Goal: Communication & Community: Answer question/provide support

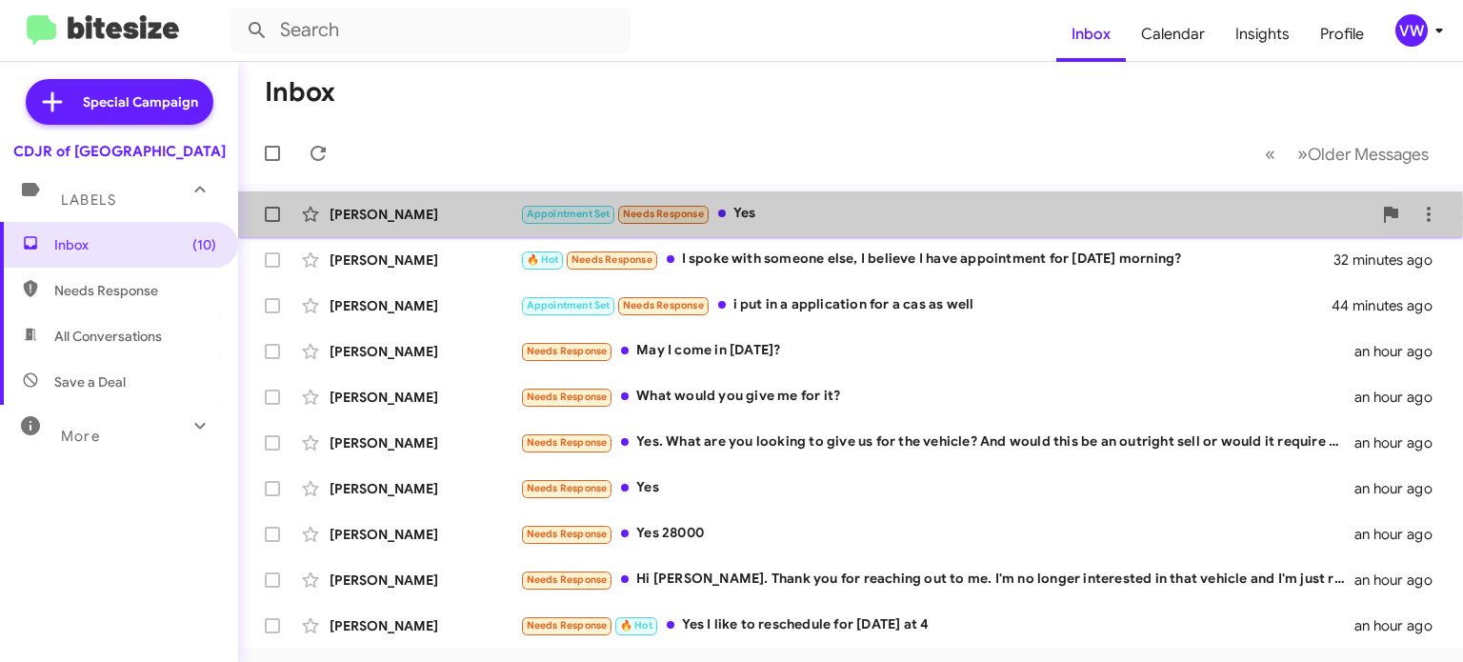
click at [698, 216] on span "Needs Response" at bounding box center [663, 214] width 81 height 12
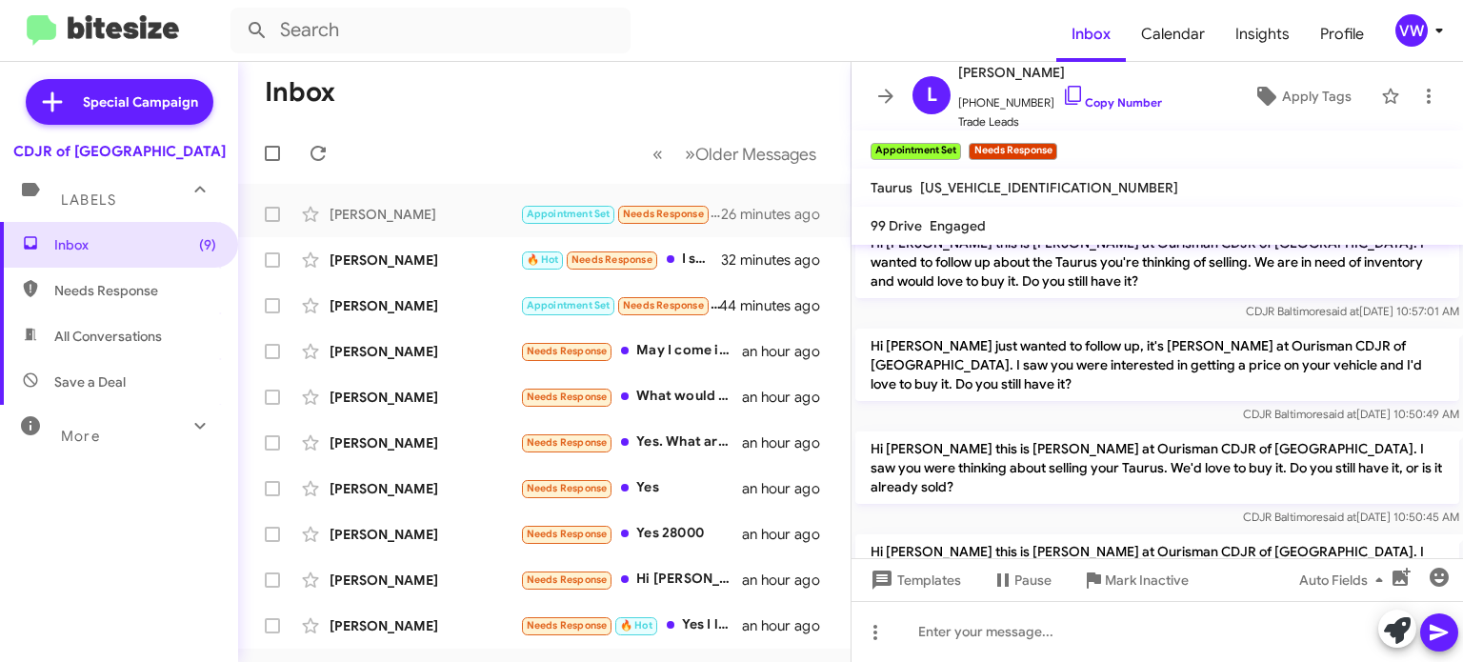
scroll to position [1669, 0]
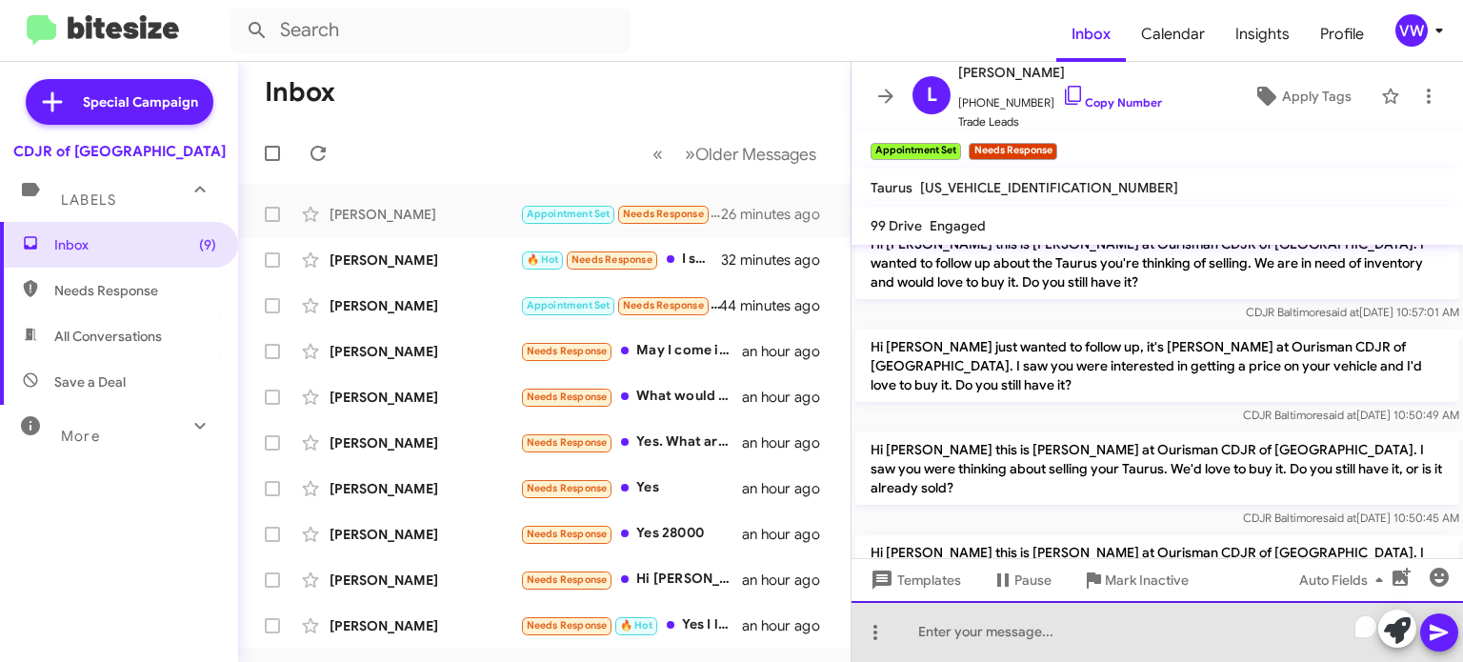
paste div "To enrich screen reader interactions, please activate Accessibility in Grammarl…"
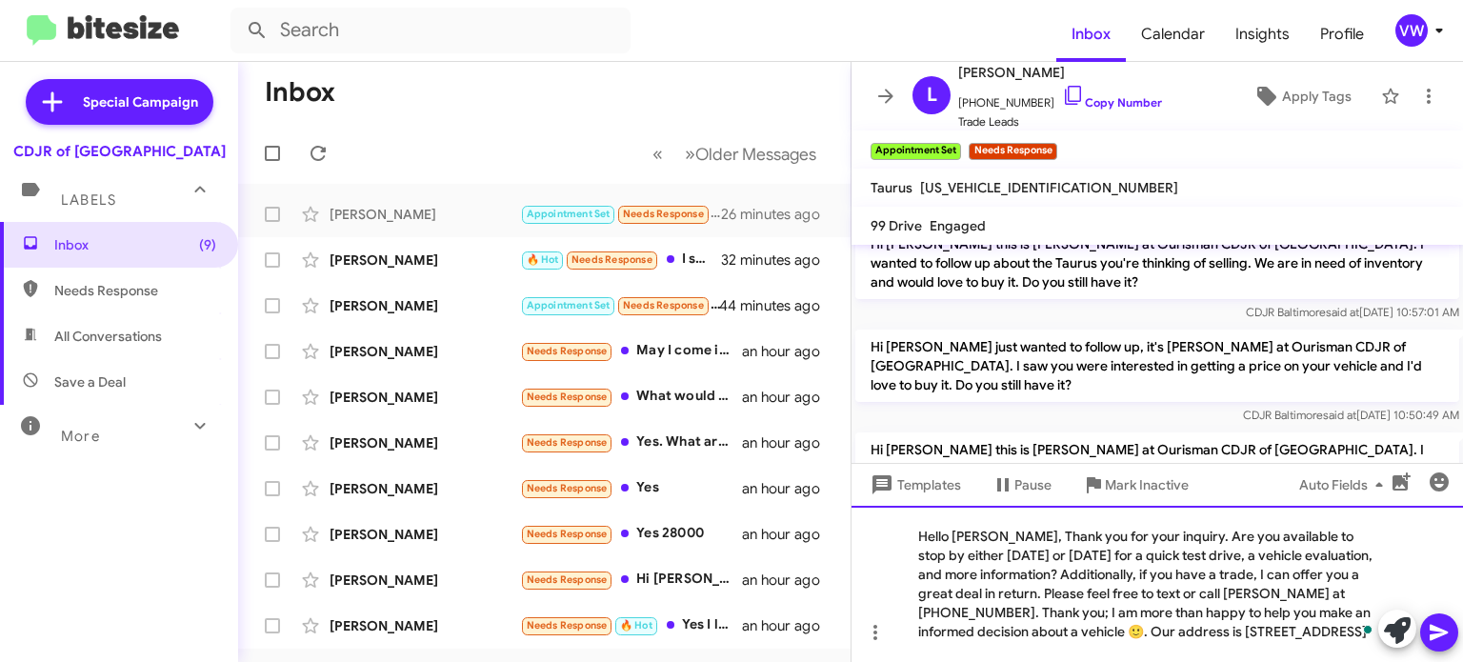
drag, startPoint x: 993, startPoint y: 539, endPoint x: 986, endPoint y: 530, distance: 11.6
click at [993, 538] on div "Hello [PERSON_NAME], Thank you for your inquiry. Are you available to stop by e…" at bounding box center [1158, 584] width 612 height 156
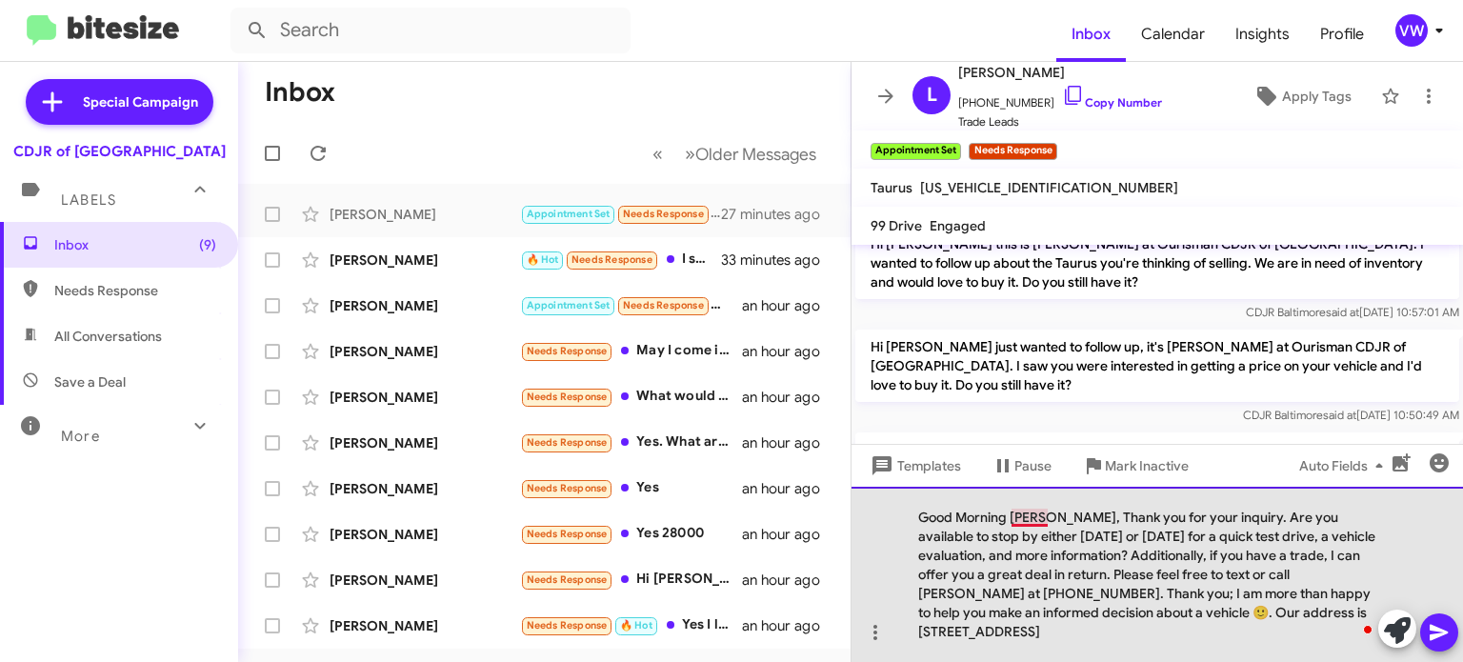
click at [1029, 522] on div "Good Morning Lloyd, Thank you for your inquiry. Are you available to stop by ei…" at bounding box center [1158, 574] width 612 height 175
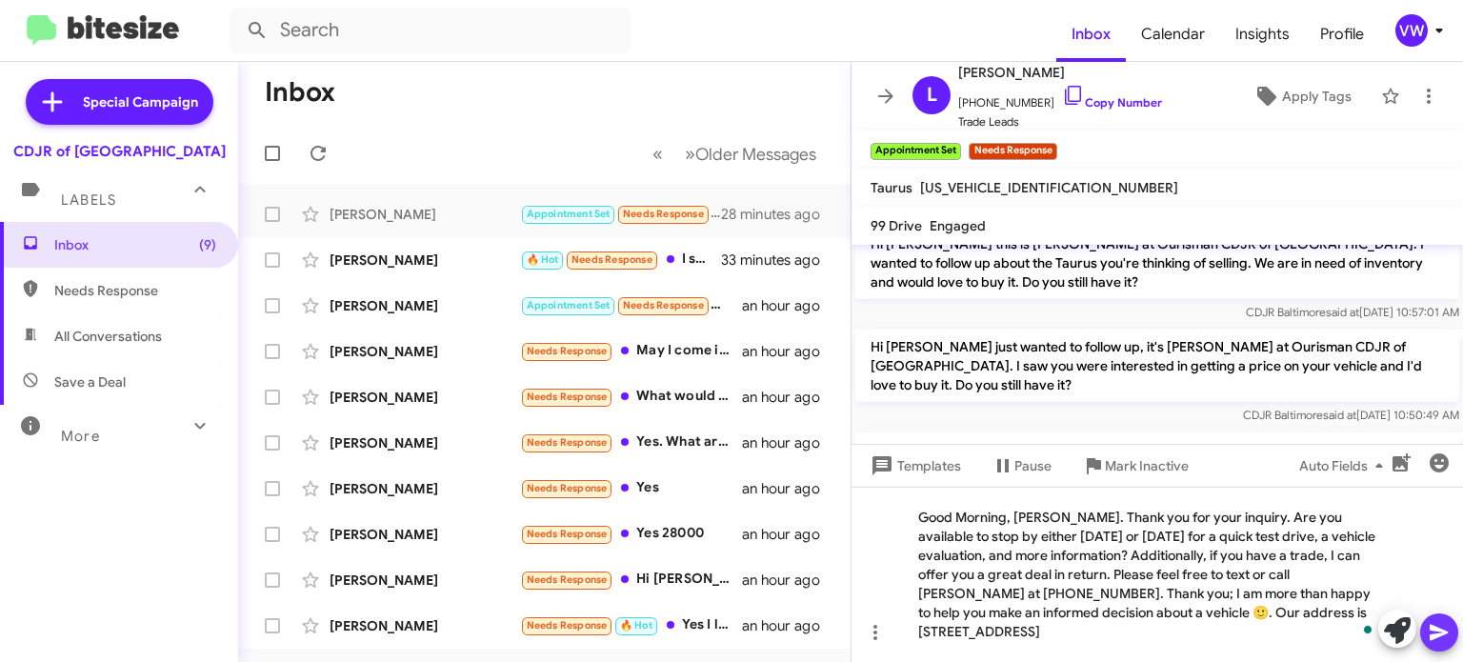
click at [1432, 642] on span at bounding box center [1439, 632] width 23 height 38
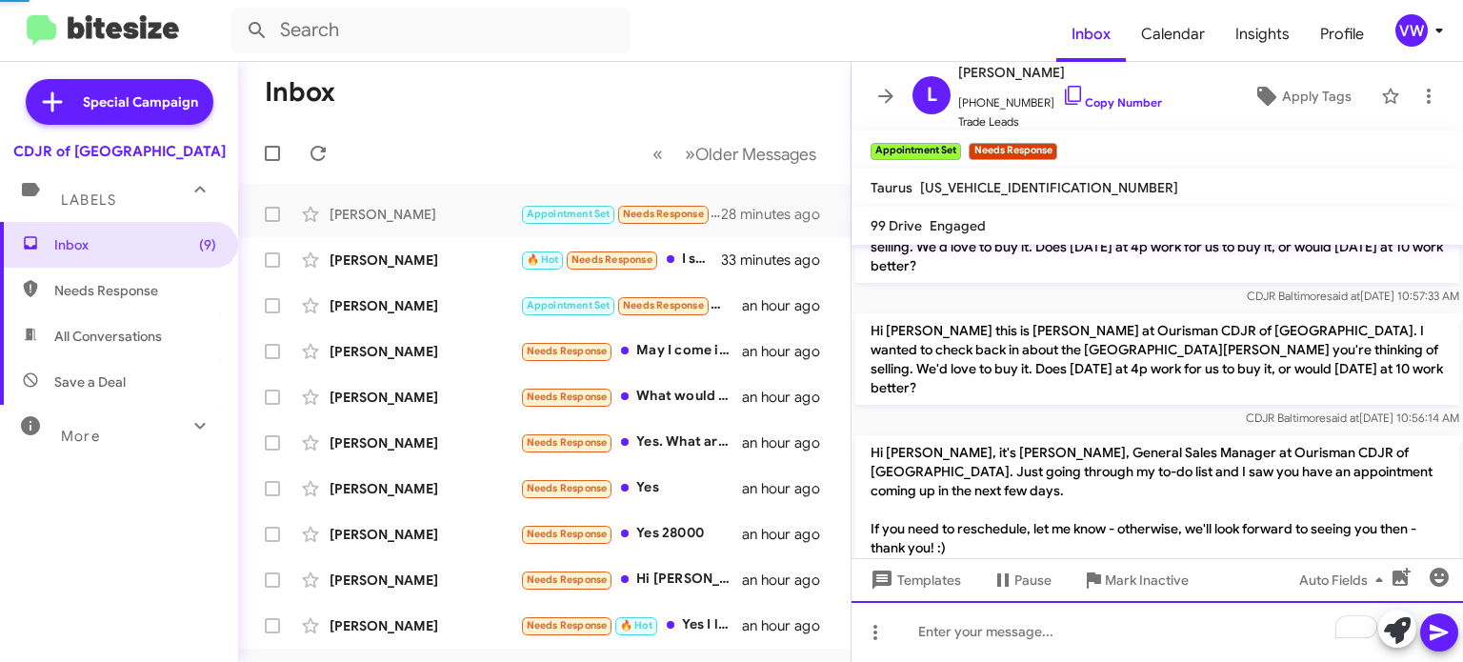
scroll to position [0, 0]
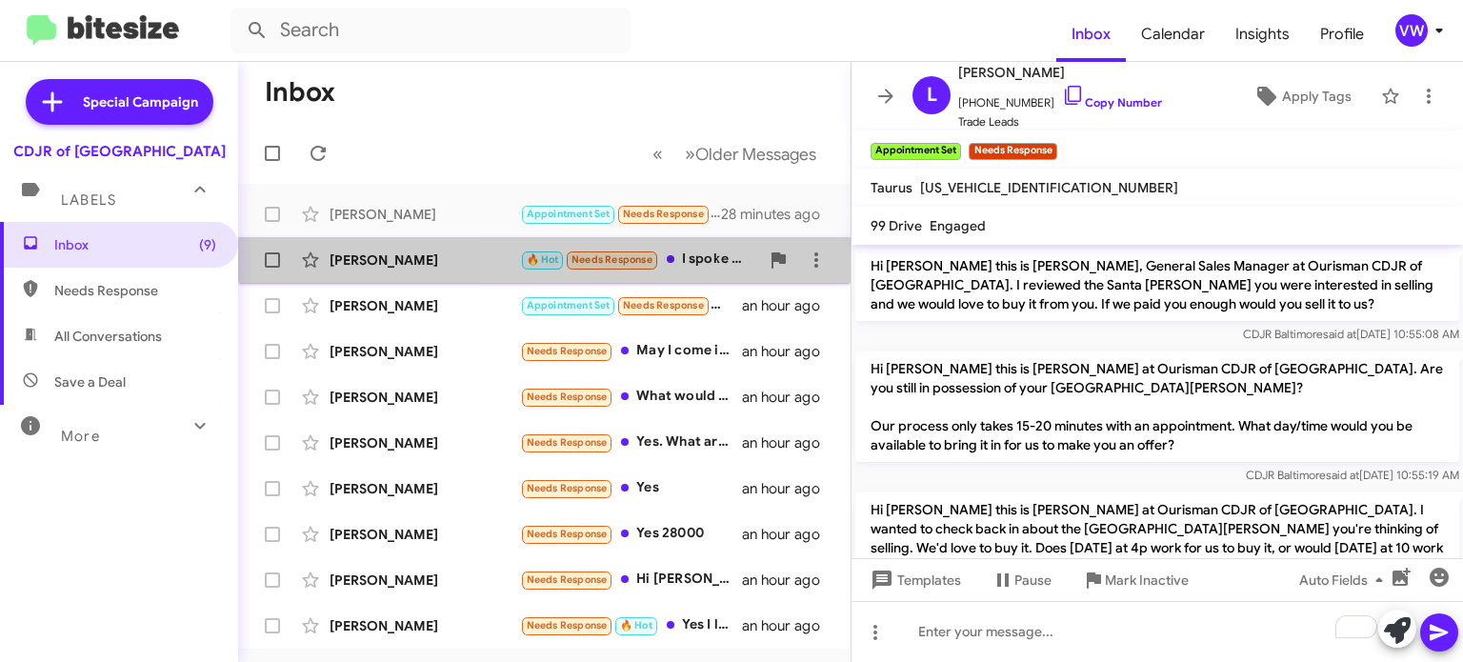
click at [621, 252] on small "Needs Response" at bounding box center [612, 260] width 90 height 18
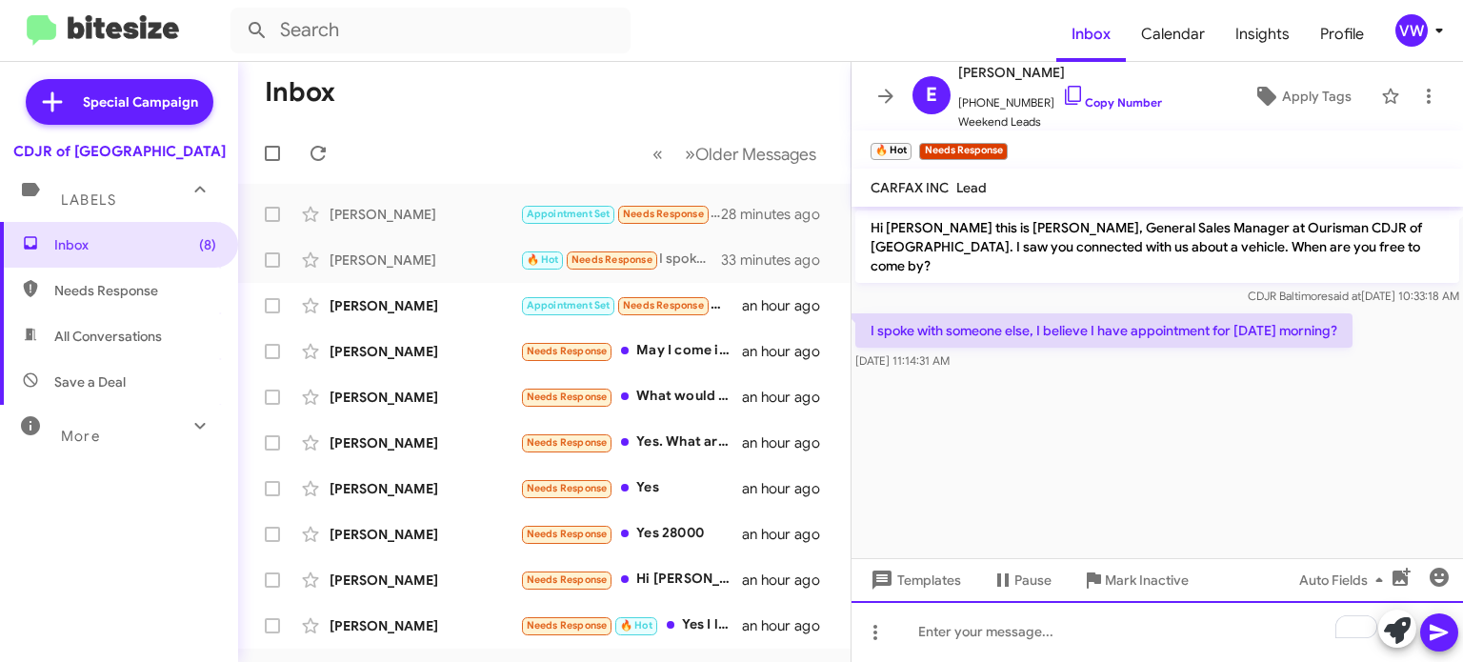
drag, startPoint x: 1028, startPoint y: 647, endPoint x: 1028, endPoint y: 635, distance: 11.4
click at [1026, 643] on div "To enrich screen reader interactions, please activate Accessibility in Grammarl…" at bounding box center [1158, 631] width 612 height 61
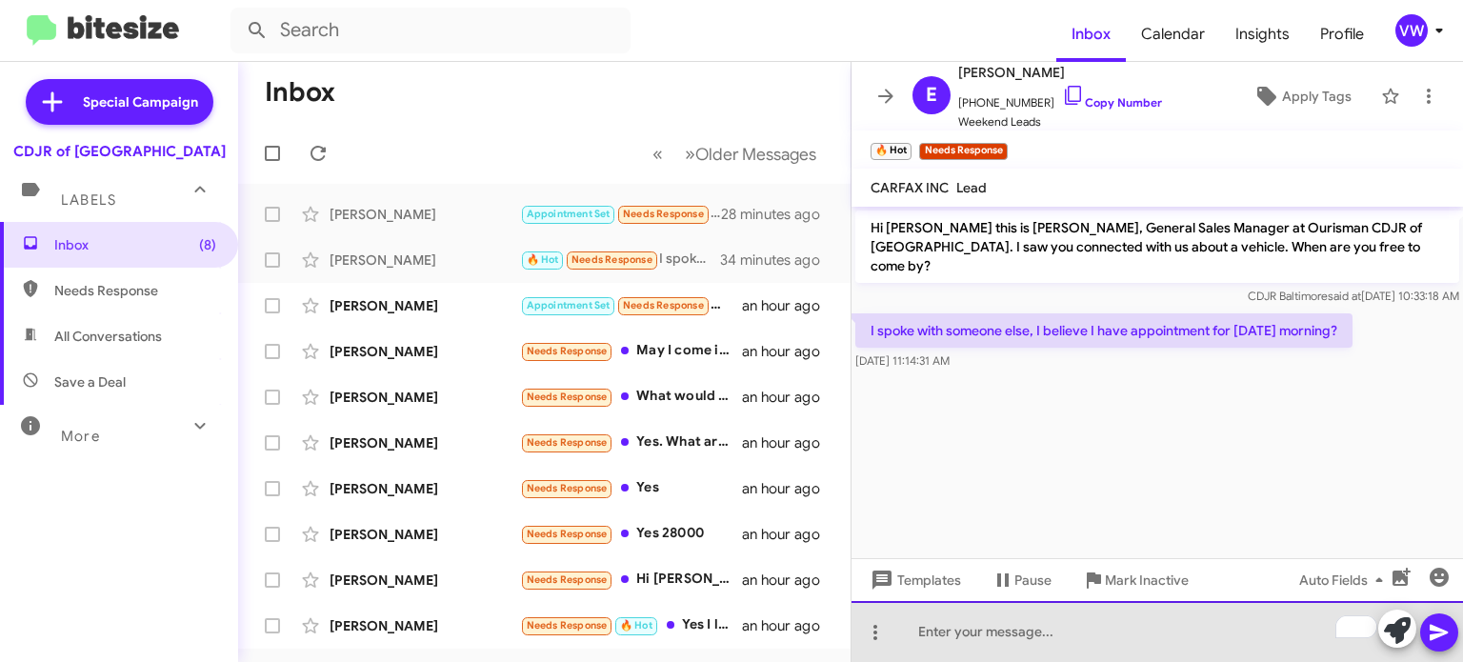
click at [1081, 627] on div "To enrich screen reader interactions, please activate Accessibility in Grammarl…" at bounding box center [1158, 631] width 612 height 61
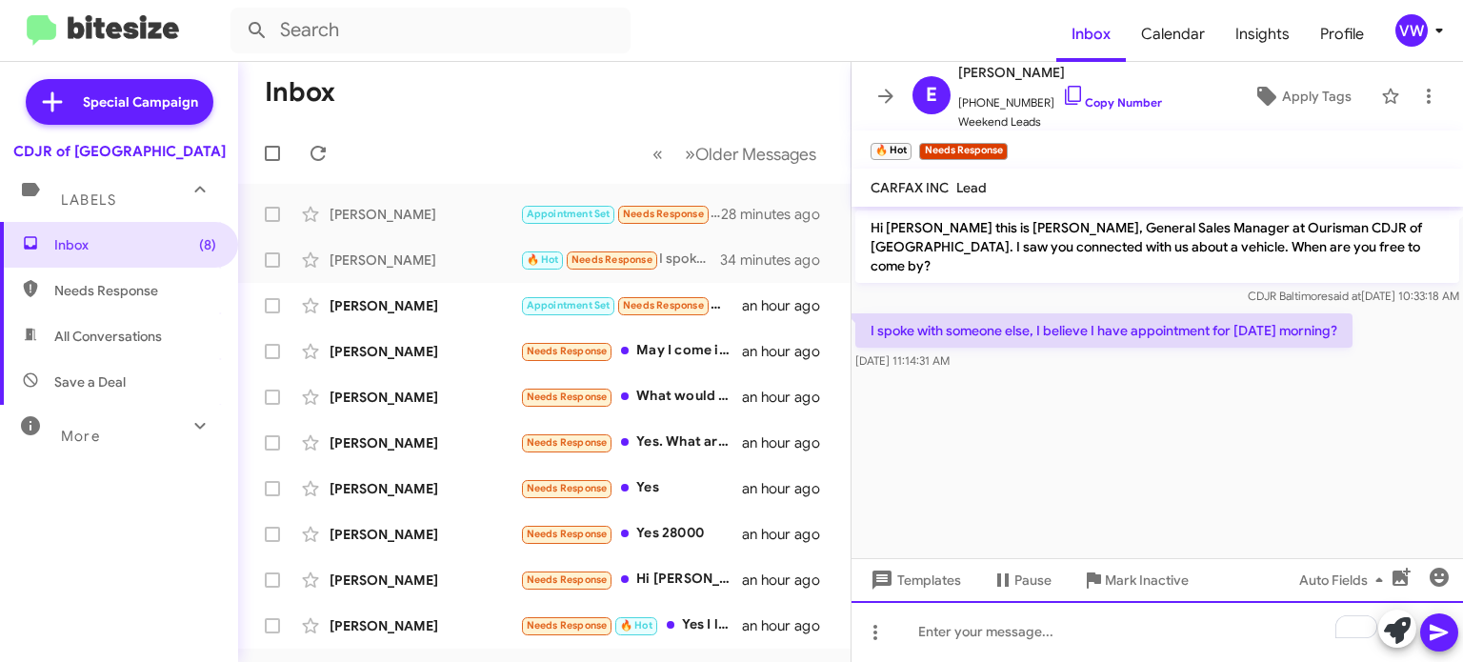
drag, startPoint x: 1119, startPoint y: 649, endPoint x: 1102, endPoint y: 654, distance: 17.8
click at [1105, 654] on div "To enrich screen reader interactions, please activate Accessibility in Grammarl…" at bounding box center [1158, 631] width 612 height 61
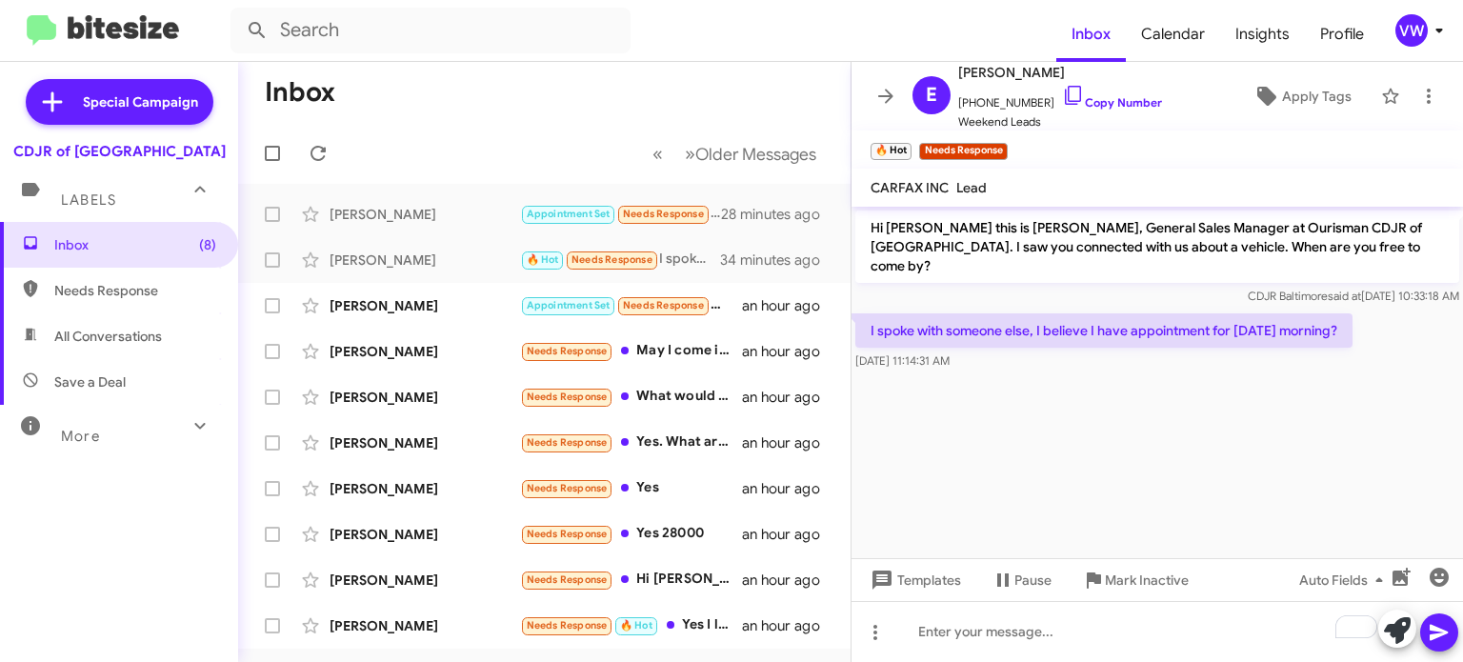
click at [1159, 491] on cdk-virtual-scroll-viewport "Hi Emma this is Vernando Ware, General Sales Manager at Ourisman CDJR of Baltim…" at bounding box center [1158, 383] width 612 height 352
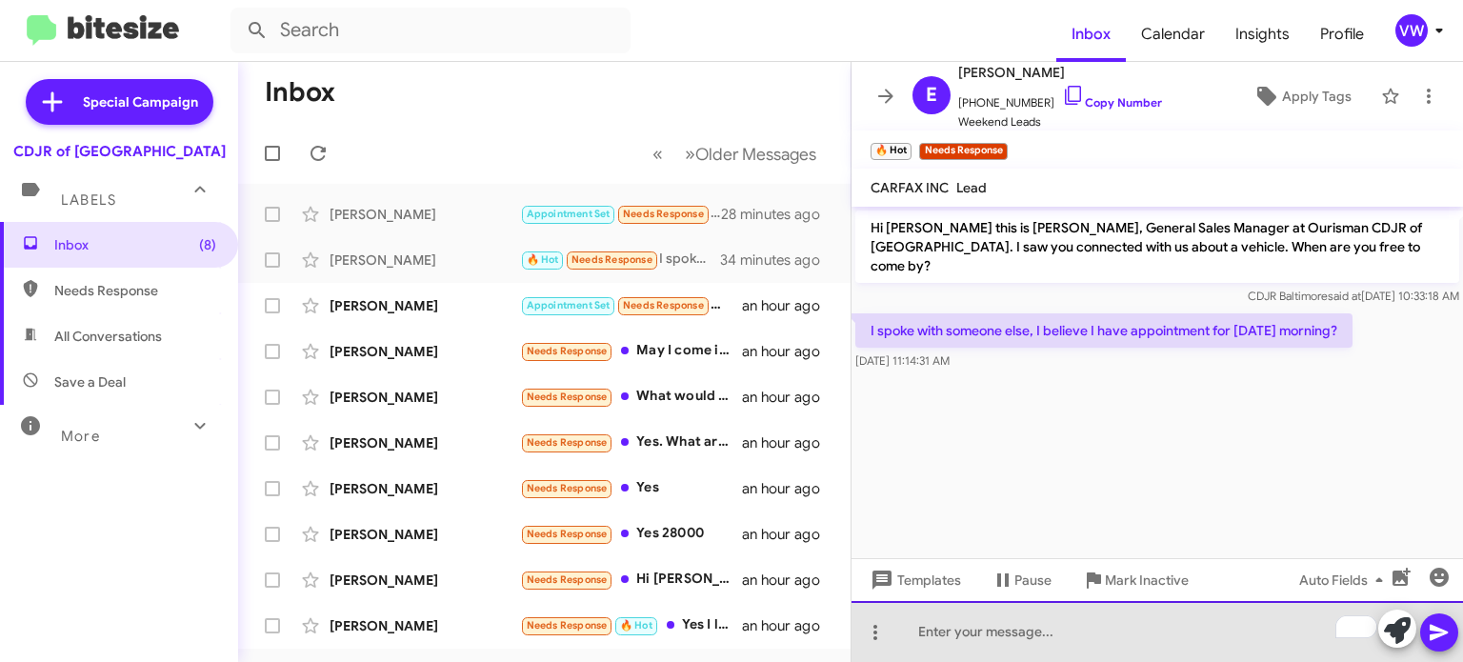
click at [1043, 638] on div "To enrich screen reader interactions, please activate Accessibility in Grammarl…" at bounding box center [1158, 631] width 612 height 61
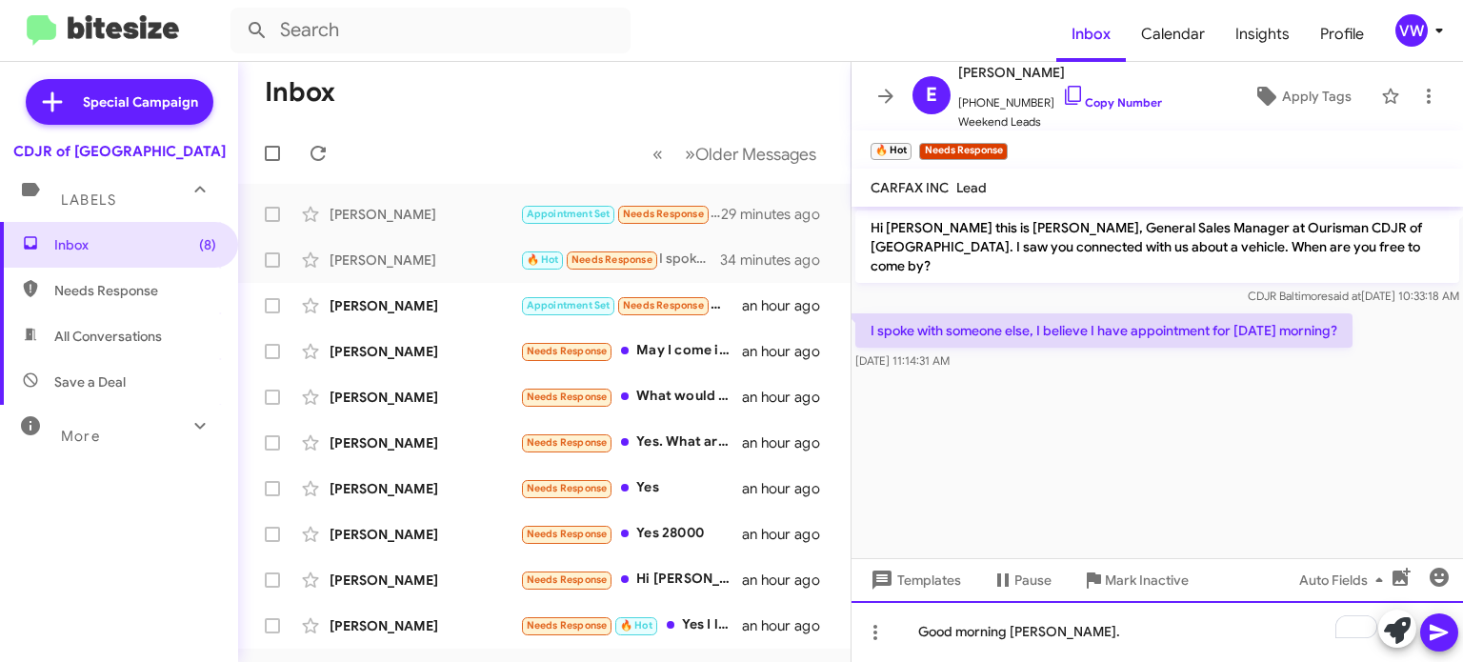
click at [1101, 641] on div "Good morning Emma." at bounding box center [1158, 631] width 612 height 61
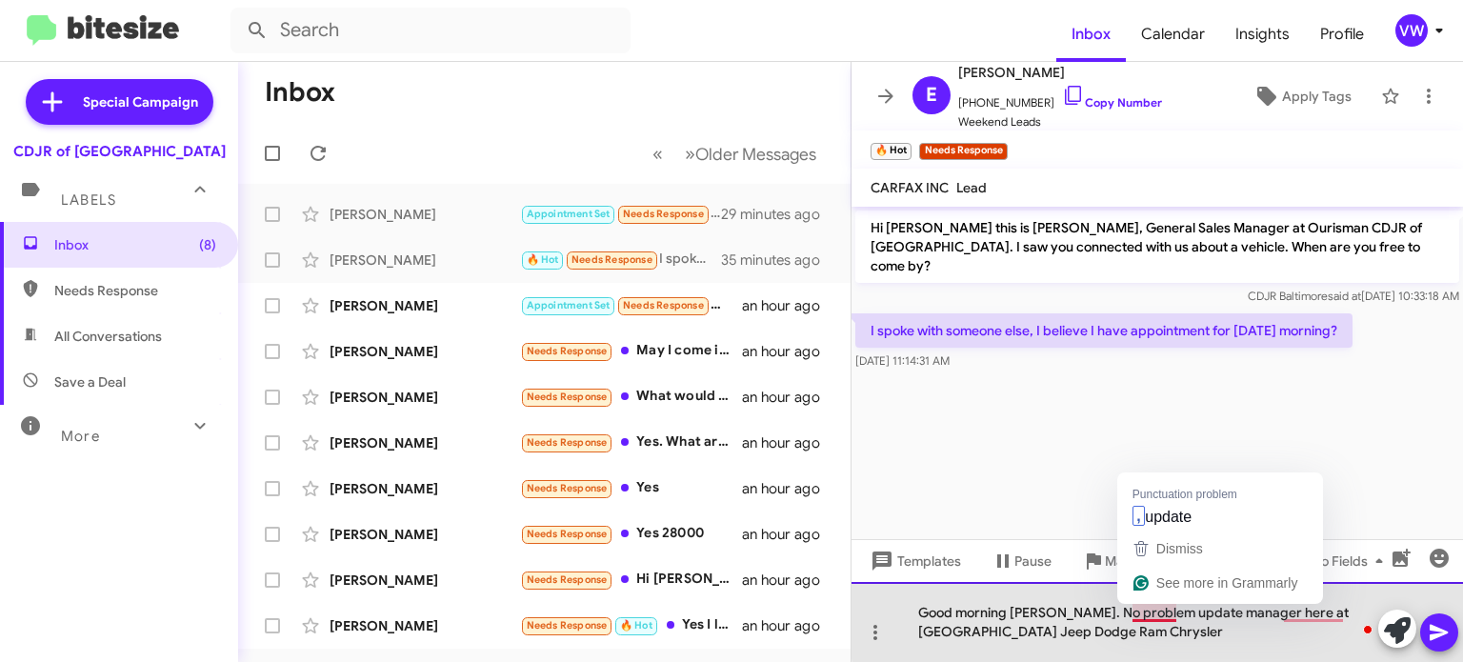
click at [1175, 617] on div "Good morning Emma. No problem update manager here at richmond Jeep Dodge Ram Ch…" at bounding box center [1158, 622] width 612 height 80
click at [1359, 614] on div "Good morning Emma. No problem, upgrade manager here at richmond Jeep Dodge Ram …" at bounding box center [1158, 622] width 612 height 80
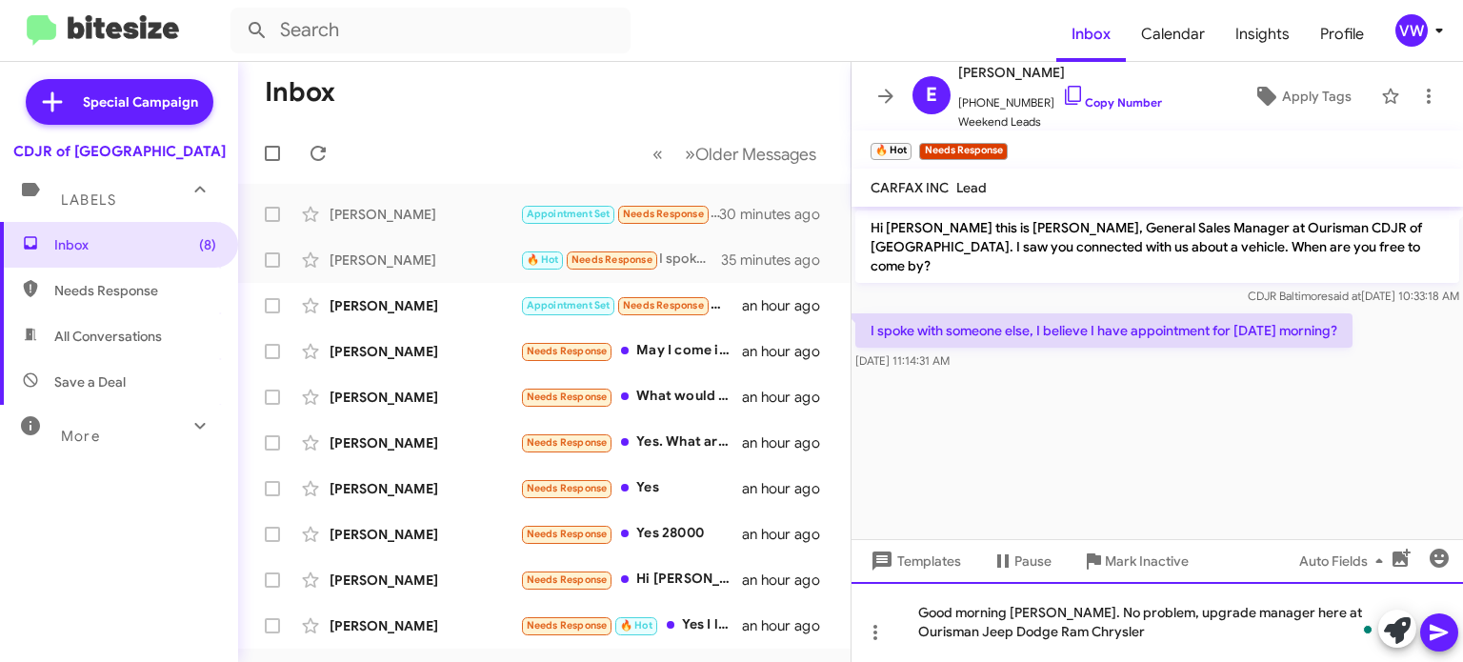
click at [1089, 633] on div "Good morning Emma. No problem, upgrade manager here at Ourisman Jeep Dodge Ram …" at bounding box center [1158, 622] width 612 height 80
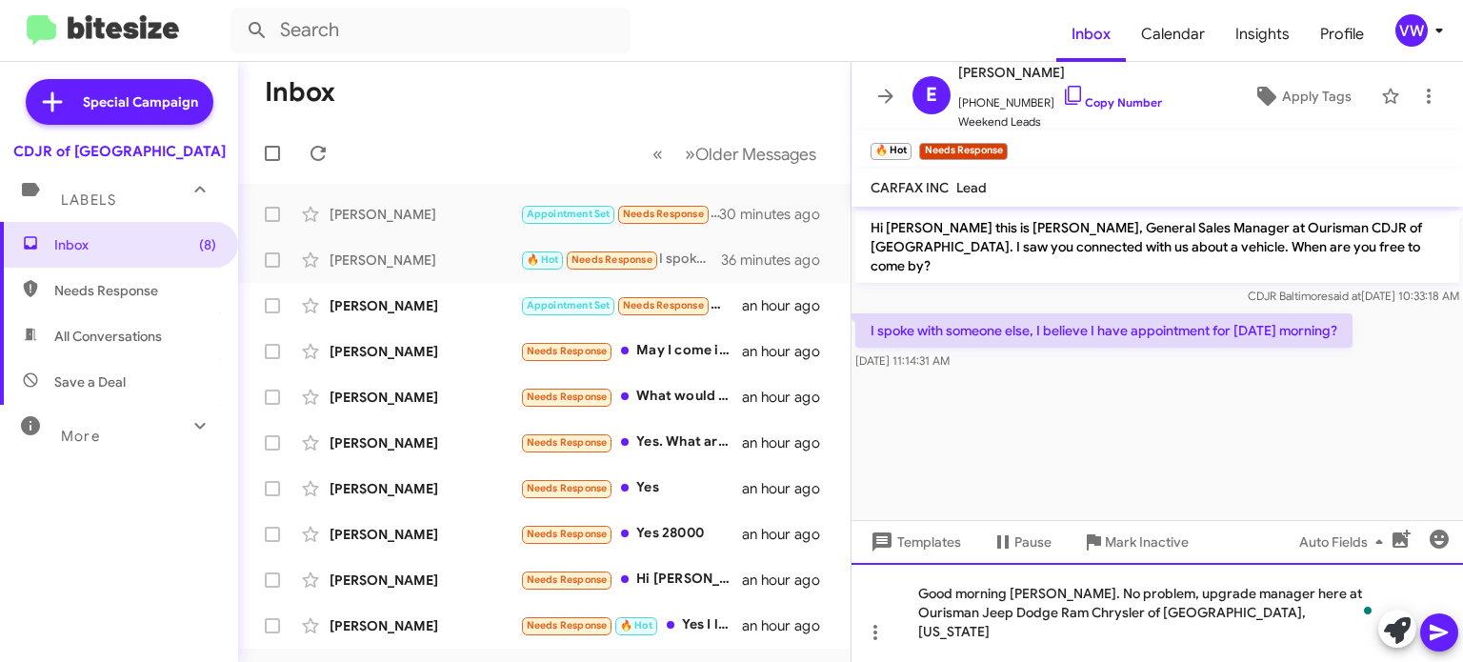
click at [1133, 614] on div "Good morning Emma. No problem, upgrade manager here at Ourisman Jeep Dodge Ram …" at bounding box center [1158, 612] width 612 height 99
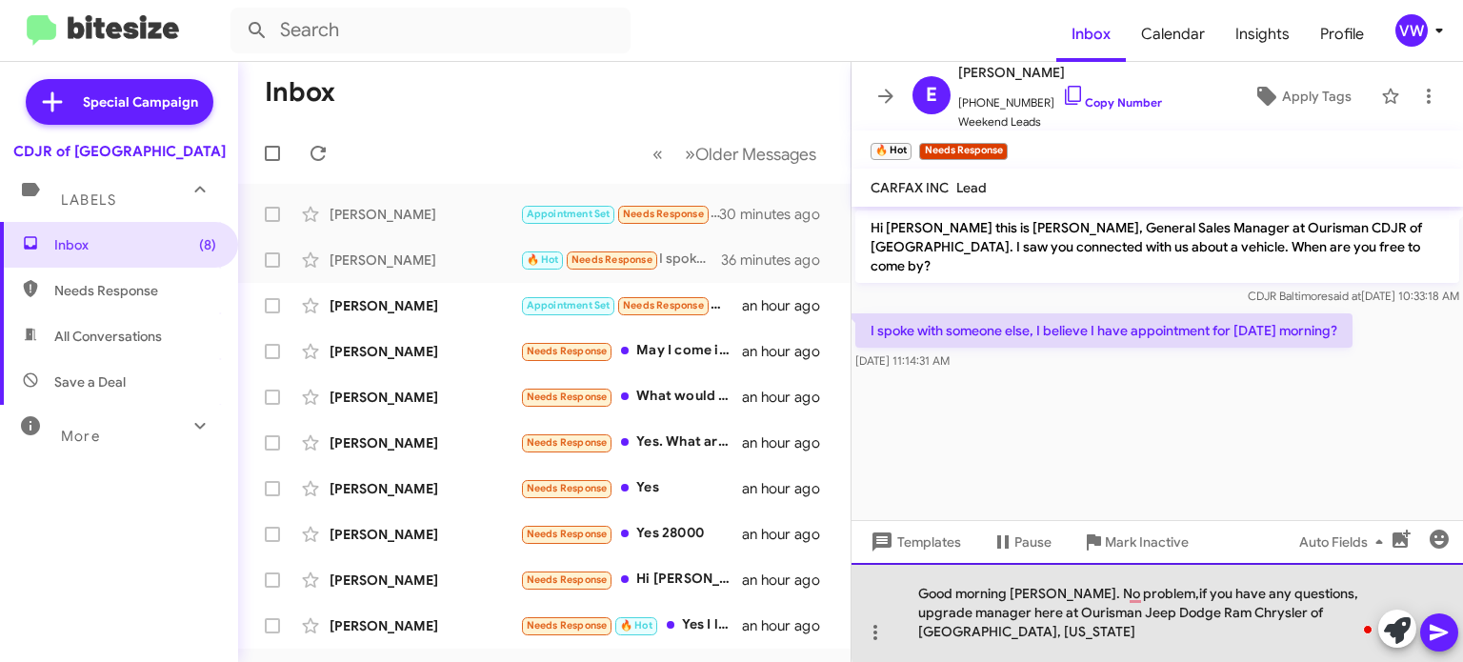
click at [1292, 594] on div "Good morning Emma. No problem,if you have any questions, upgrade manager here a…" at bounding box center [1158, 612] width 612 height 99
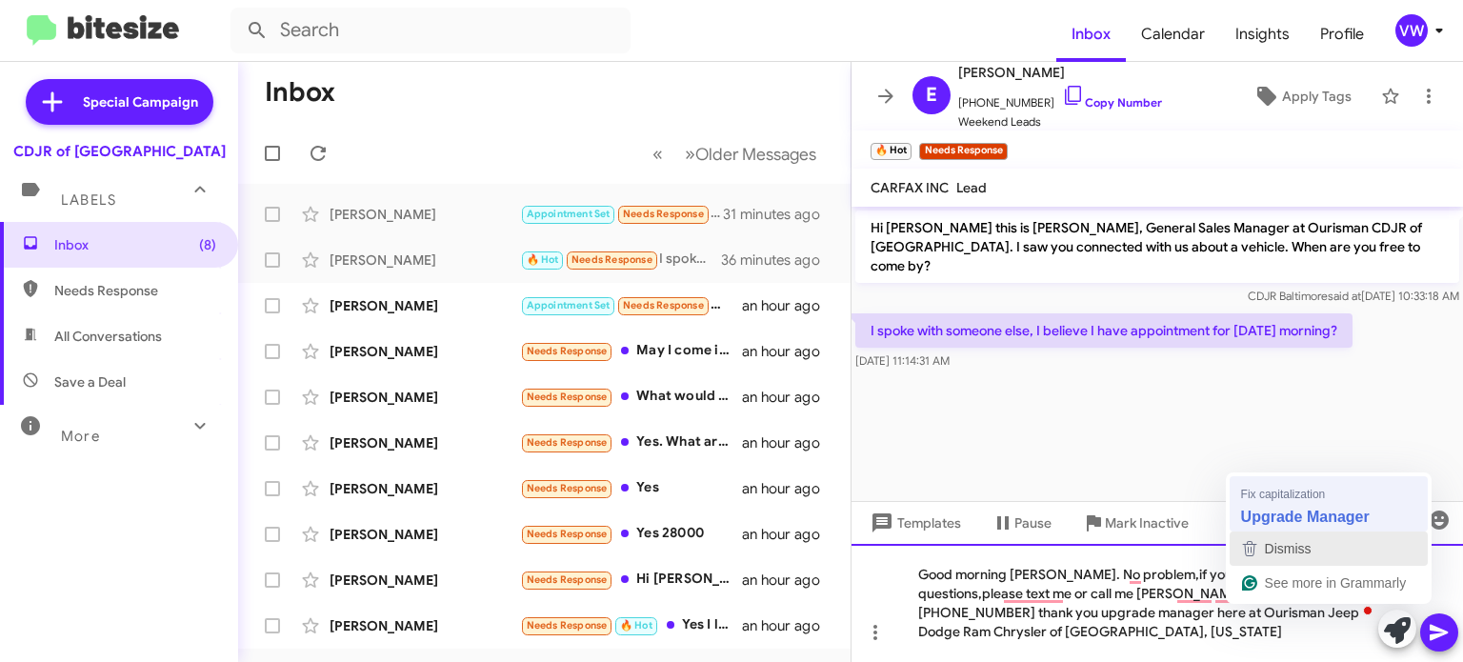
click at [1265, 528] on div "Fix capitalization Upgrade Manager Dismiss See more in Grammarly" at bounding box center [1329, 538] width 206 height 131
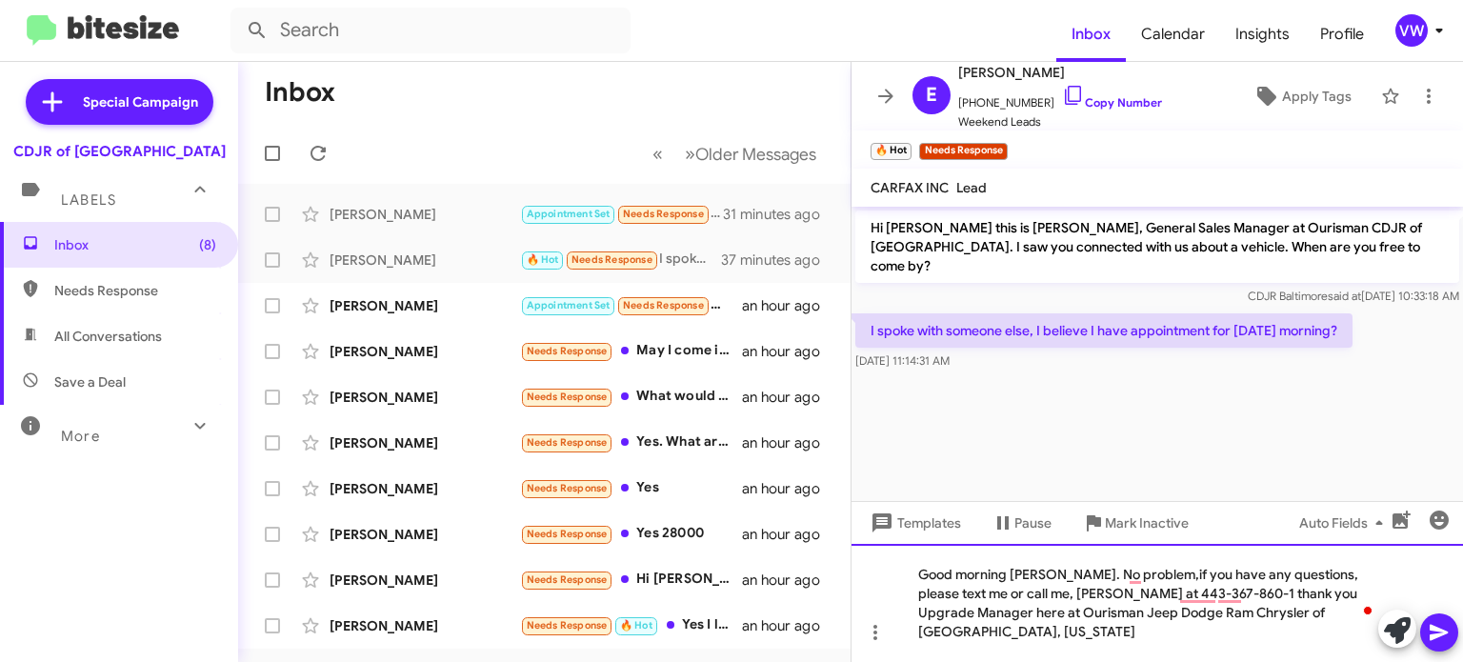
drag, startPoint x: 1016, startPoint y: 609, endPoint x: 974, endPoint y: 605, distance: 43.0
click at [1014, 611] on div "Good morning Emma. No problem,if you have any questions, please text me or call…" at bounding box center [1158, 603] width 612 height 118
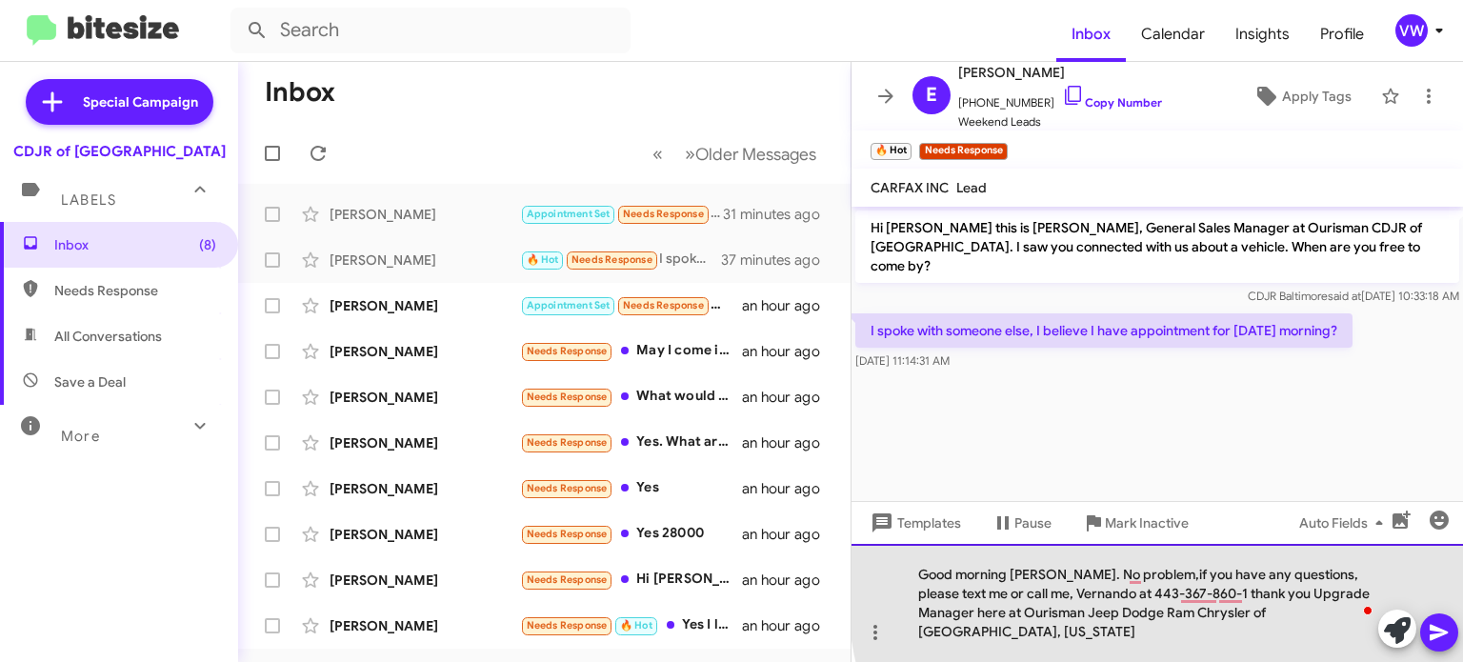
click at [1172, 610] on div "Good morning Emma. No problem,if you have any questions, please text me or call…" at bounding box center [1158, 603] width 612 height 118
click at [1240, 614] on div "Good morning Emma. No problem,if you have any questions, please text me or call…" at bounding box center [1158, 603] width 612 height 118
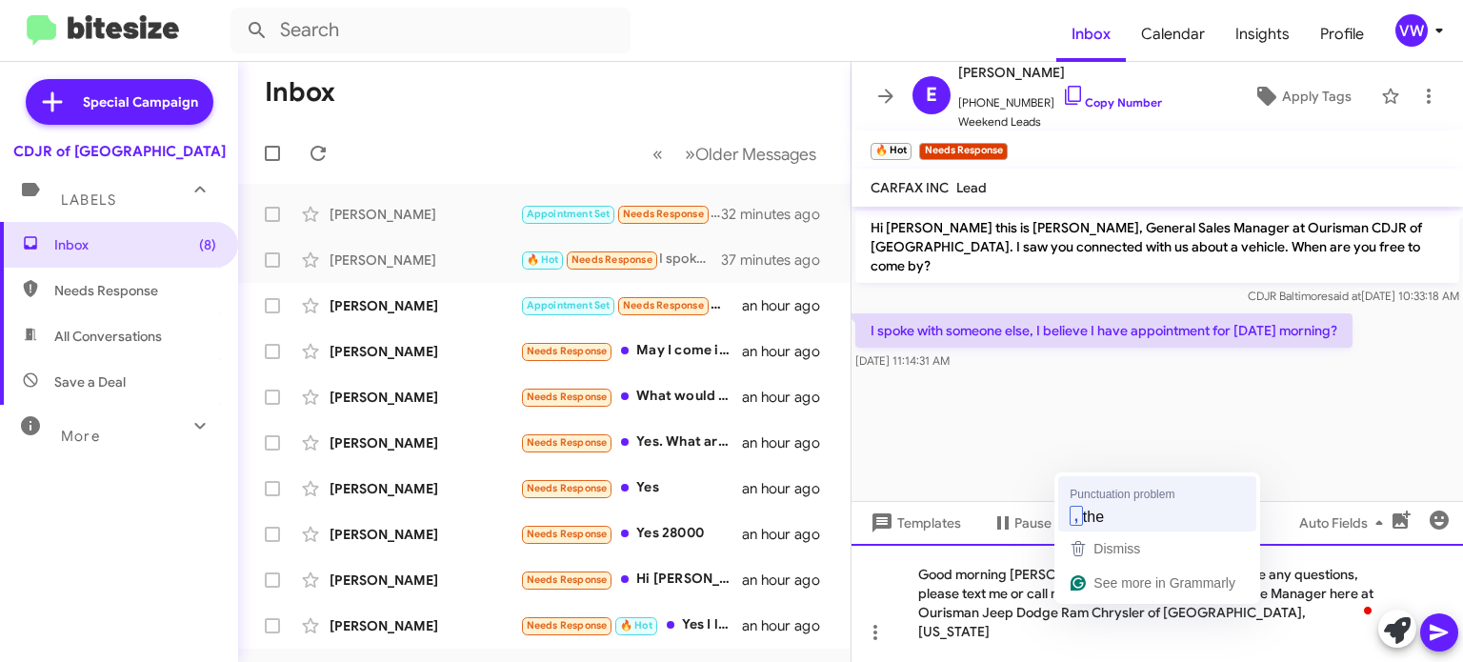
click at [1104, 526] on div "Punctuation problem , the Dismiss See more in Grammarly" at bounding box center [1158, 538] width 206 height 131
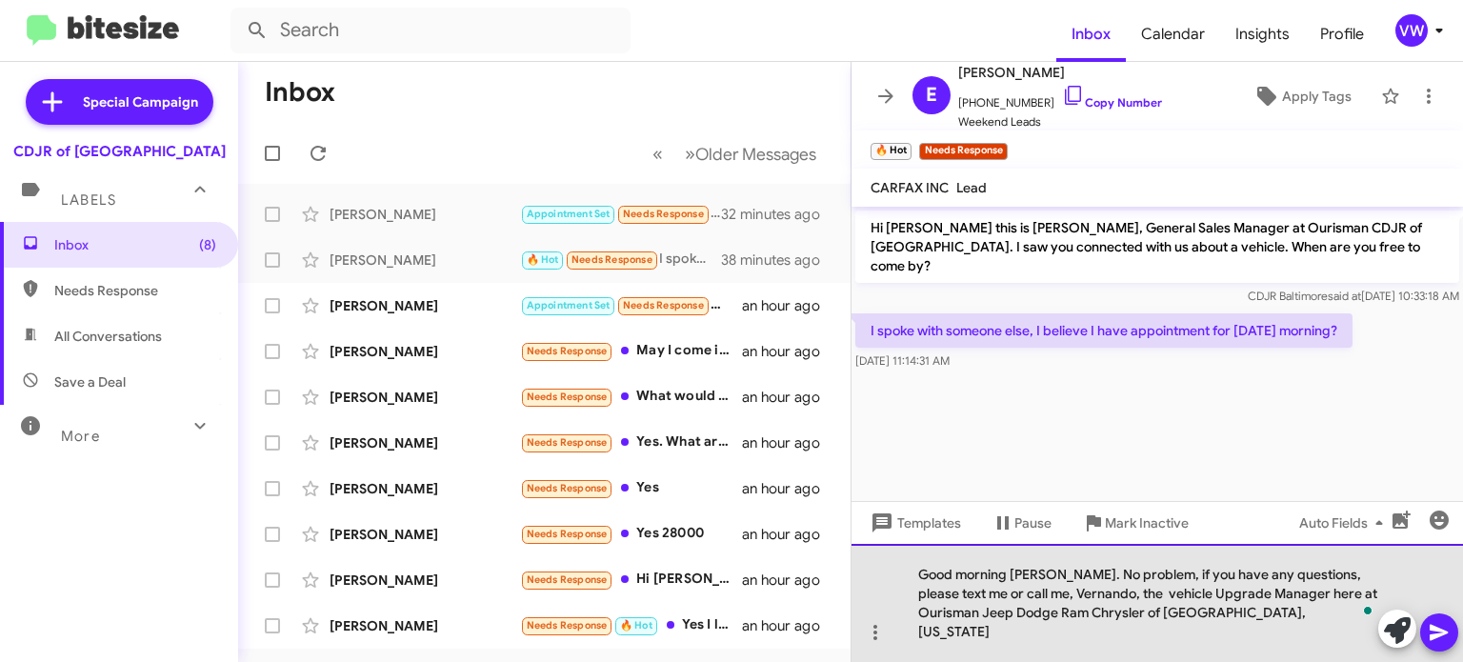
click at [1231, 628] on div "Good morning Emma. No problem, if you have any questions, please text me or cal…" at bounding box center [1158, 603] width 612 height 118
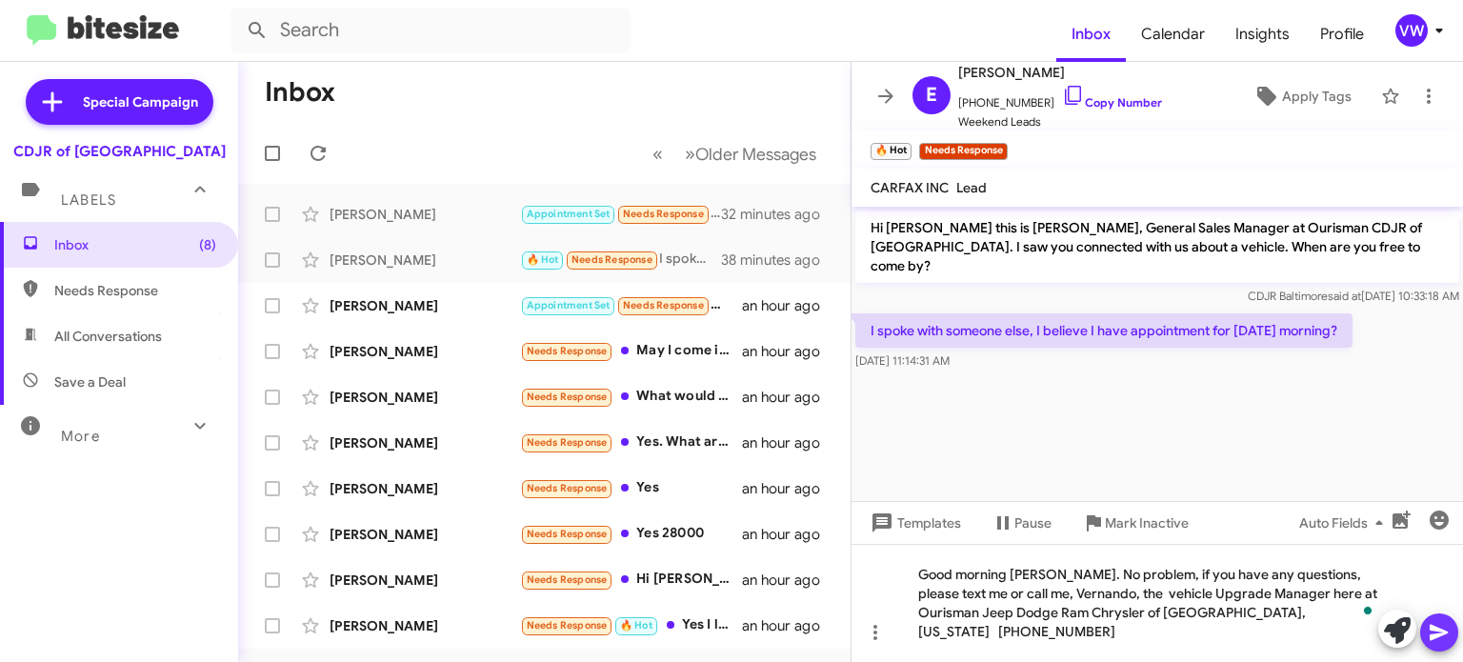
click at [1437, 615] on span at bounding box center [1439, 632] width 23 height 38
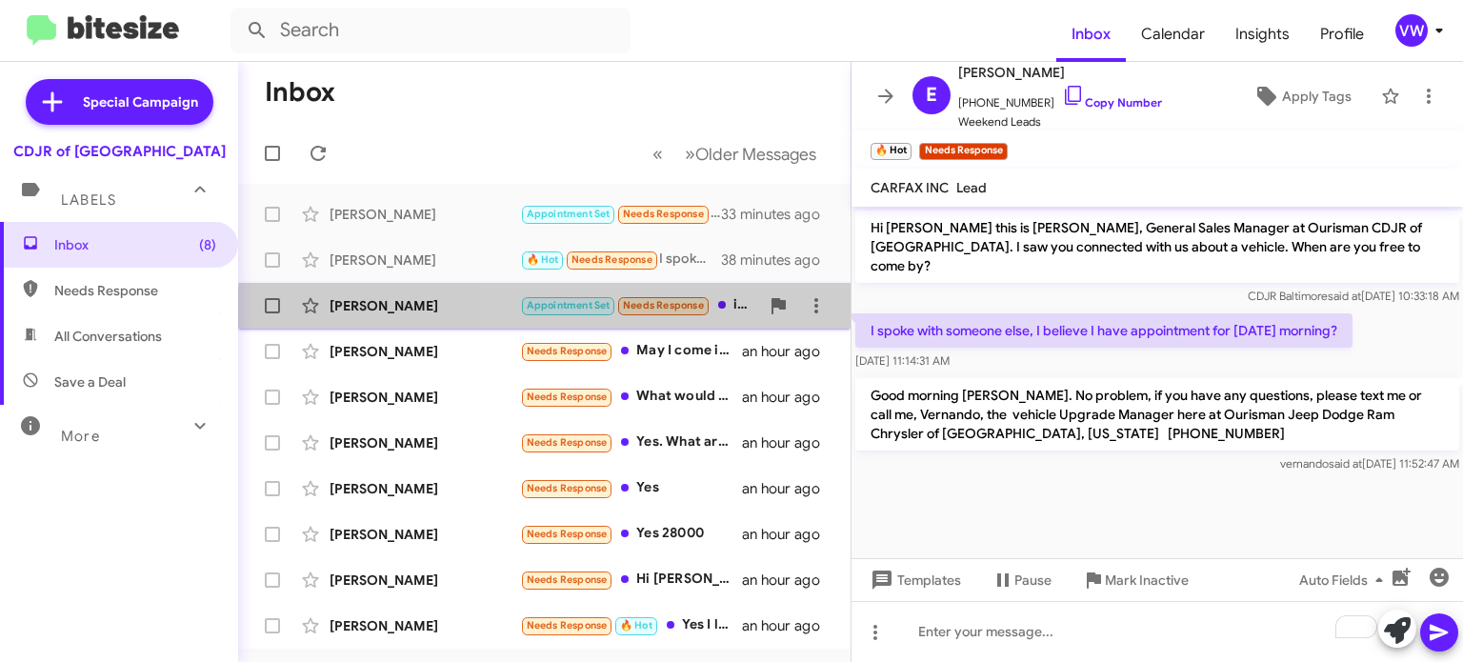
click at [655, 313] on span "Appointment Set Needs Response" at bounding box center [615, 305] width 191 height 22
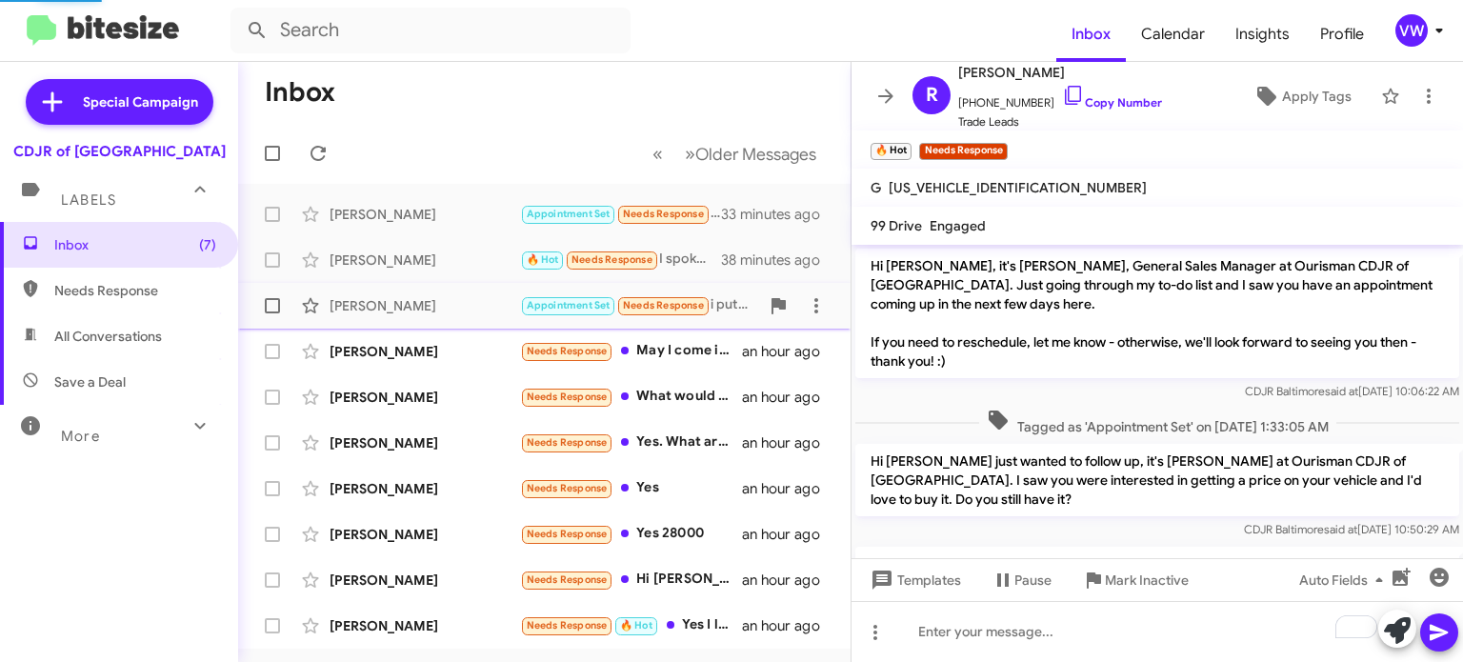
scroll to position [247, 0]
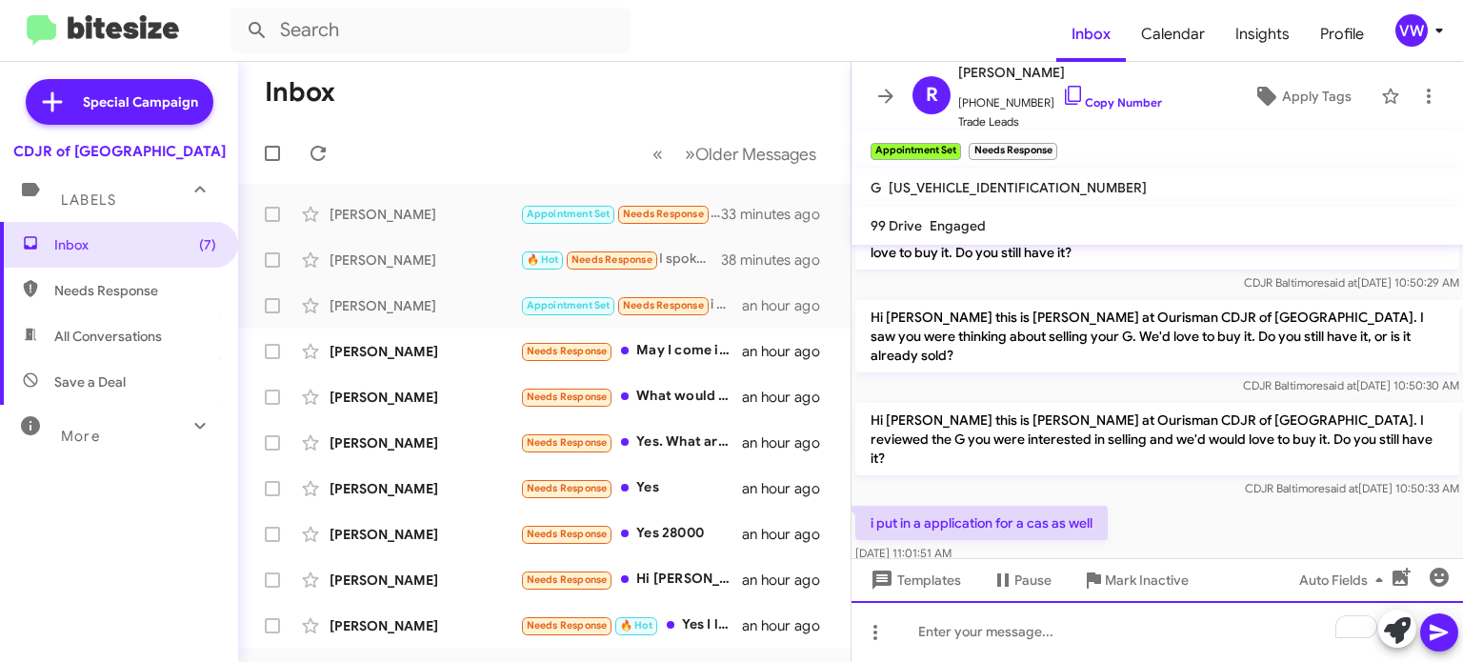
click at [1048, 640] on div "To enrich screen reader interactions, please activate Accessibility in Grammarl…" at bounding box center [1158, 631] width 612 height 61
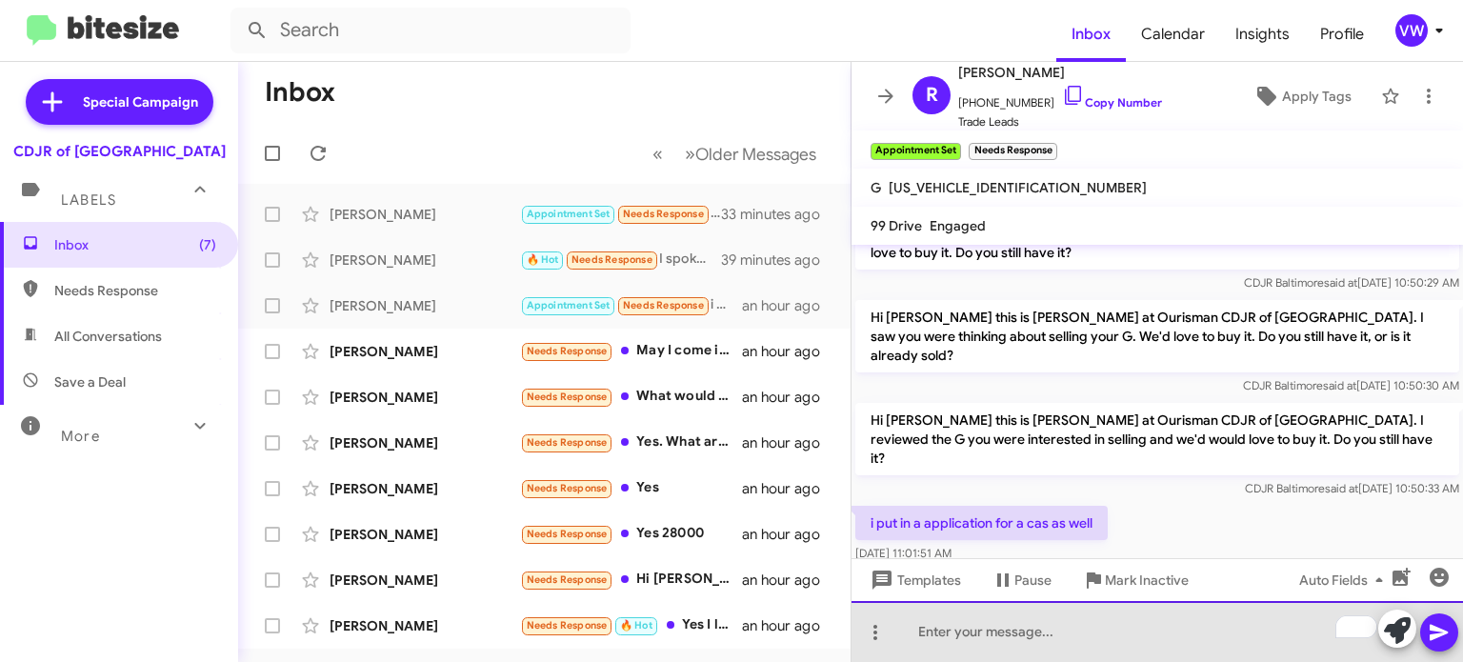
drag, startPoint x: 1058, startPoint y: 620, endPoint x: 1061, endPoint y: 630, distance: 9.9
click at [1057, 620] on div "To enrich screen reader interactions, please activate Accessibility in Grammarl…" at bounding box center [1158, 631] width 612 height 61
click at [932, 642] on div "Okay no problem I'm checking into it now" at bounding box center [1158, 631] width 612 height 61
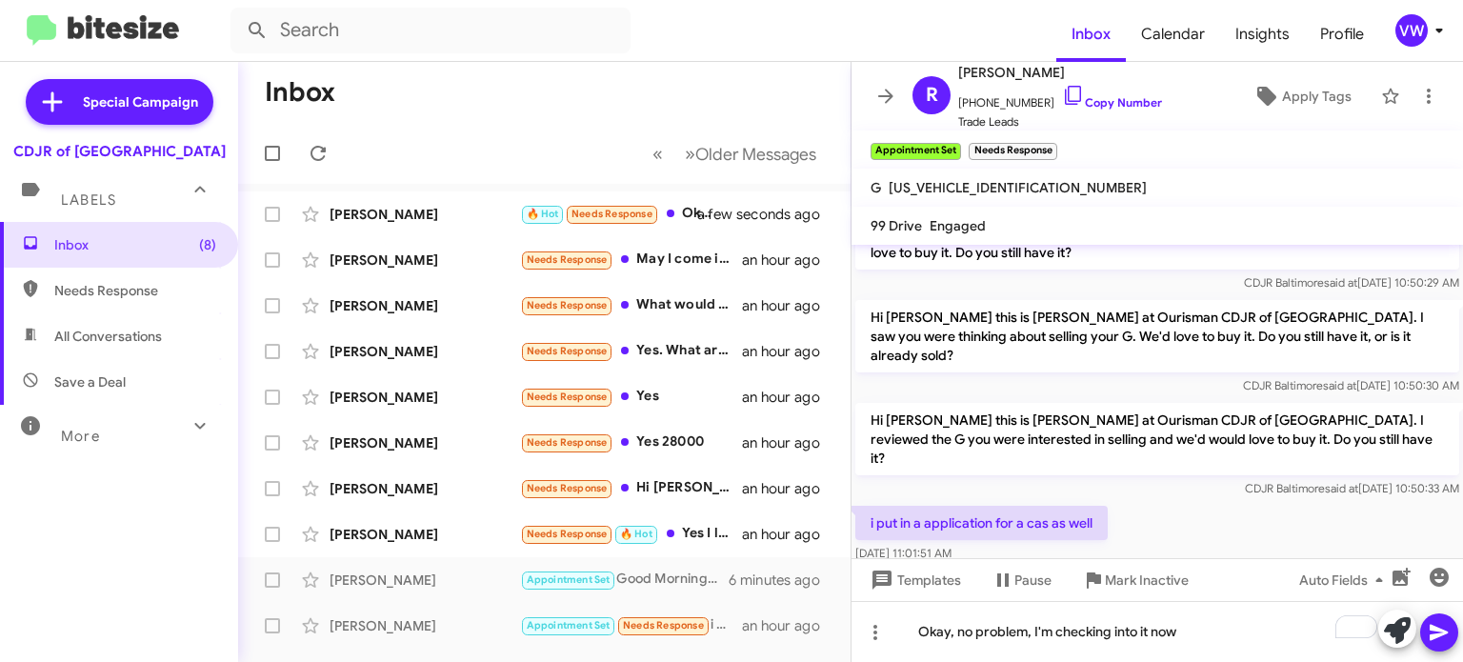
click at [1447, 630] on icon at bounding box center [1439, 632] width 23 height 23
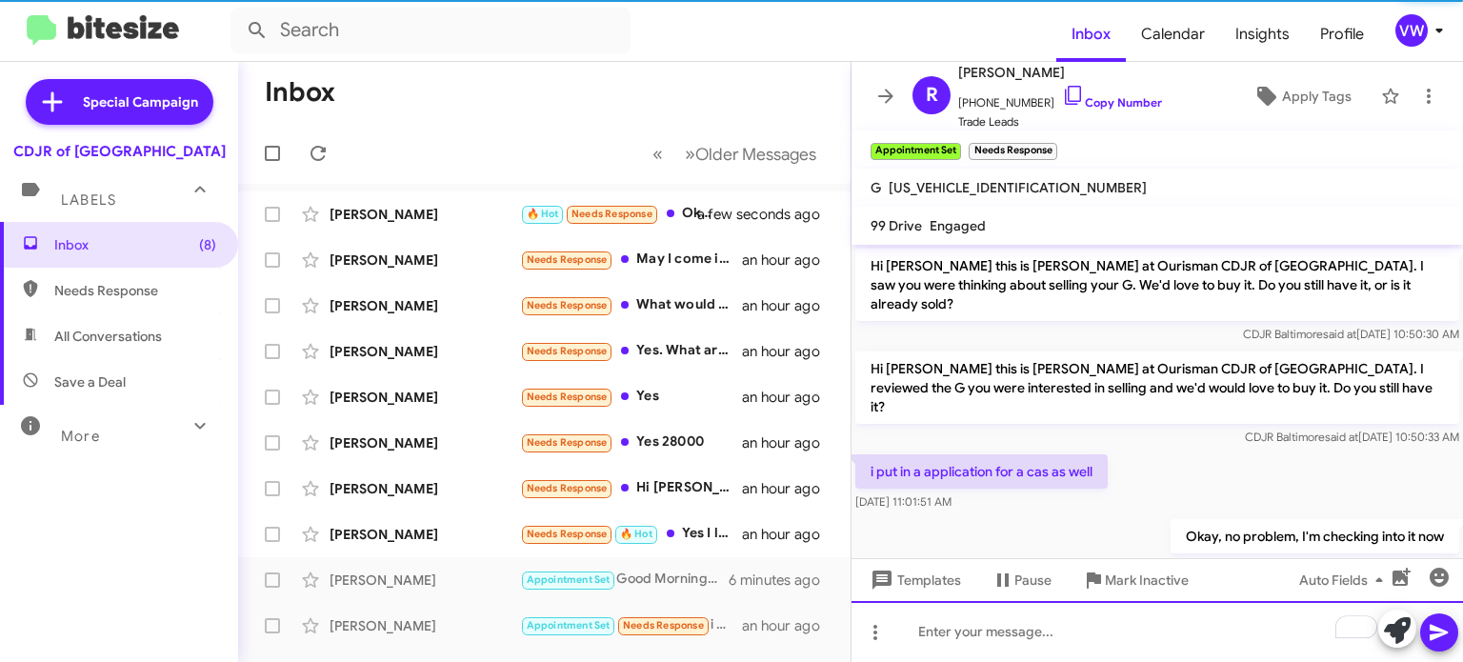
scroll to position [316, 0]
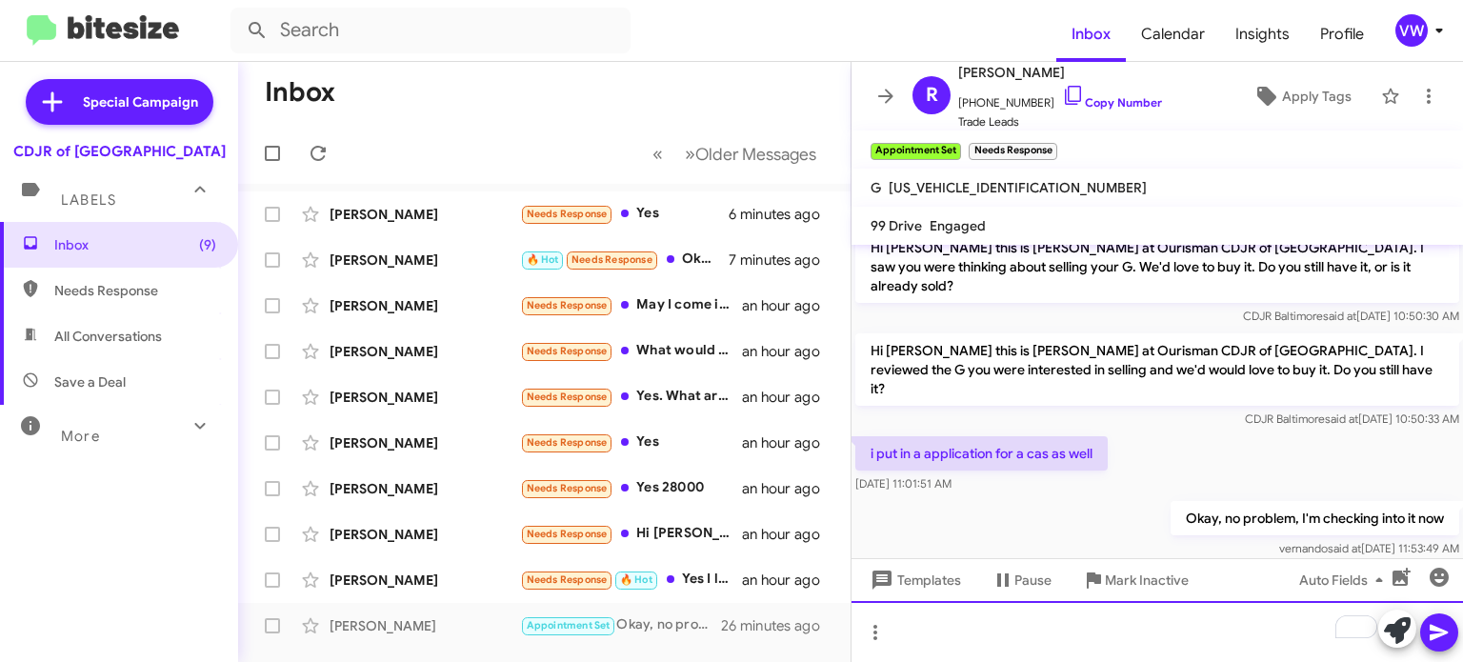
click at [947, 649] on div "To enrich screen reader interactions, please activate Accessibility in Grammarl…" at bounding box center [1158, 631] width 612 height 61
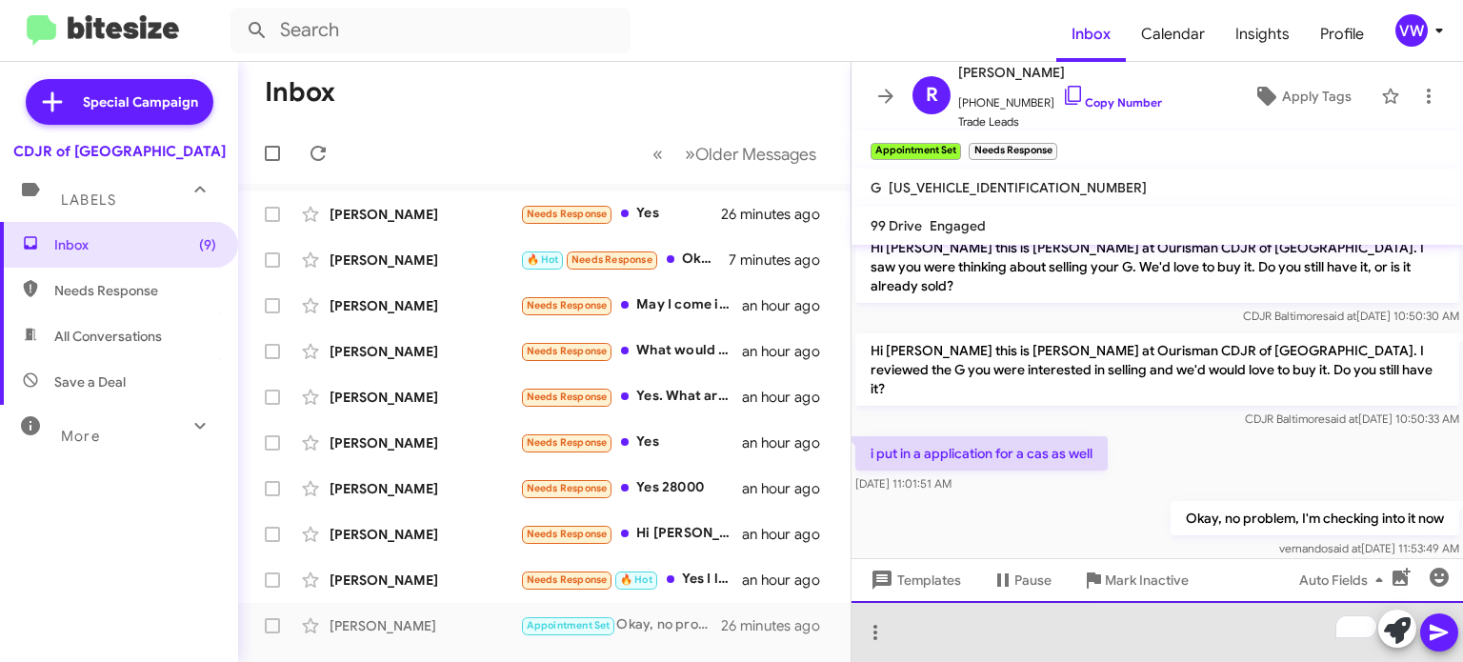
click at [1295, 657] on div "To enrich screen reader interactions, please activate Accessibility in Grammarl…" at bounding box center [1158, 631] width 612 height 61
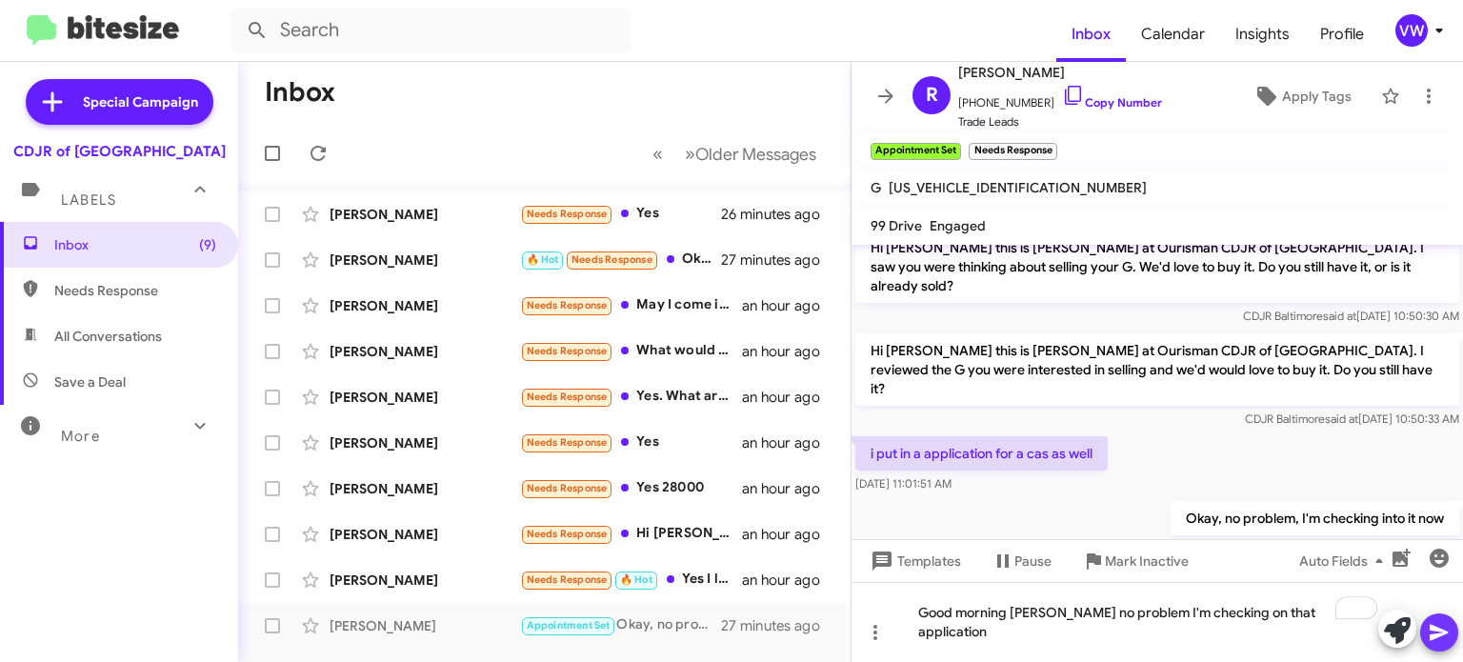
drag, startPoint x: 1438, startPoint y: 639, endPoint x: 1423, endPoint y: 639, distance: 14.3
click at [1438, 639] on icon at bounding box center [1439, 632] width 23 height 23
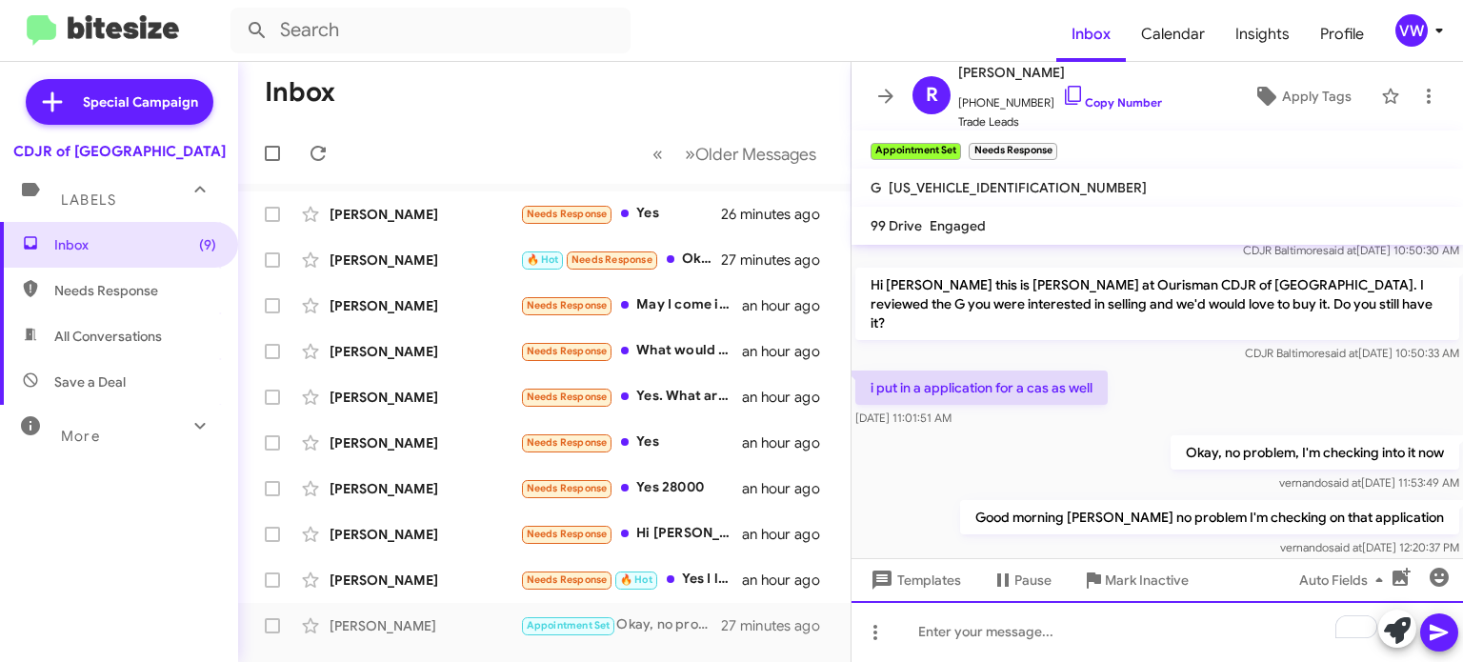
scroll to position [385, 0]
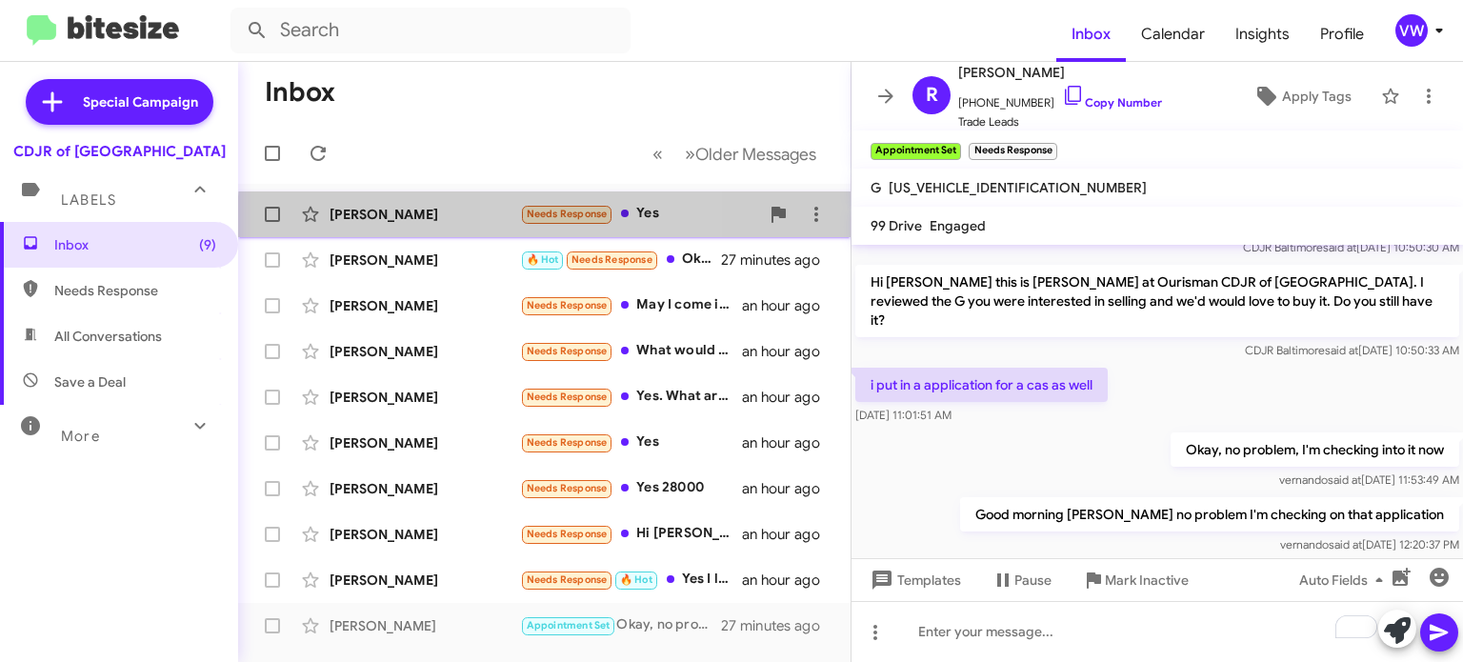
click at [582, 220] on span "Needs Response" at bounding box center [567, 214] width 81 height 12
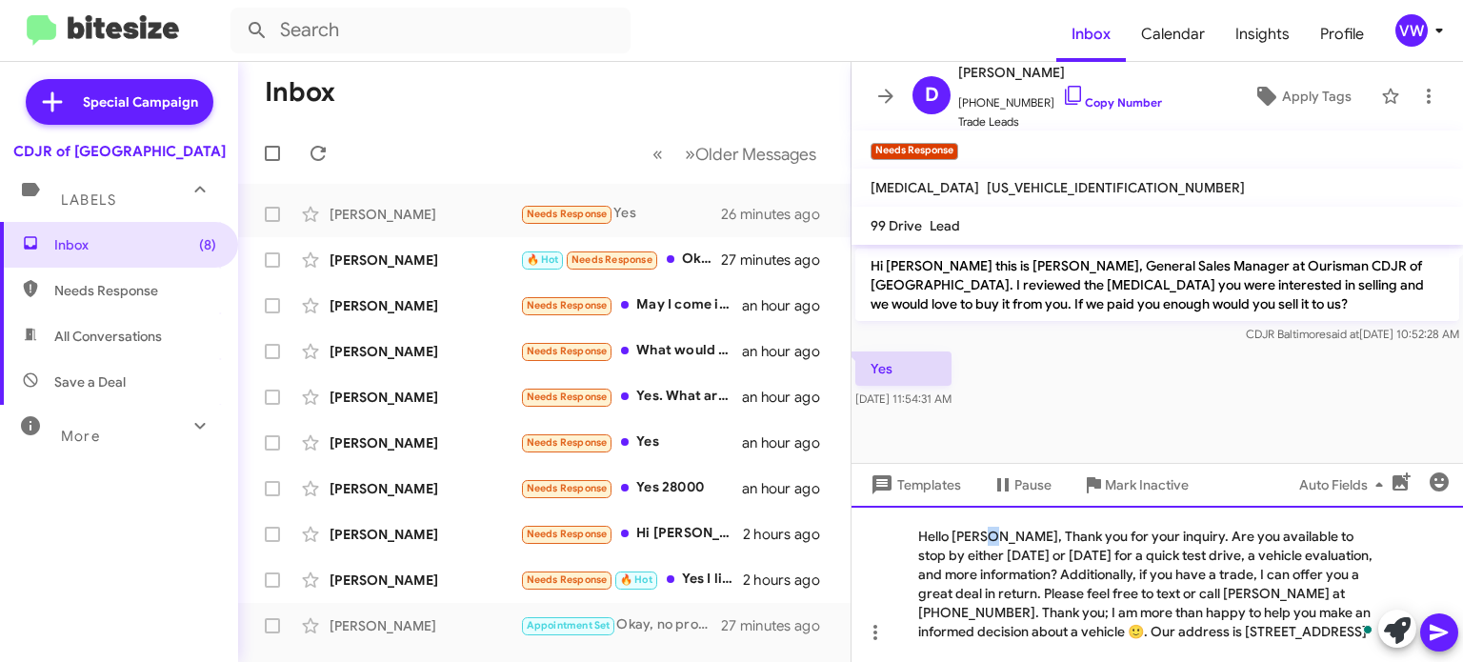
click at [996, 535] on div "Hello [PERSON_NAME], Thank you for your inquiry. Are you available to stop by e…" at bounding box center [1158, 584] width 612 height 156
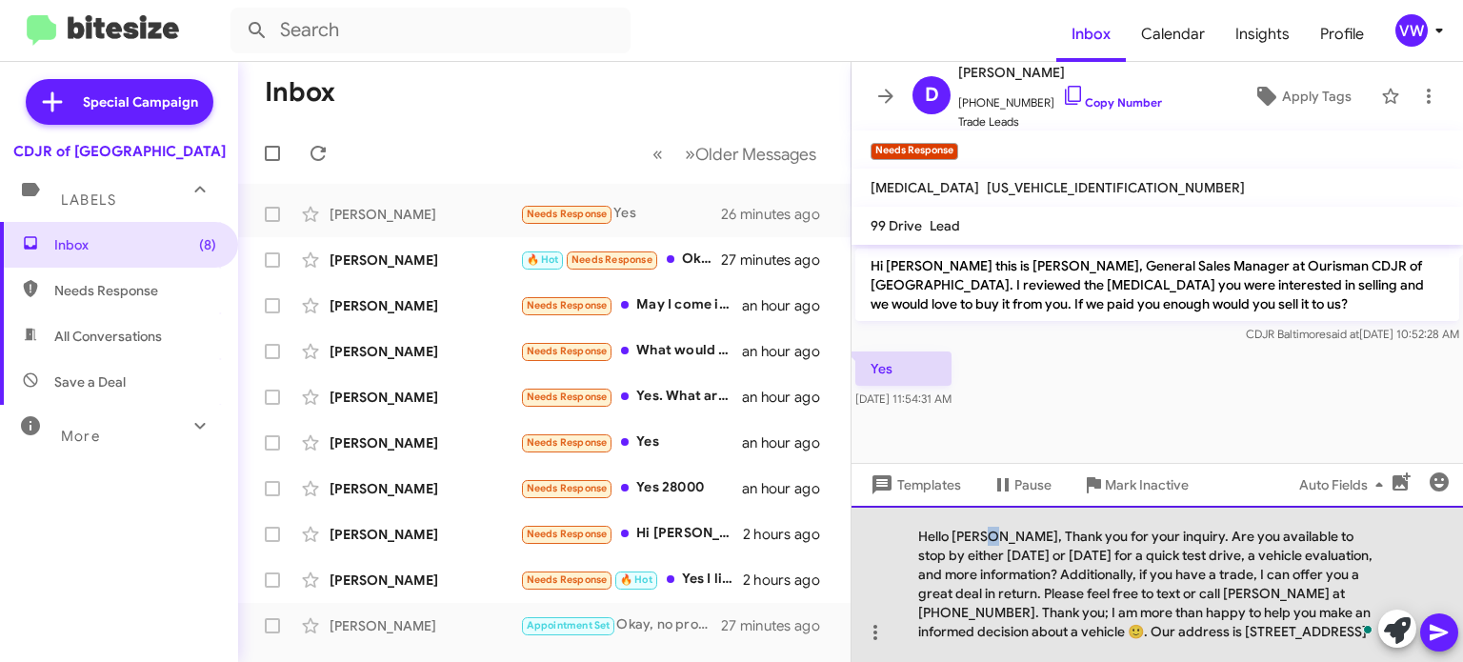
click at [991, 533] on div "Hello [PERSON_NAME], Thank you for your inquiry. Are you available to stop by e…" at bounding box center [1158, 584] width 612 height 156
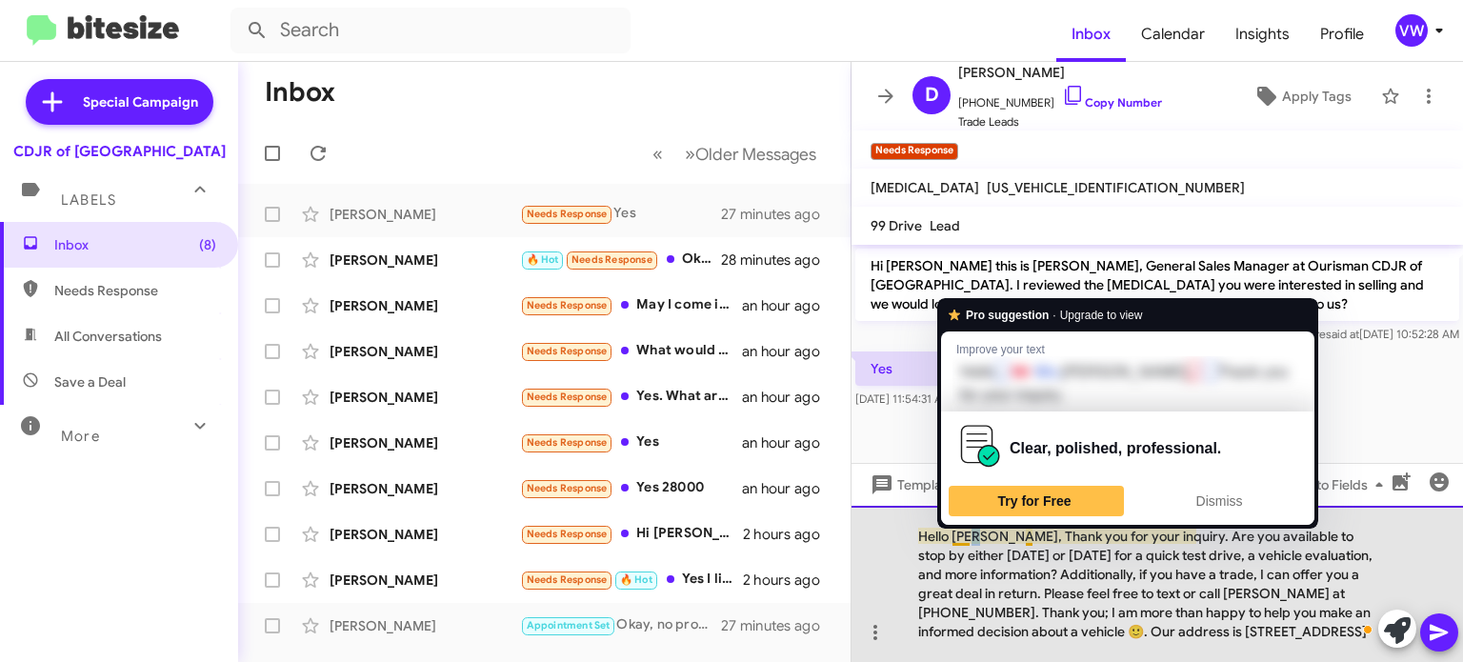
click at [980, 527] on html "Inbox Calendar Insights Profile vw Special Campaign CDJR of Baltimore Labels In…" at bounding box center [731, 331] width 1463 height 662
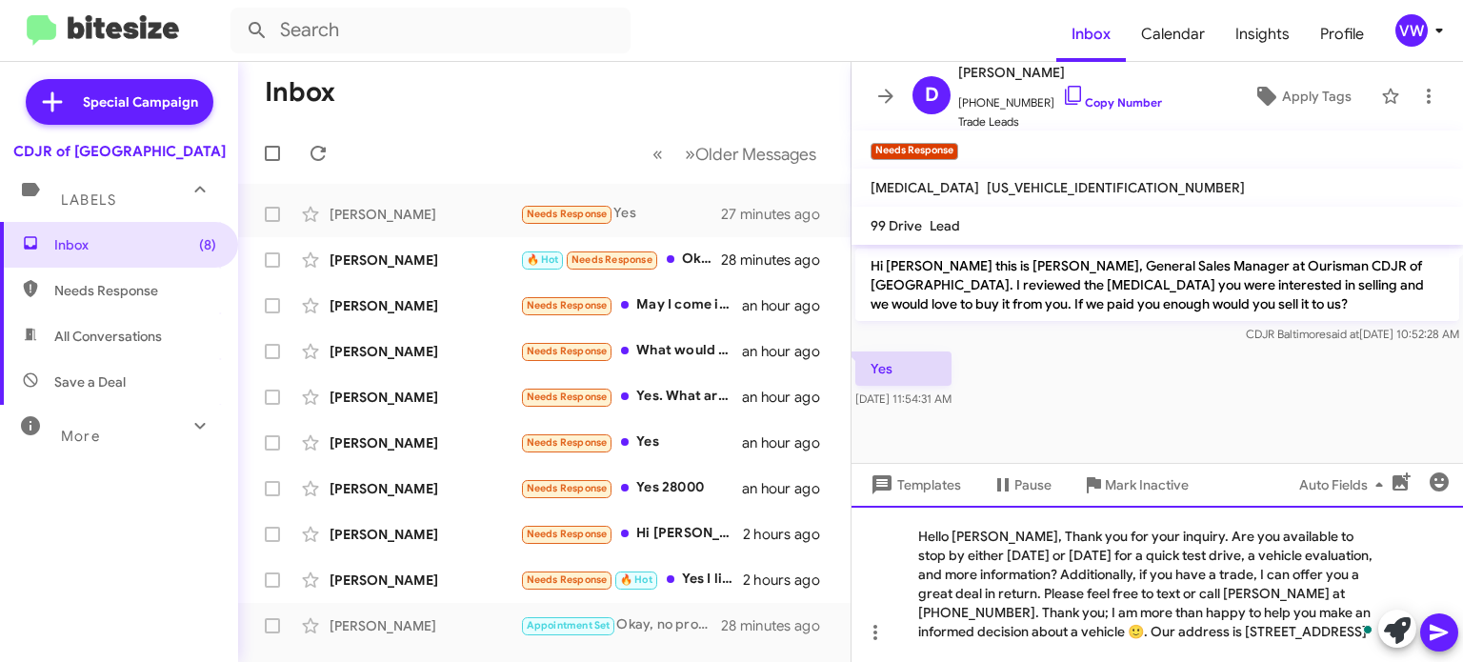
click at [970, 533] on div "Hello Mr Rickmon, Thank you for your inquiry. Are you available to stop by eith…" at bounding box center [1158, 584] width 612 height 156
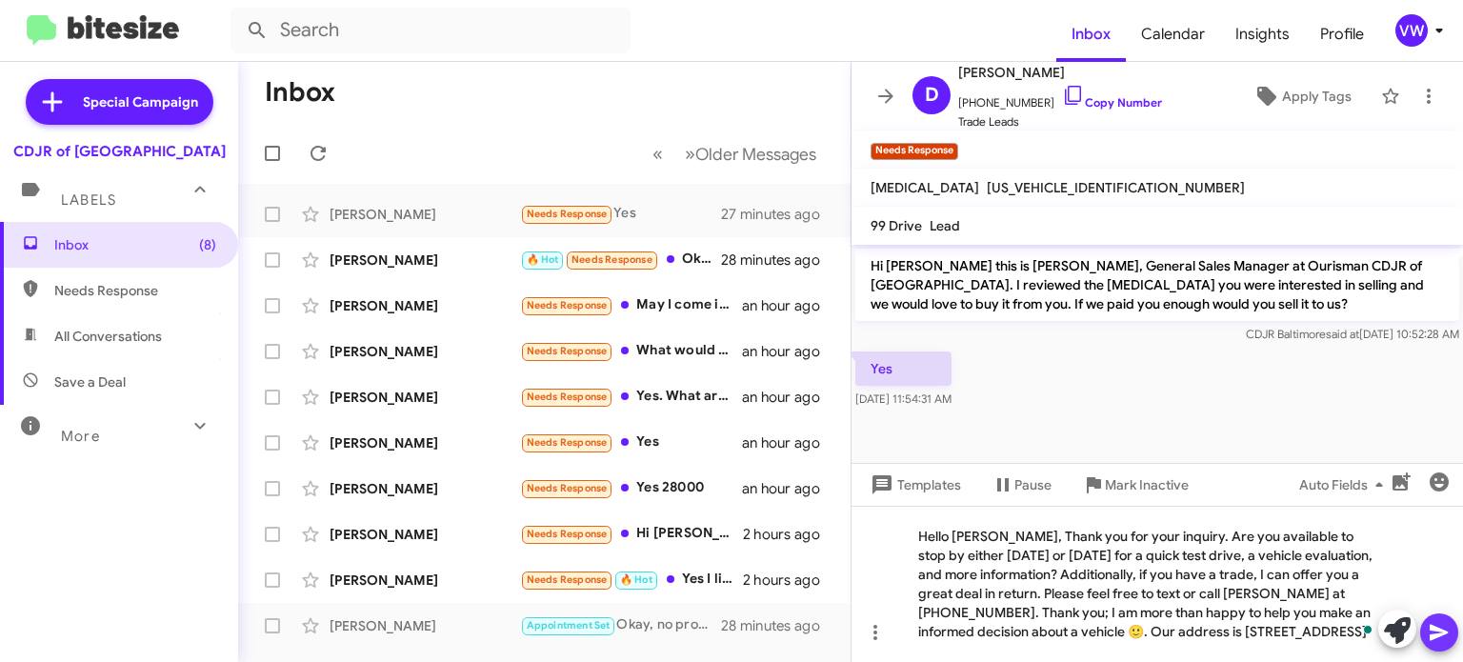
click at [1431, 631] on icon at bounding box center [1439, 633] width 18 height 16
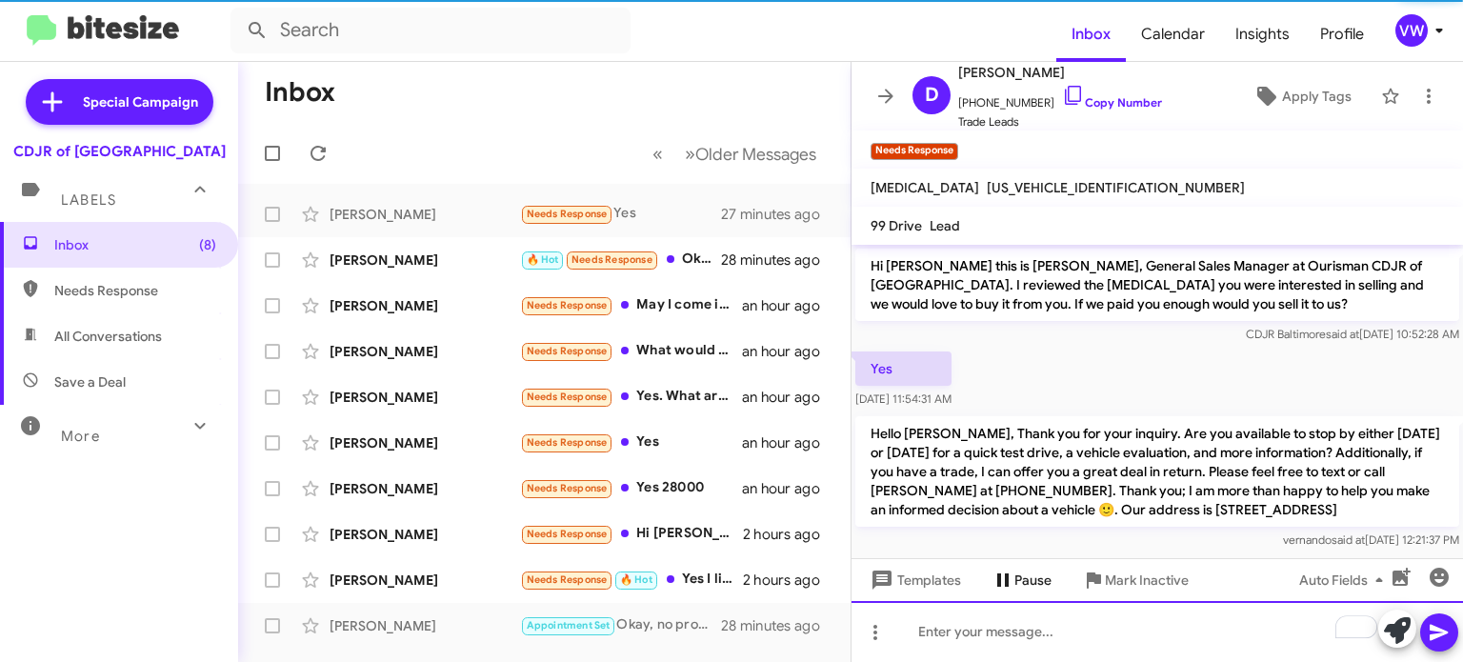
scroll to position [9, 0]
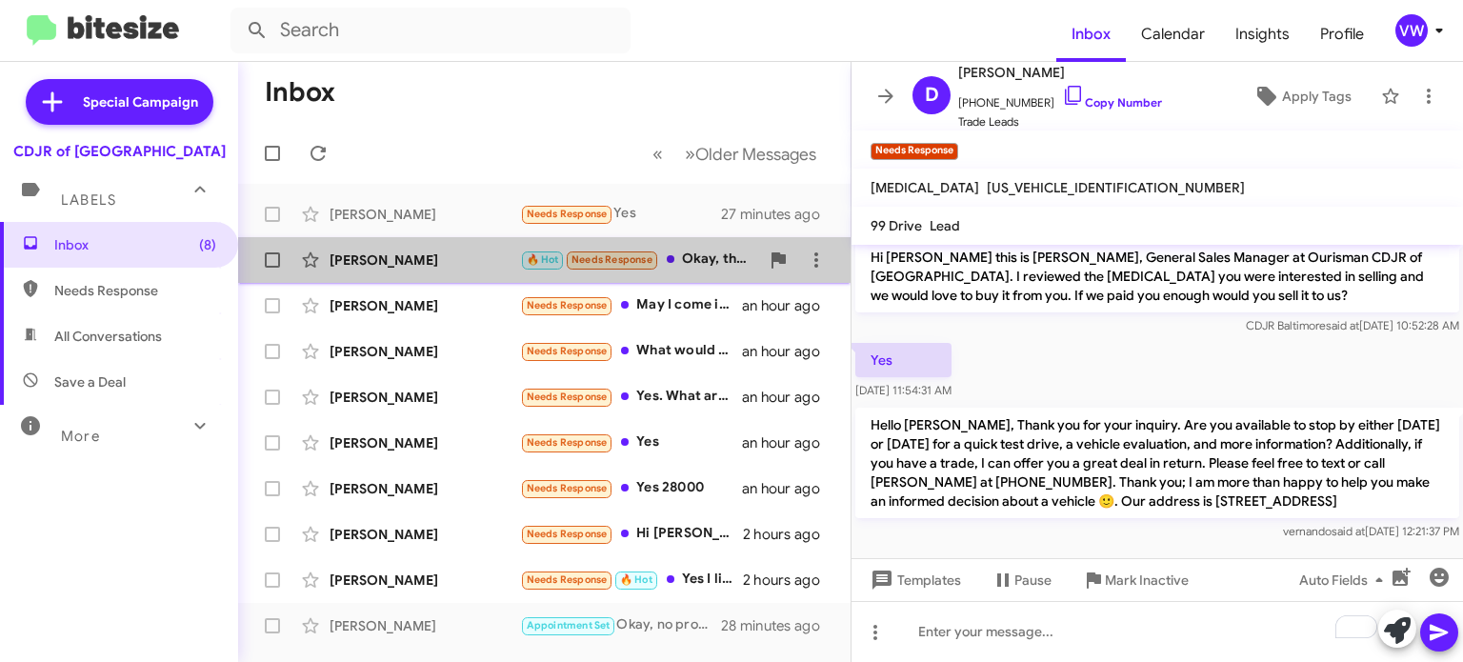
click at [637, 262] on span "Needs Response" at bounding box center [612, 259] width 81 height 12
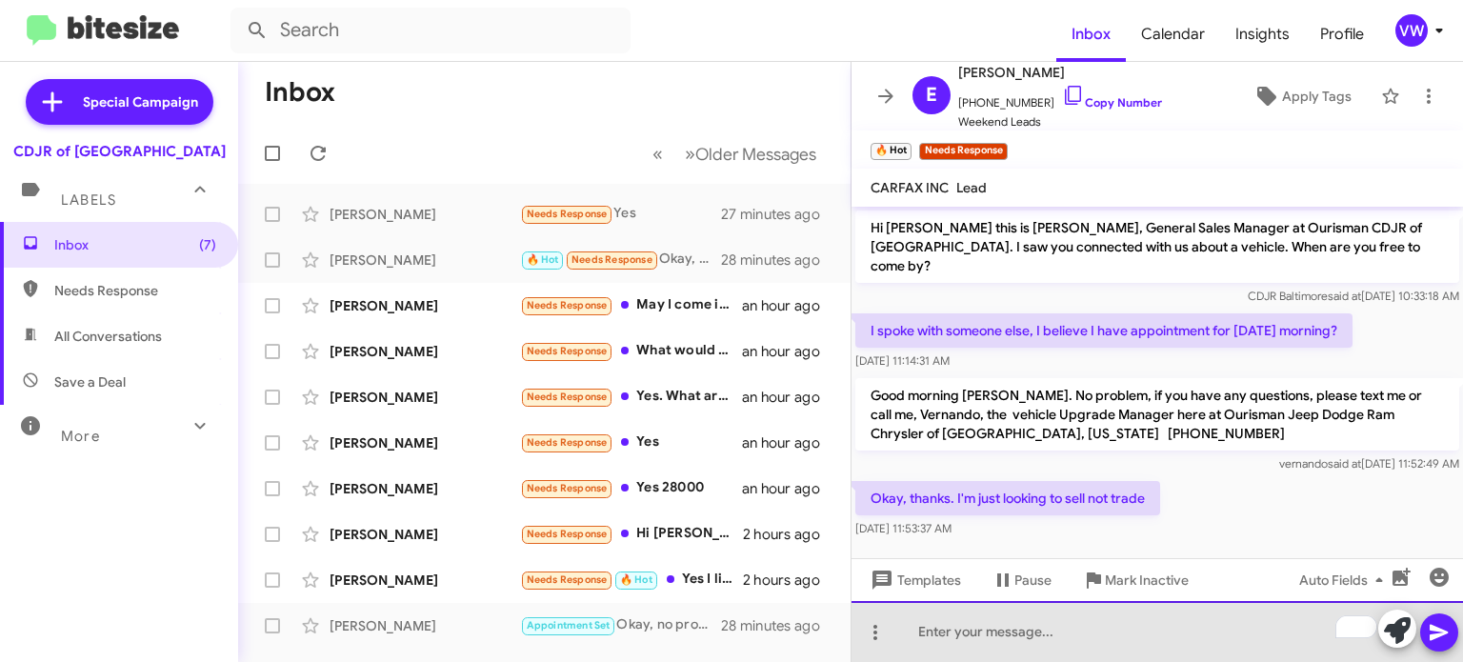
click at [1058, 649] on div "To enrich screen reader interactions, please activate Accessibility in Grammarl…" at bounding box center [1158, 631] width 612 height 61
click at [934, 625] on div "To enrich screen reader interactions, please activate Accessibility in Grammarl…" at bounding box center [1158, 631] width 612 height 61
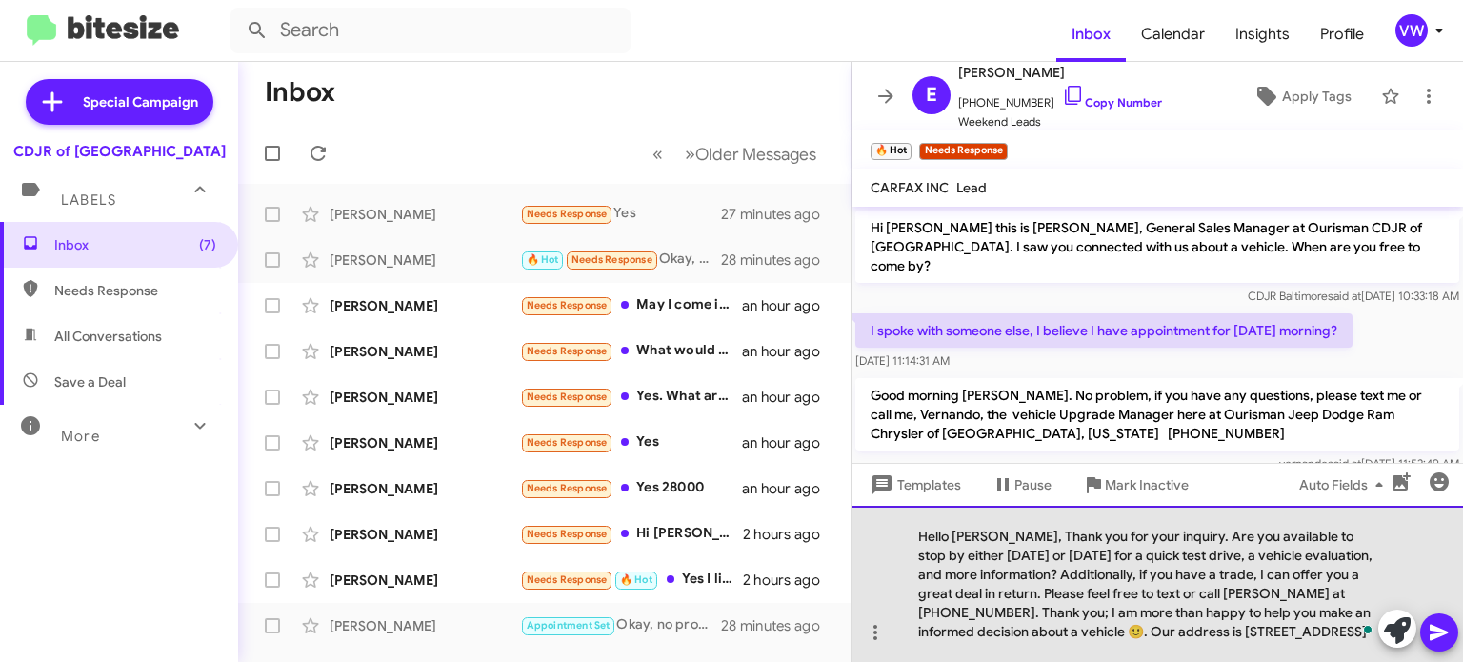
drag, startPoint x: 993, startPoint y: 539, endPoint x: 970, endPoint y: 532, distance: 24.1
click at [992, 539] on div "Hello [PERSON_NAME], Thank you for your inquiry. Are you available to stop by e…" at bounding box center [1158, 584] width 612 height 156
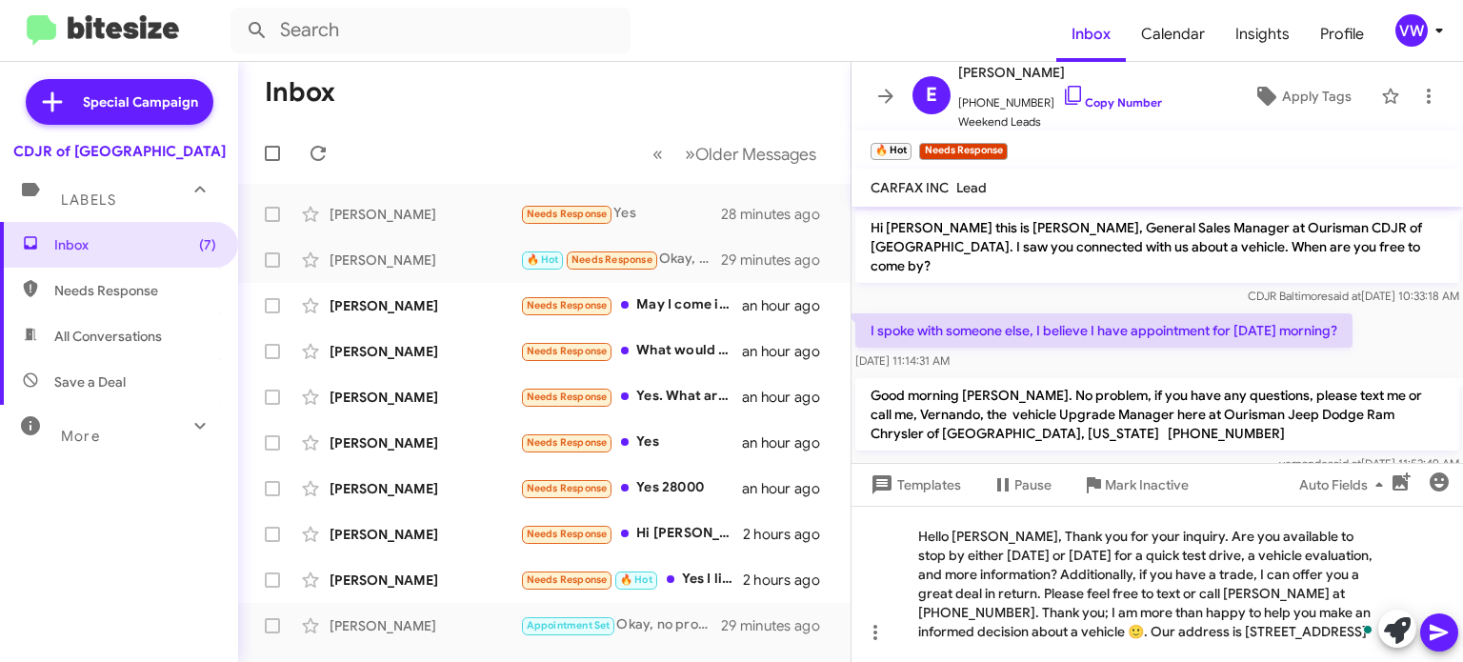
click at [1439, 634] on icon at bounding box center [1439, 633] width 18 height 16
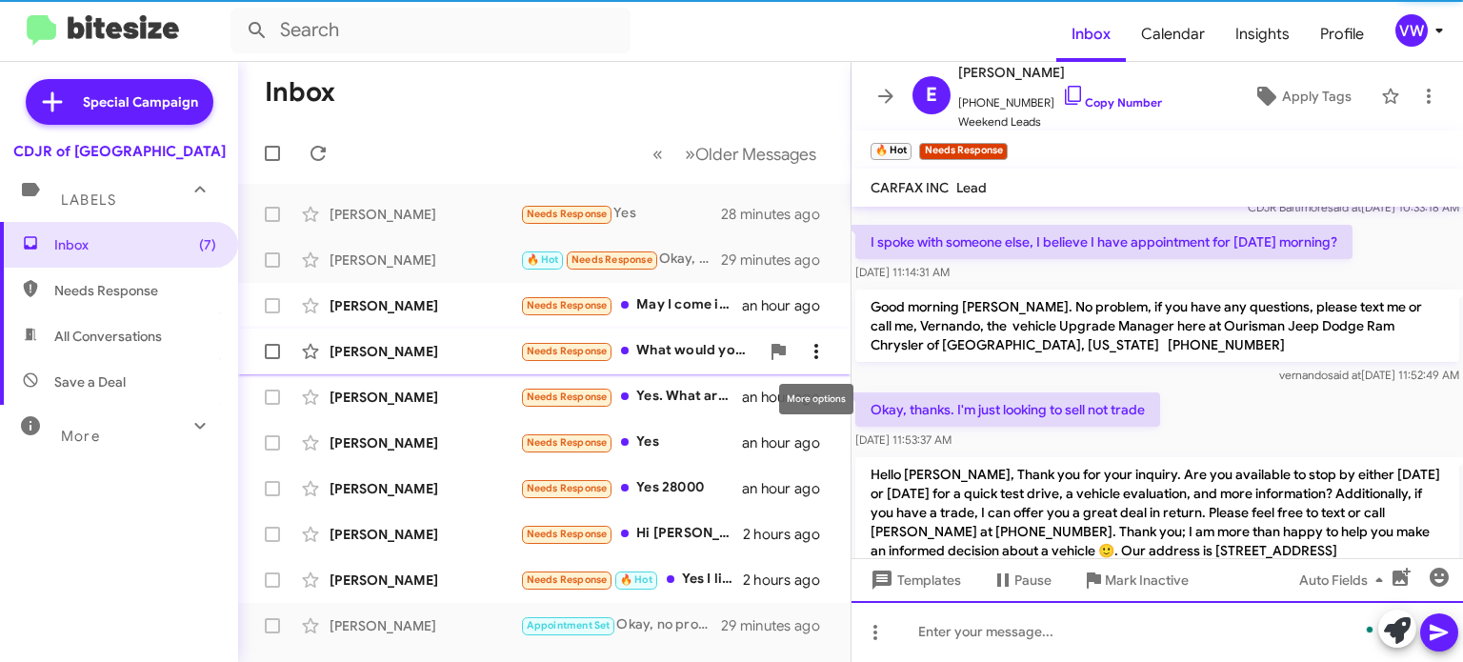
scroll to position [129, 0]
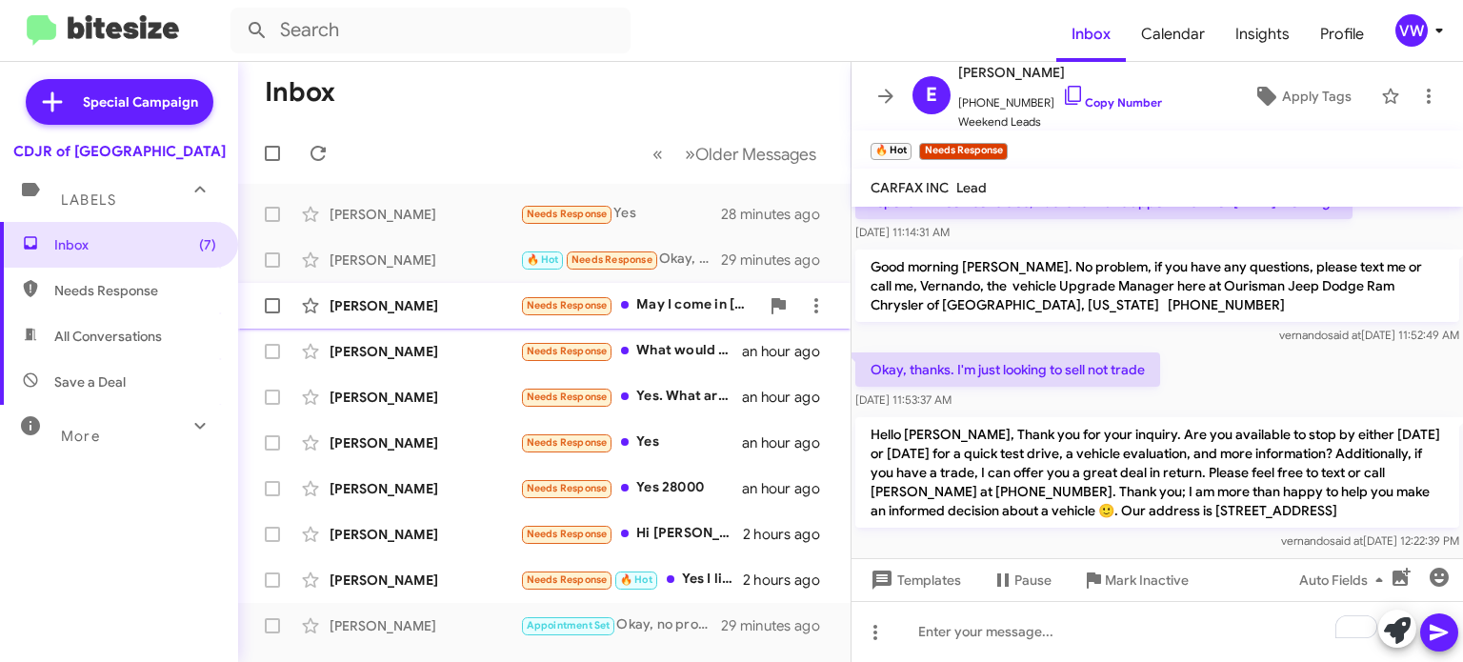
click at [582, 322] on div "Courtney Mcrae-Alston Needs Response May I come in today? an hour ago" at bounding box center [544, 306] width 582 height 38
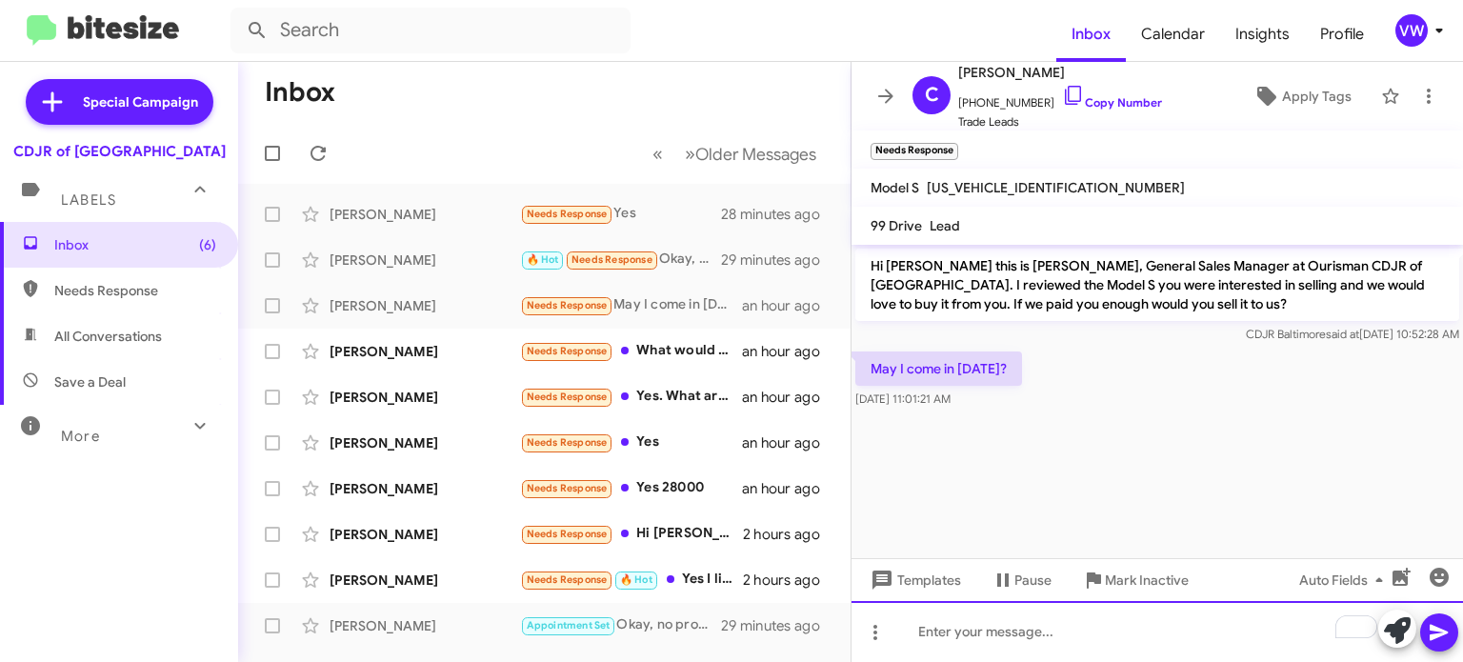
click at [1020, 633] on div "To enrich screen reader interactions, please activate Accessibility in Grammarl…" at bounding box center [1158, 631] width 612 height 61
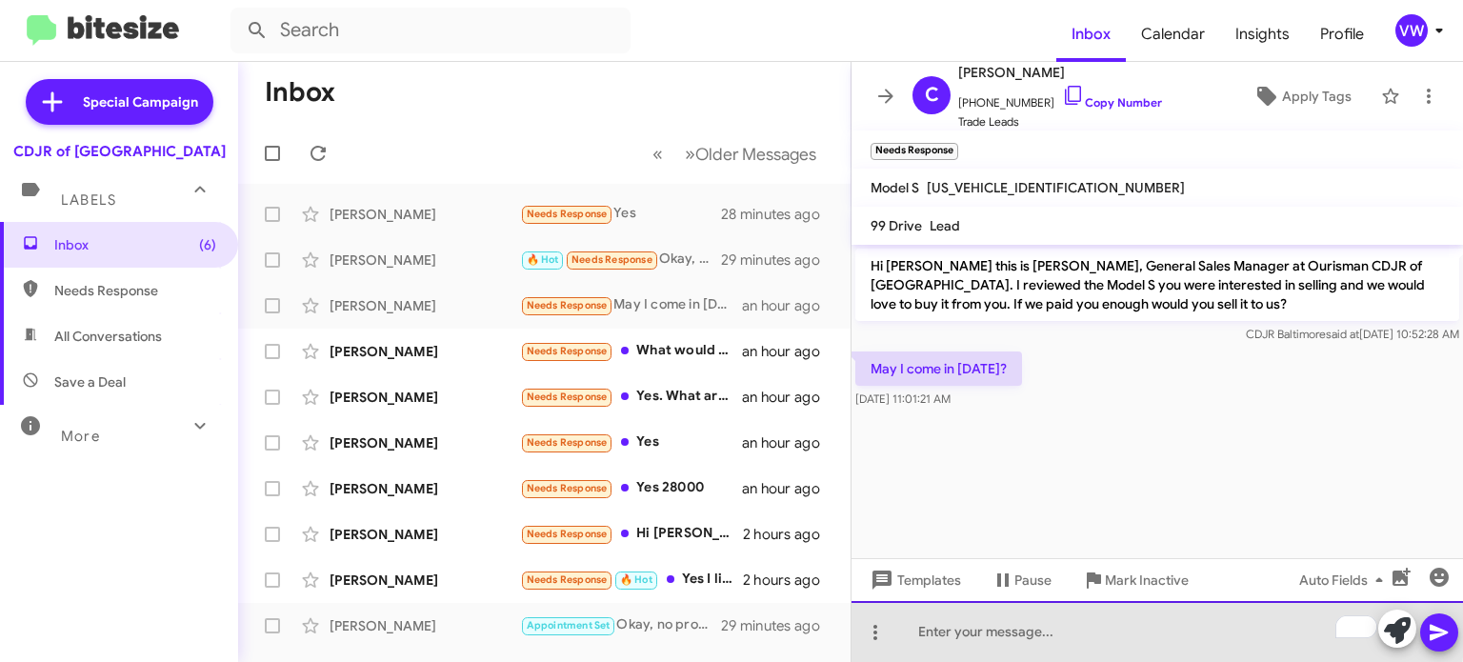
drag, startPoint x: 1030, startPoint y: 631, endPoint x: 1013, endPoint y: 634, distance: 17.4
click at [1026, 633] on div "To enrich screen reader interactions, please activate Accessibility in Grammarl…" at bounding box center [1158, 631] width 612 height 61
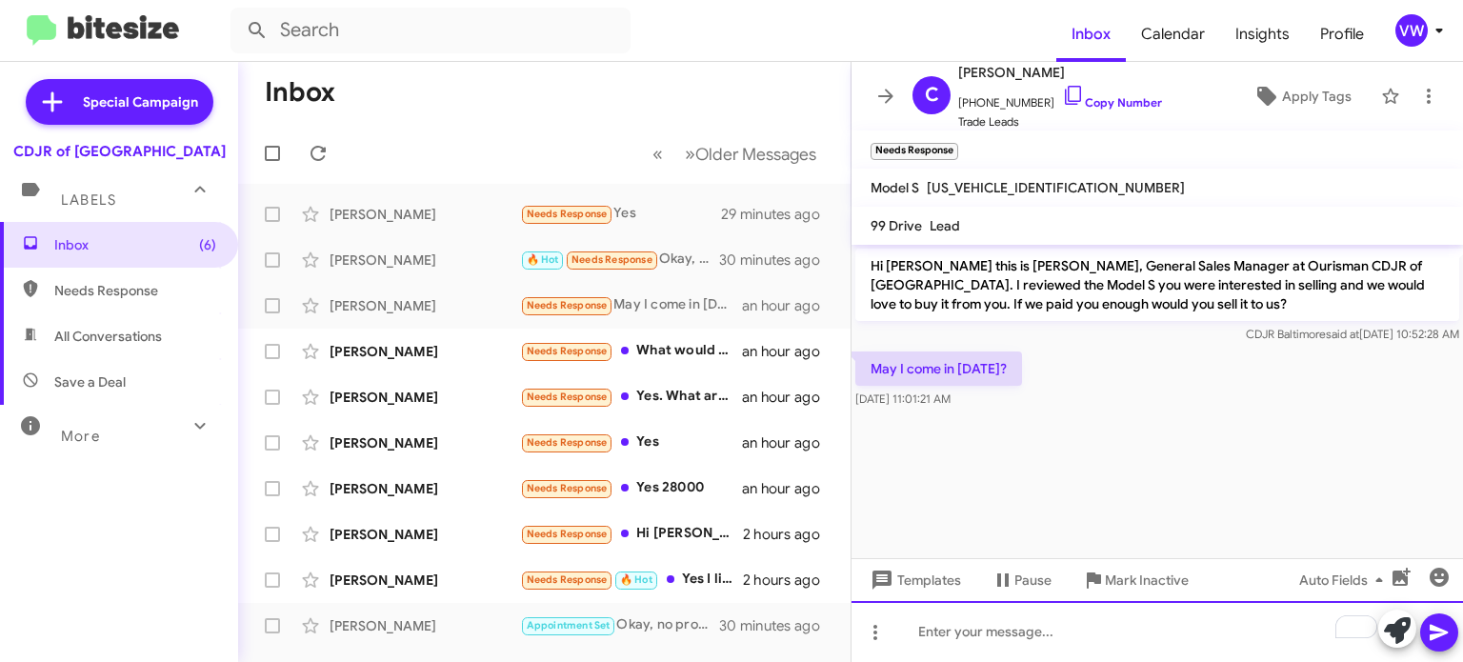
drag, startPoint x: 999, startPoint y: 650, endPoint x: 985, endPoint y: 646, distance: 14.8
click at [994, 652] on div "To enrich screen reader interactions, please activate Accessibility in Grammarl…" at bounding box center [1158, 631] width 612 height 61
click at [911, 650] on div "To enrich screen reader interactions, please activate Accessibility in Grammarl…" at bounding box center [1158, 631] width 612 height 61
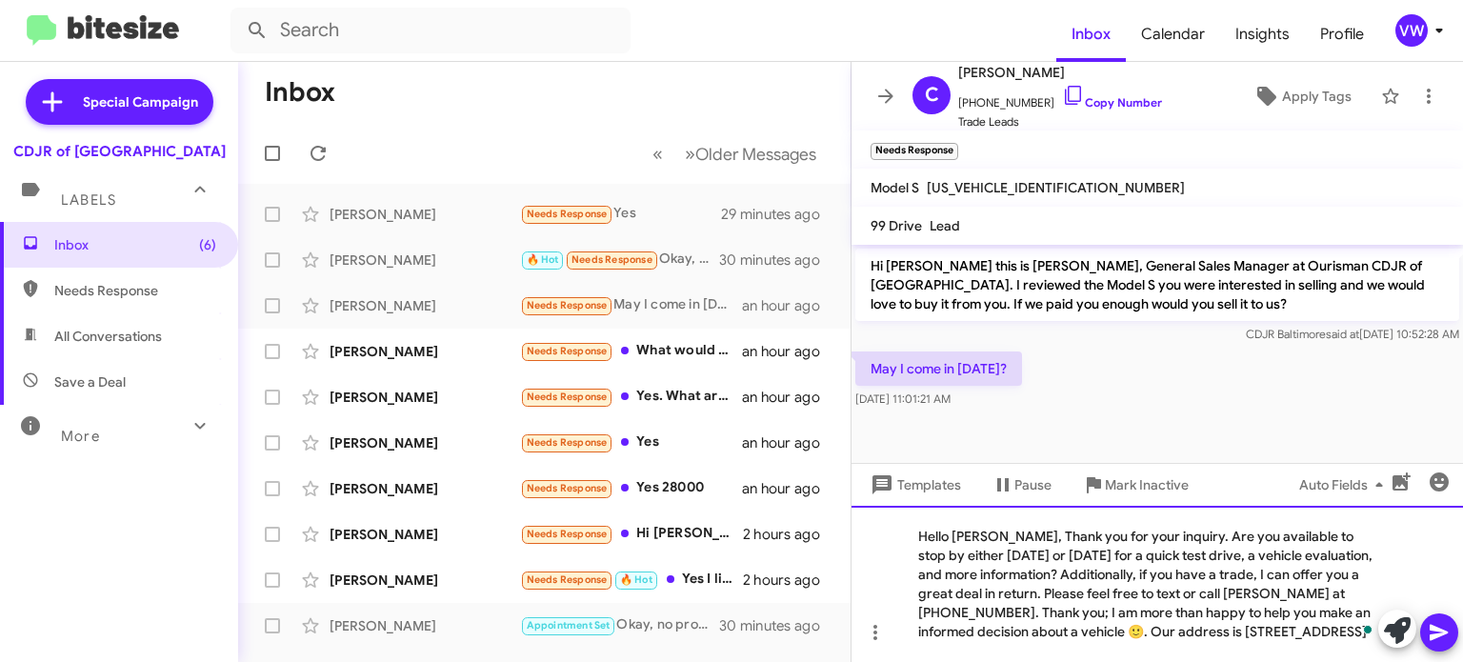
click at [991, 532] on div "Hello [PERSON_NAME], Thank you for your inquiry. Are you available to stop by e…" at bounding box center [1158, 584] width 612 height 156
click at [992, 541] on div "Hello Mr. M, Thank you for your inquiry. Are you available to stop by either to…" at bounding box center [1158, 584] width 612 height 156
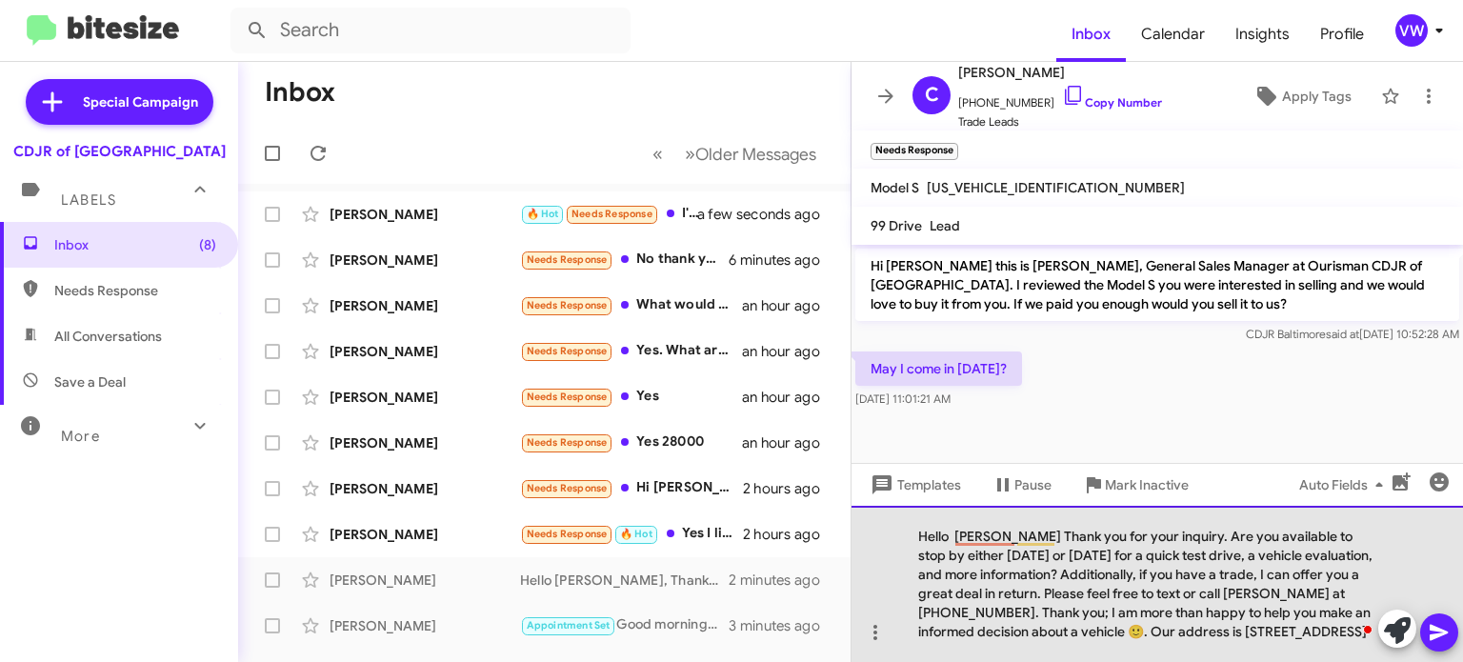
click at [954, 537] on div "Hello Courtney Thank you for your inquiry. Are you available to stop by either …" at bounding box center [1158, 584] width 612 height 156
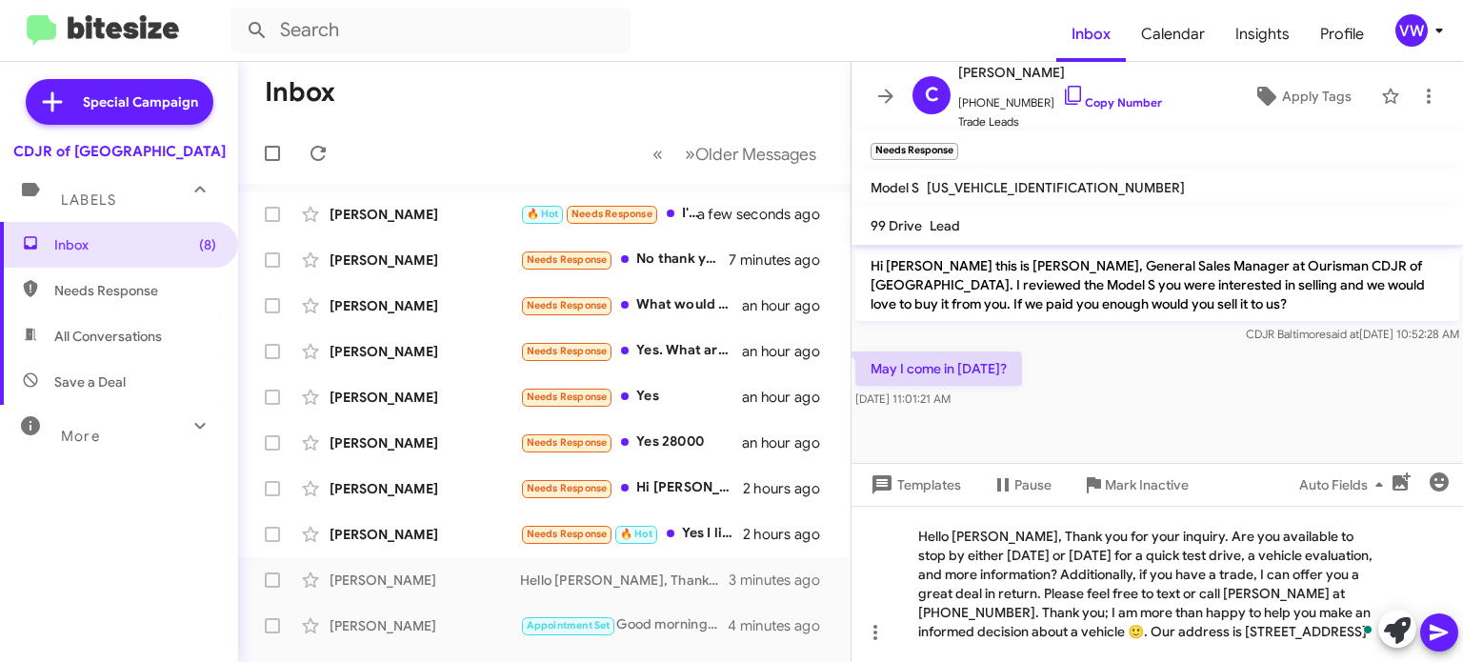
click at [1438, 638] on icon at bounding box center [1439, 632] width 23 height 23
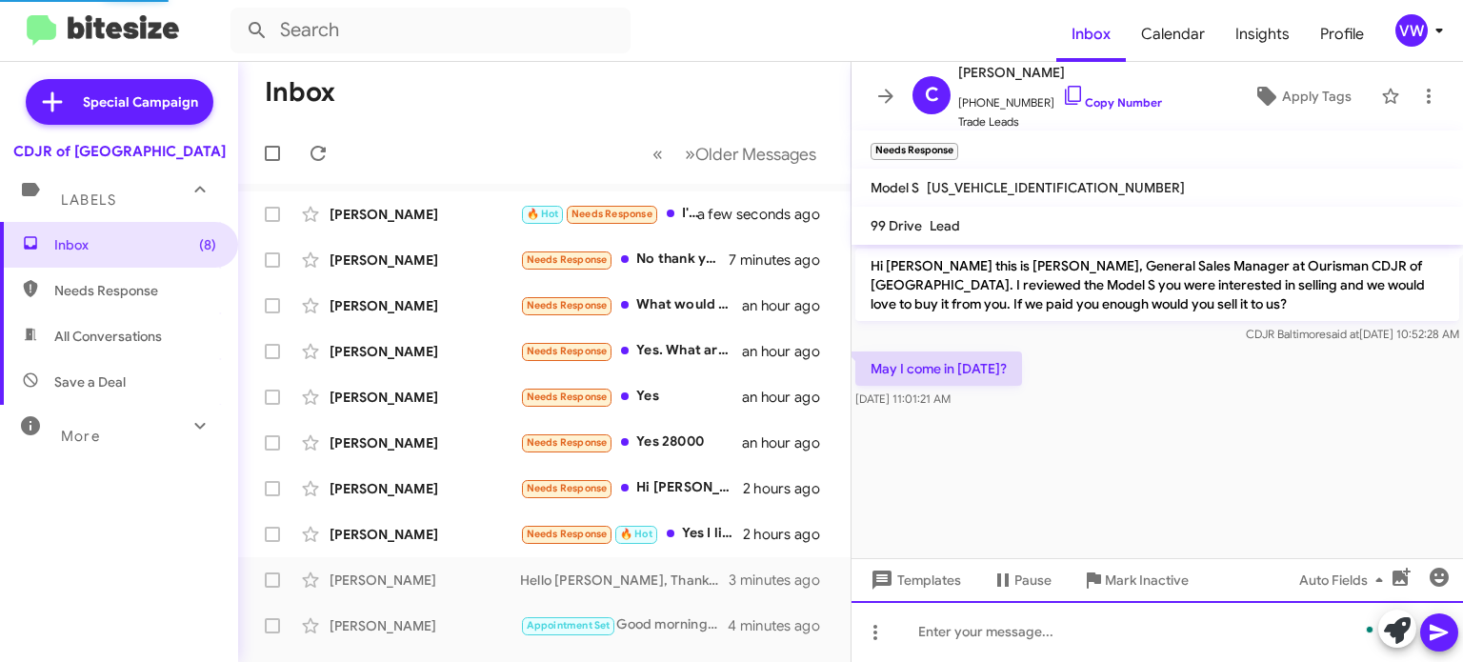
scroll to position [9, 0]
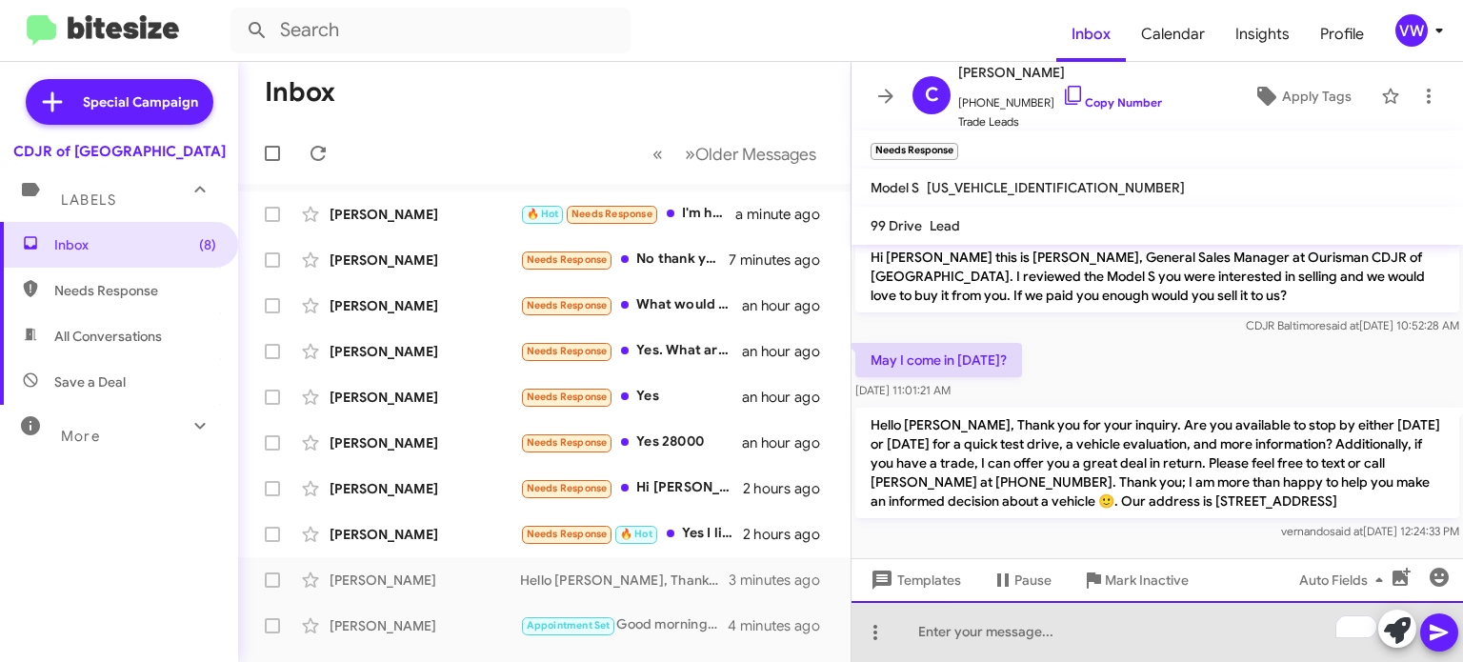
click at [1085, 612] on div "To enrich screen reader interactions, please activate Accessibility in Grammarl…" at bounding box center [1158, 631] width 612 height 61
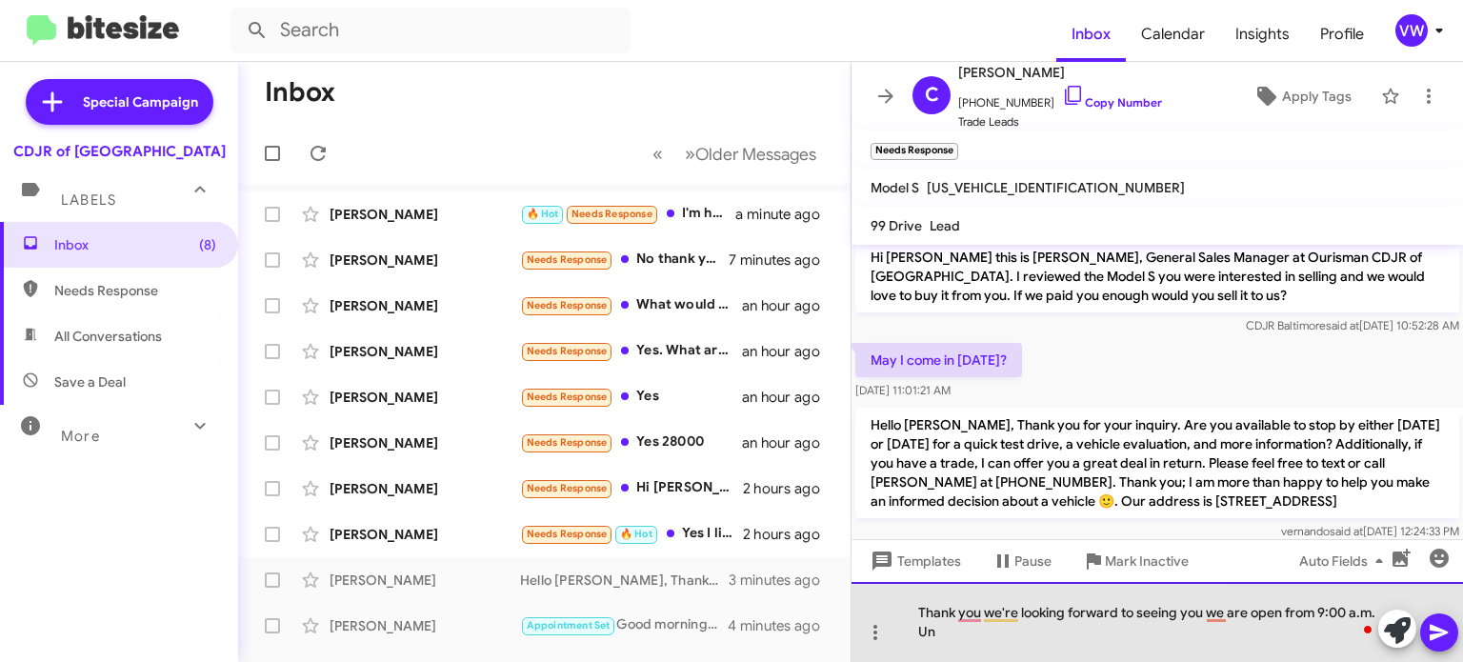
click at [985, 642] on div "Thank you we're looking forward to seeing you we are open from 9:00 a.m. Un" at bounding box center [1158, 622] width 612 height 80
click at [962, 634] on div "Thank you, we're looking forward to seeing you. We are open from 9:00 a.m." at bounding box center [1158, 622] width 612 height 80
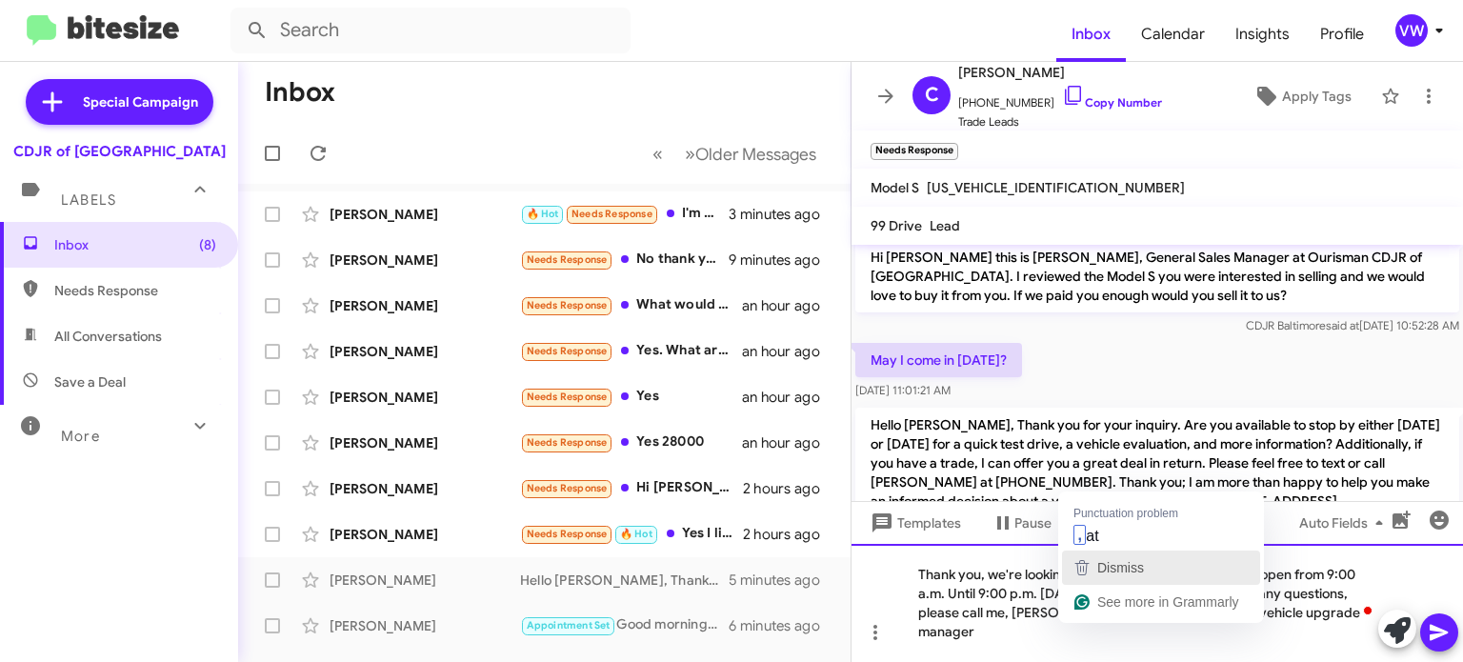
click at [1109, 553] on div "Dismiss" at bounding box center [1119, 567] width 50 height 29
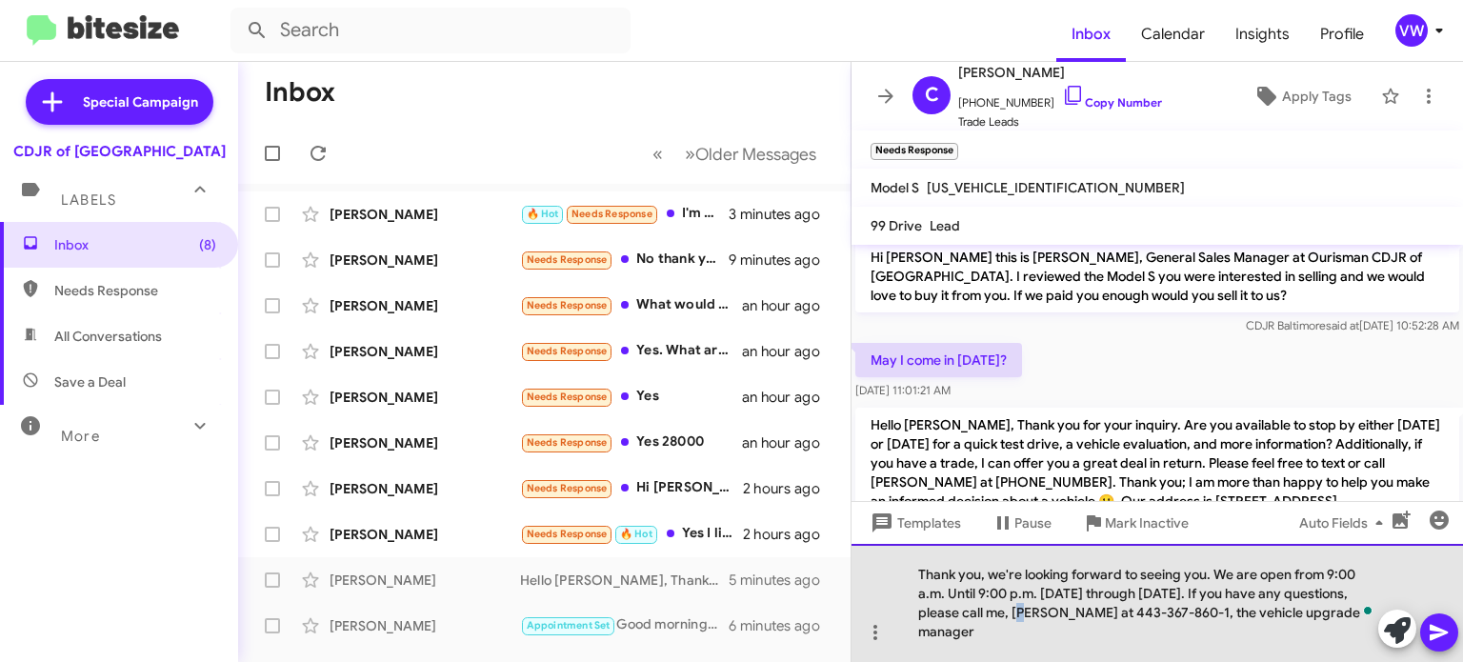
click at [1024, 625] on div "Thank you, we're looking forward to seeing you. We are open from 9:00 a.m. Unti…" at bounding box center [1158, 603] width 612 height 118
click at [1018, 634] on div "Thank you, we're looking forward to seeing you. We are open from 9:00 a.m. Unti…" at bounding box center [1158, 603] width 612 height 118
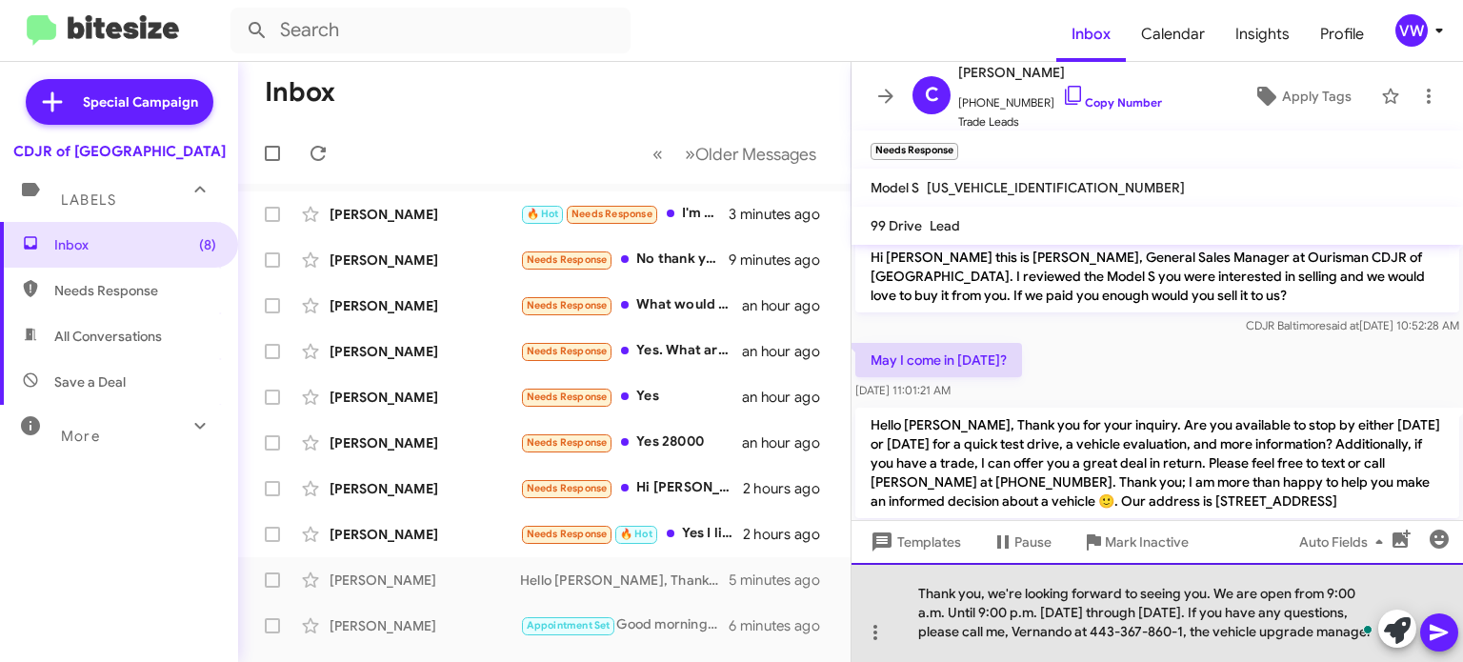
click at [1176, 631] on div "Thank you, we're looking forward to seeing you. We are open from 9:00 a.m. Unti…" at bounding box center [1158, 612] width 612 height 99
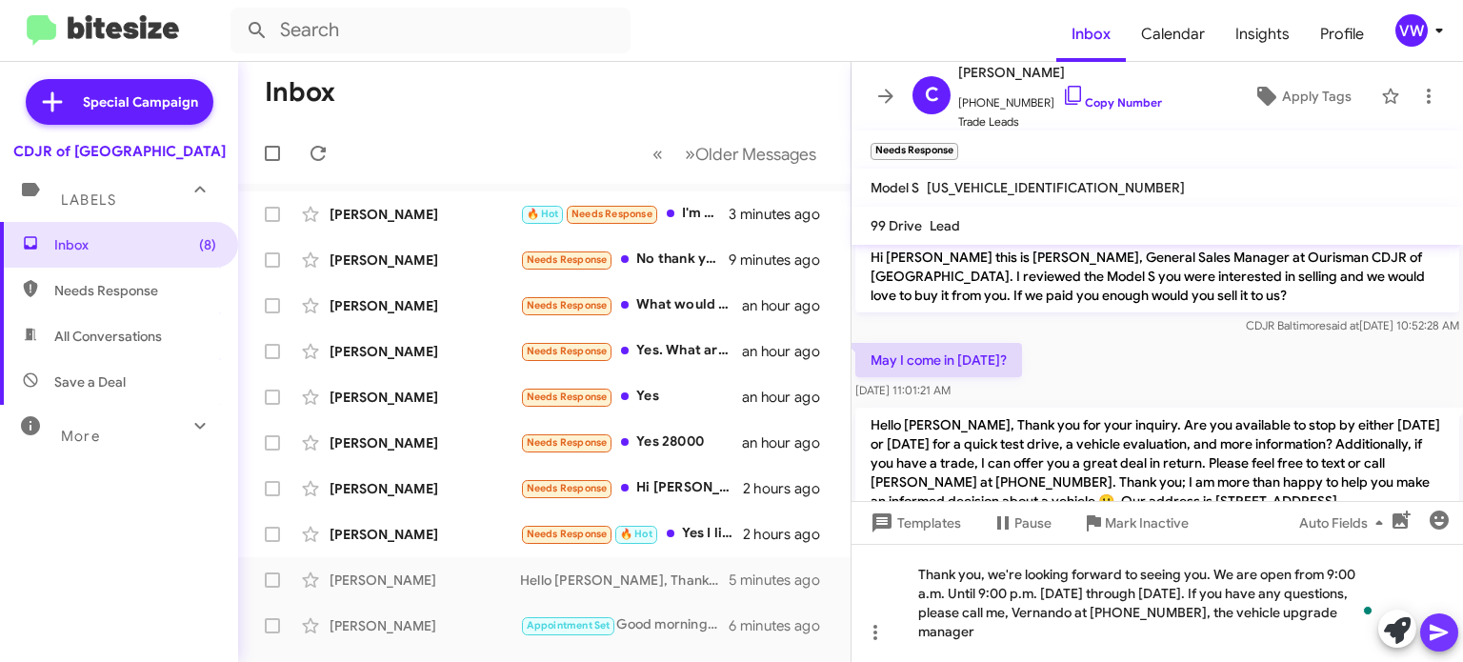
click at [1431, 646] on span at bounding box center [1439, 632] width 23 height 38
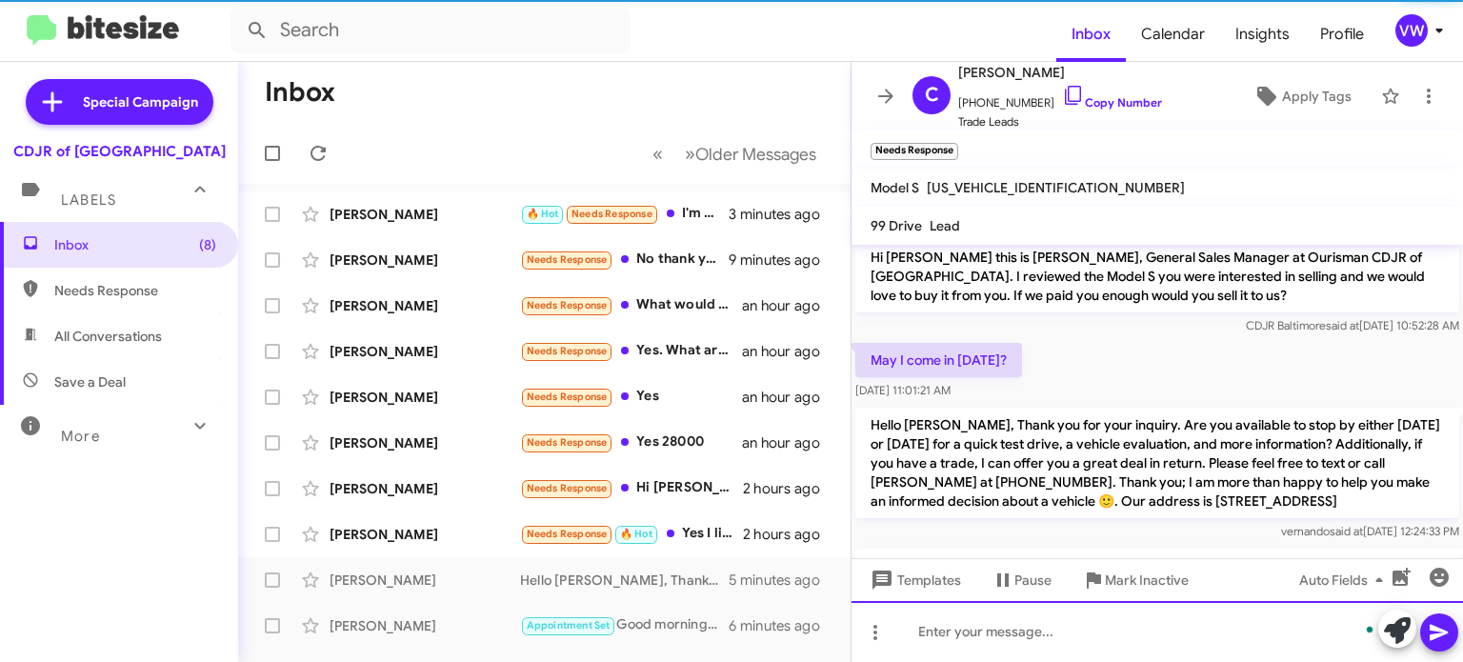
scroll to position [116, 0]
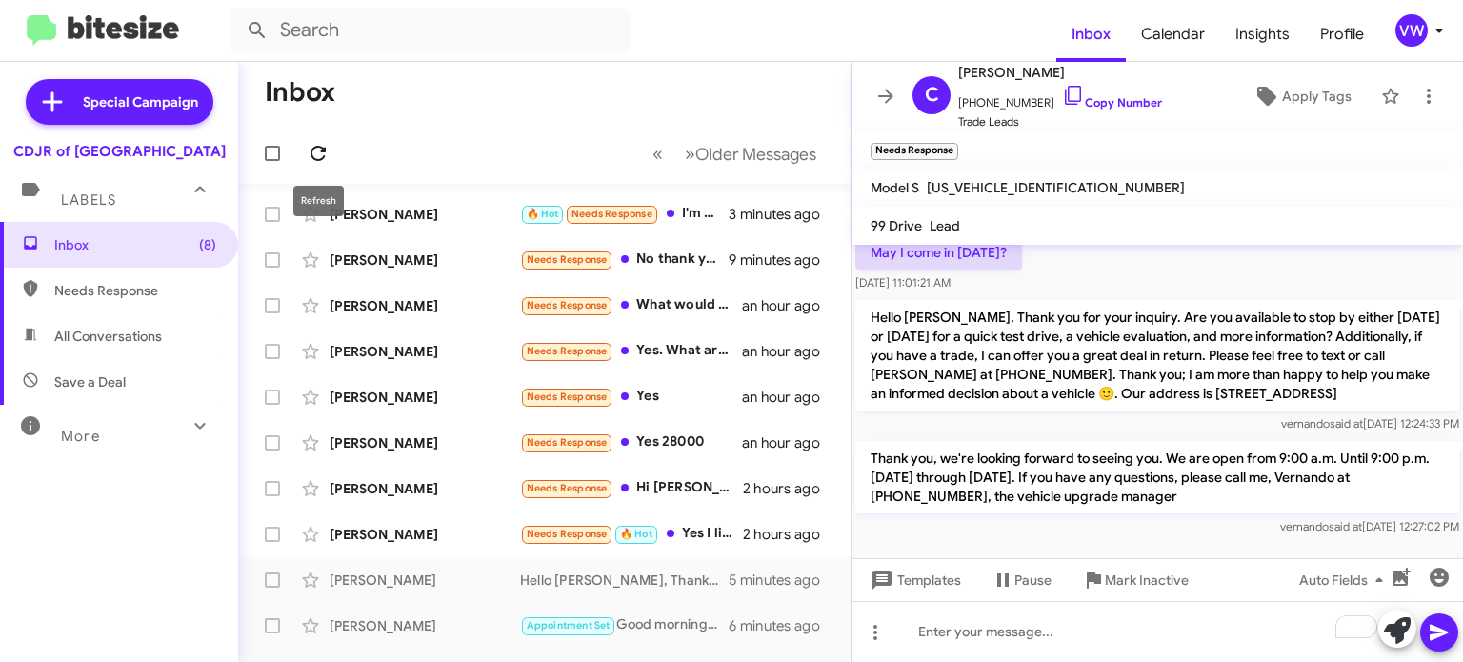
click at [322, 157] on icon at bounding box center [318, 153] width 23 height 23
click at [326, 151] on icon at bounding box center [318, 153] width 23 height 23
click at [326, 152] on icon at bounding box center [318, 153] width 23 height 23
click at [323, 154] on icon at bounding box center [318, 153] width 23 height 23
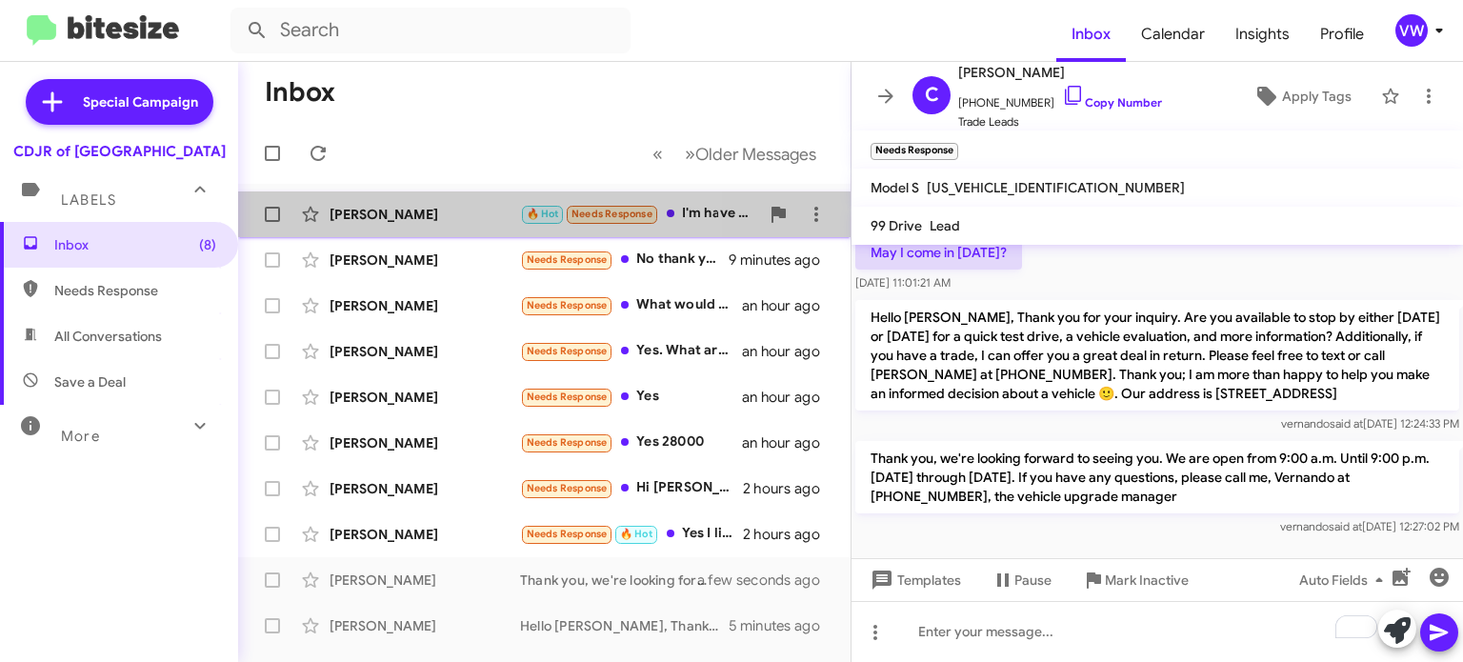
drag, startPoint x: 605, startPoint y: 211, endPoint x: 613, endPoint y: 220, distance: 12.1
click at [610, 219] on span "Needs Response" at bounding box center [612, 214] width 81 height 12
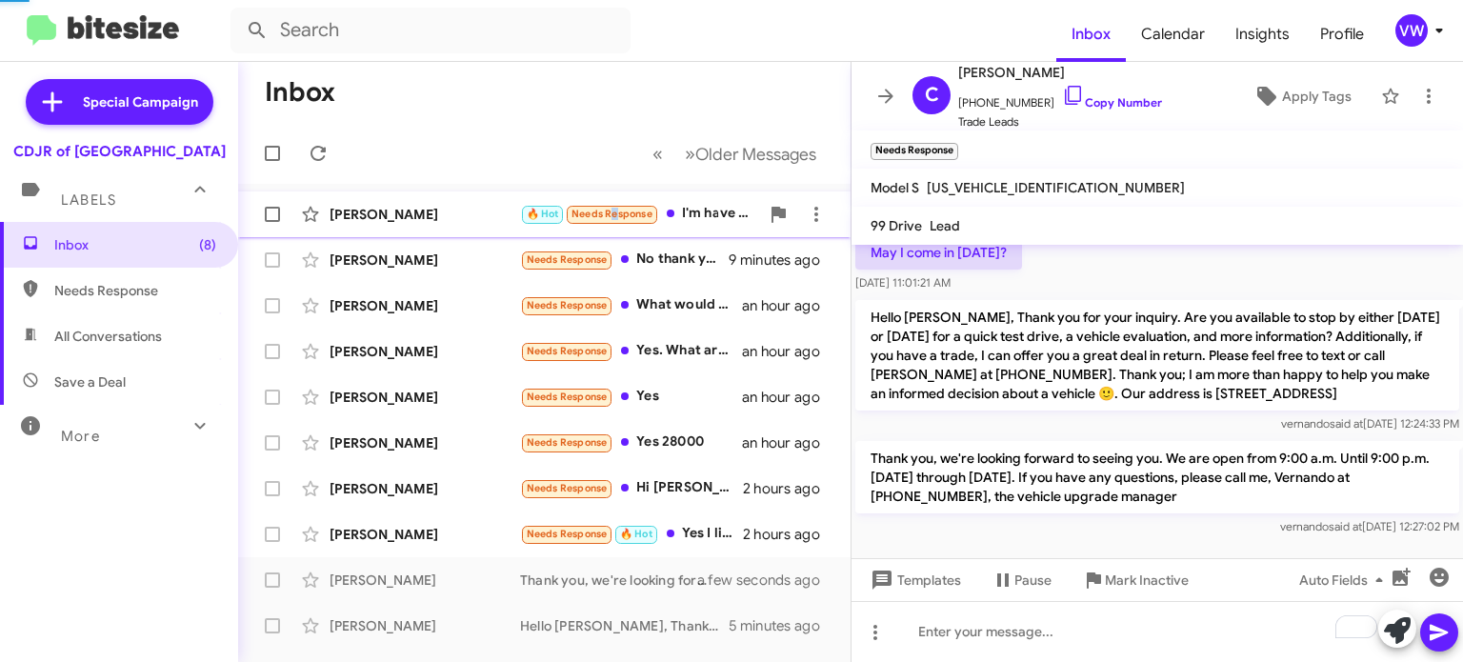
scroll to position [198, 0]
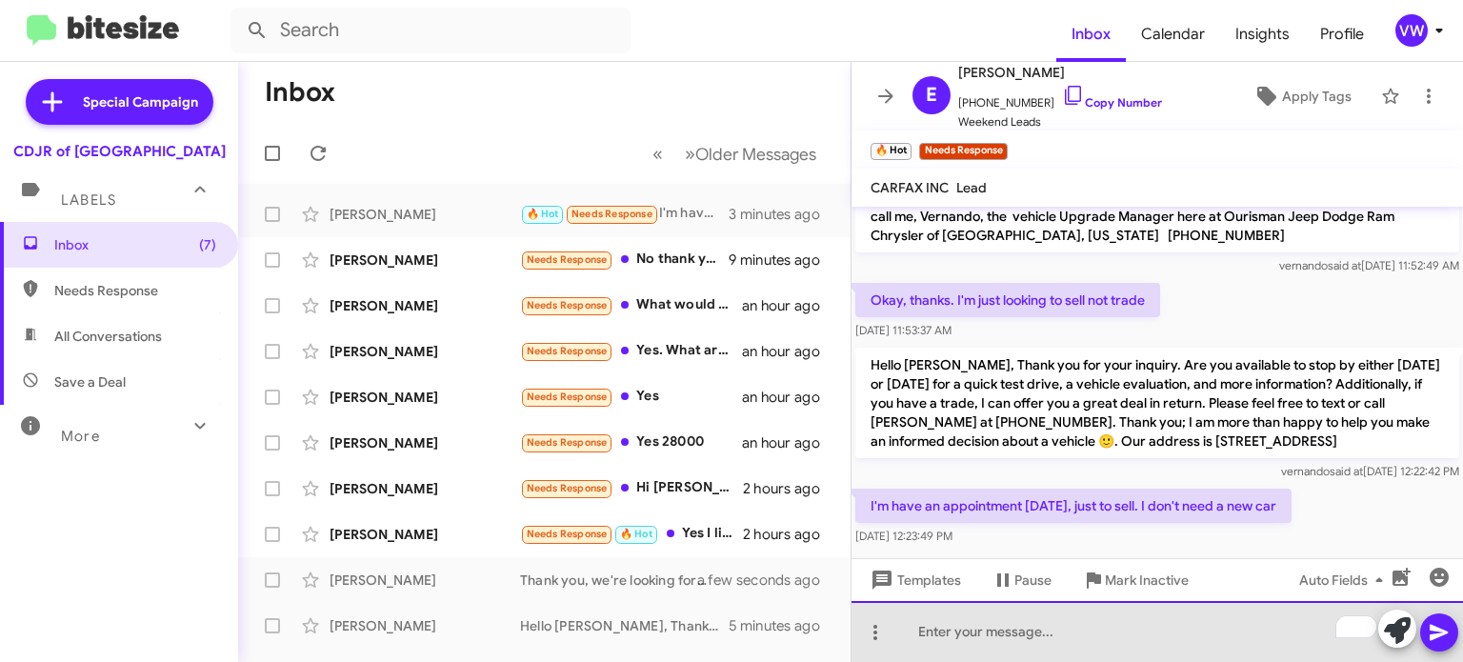
click at [1066, 636] on div "To enrich screen reader interactions, please activate Accessibility in Grammarl…" at bounding box center [1158, 631] width 612 height 61
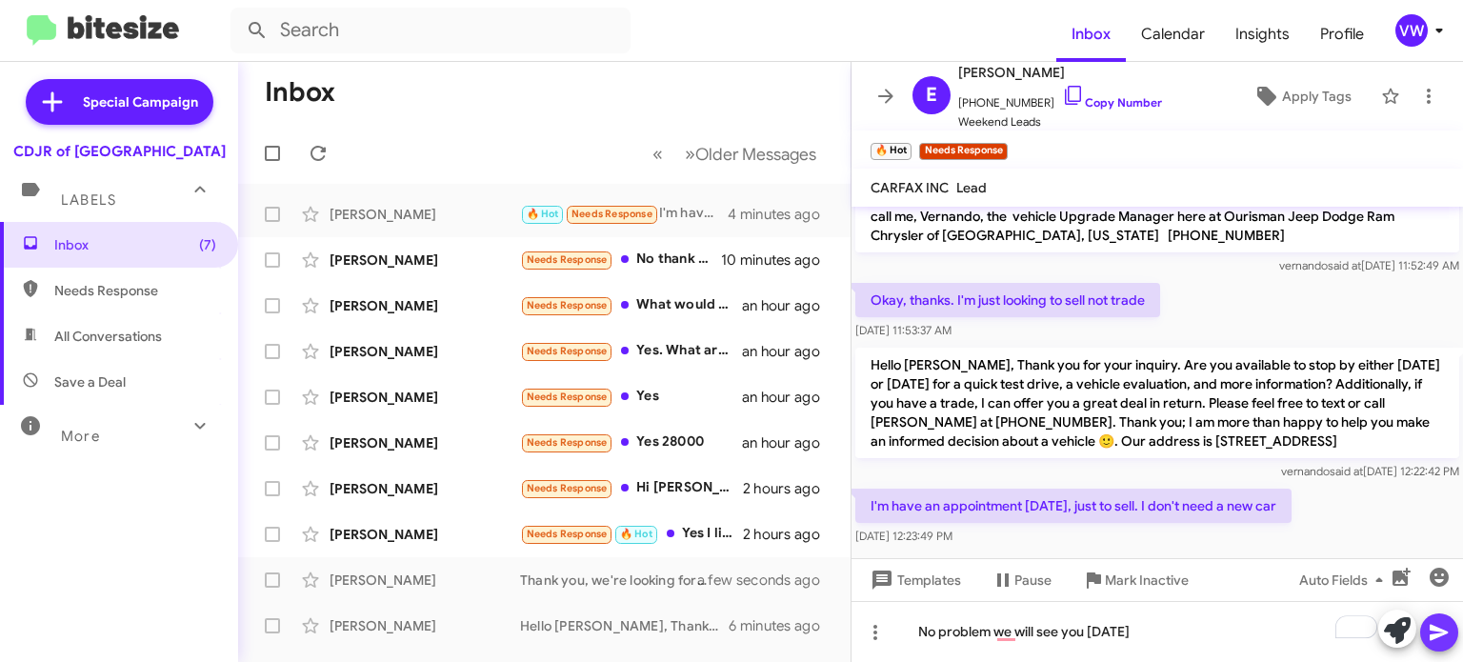
click at [1446, 621] on span at bounding box center [1439, 632] width 23 height 38
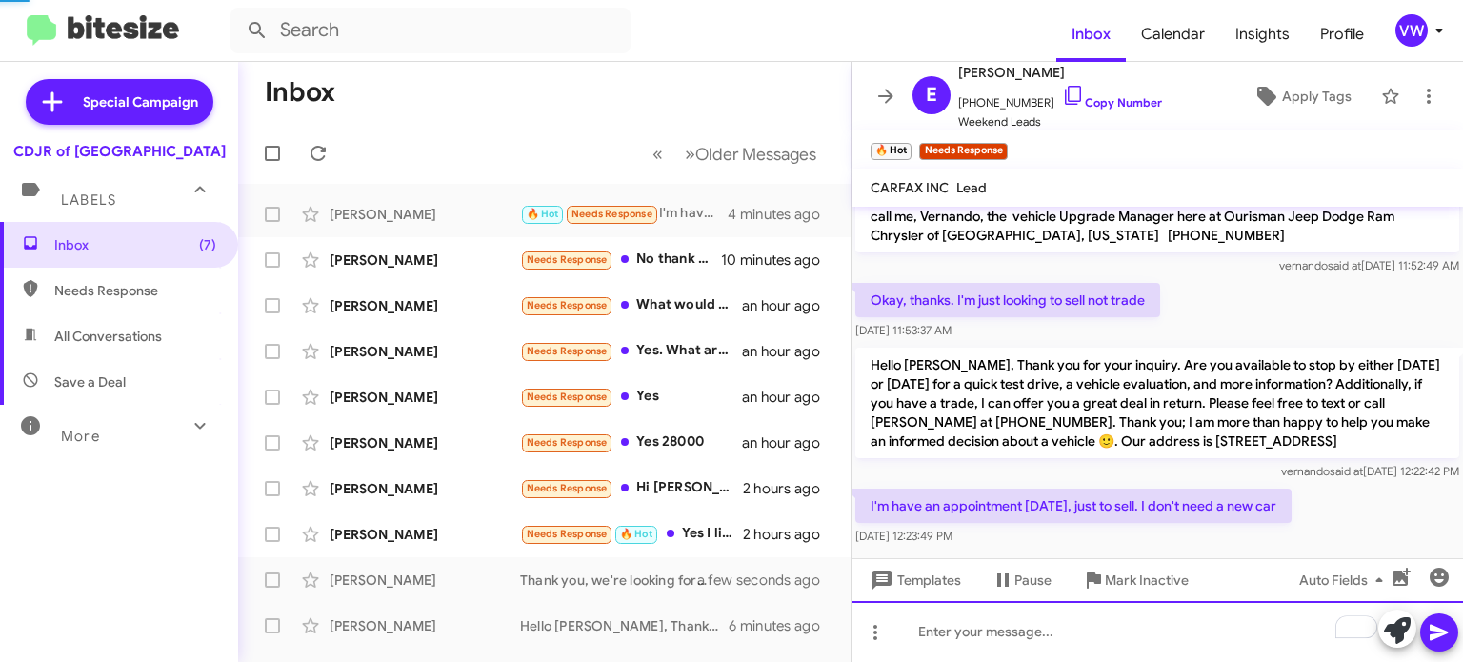
scroll to position [0, 0]
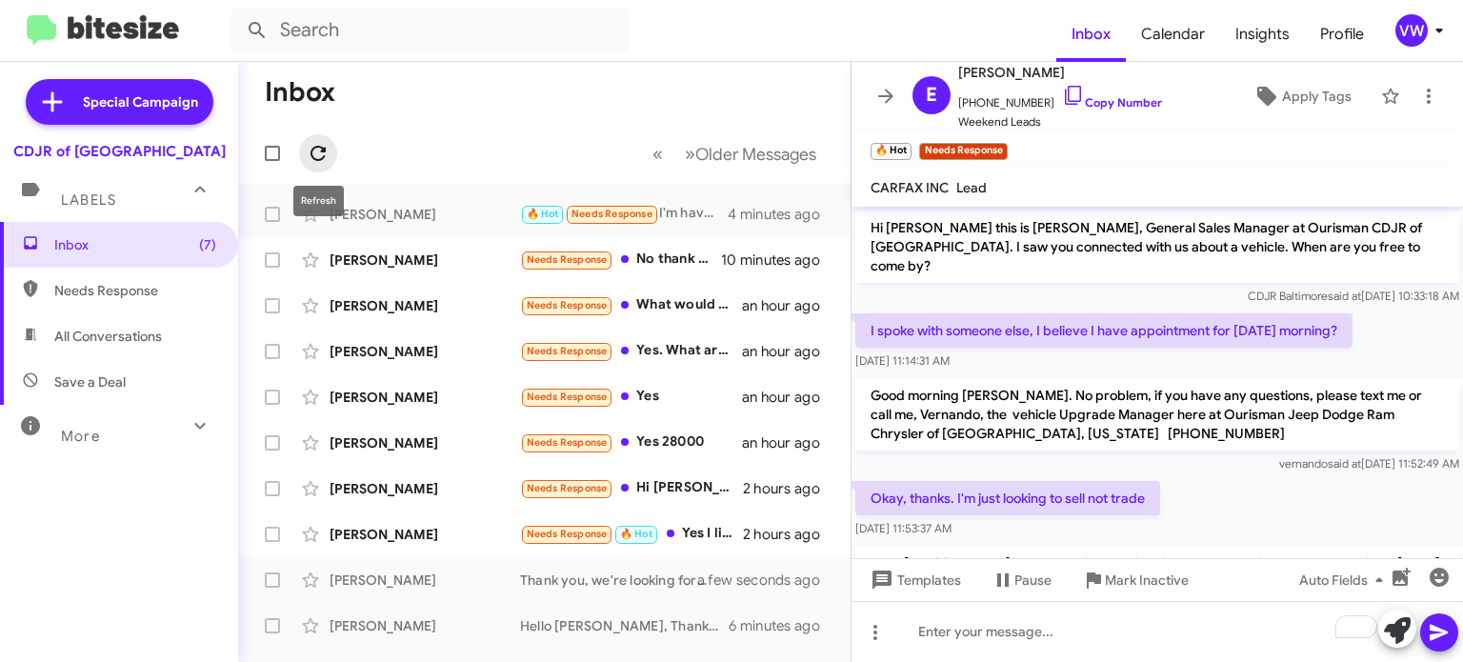
click at [309, 164] on icon at bounding box center [318, 153] width 23 height 23
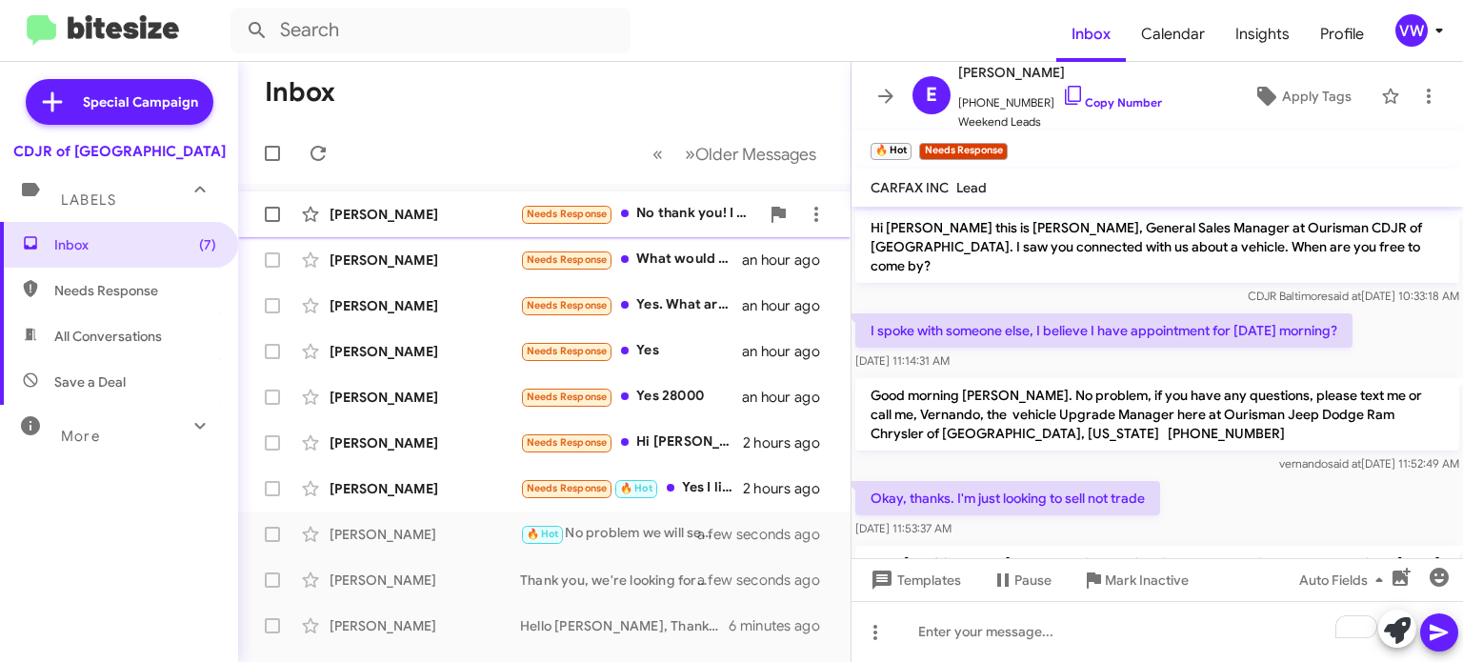
click at [547, 223] on span "Needs Response" at bounding box center [566, 214] width 93 height 22
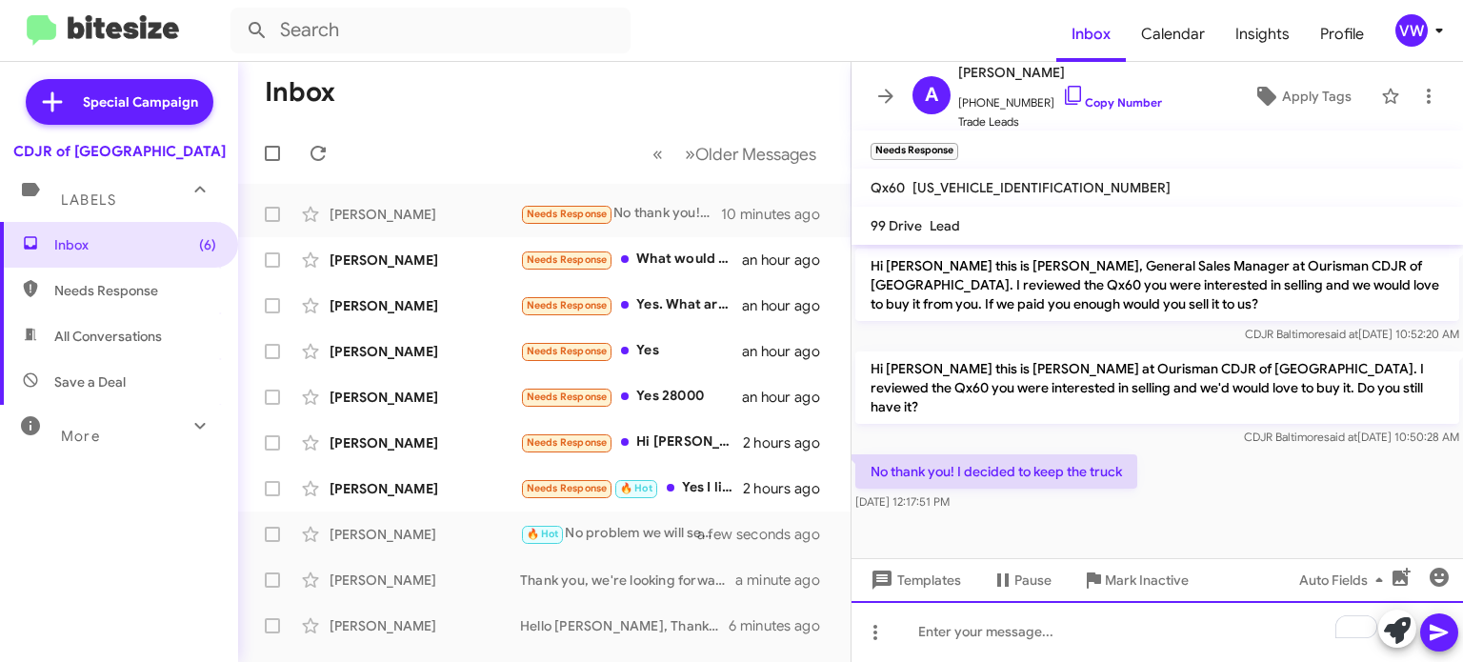
click at [951, 644] on div "To enrich screen reader interactions, please activate Accessibility in Grammarl…" at bounding box center [1158, 631] width 612 height 61
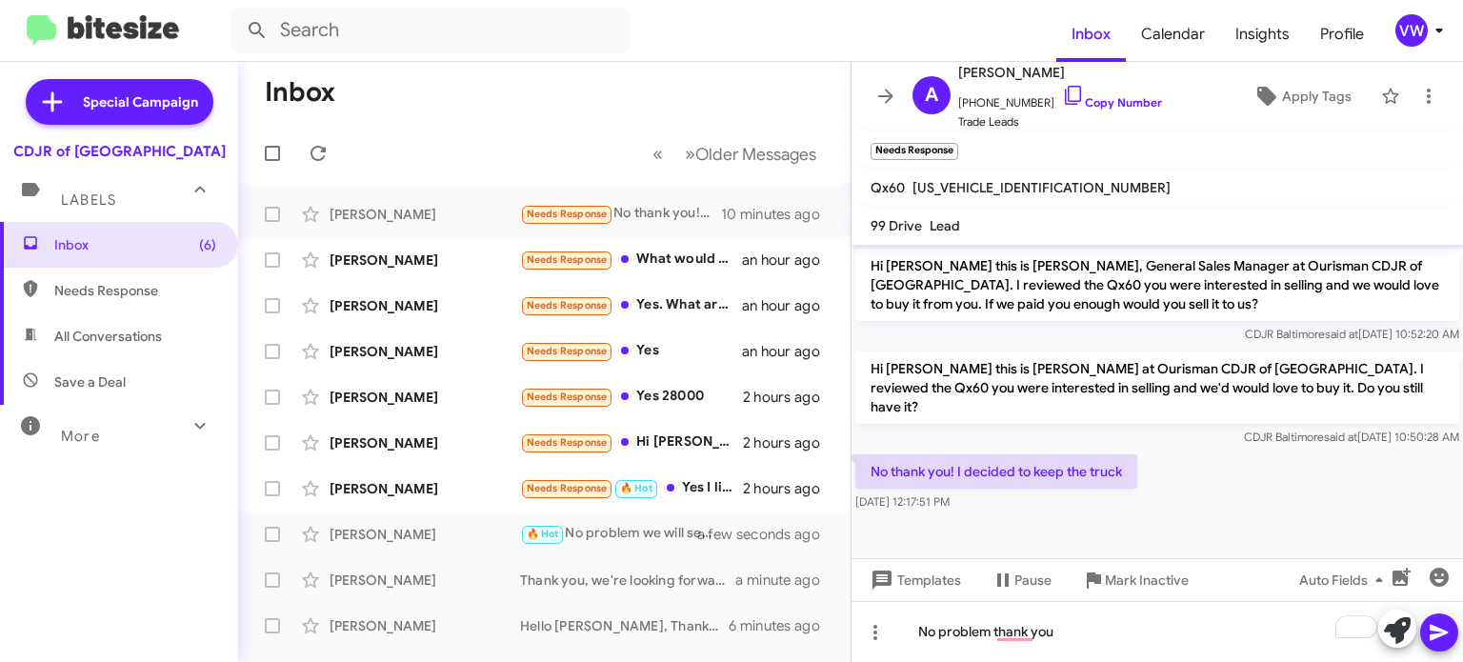
click at [1434, 632] on icon at bounding box center [1439, 632] width 23 height 23
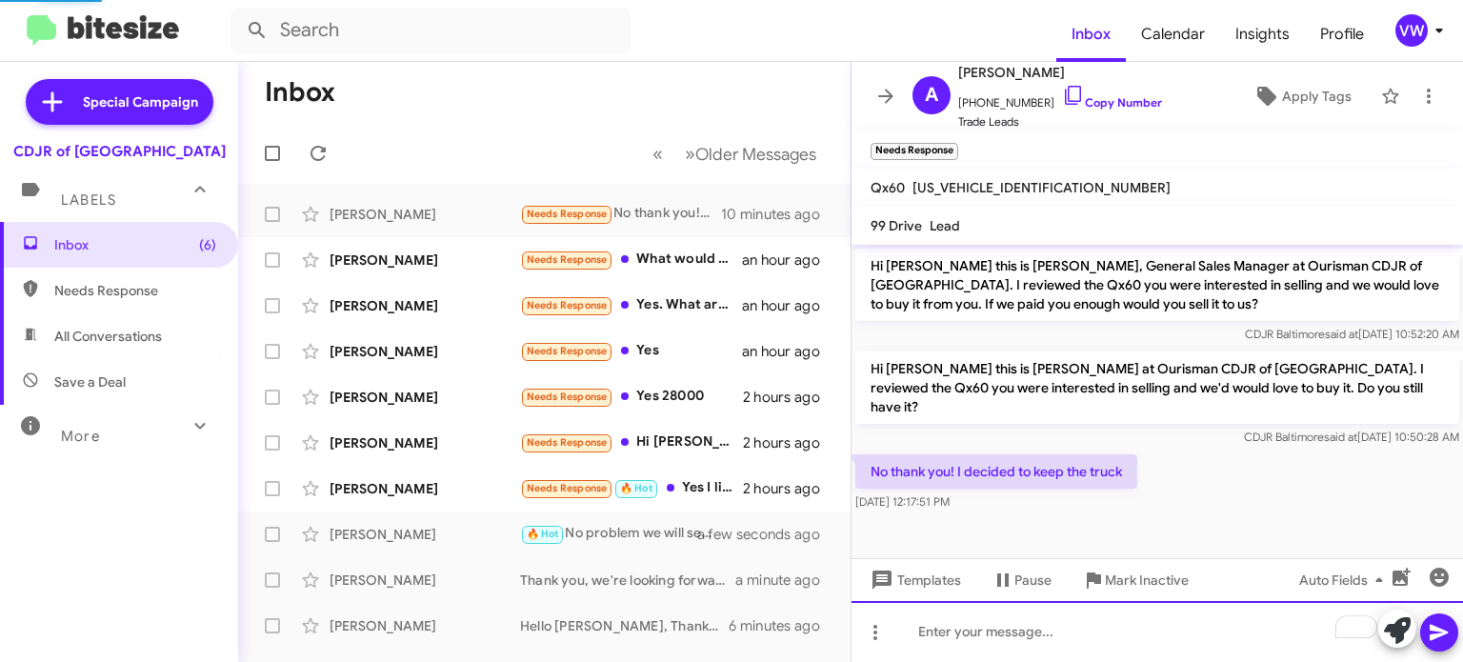
scroll to position [21, 0]
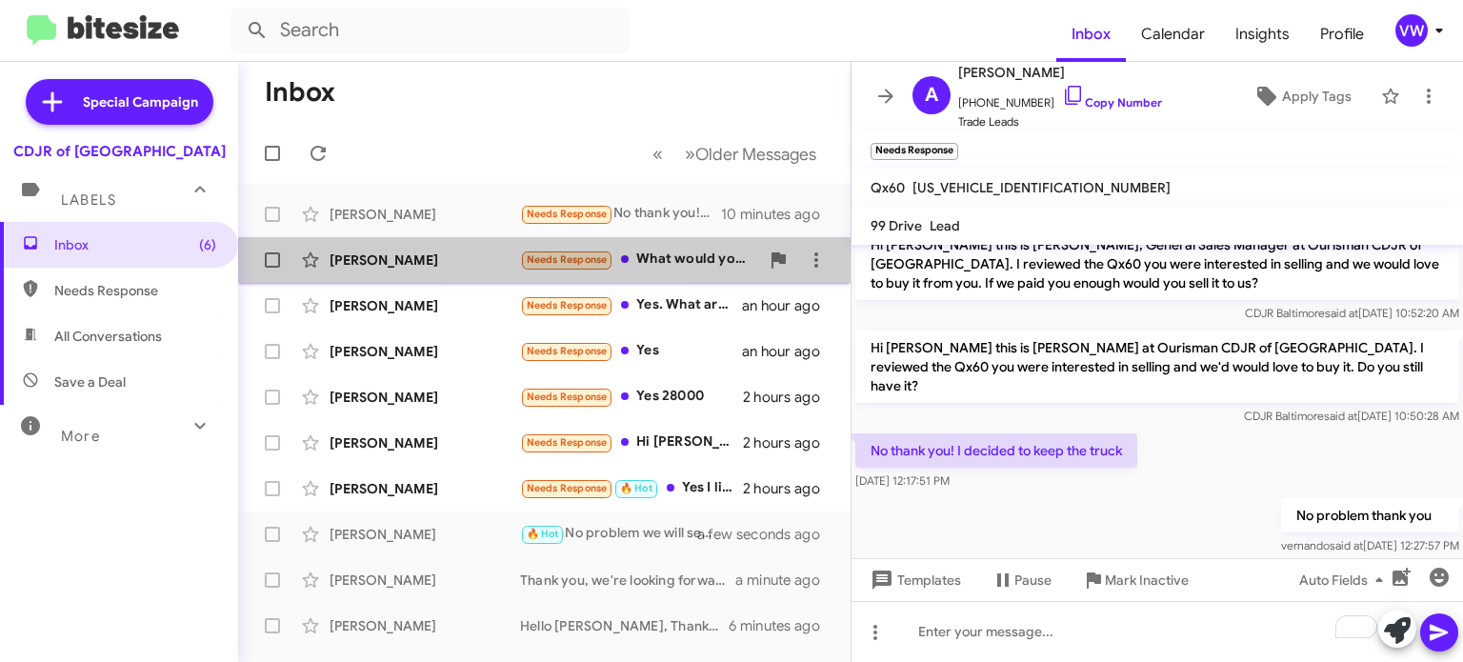
click at [519, 272] on div "Giuseppe Priola Needs Response What would you give me for it? an hour ago" at bounding box center [544, 260] width 582 height 38
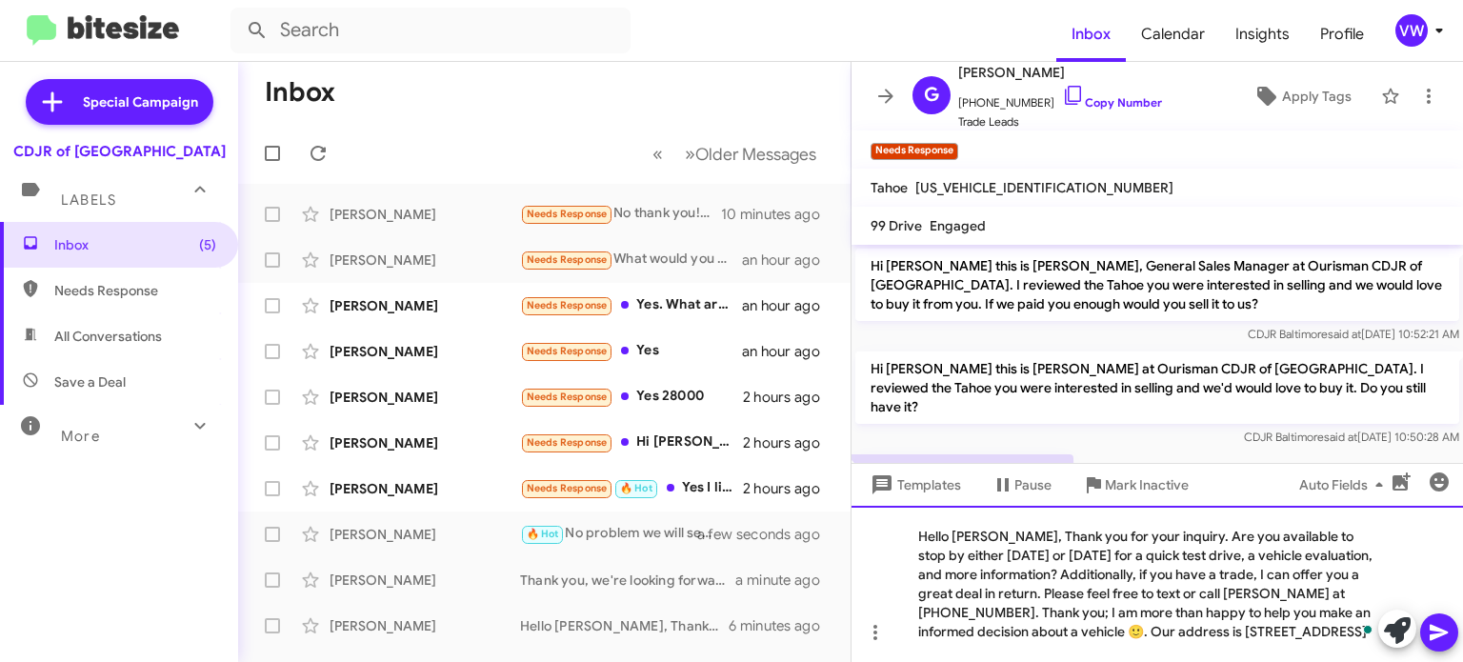
click at [992, 533] on div "Hello [PERSON_NAME], Thank you for your inquiry. Are you available to stop by e…" at bounding box center [1158, 584] width 612 height 156
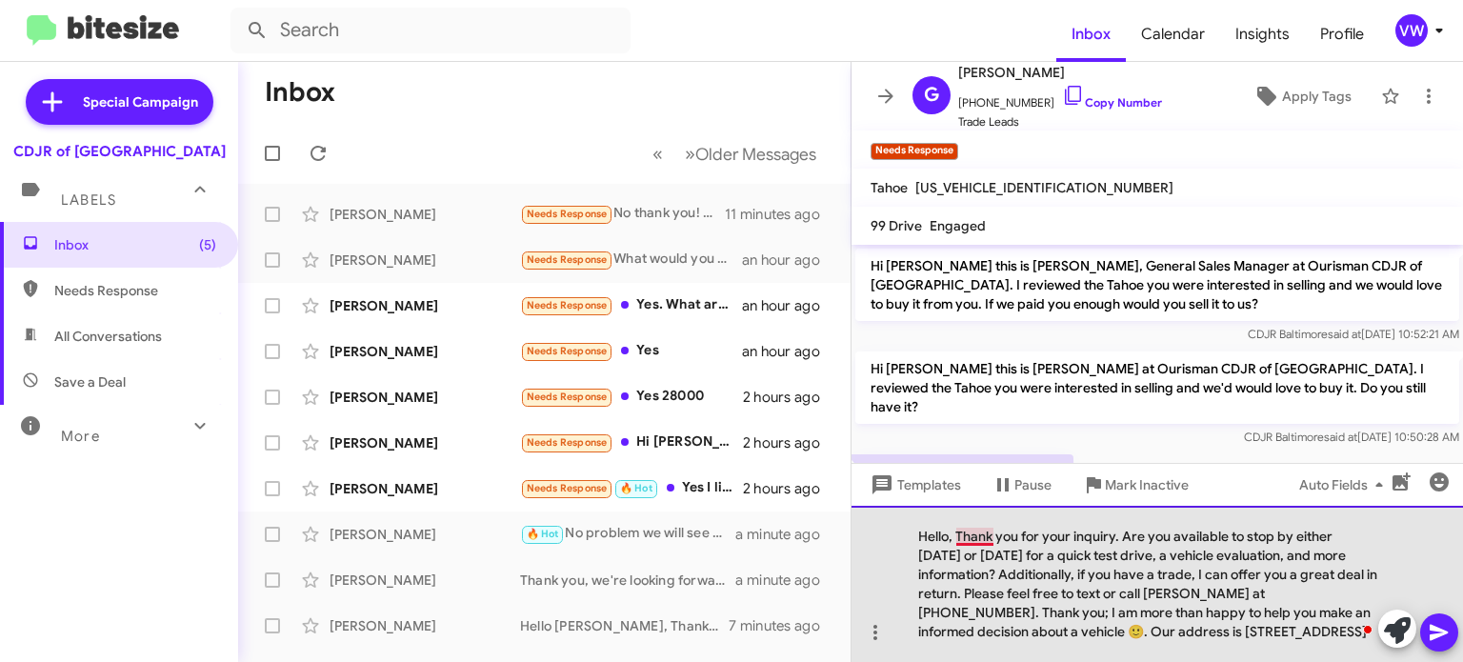
click at [960, 543] on div "Hello, Thank you for your inquiry. Are you available to stop by either today or…" at bounding box center [1158, 584] width 612 height 156
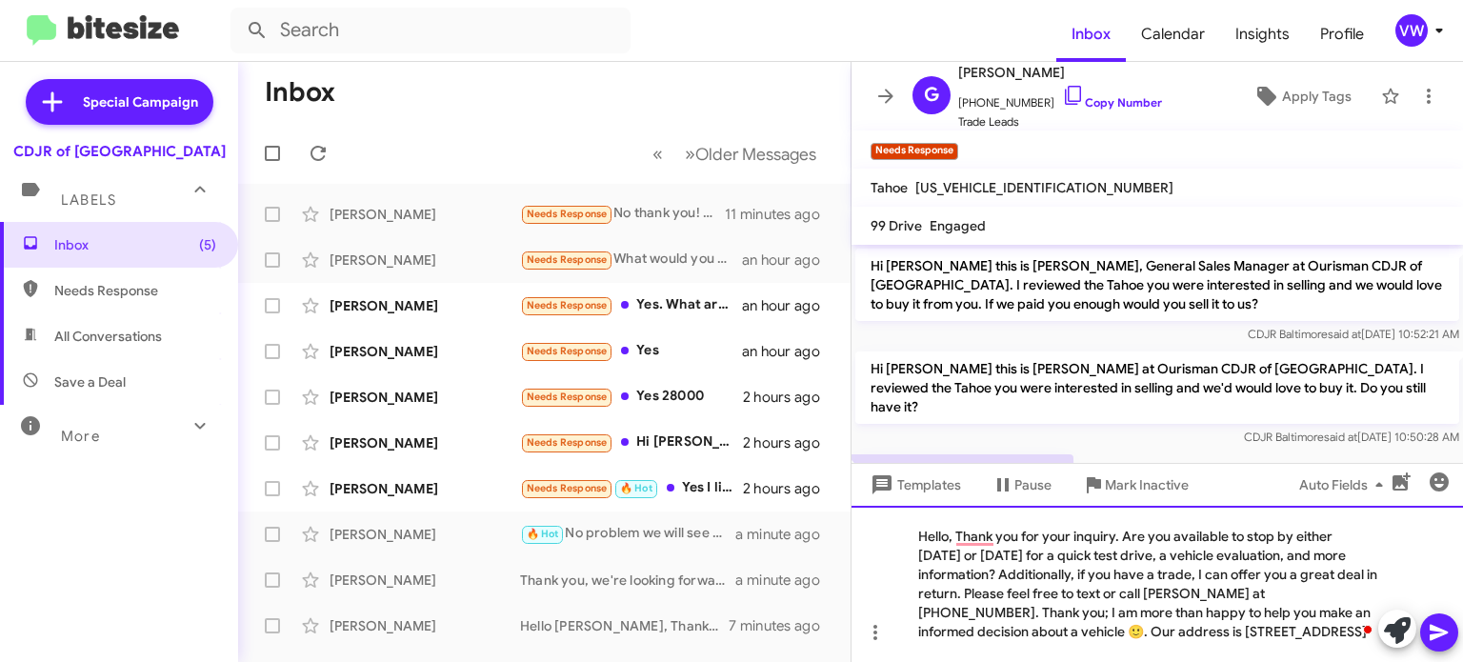
click at [951, 536] on div "Hello, Thank you for your inquiry. Are you available to stop by either today or…" at bounding box center [1158, 584] width 612 height 156
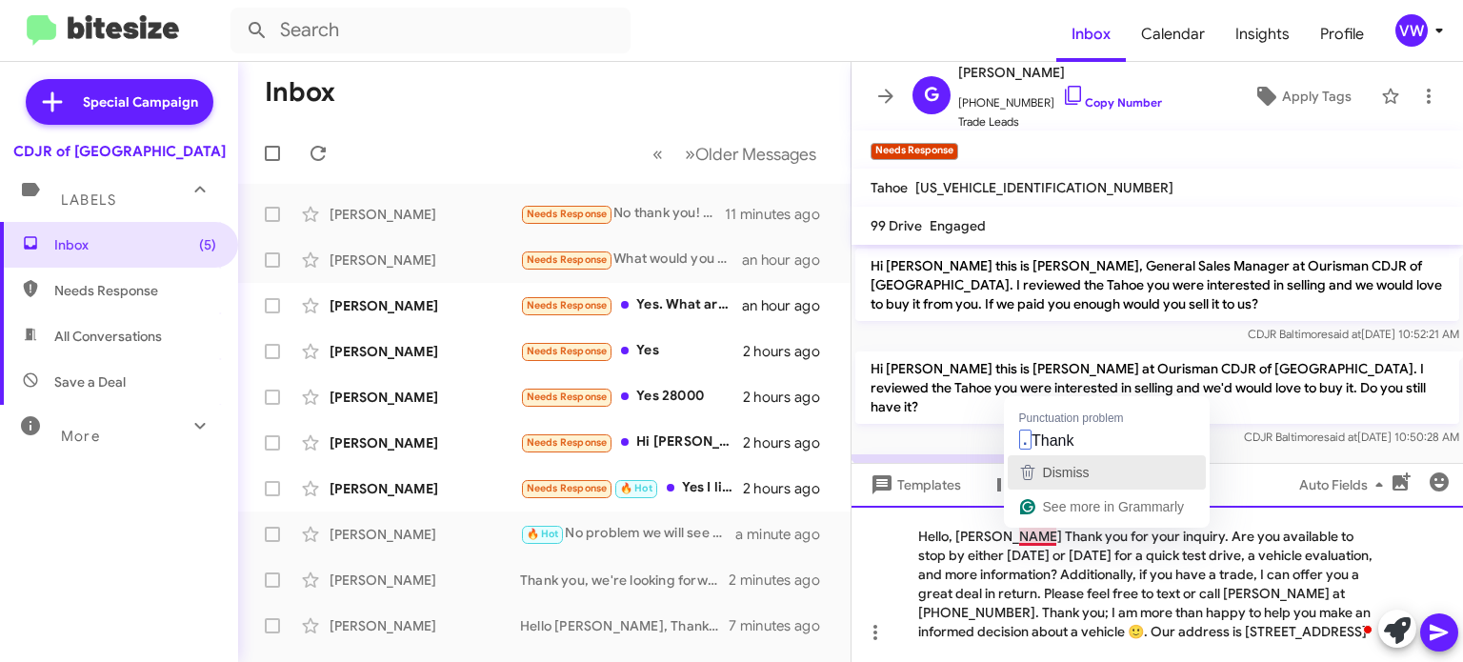
click at [1048, 457] on button "Dismiss" at bounding box center [1107, 472] width 198 height 34
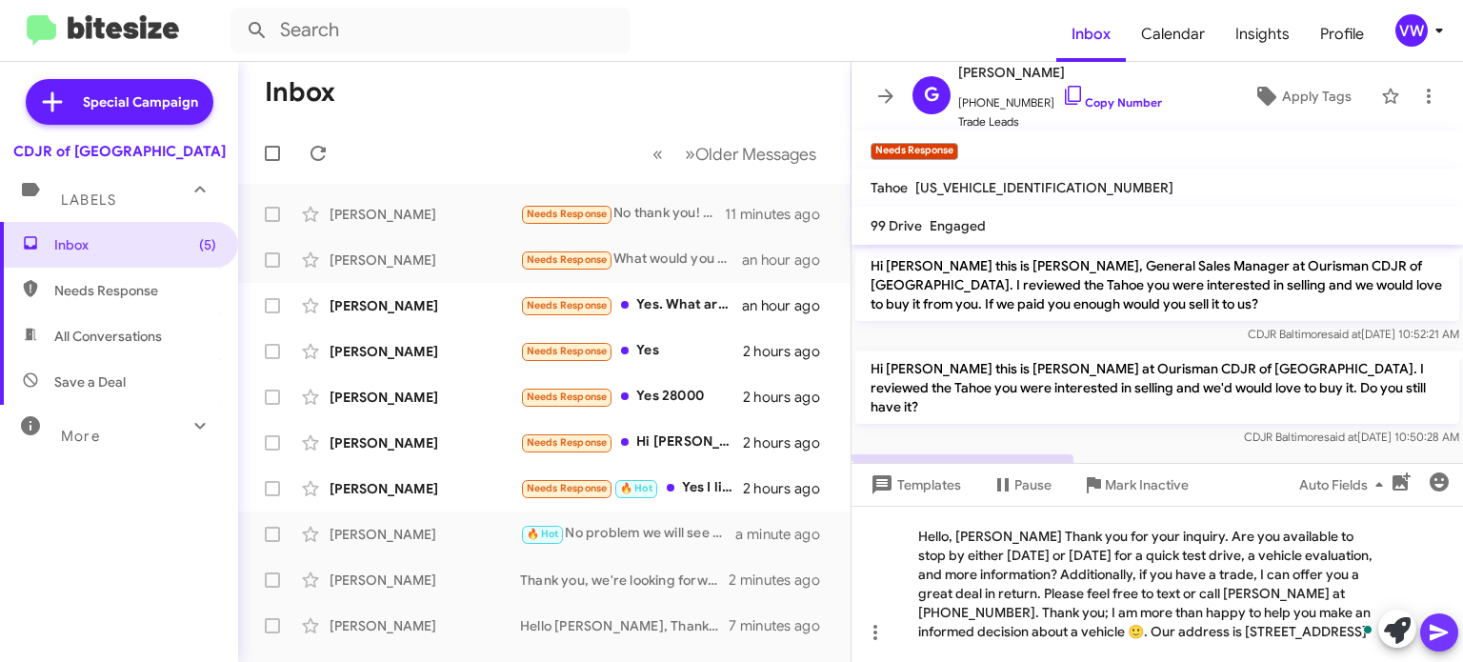
click at [1424, 644] on button at bounding box center [1439, 632] width 38 height 38
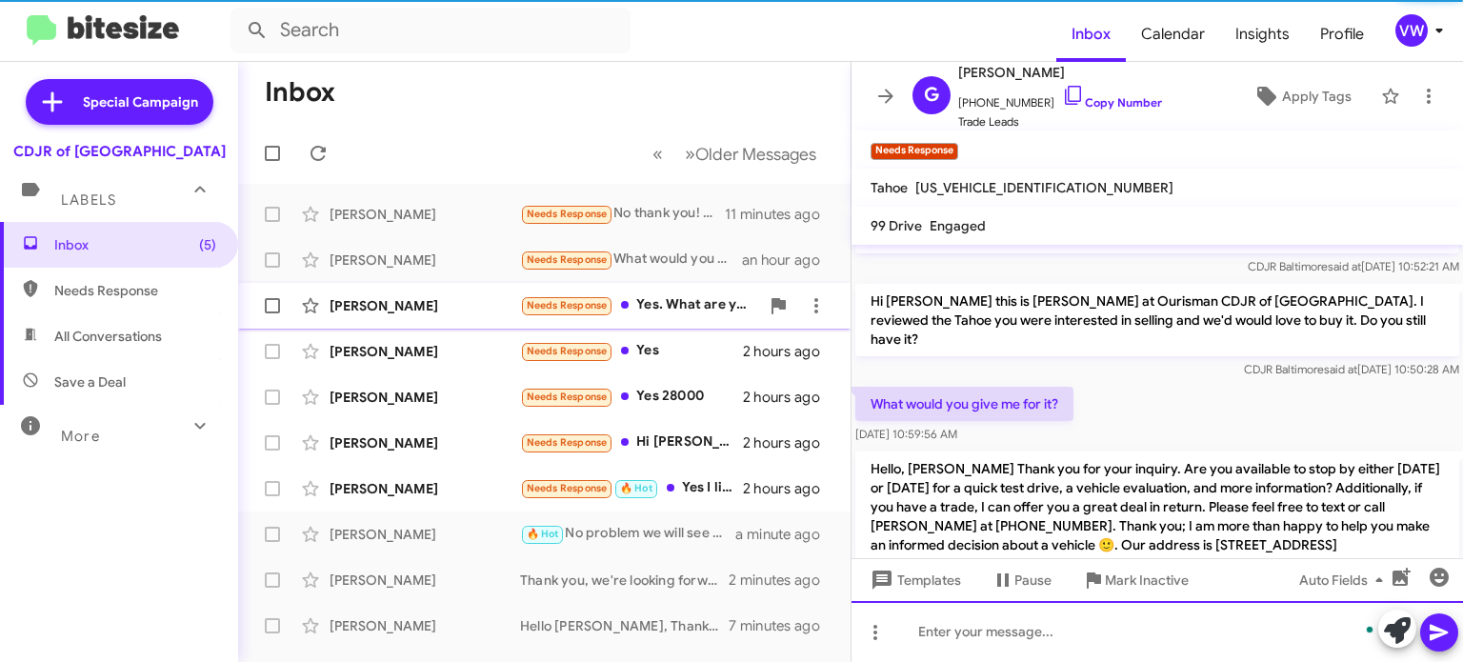
scroll to position [97, 0]
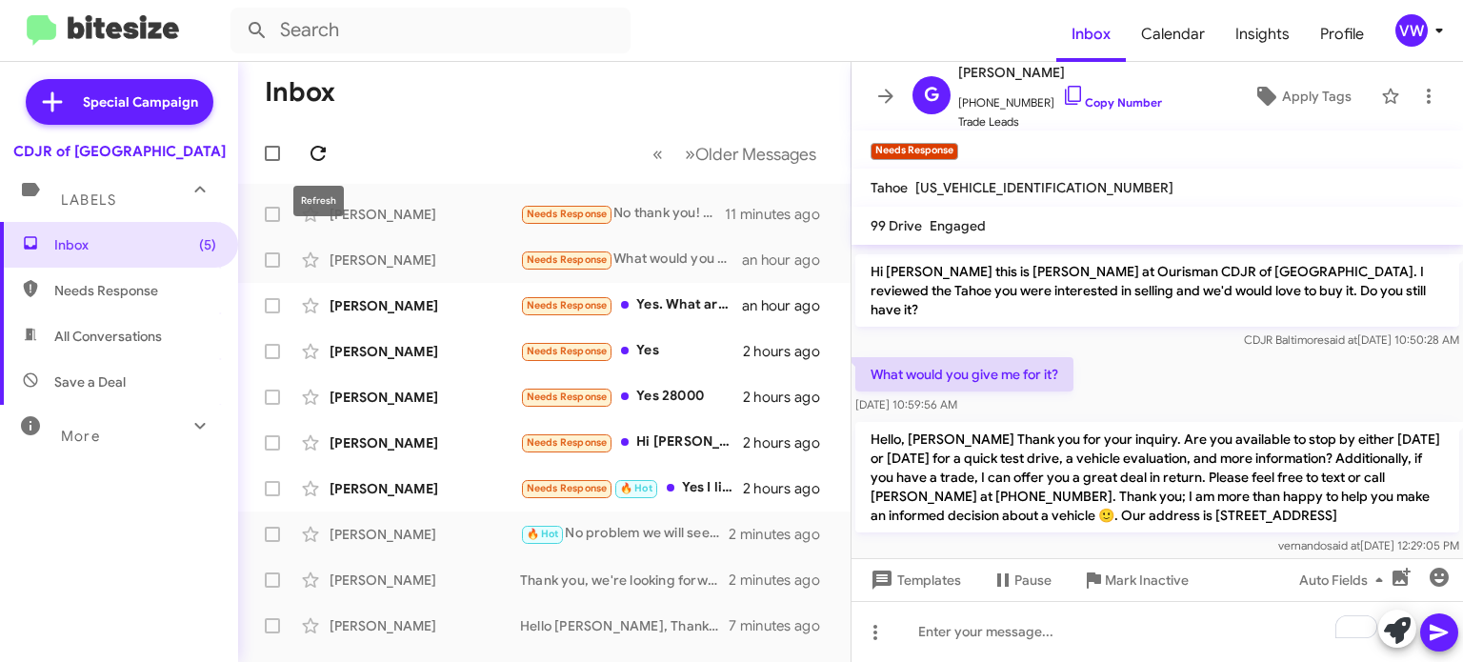
click at [311, 149] on icon at bounding box center [318, 153] width 23 height 23
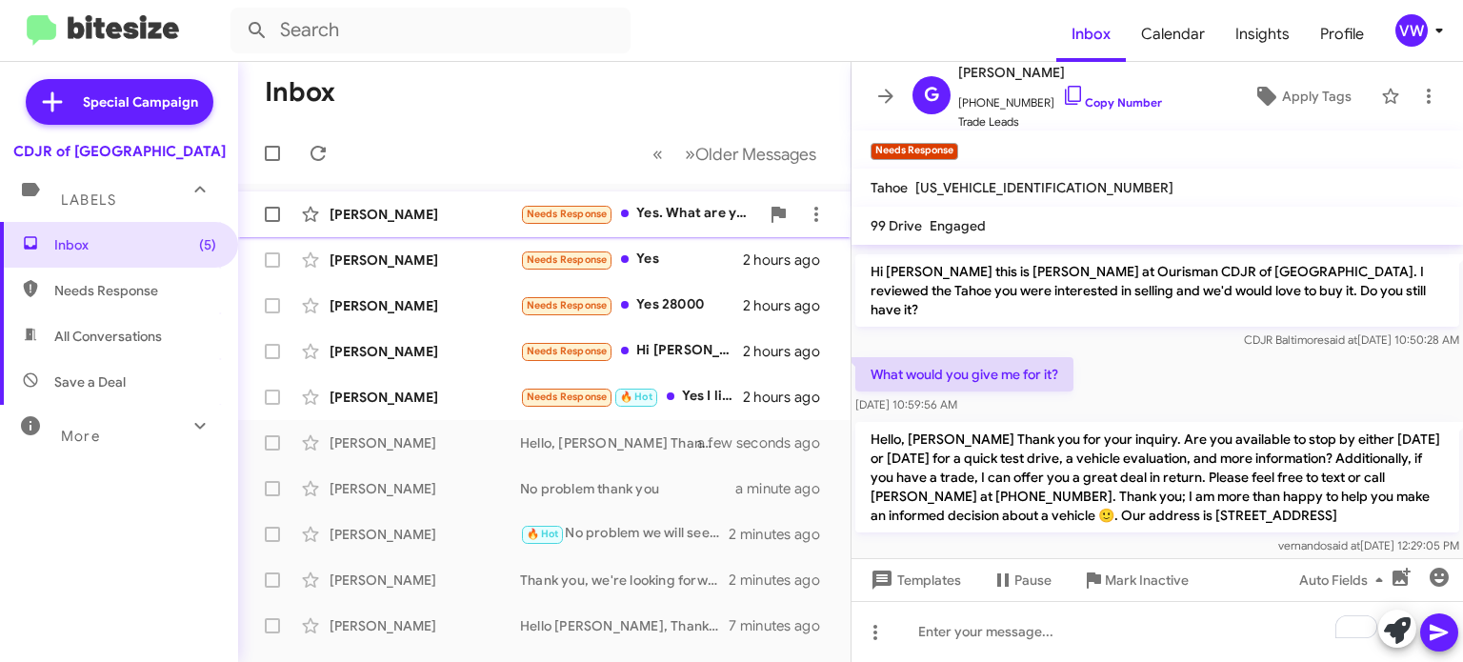
click at [568, 231] on div "Julie Bush Needs Response Yes. What are you looking to give us for the vehicle?…" at bounding box center [544, 214] width 582 height 38
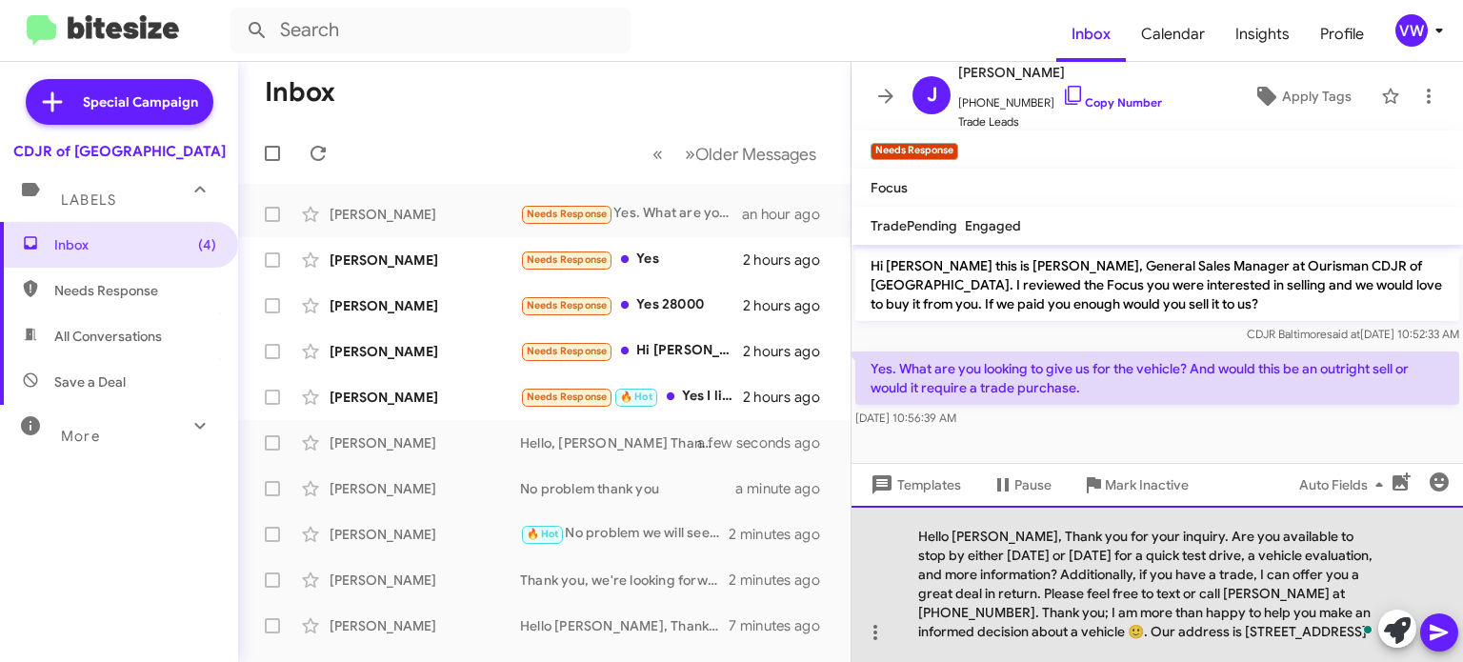
click at [994, 543] on div "Hello [PERSON_NAME], Thank you for your inquiry. Are you available to stop by e…" at bounding box center [1158, 584] width 612 height 156
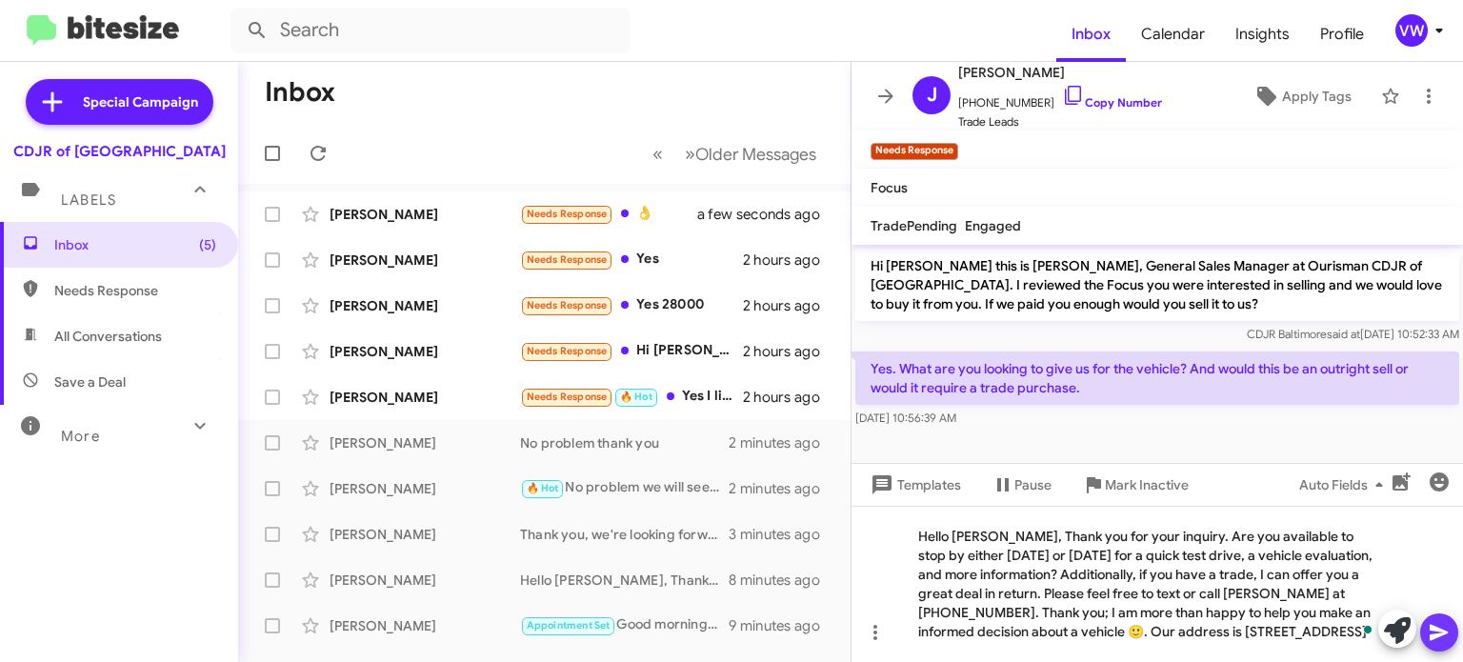
click at [1443, 632] on icon at bounding box center [1439, 633] width 18 height 16
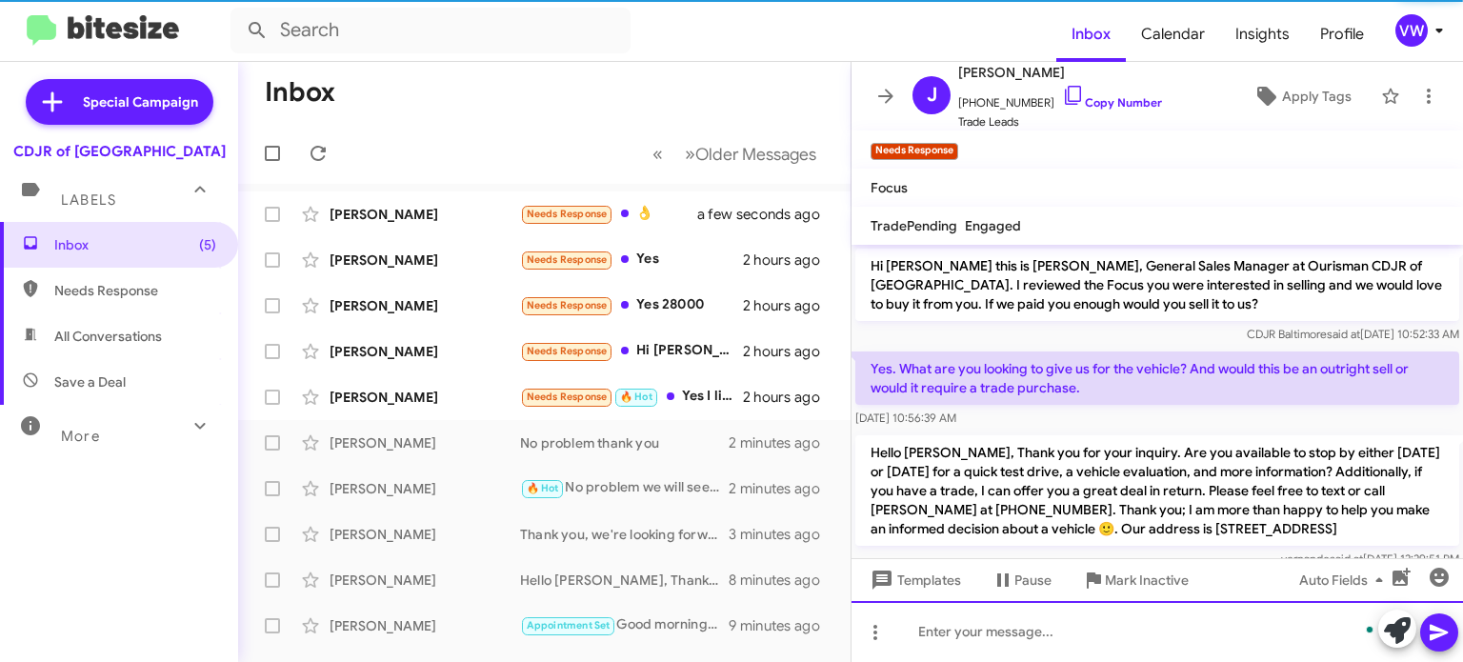
scroll to position [28, 0]
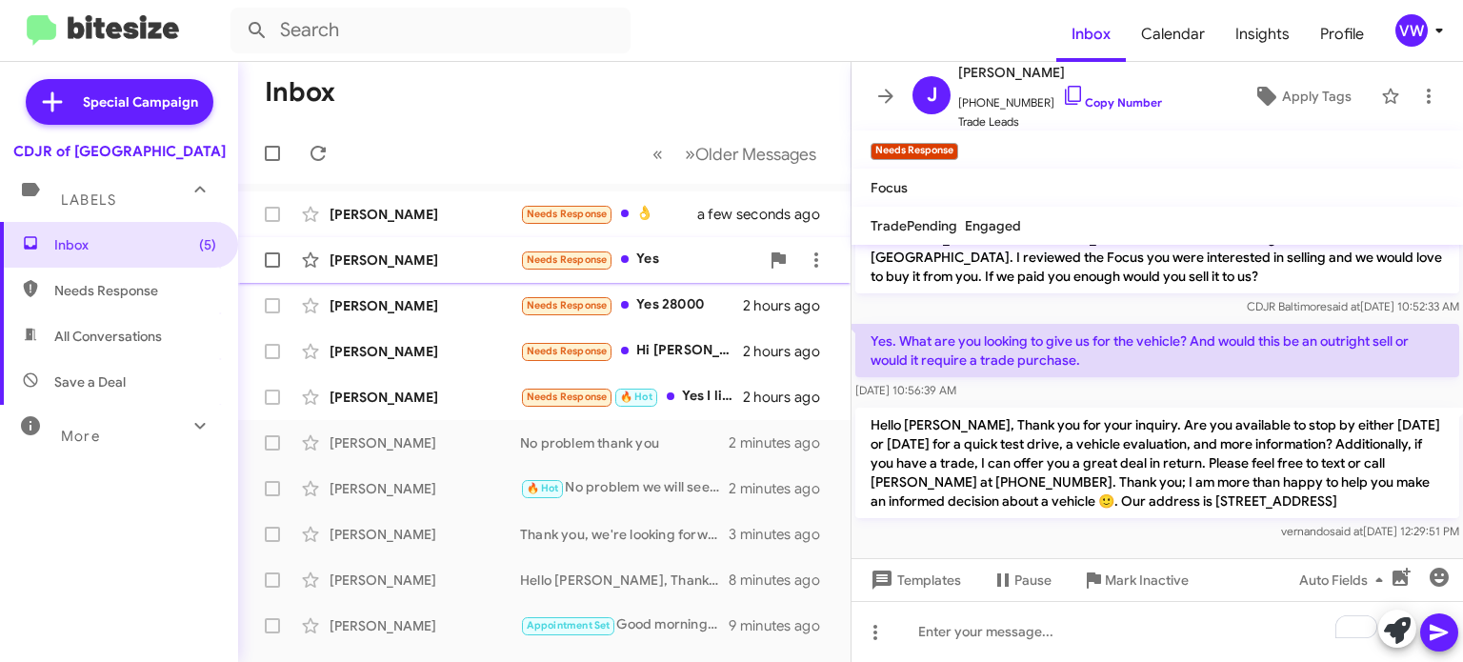
click at [382, 263] on div "[PERSON_NAME]" at bounding box center [425, 260] width 191 height 19
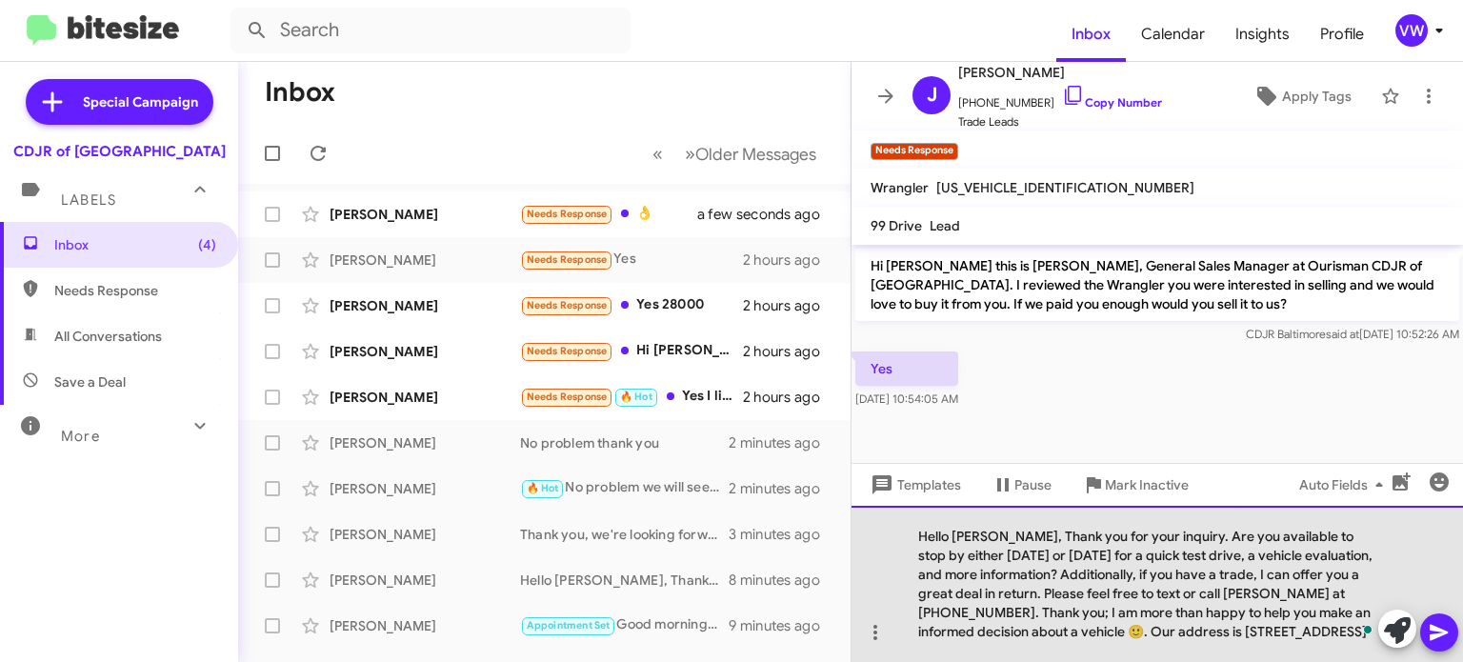
click at [995, 535] on div "Hello [PERSON_NAME], Thank you for your inquiry. Are you available to stop by e…" at bounding box center [1158, 584] width 612 height 156
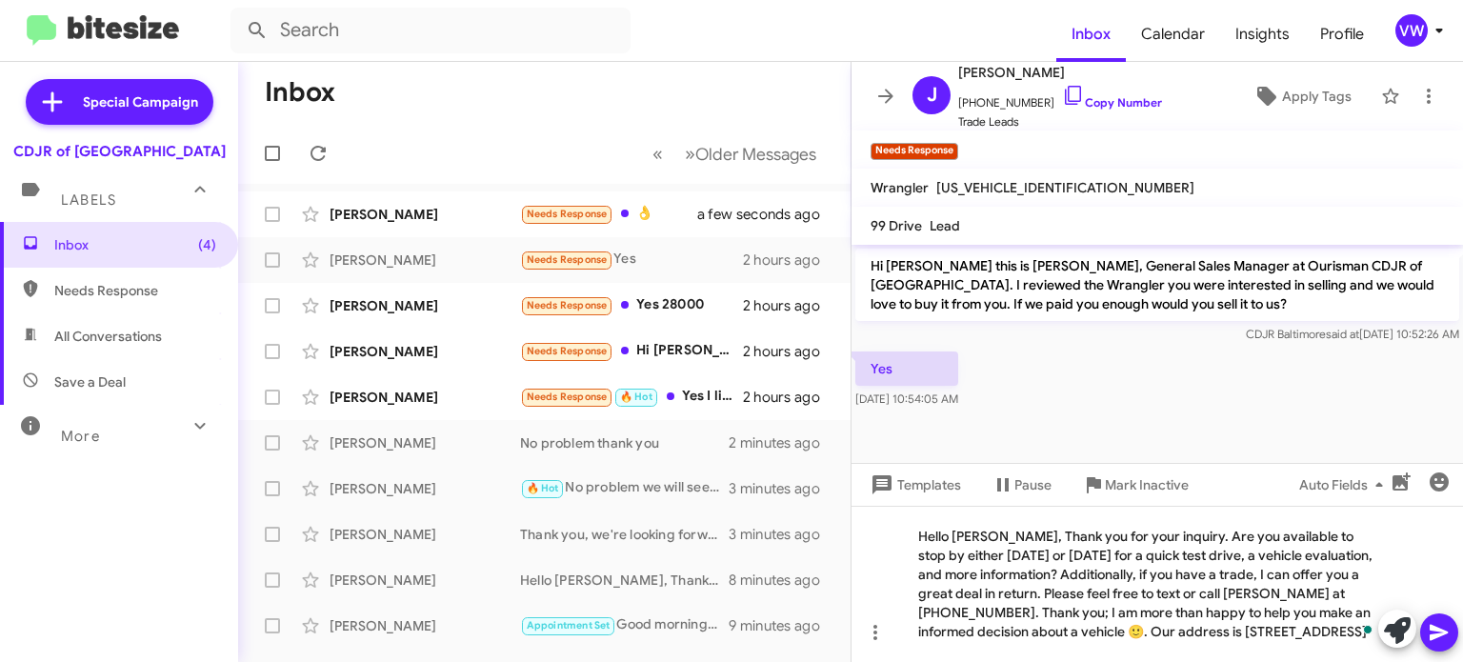
click at [1406, 645] on div at bounding box center [1418, 631] width 80 height 42
click at [1428, 629] on icon at bounding box center [1439, 632] width 23 height 23
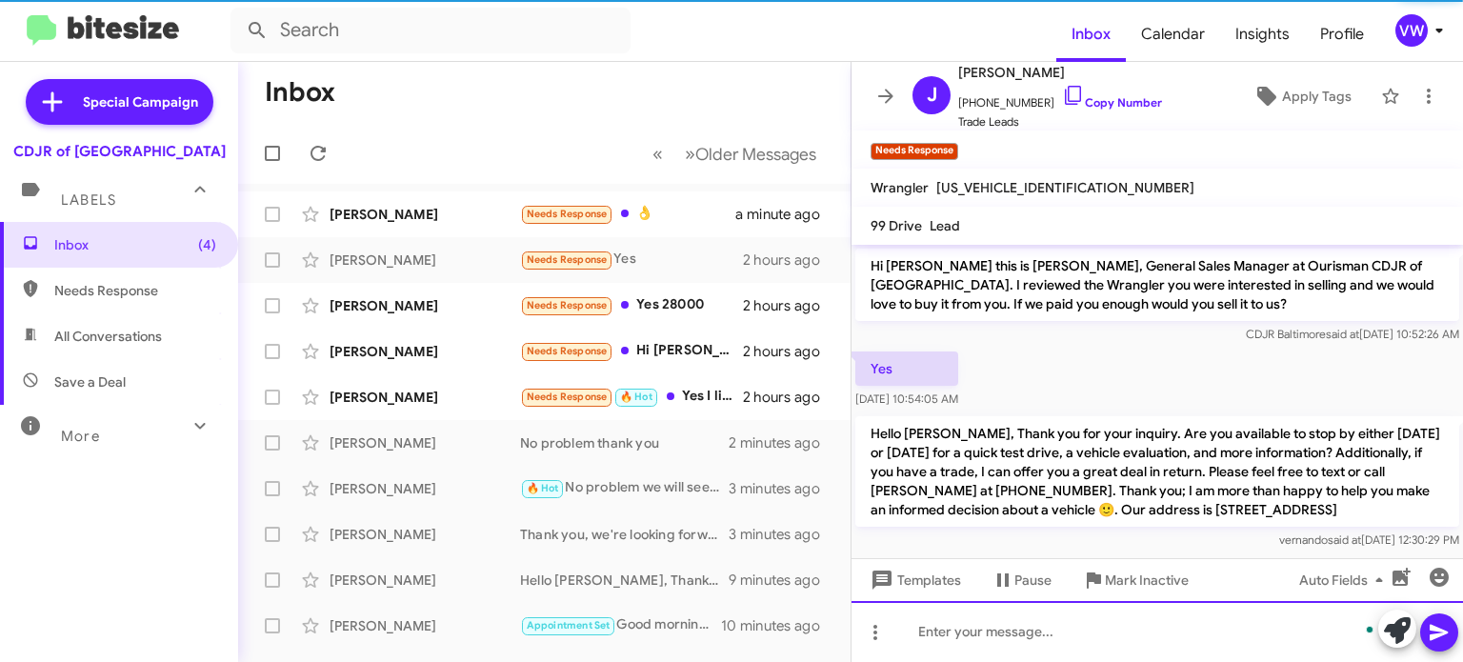
scroll to position [9, 0]
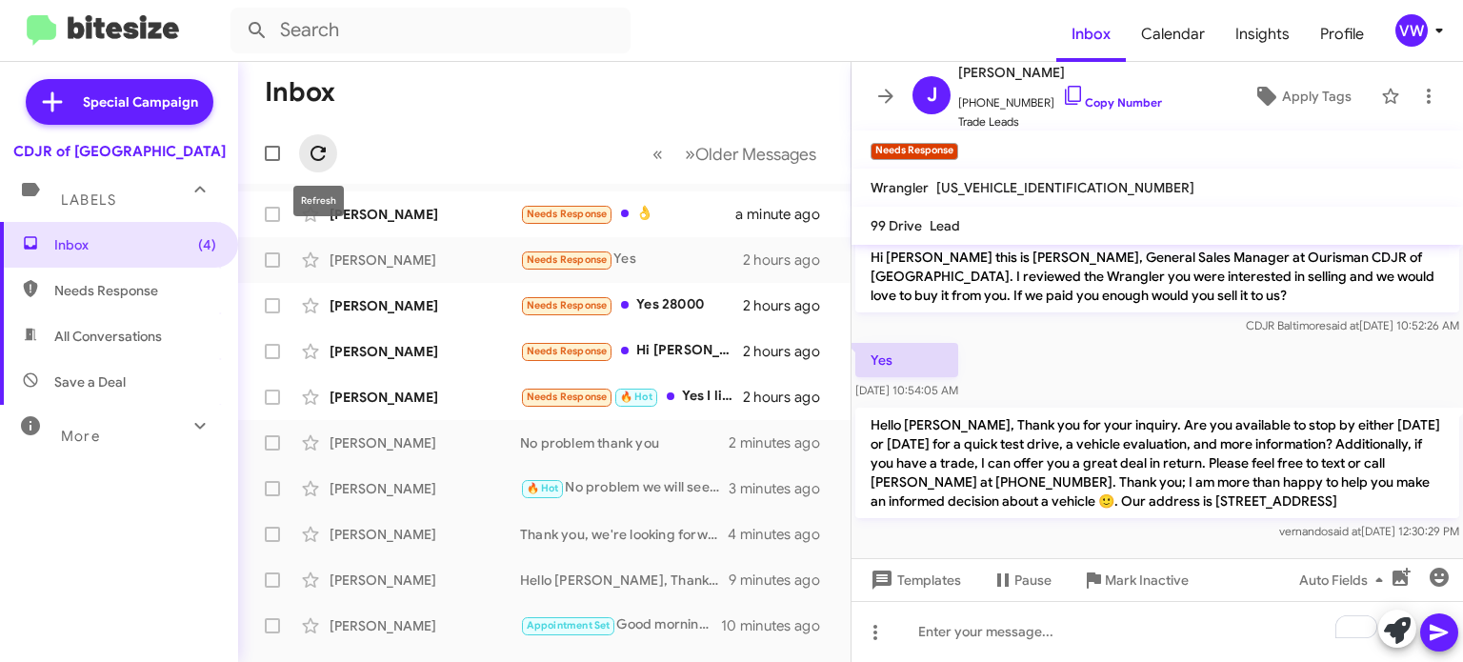
click at [312, 160] on icon at bounding box center [318, 153] width 23 height 23
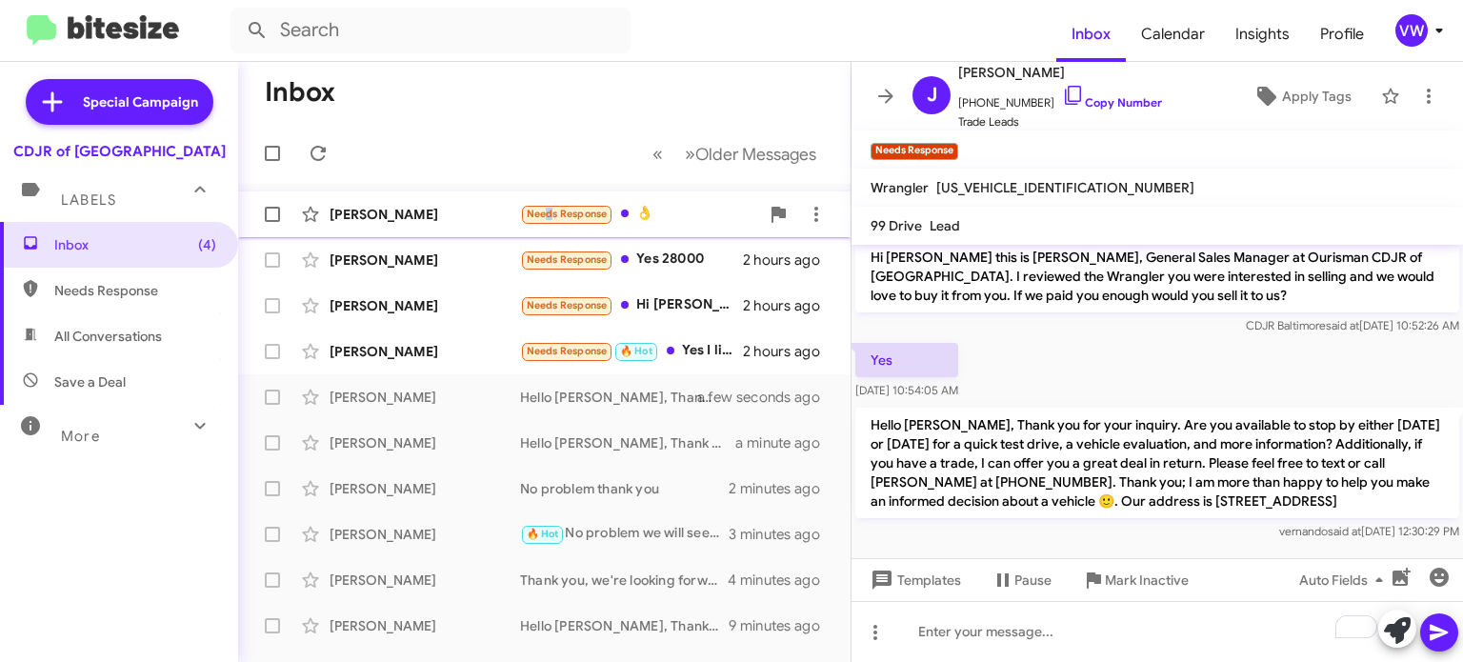
click at [543, 214] on span "Needs Response" at bounding box center [567, 214] width 81 height 12
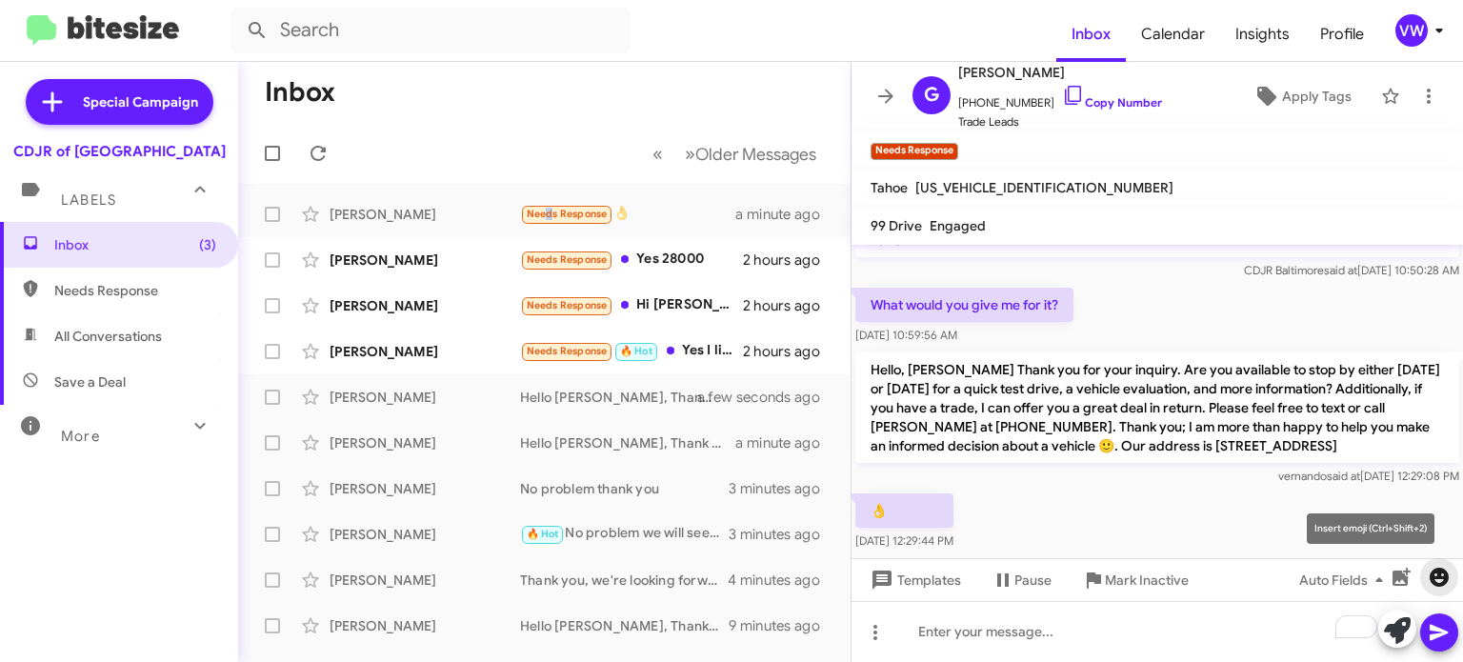
click at [1439, 583] on icon "button" at bounding box center [1439, 577] width 23 height 23
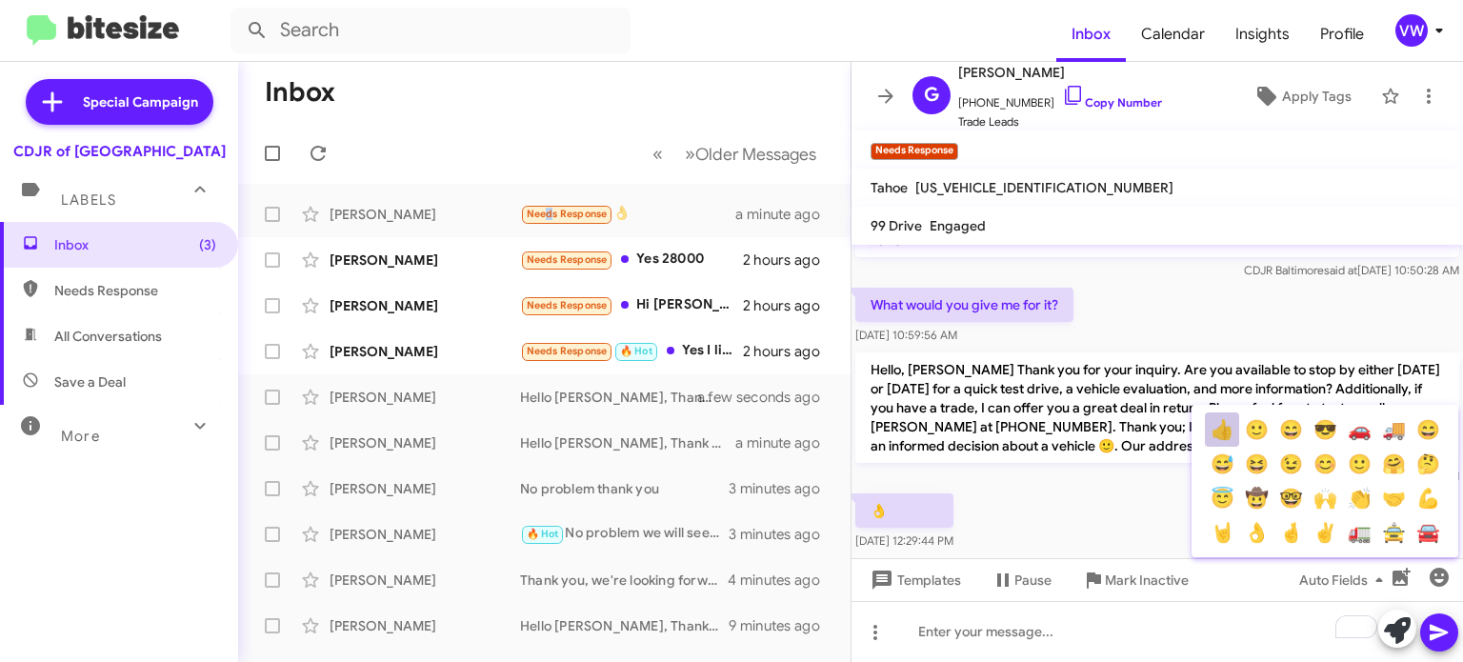
click at [1214, 434] on button "👍" at bounding box center [1222, 429] width 34 height 34
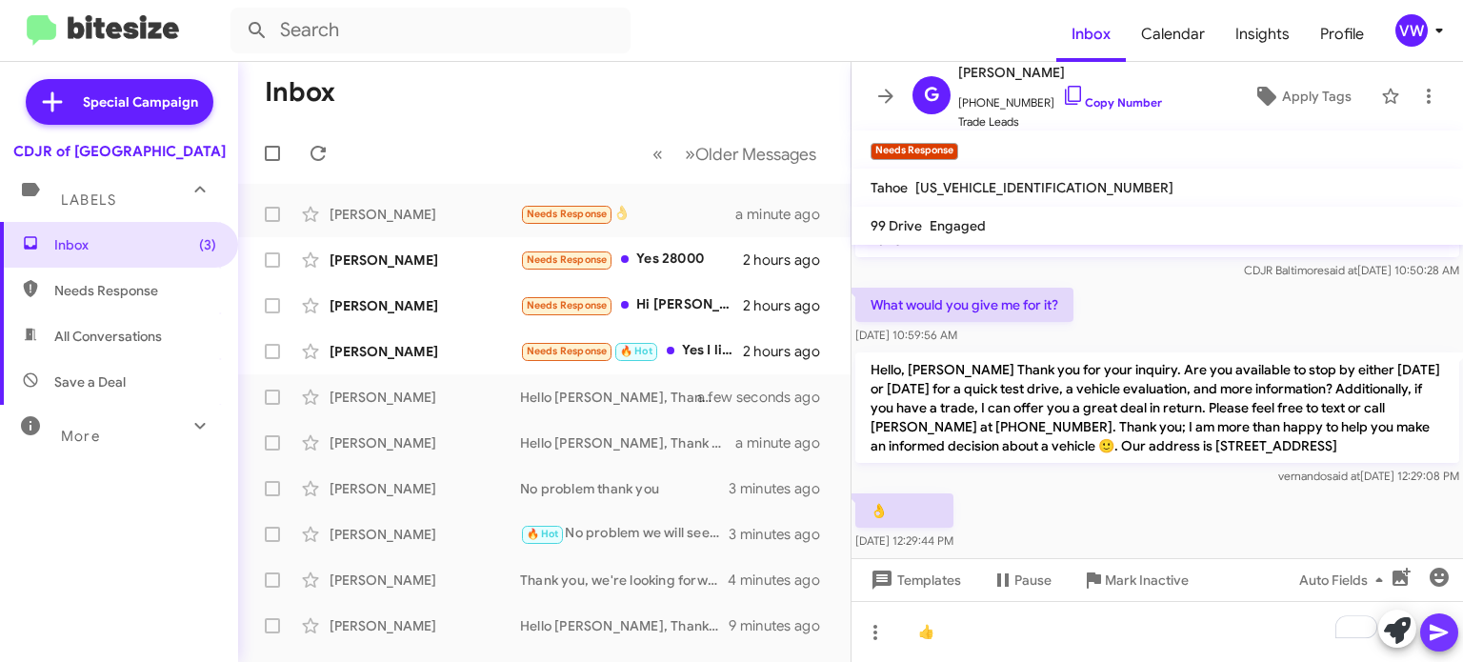
click at [1437, 629] on icon at bounding box center [1439, 633] width 18 height 16
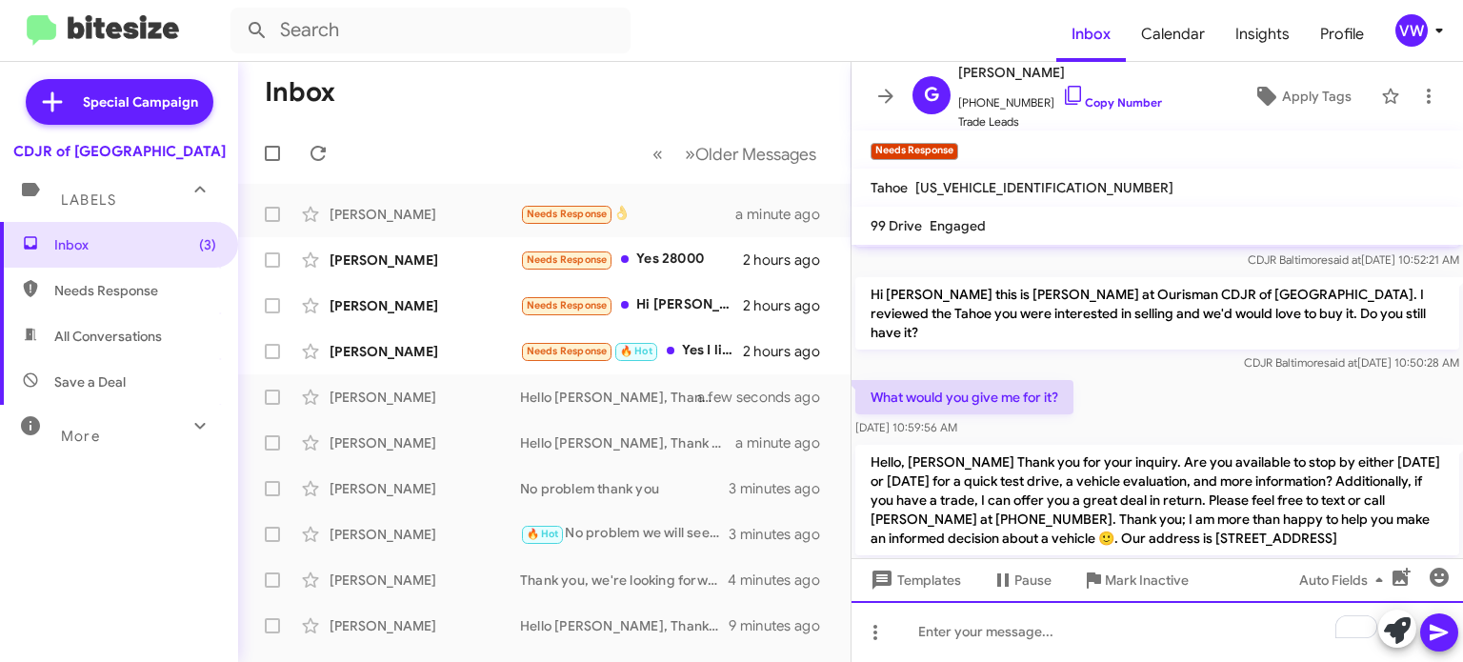
scroll to position [91, 0]
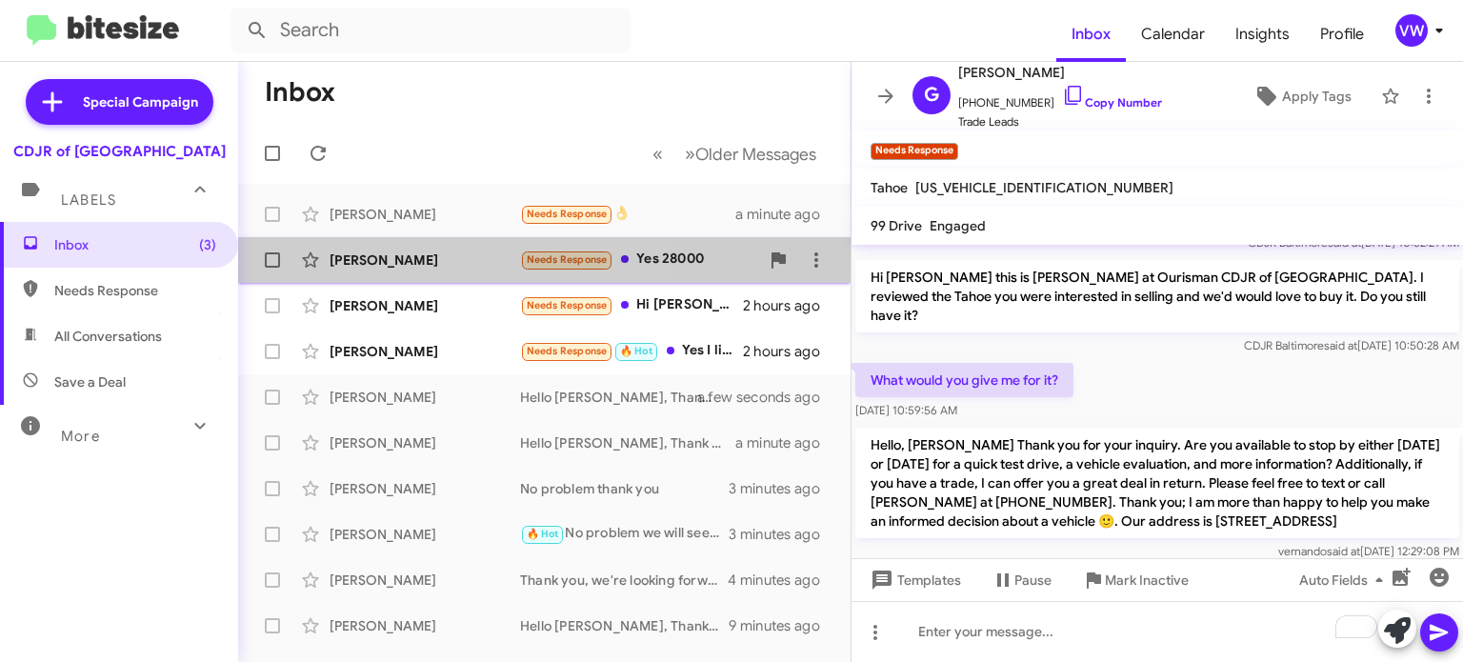
click at [398, 259] on div "[PERSON_NAME]" at bounding box center [425, 260] width 191 height 19
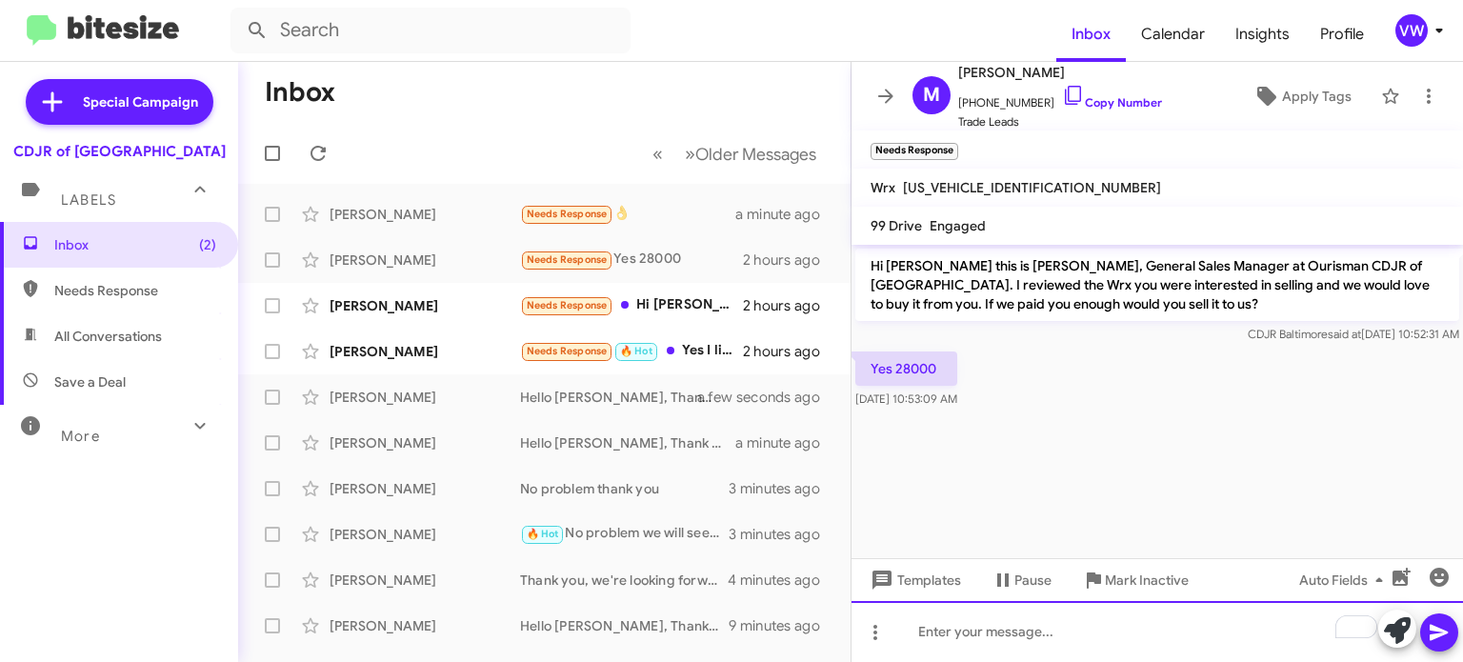
click at [991, 625] on div "To enrich screen reader interactions, please activate Accessibility in Grammarl…" at bounding box center [1158, 631] width 612 height 61
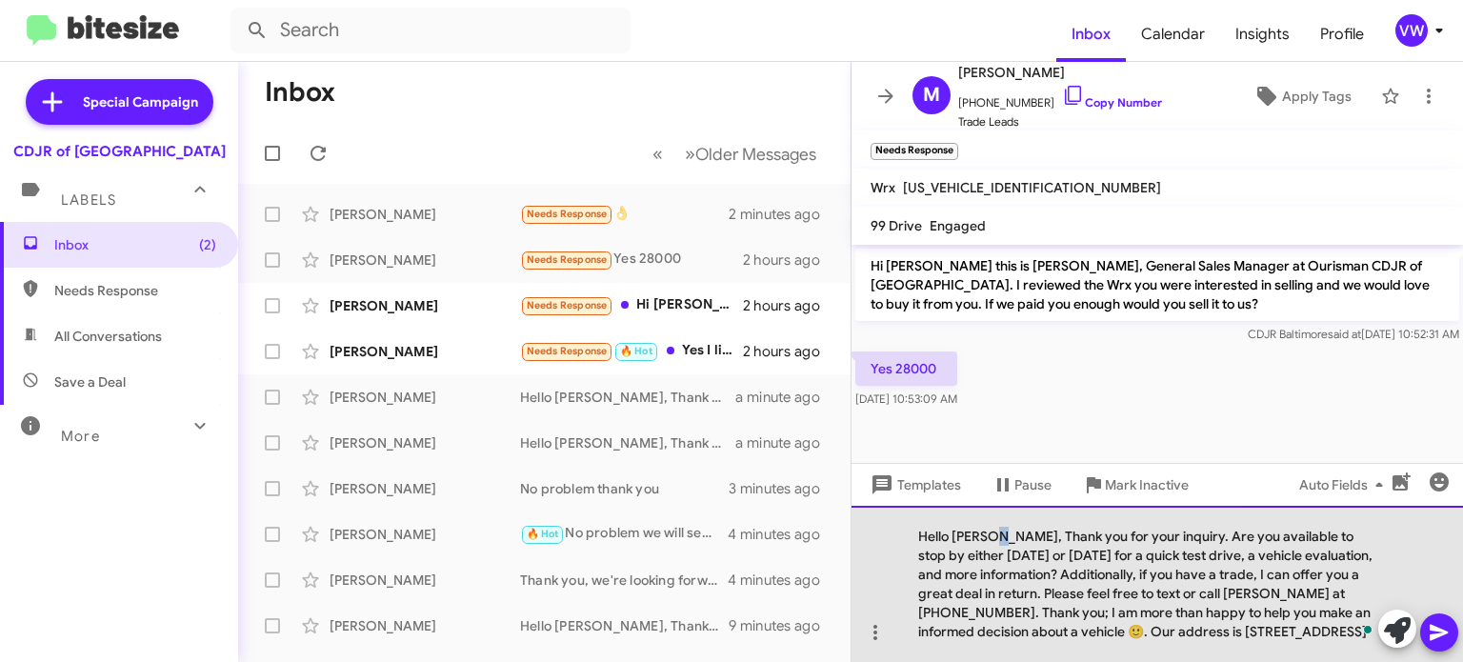
click at [996, 533] on div "Hello [PERSON_NAME], Thank you for your inquiry. Are you available to stop by e…" at bounding box center [1158, 584] width 612 height 156
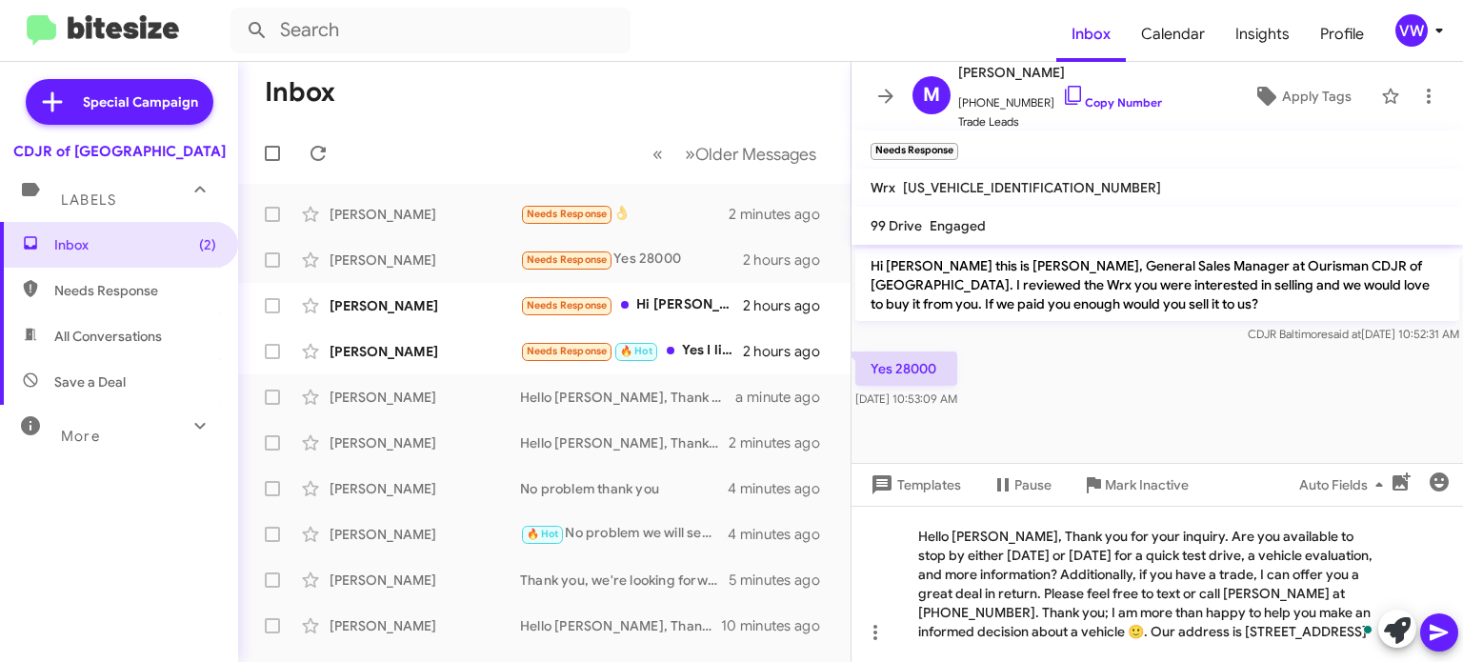
click at [1429, 644] on span at bounding box center [1439, 632] width 23 height 38
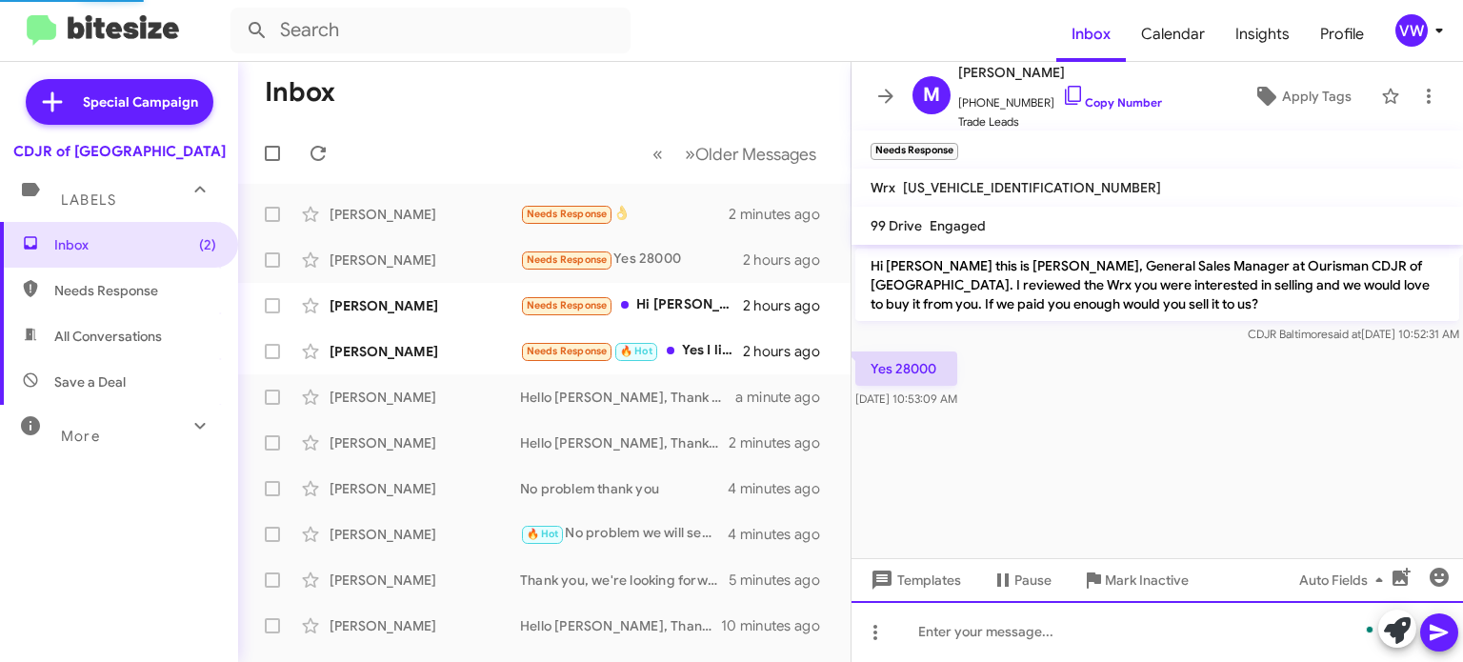
scroll to position [9, 0]
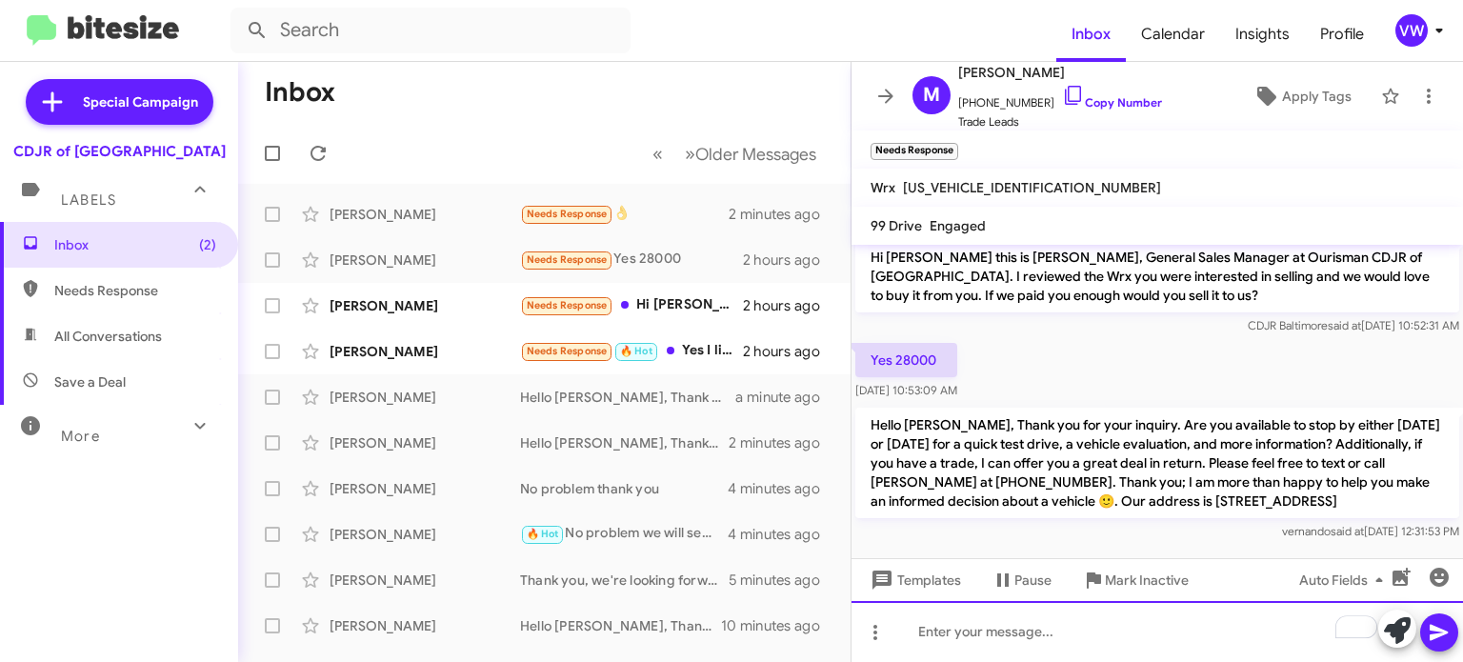
click at [1255, 648] on div "To enrich screen reader interactions, please activate Accessibility in Grammarl…" at bounding box center [1158, 631] width 612 height 61
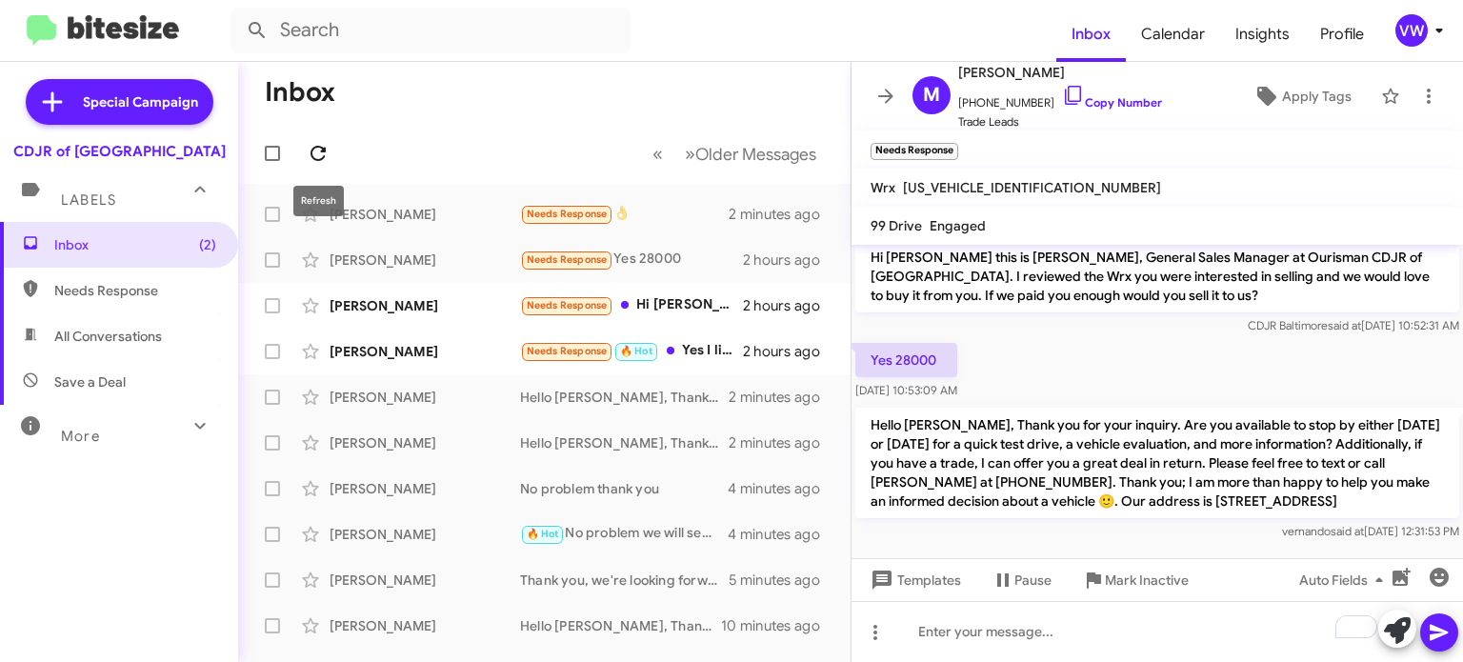
click at [316, 154] on icon at bounding box center [318, 153] width 23 height 23
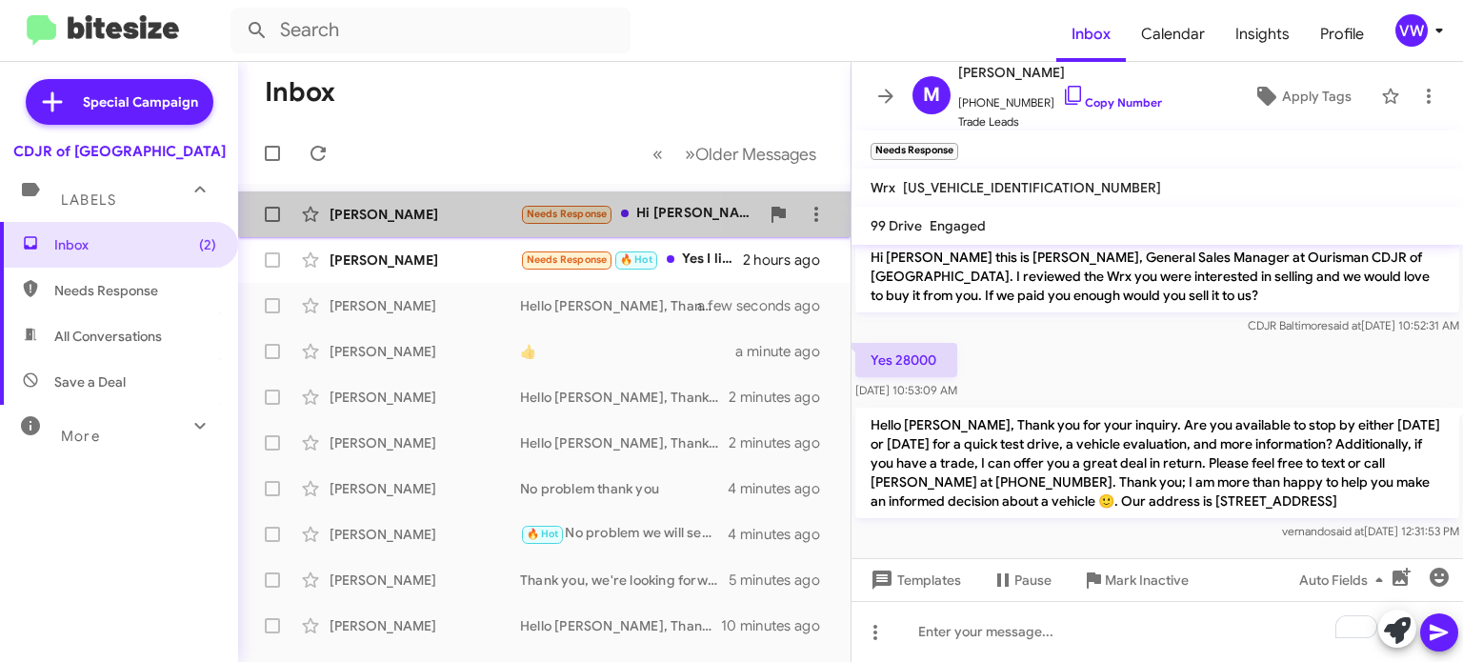
click at [561, 212] on span "Needs Response" at bounding box center [567, 214] width 81 height 12
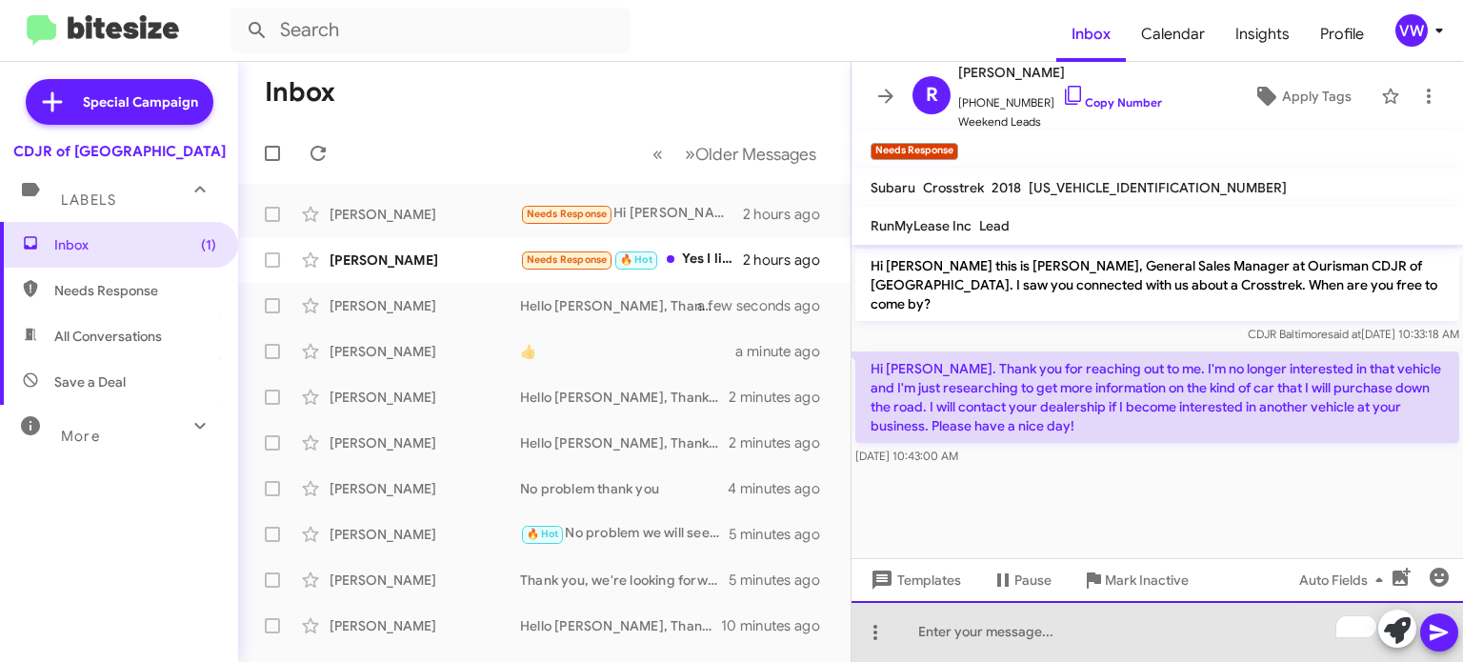
drag, startPoint x: 1014, startPoint y: 645, endPoint x: 1023, endPoint y: 632, distance: 16.4
click at [1016, 643] on div "To enrich screen reader interactions, please activate Accessibility in Grammarl…" at bounding box center [1158, 631] width 612 height 61
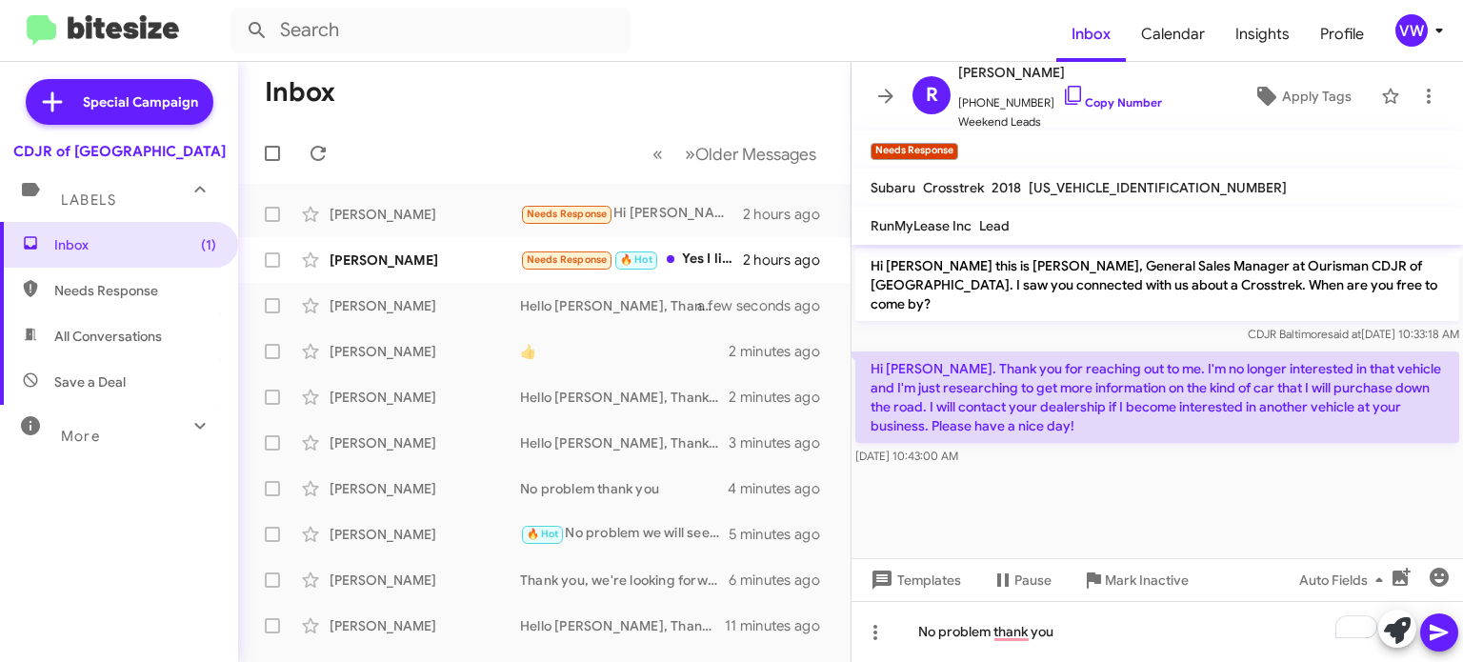
click at [1440, 632] on icon at bounding box center [1439, 632] width 23 height 23
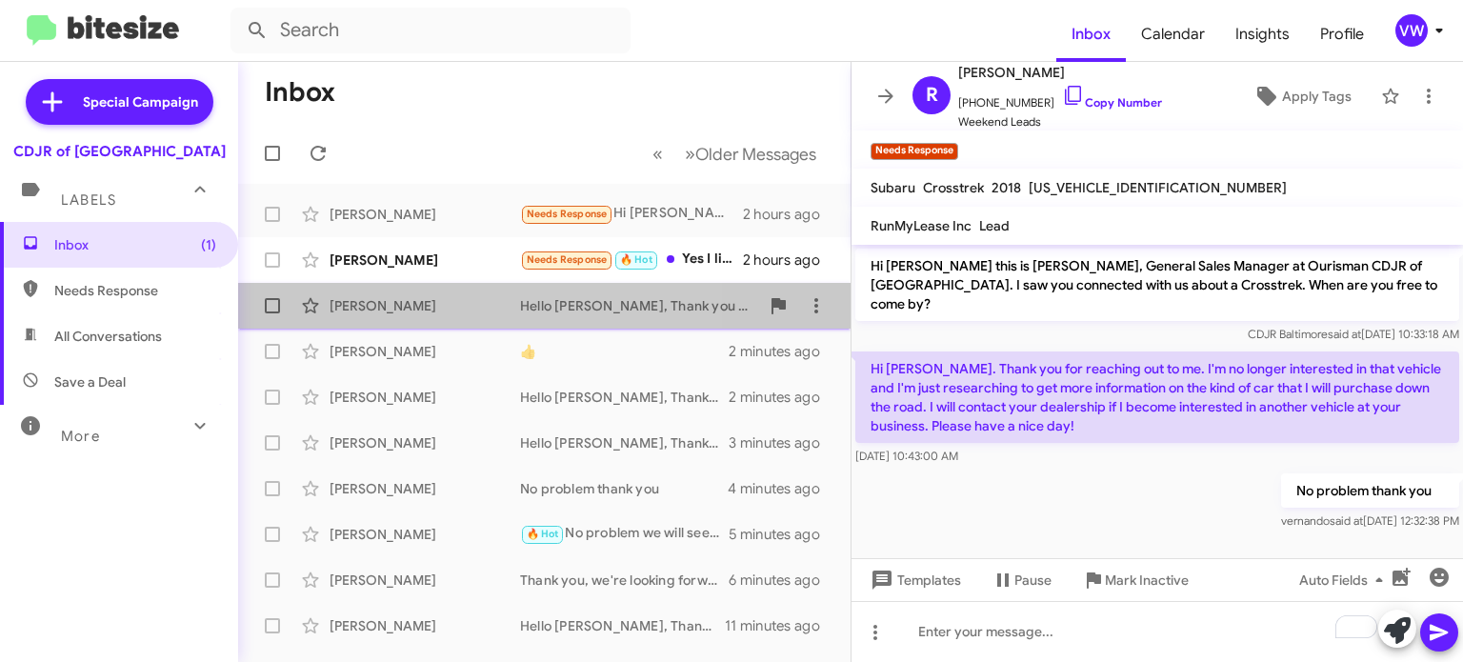
click at [562, 308] on div "Hello [PERSON_NAME], Thank you for your inquiry. Are you available to stop by e…" at bounding box center [639, 305] width 239 height 19
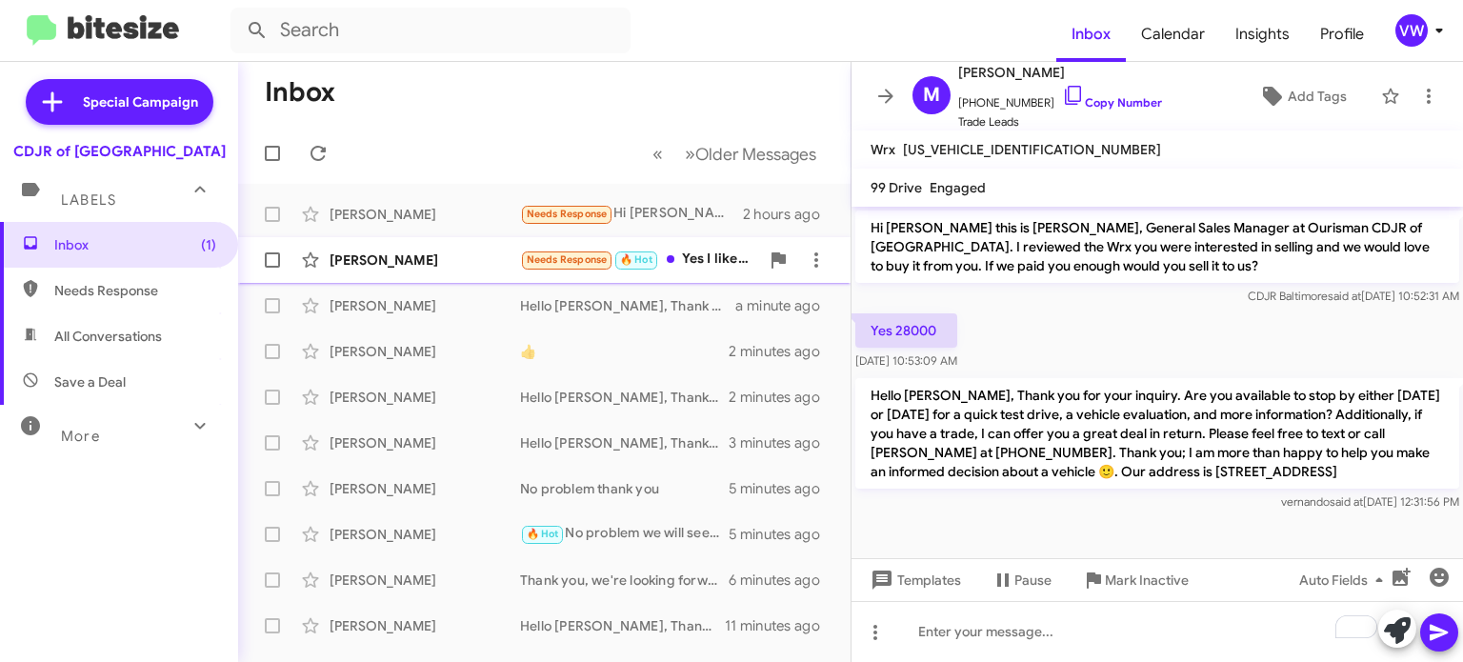
click at [568, 257] on span "Needs Response" at bounding box center [567, 259] width 81 height 12
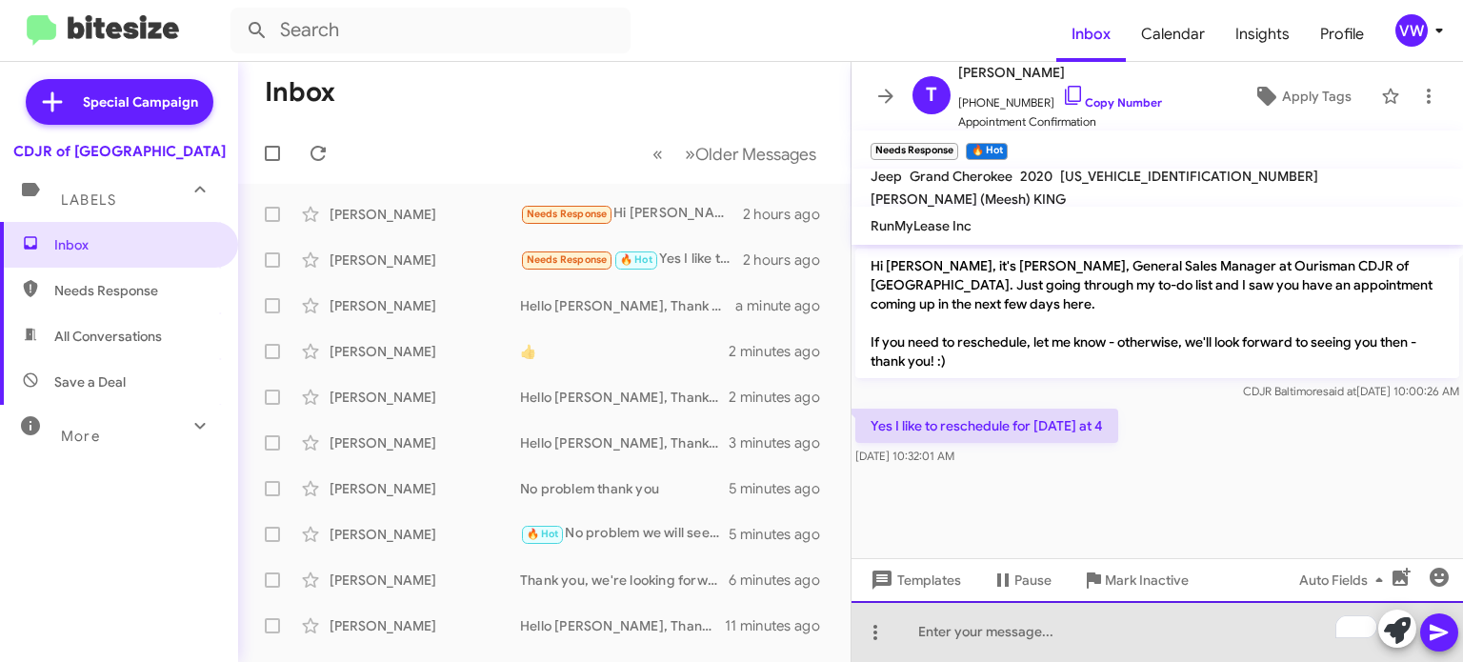
click at [967, 638] on div "To enrich screen reader interactions, please activate Accessibility in Grammarl…" at bounding box center [1158, 631] width 612 height 61
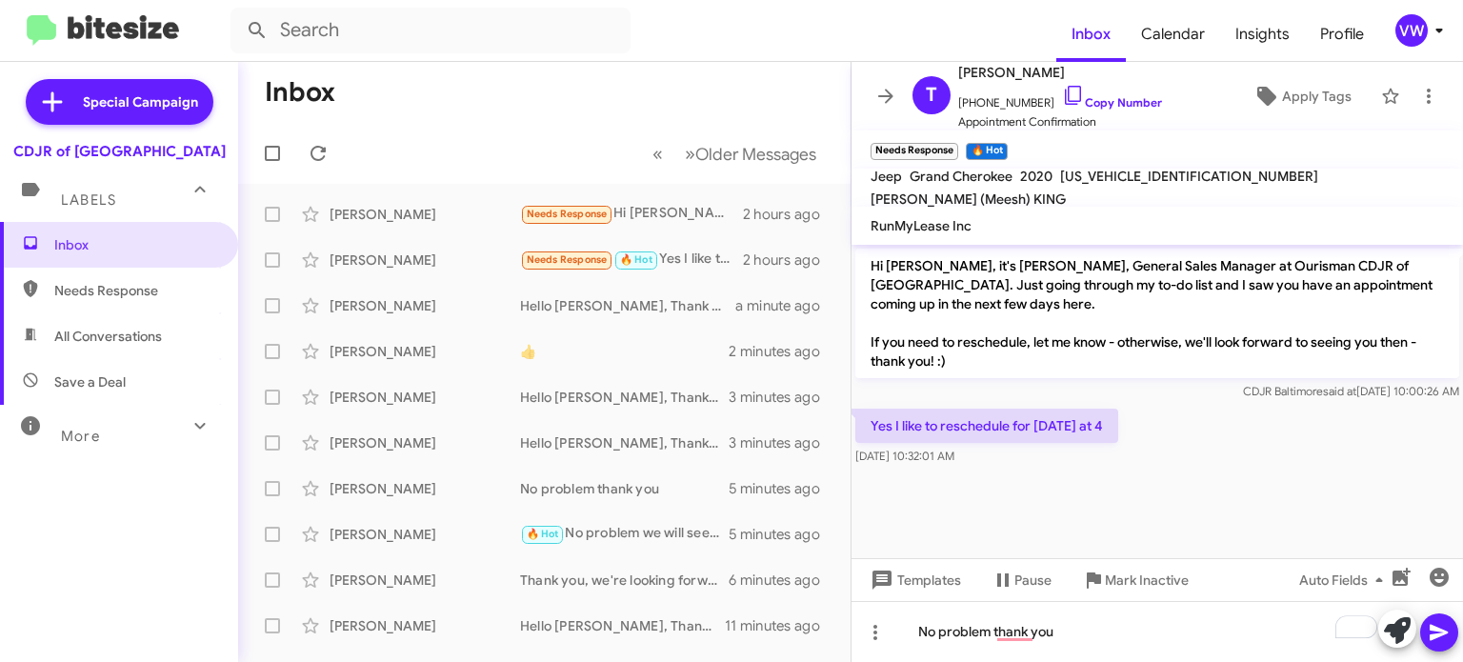
click at [1440, 635] on icon at bounding box center [1439, 633] width 18 height 16
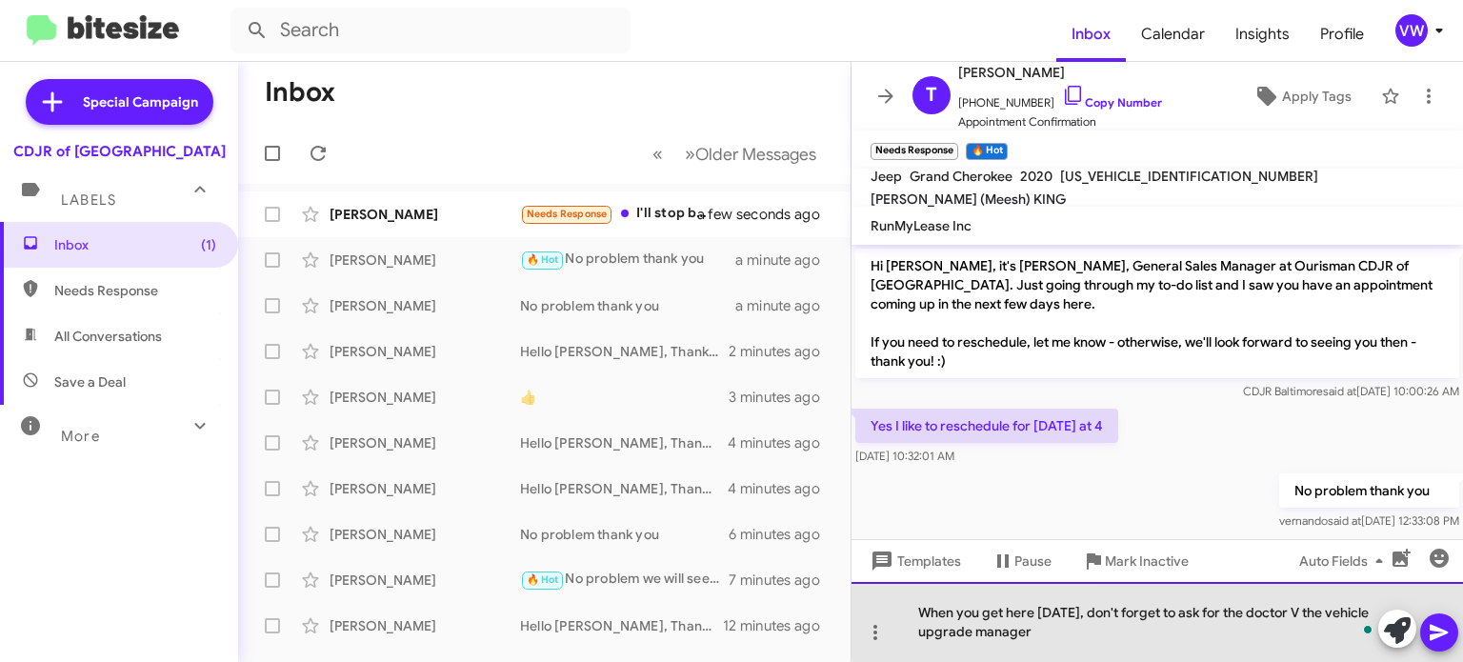
click at [1295, 609] on div "When you get here [DATE], don't forget to ask for the doctor V the vehicle upgr…" at bounding box center [1158, 622] width 612 height 80
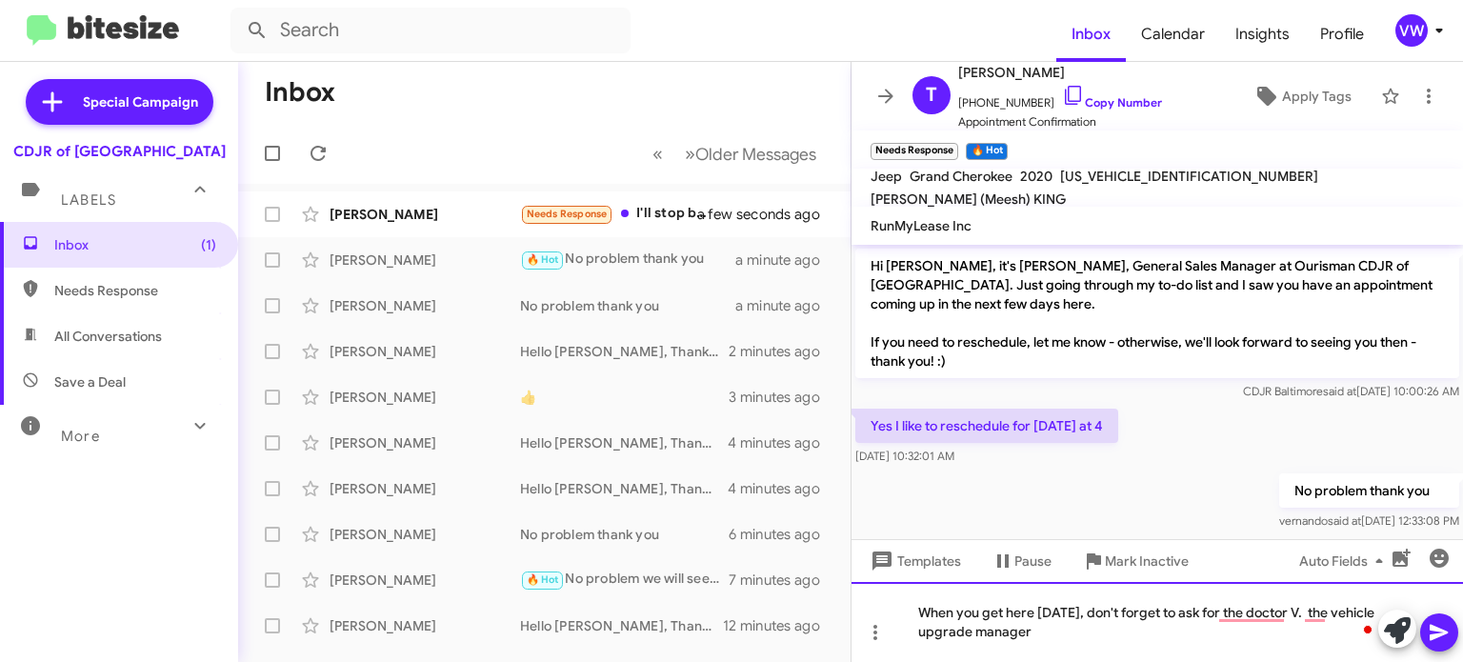
click at [1038, 630] on div "When you get here [DATE], don't forget to ask for the doctor V. the vehicle upg…" at bounding box center [1158, 622] width 612 height 80
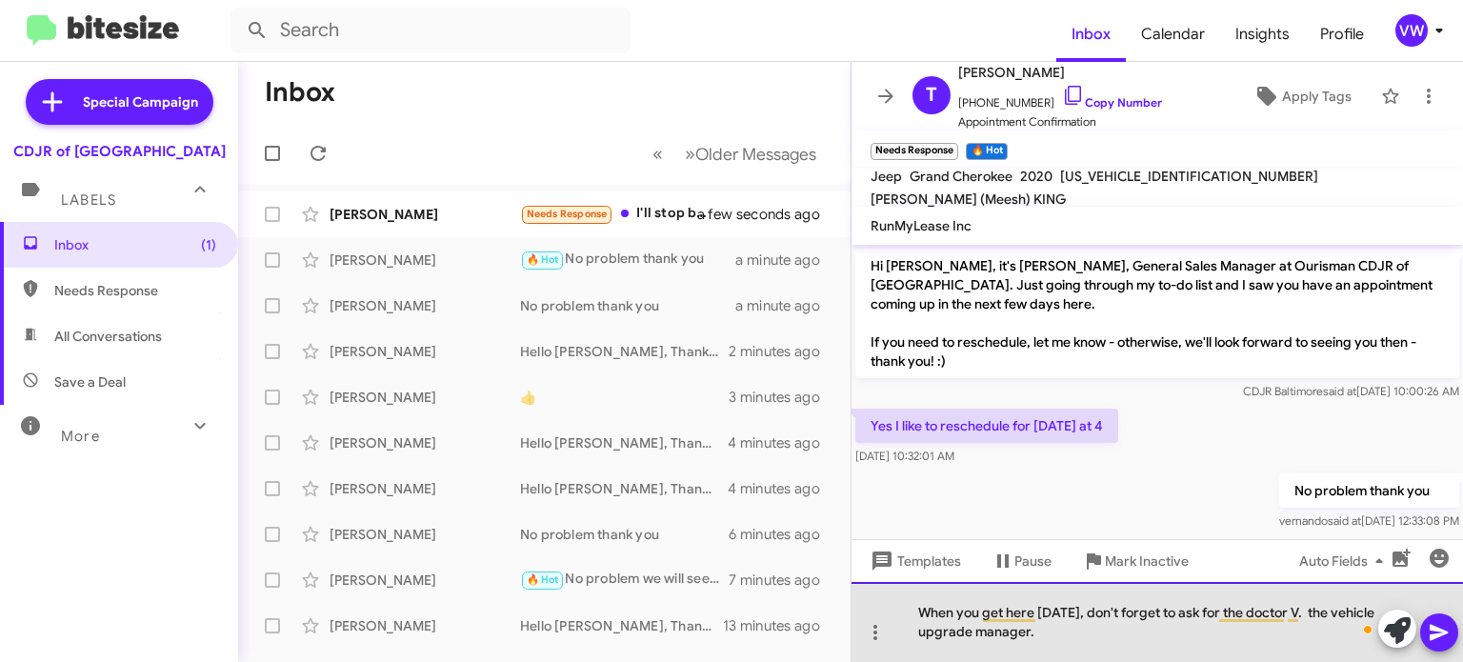
drag, startPoint x: 1448, startPoint y: 656, endPoint x: 1438, endPoint y: 657, distance: 9.6
click at [1447, 656] on div "When you get here [DATE], don't forget to ask for the doctor V. the vehicle upg…" at bounding box center [1158, 622] width 612 height 80
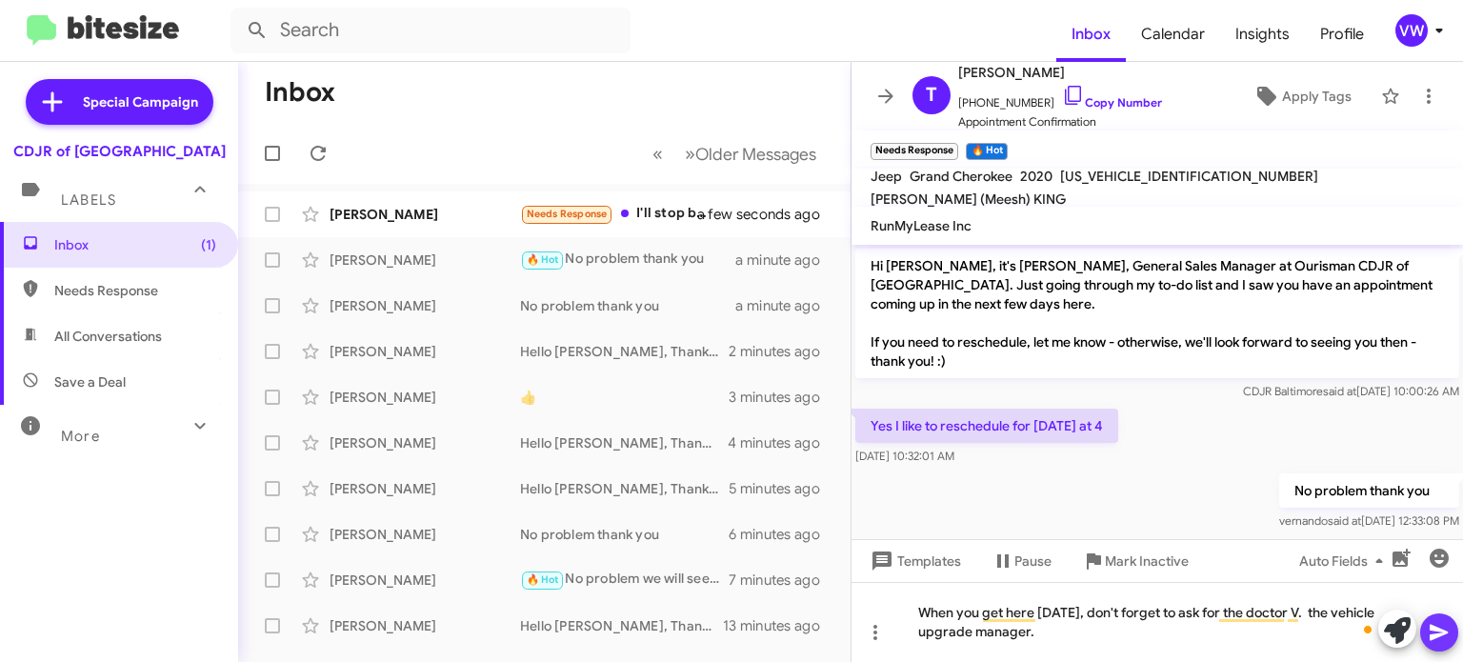
click at [1439, 640] on icon at bounding box center [1439, 632] width 23 height 23
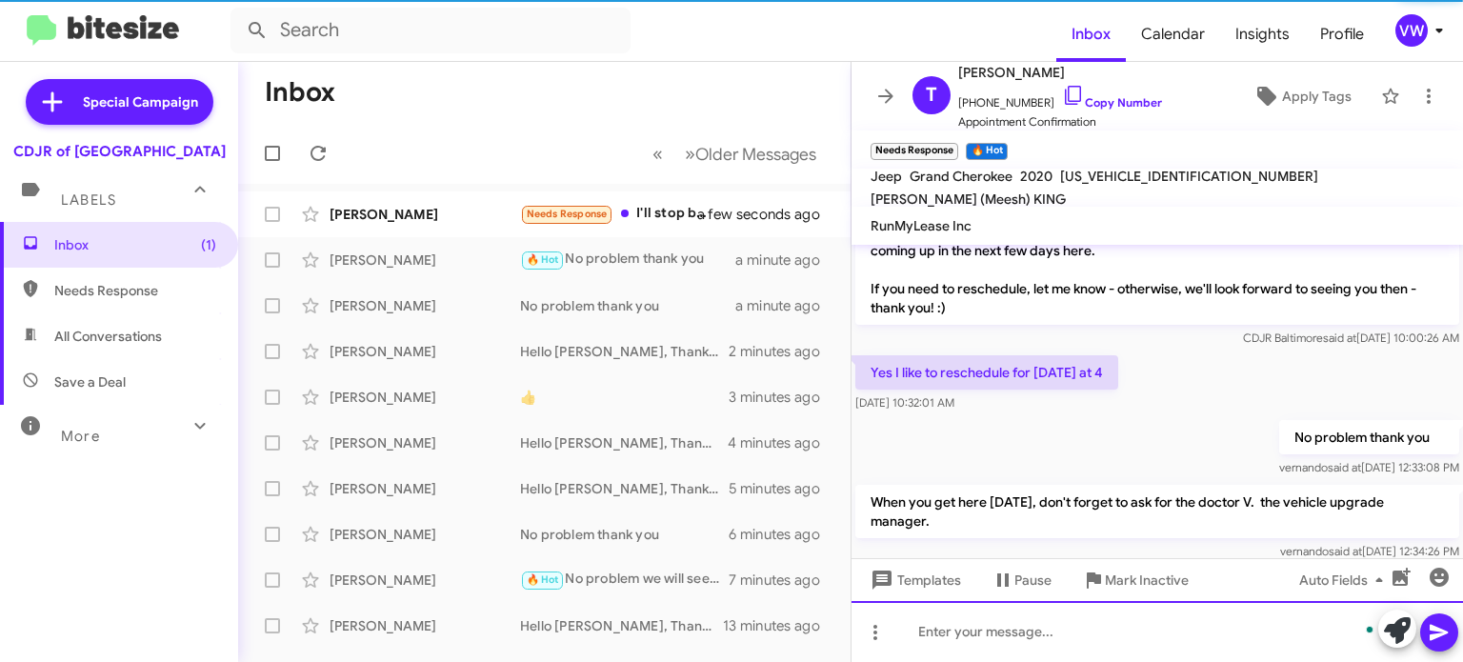
scroll to position [59, 0]
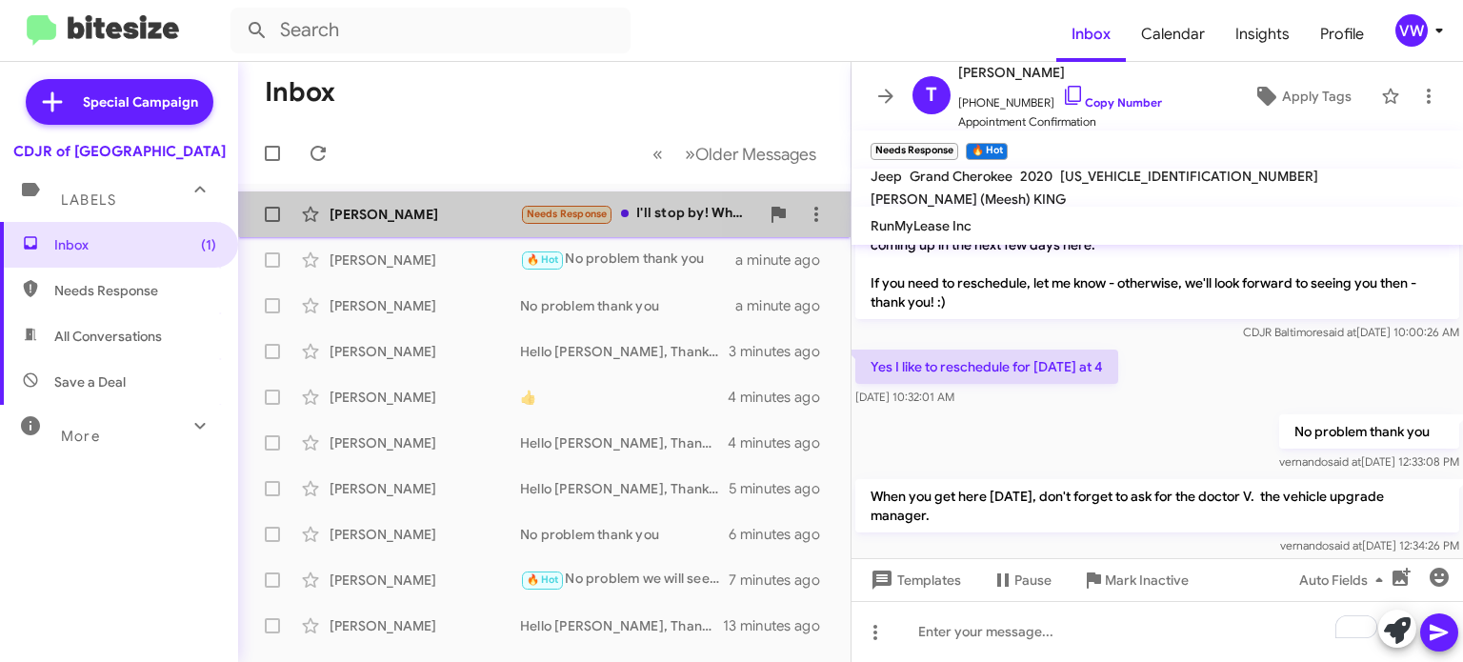
click at [593, 209] on span "Needs Response" at bounding box center [567, 214] width 81 height 12
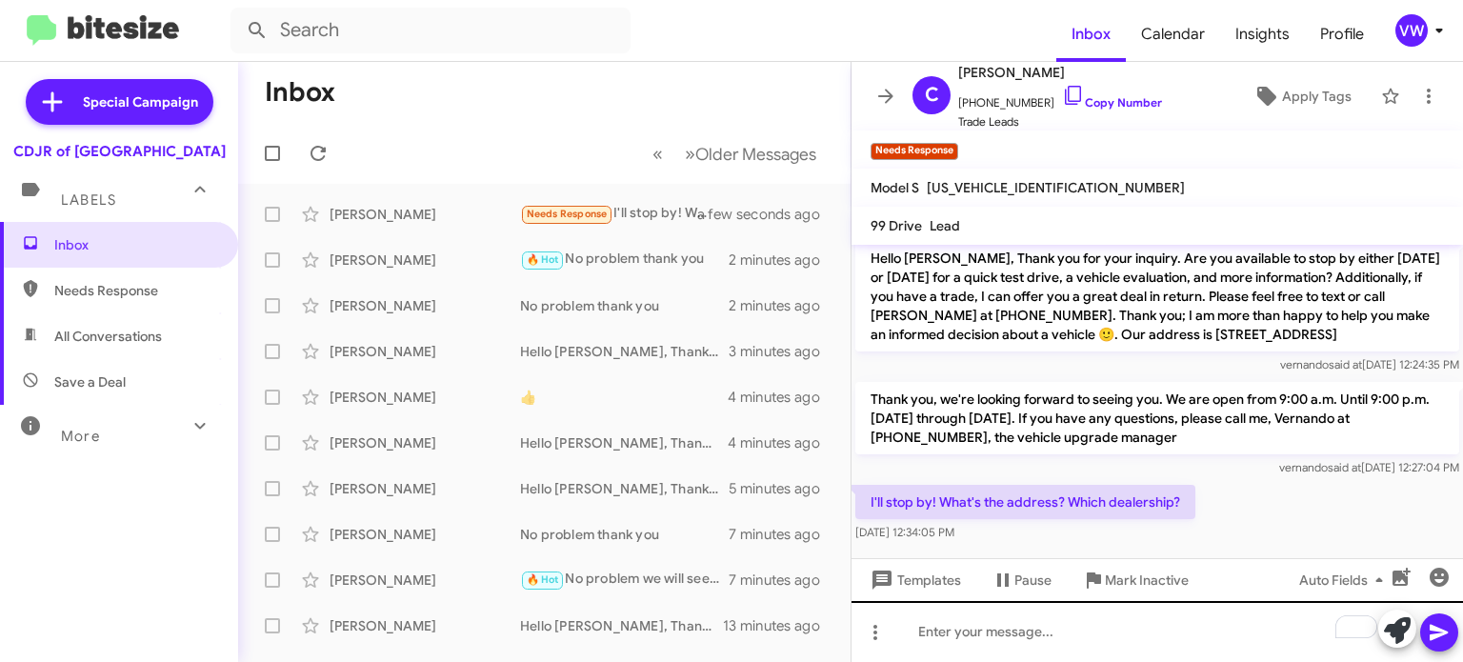
scroll to position [177, 0]
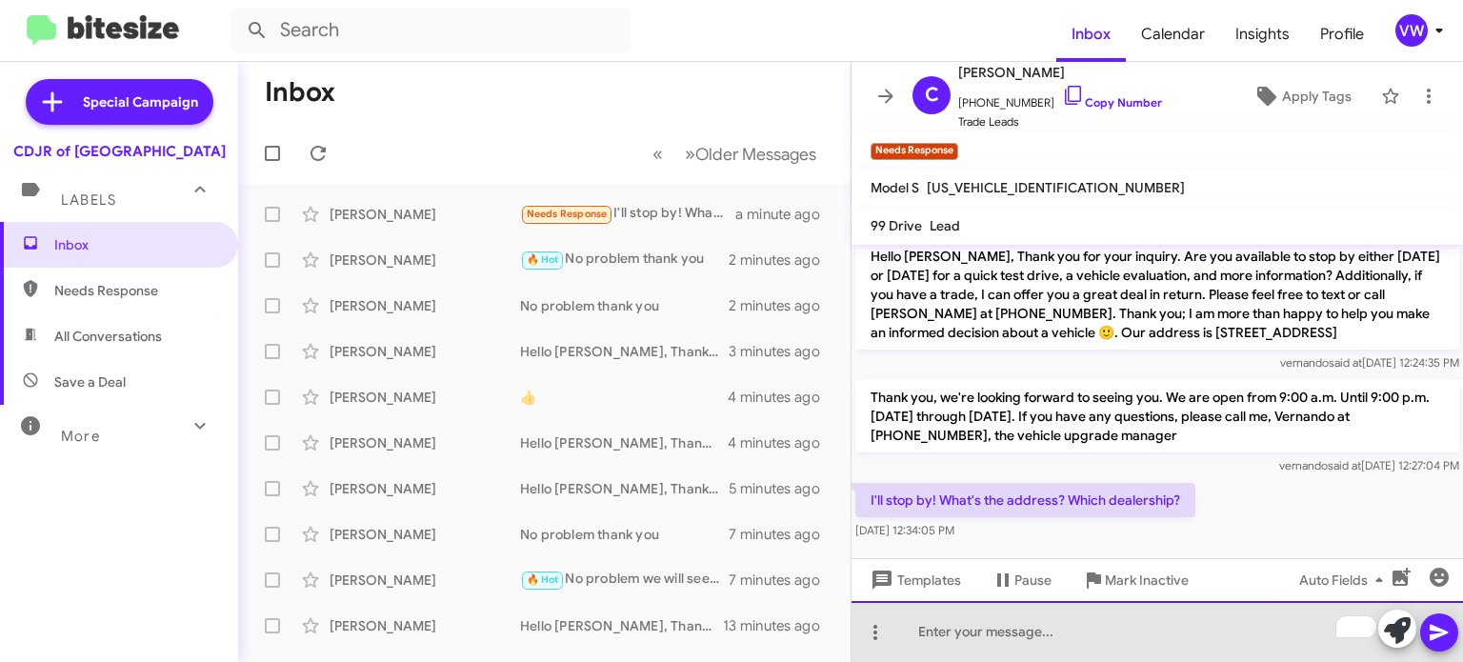
click at [1007, 636] on div "To enrich screen reader interactions, please activate Accessibility in Grammarl…" at bounding box center [1158, 631] width 612 height 61
drag, startPoint x: 1093, startPoint y: 625, endPoint x: 1063, endPoint y: 619, distance: 30.1
click at [1101, 623] on div "1 [GEOGRAPHIC_DATA][STREET_ADDRESS]" at bounding box center [1158, 631] width 612 height 61
click at [1157, 640] on div "1 [GEOGRAPHIC_DATA][STREET_ADDRESS]" at bounding box center [1158, 631] width 612 height 61
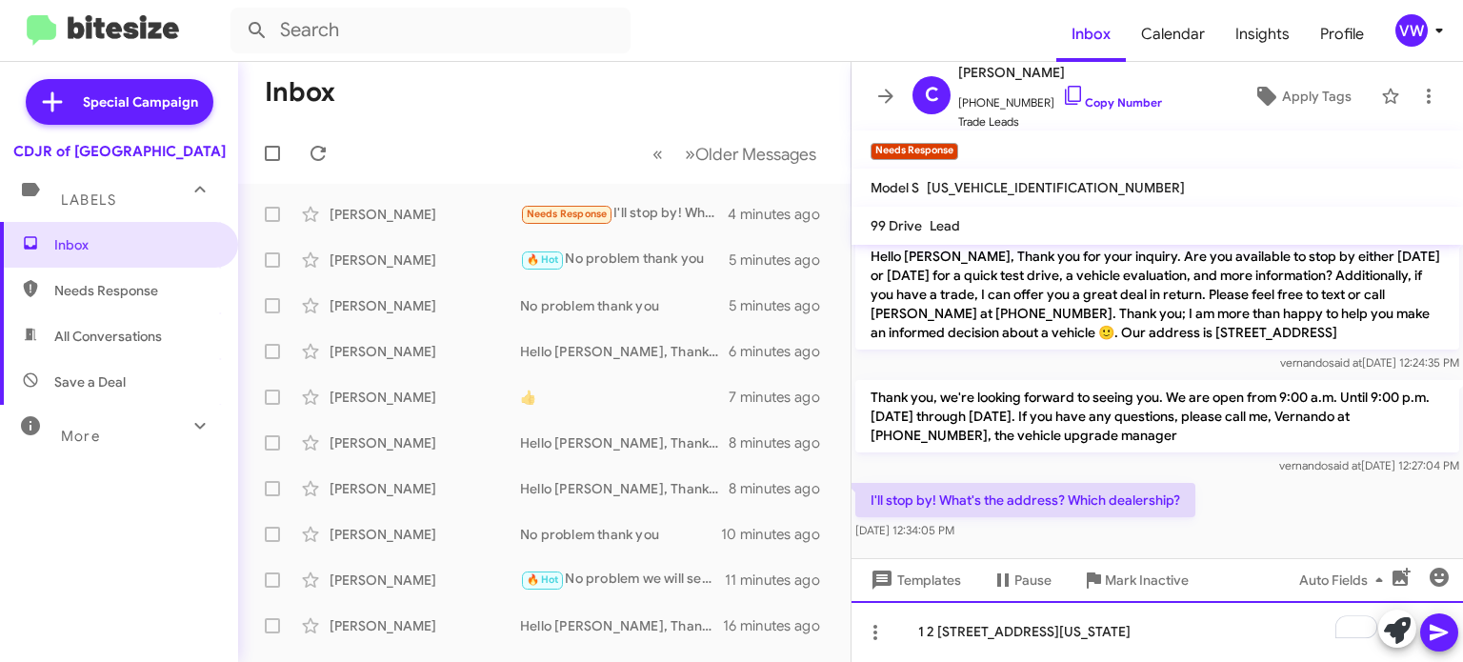
click at [1235, 634] on div "1 2 [STREET_ADDRESS][US_STATE]" at bounding box center [1158, 631] width 612 height 61
click at [1314, 634] on div "1 [GEOGRAPHIC_DATA][STREET_ADDRESS][US_STATE]" at bounding box center [1158, 631] width 612 height 61
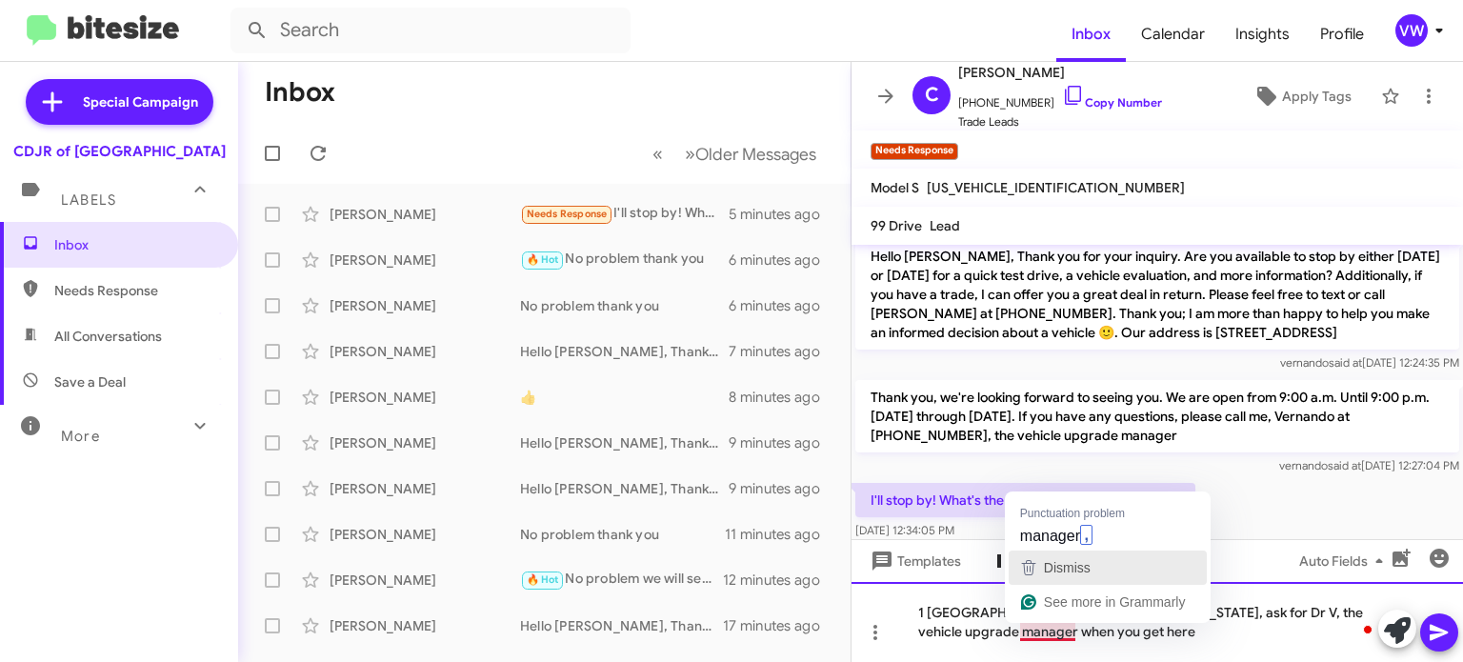
click at [1040, 558] on div "Dismiss" at bounding box center [1065, 567] width 50 height 29
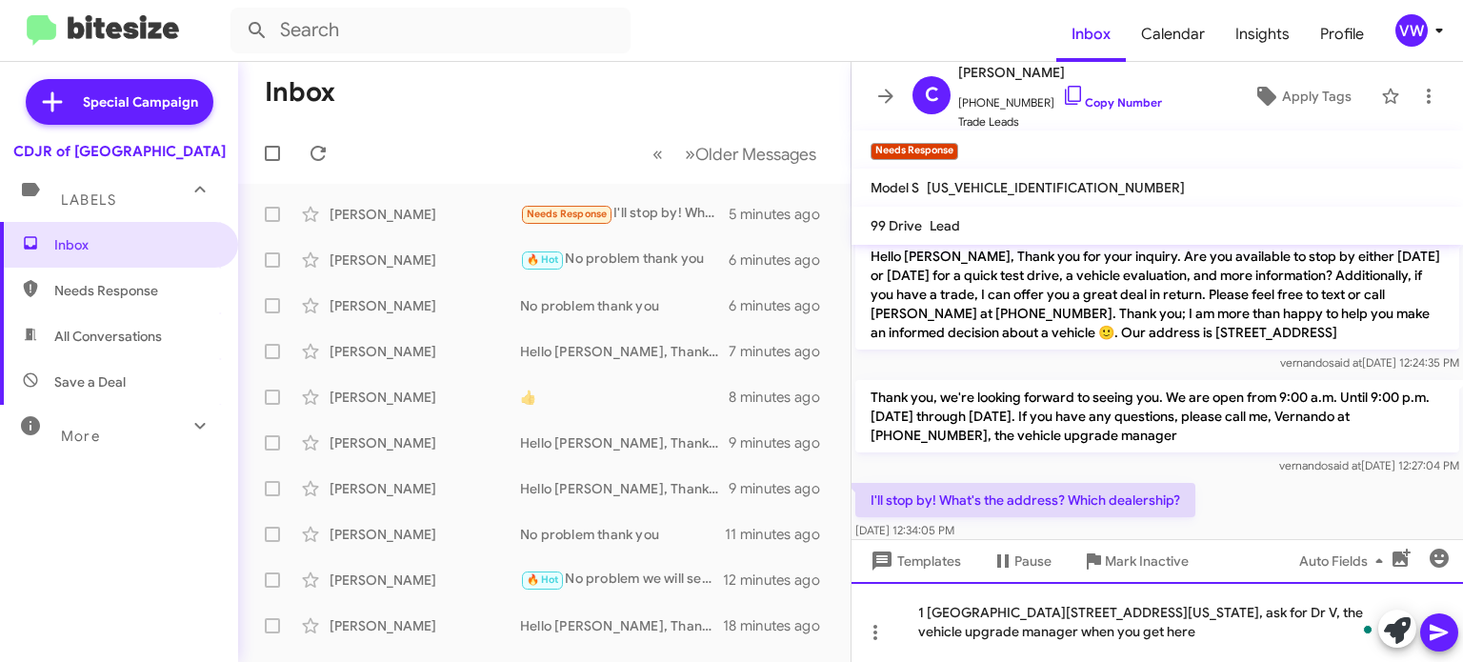
click at [1182, 624] on div "1 [GEOGRAPHIC_DATA][STREET_ADDRESS][US_STATE], ask for Dr V, the vehicle upgrad…" at bounding box center [1158, 622] width 612 height 80
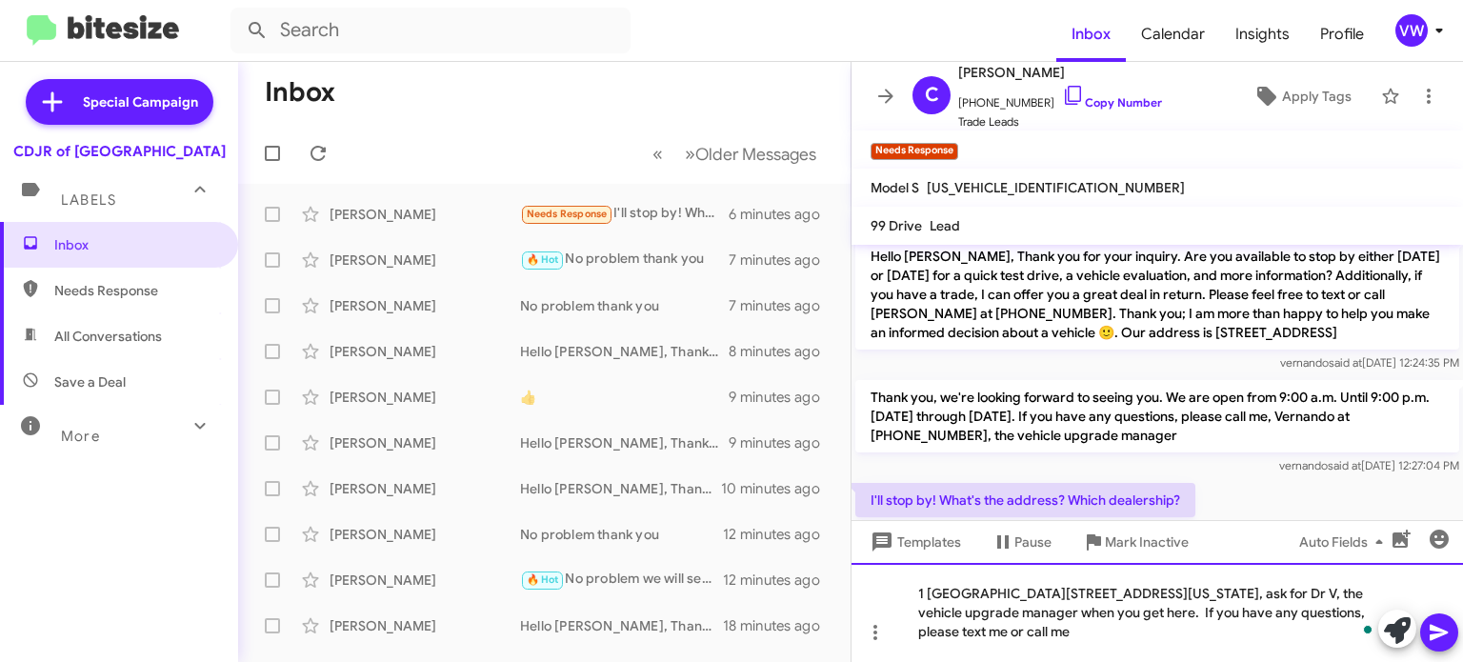
click at [1101, 633] on div "1 [GEOGRAPHIC_DATA][STREET_ADDRESS][US_STATE], ask for Dr V, the vehicle upgrad…" at bounding box center [1158, 612] width 612 height 99
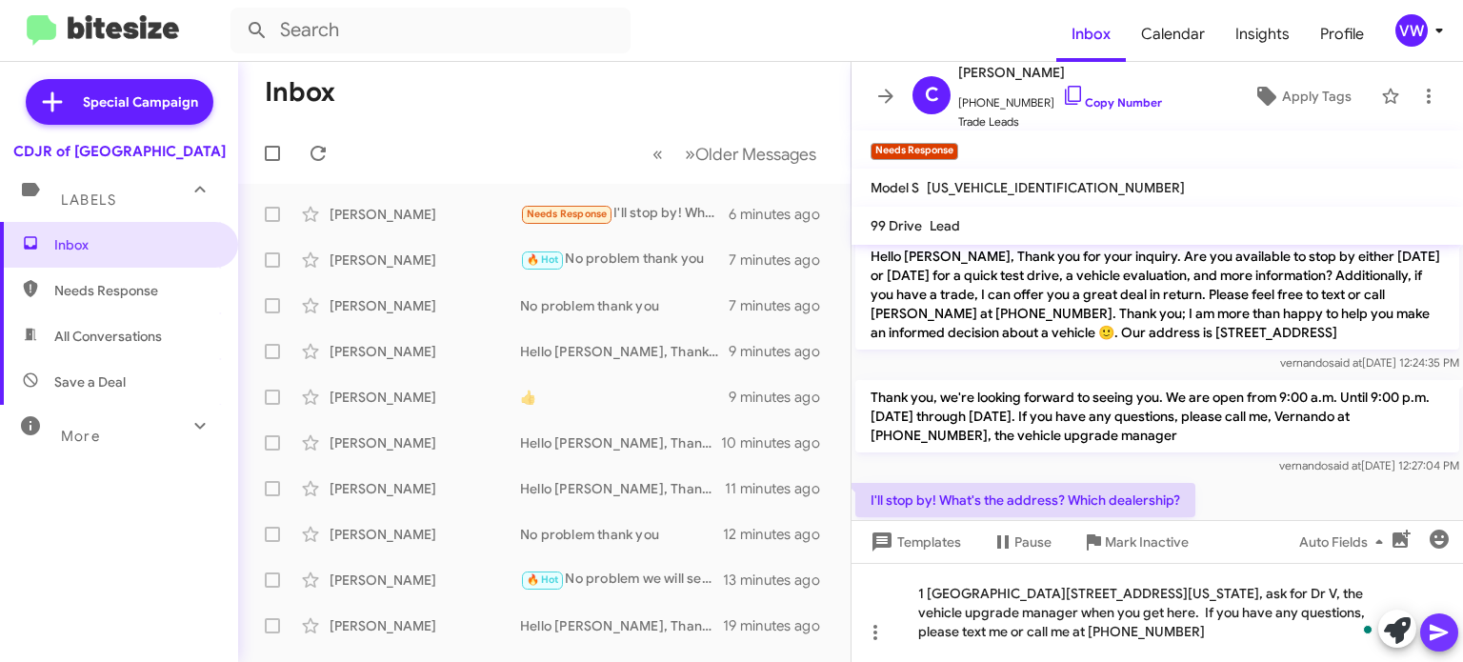
click at [1444, 633] on icon at bounding box center [1439, 633] width 18 height 16
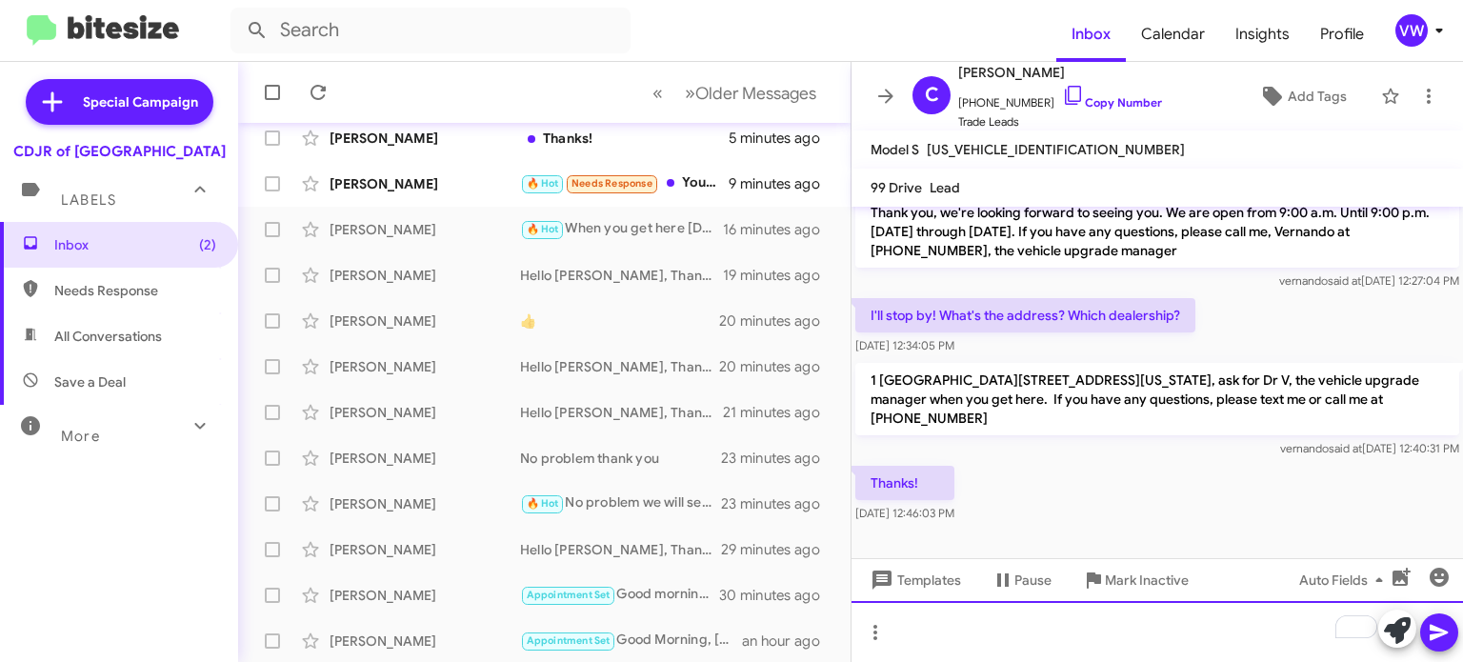
scroll to position [325, 0]
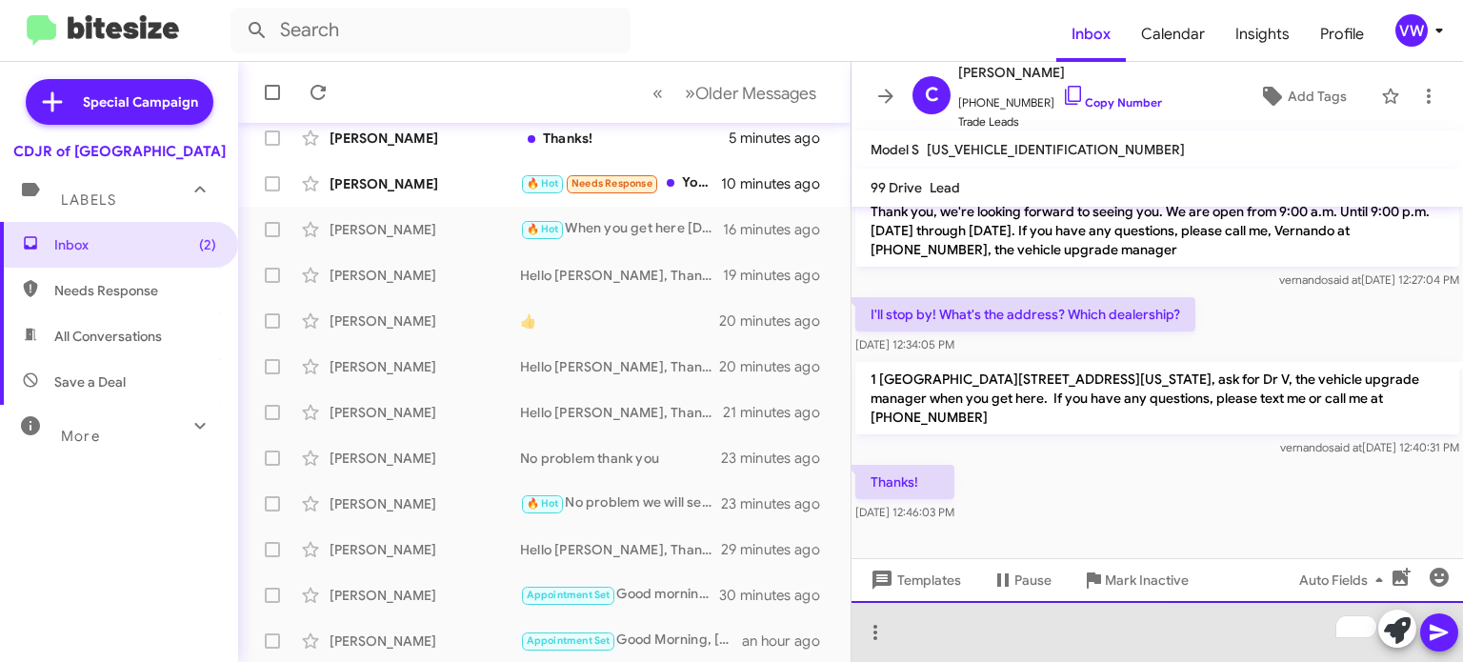
click at [952, 639] on div "To enrich screen reader interactions, please activate Accessibility in Grammarl…" at bounding box center [1158, 631] width 612 height 61
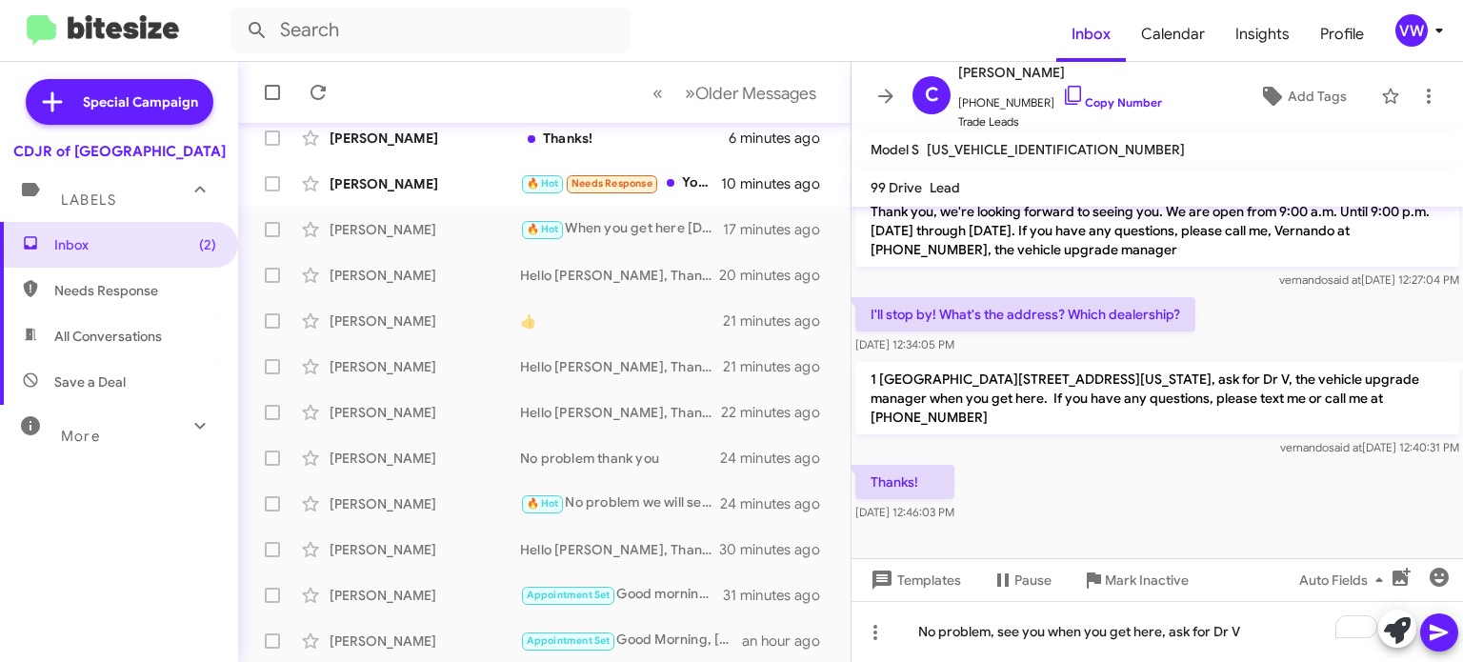
click at [1433, 634] on icon at bounding box center [1439, 632] width 23 height 23
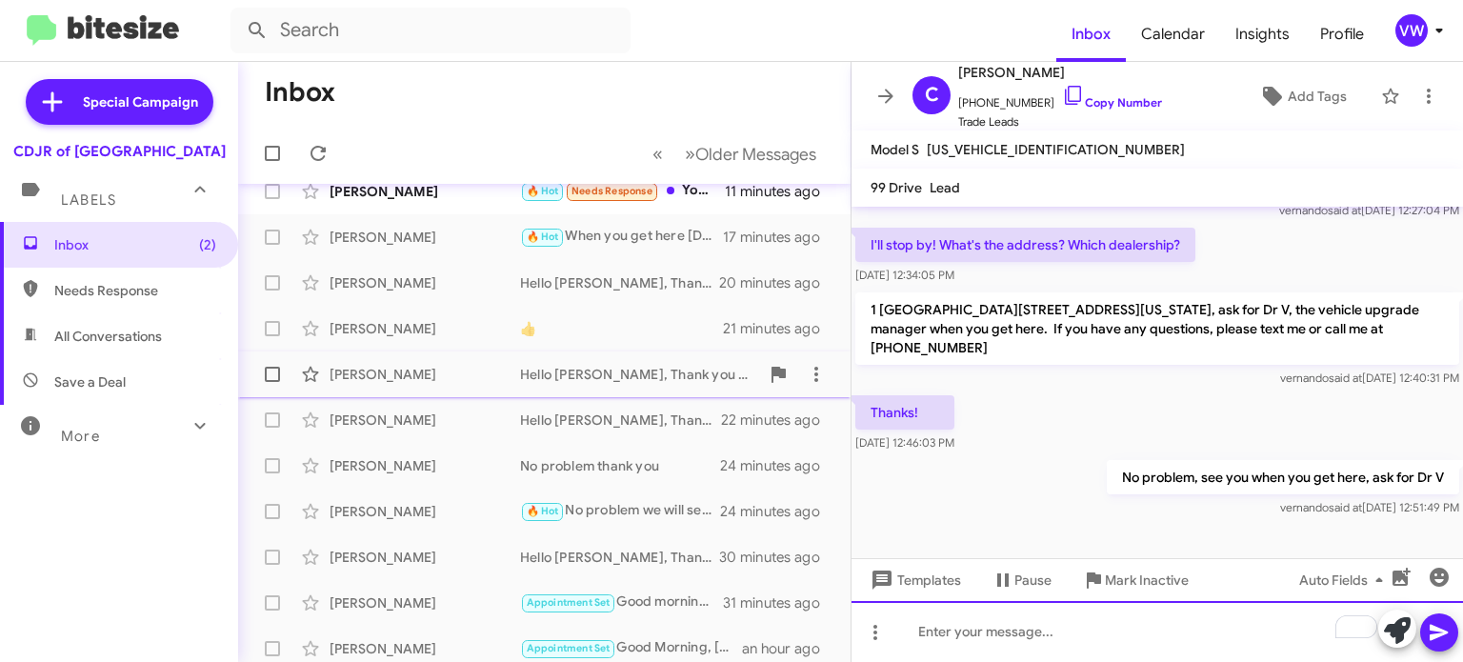
scroll to position [0, 0]
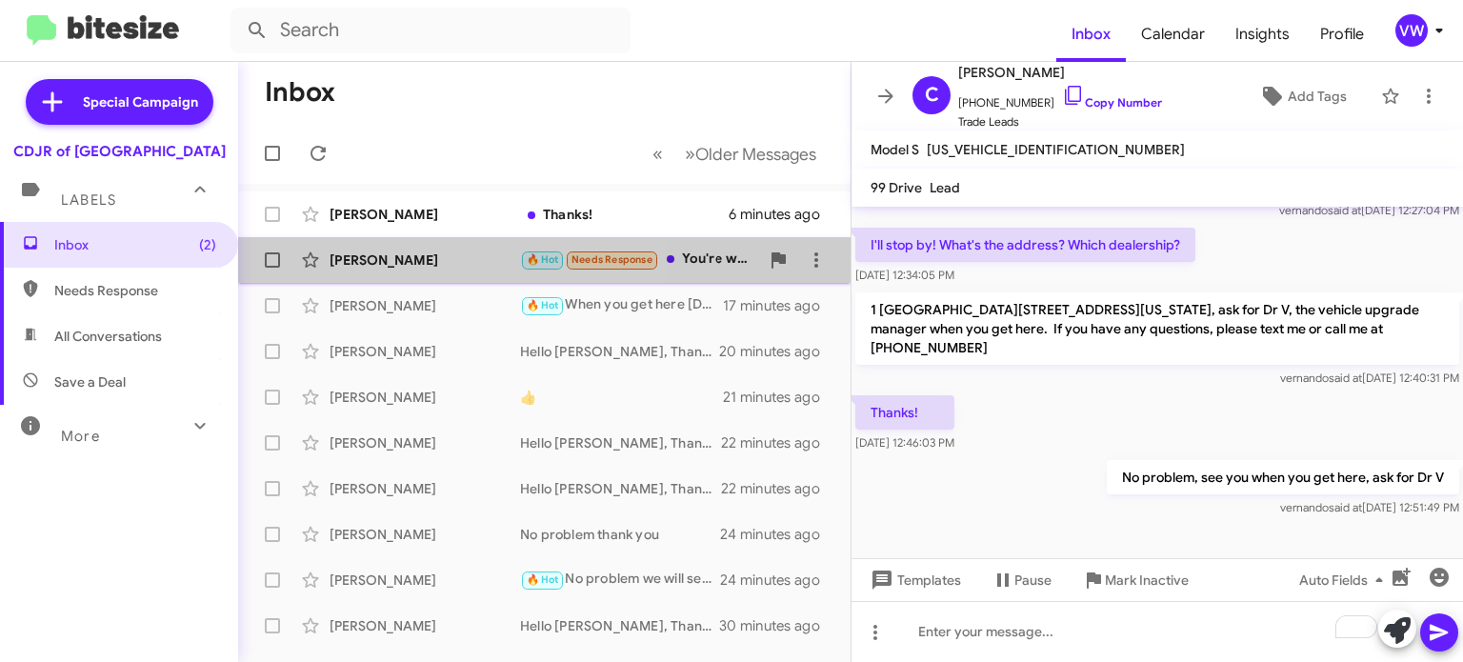
click at [394, 265] on div "[PERSON_NAME]" at bounding box center [425, 260] width 191 height 19
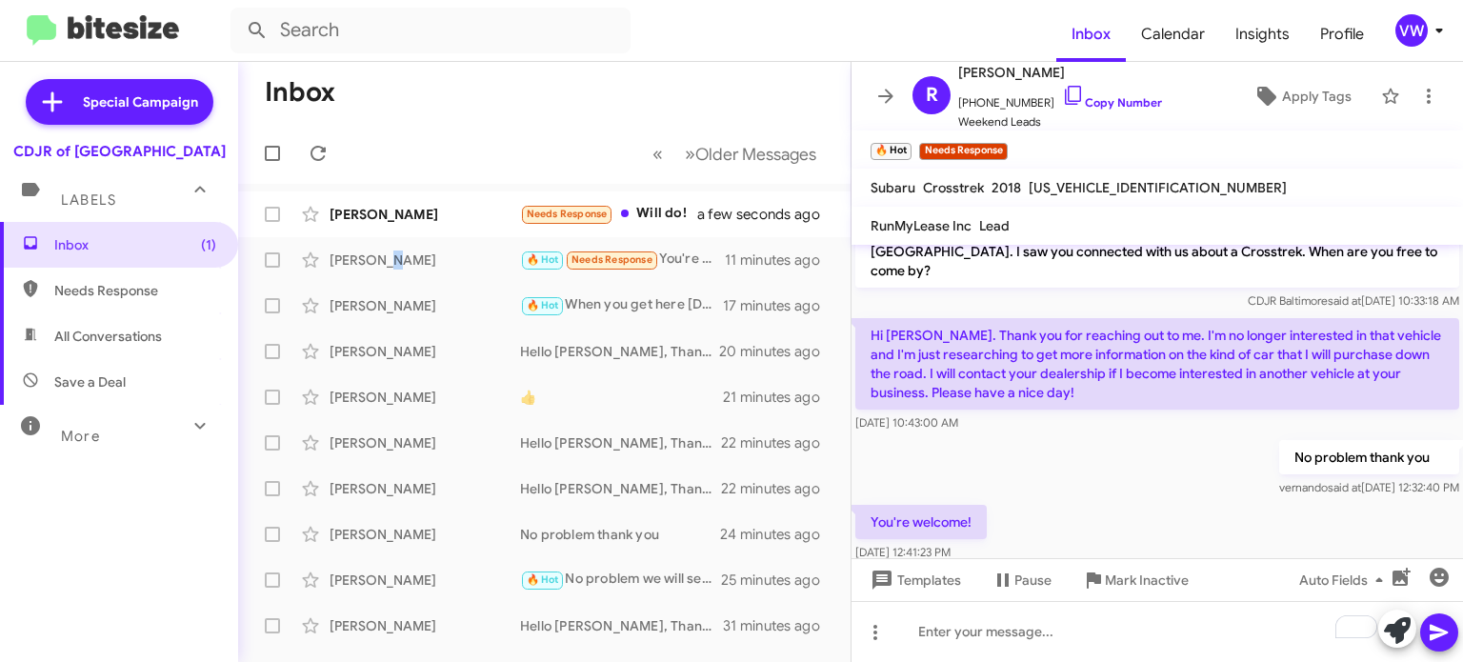
scroll to position [40, 0]
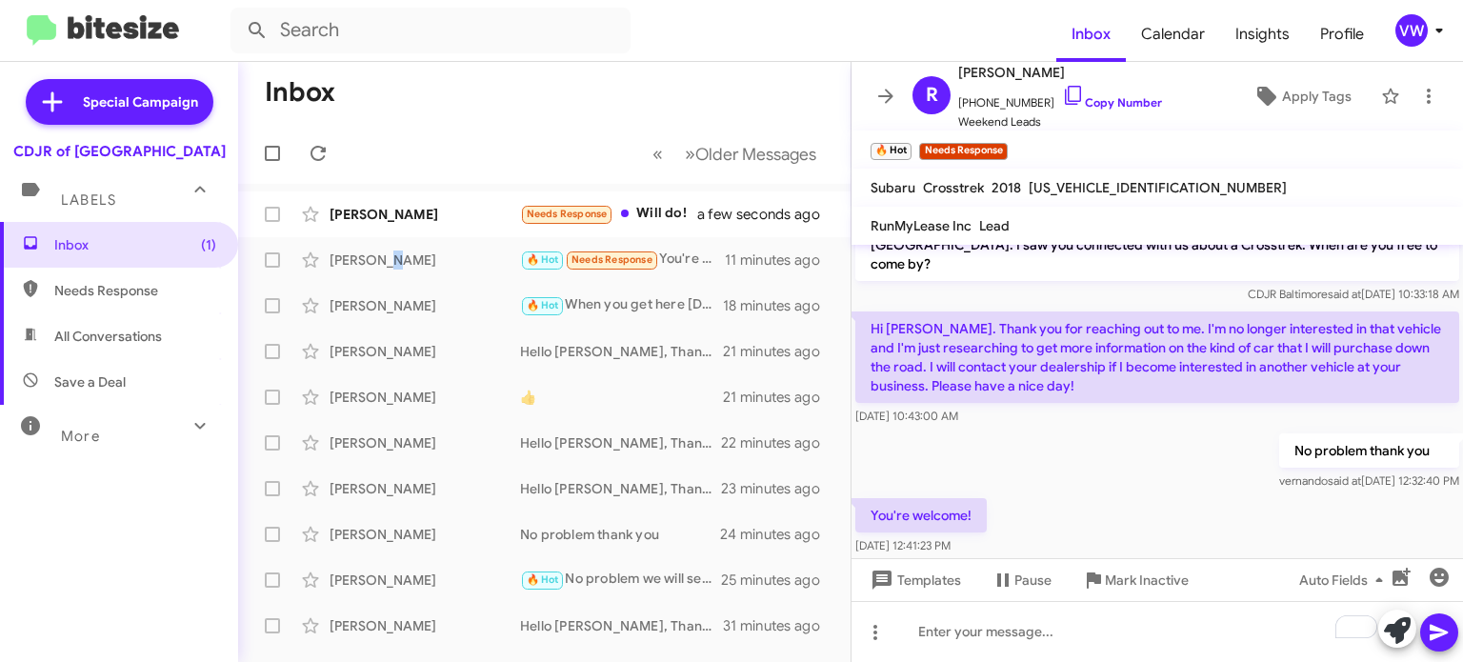
click at [1442, 629] on icon at bounding box center [1439, 632] width 23 height 23
click at [1444, 641] on icon at bounding box center [1439, 632] width 23 height 23
click at [1448, 631] on icon at bounding box center [1439, 632] width 23 height 23
click at [1447, 583] on icon "button" at bounding box center [1439, 577] width 23 height 23
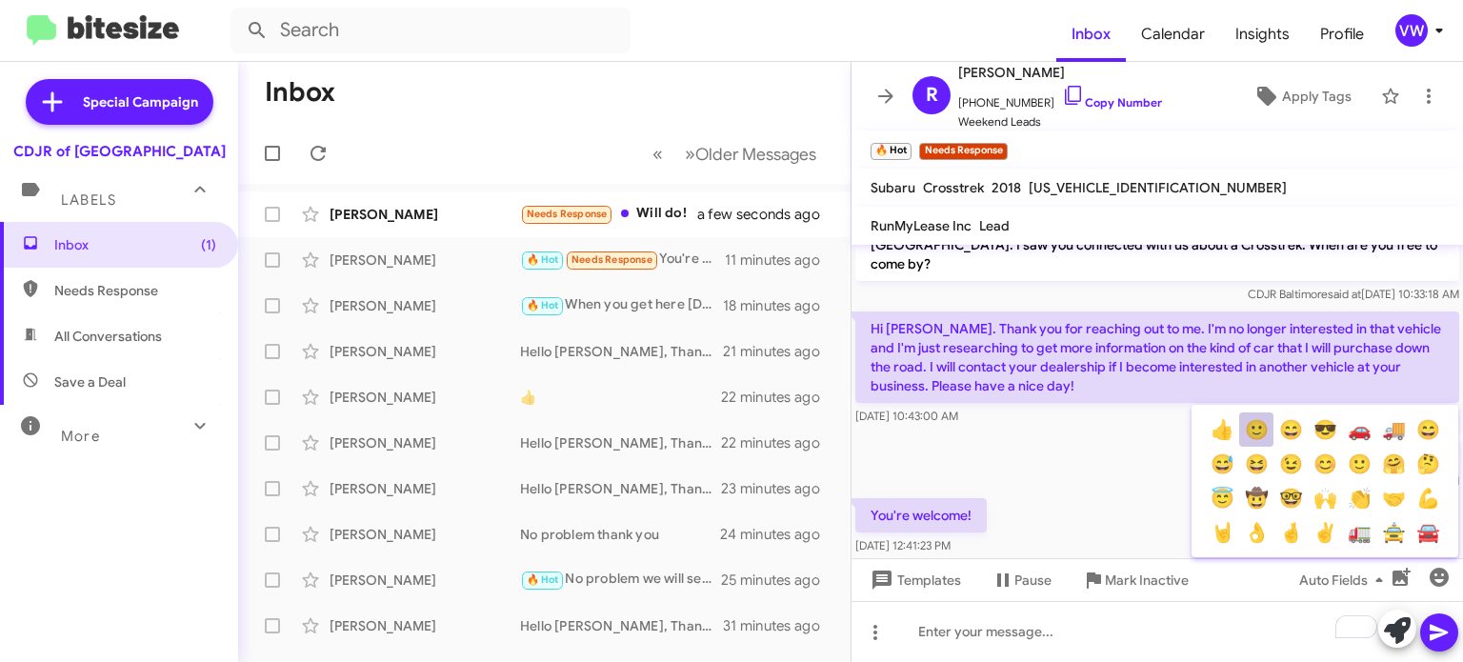
click at [1259, 433] on button "🙂" at bounding box center [1256, 429] width 34 height 34
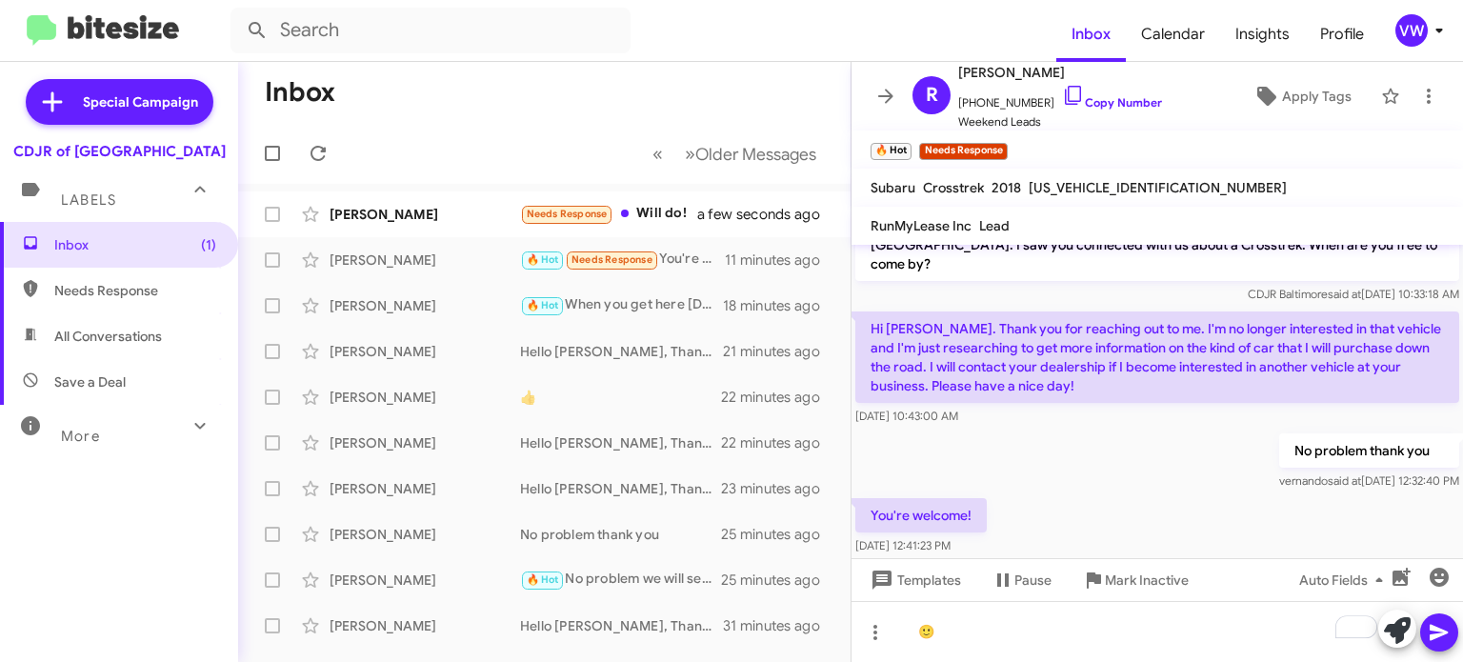
click at [1437, 645] on span at bounding box center [1439, 632] width 23 height 38
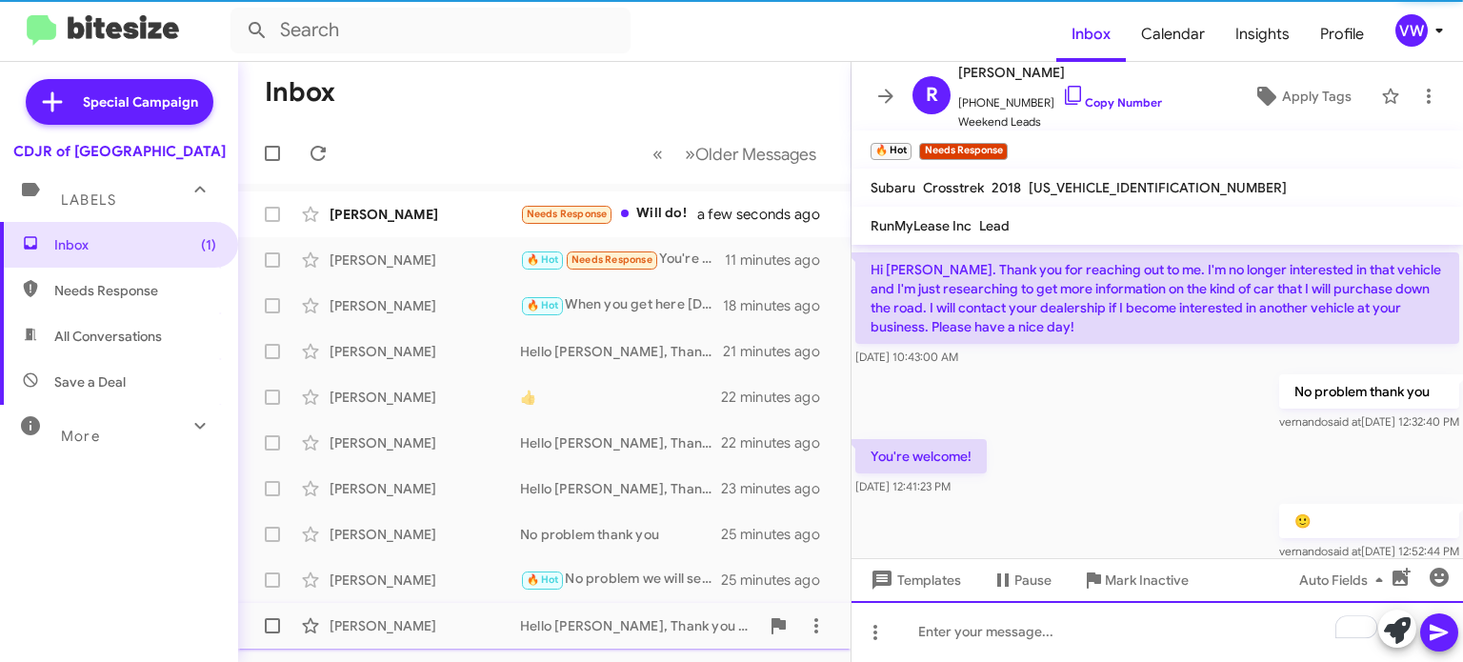
scroll to position [110, 0]
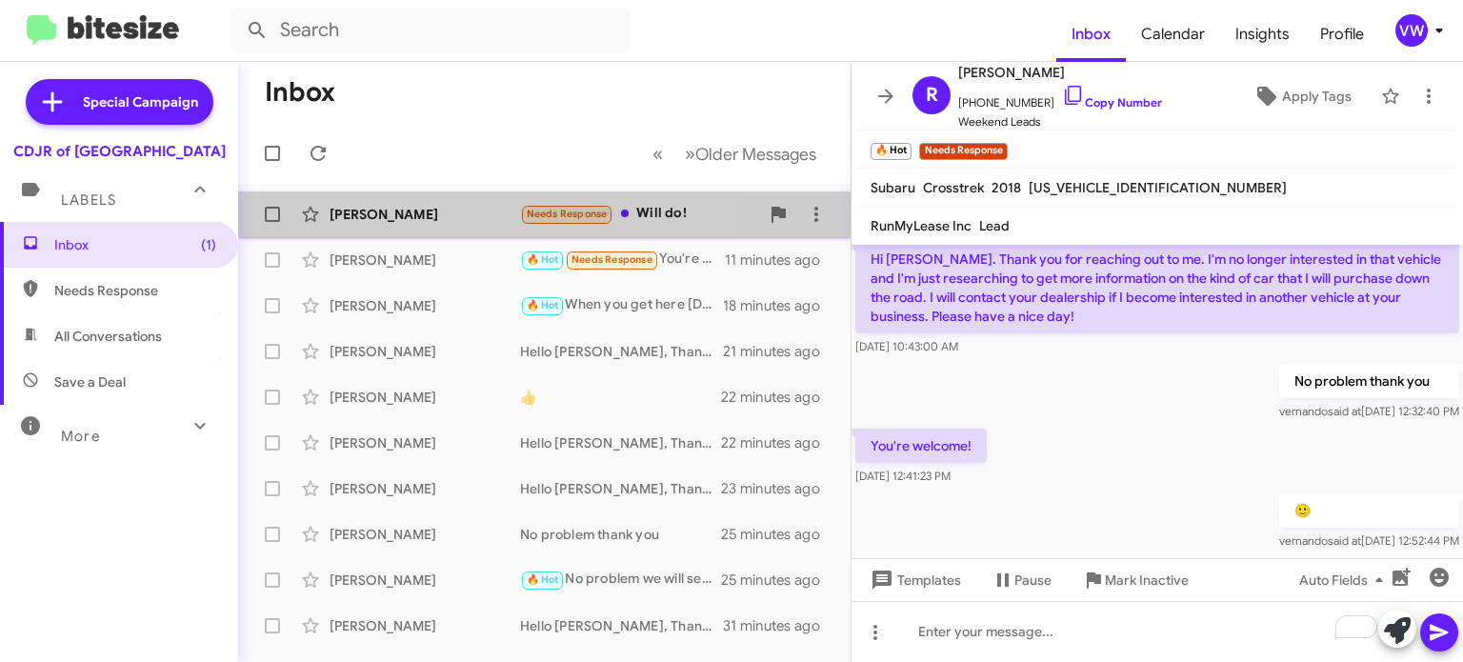
click at [429, 224] on div "[PERSON_NAME] Needs Response Will do! a few seconds ago" at bounding box center [544, 214] width 582 height 38
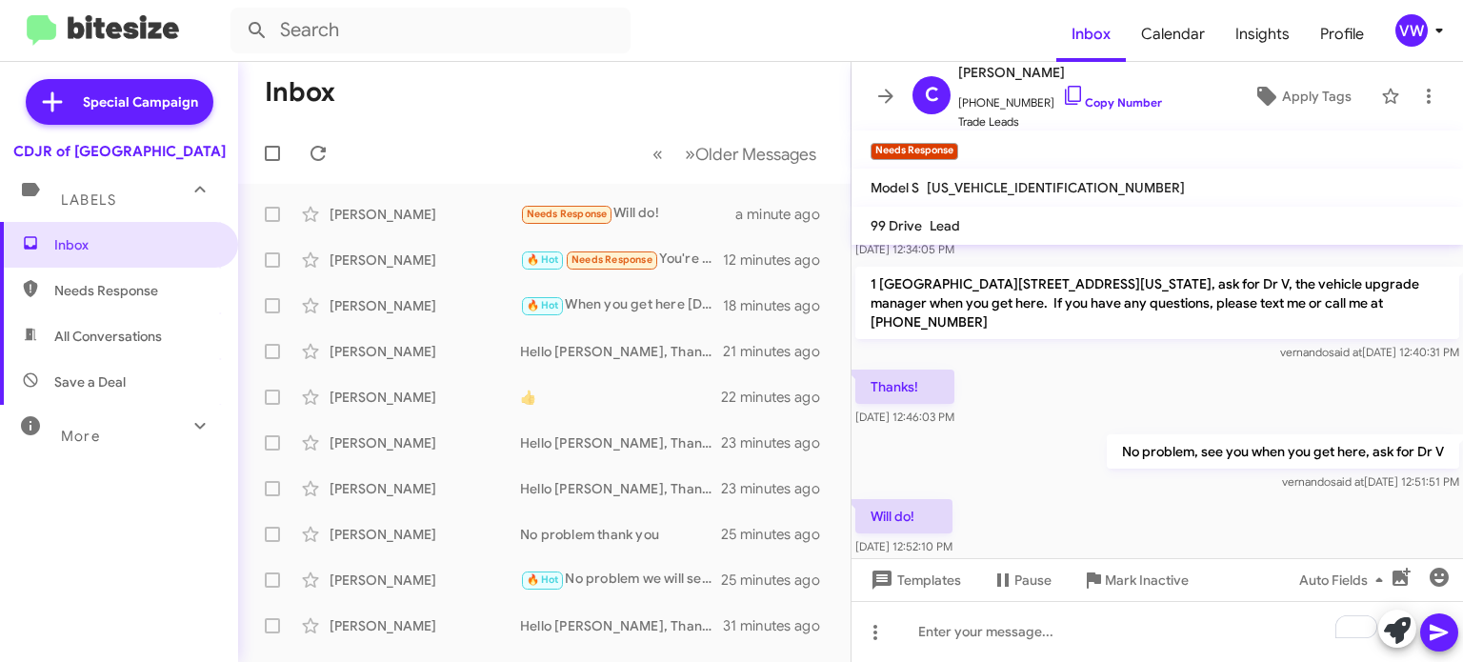
scroll to position [164, 0]
click at [610, 258] on span "Needs Response" at bounding box center [612, 259] width 81 height 12
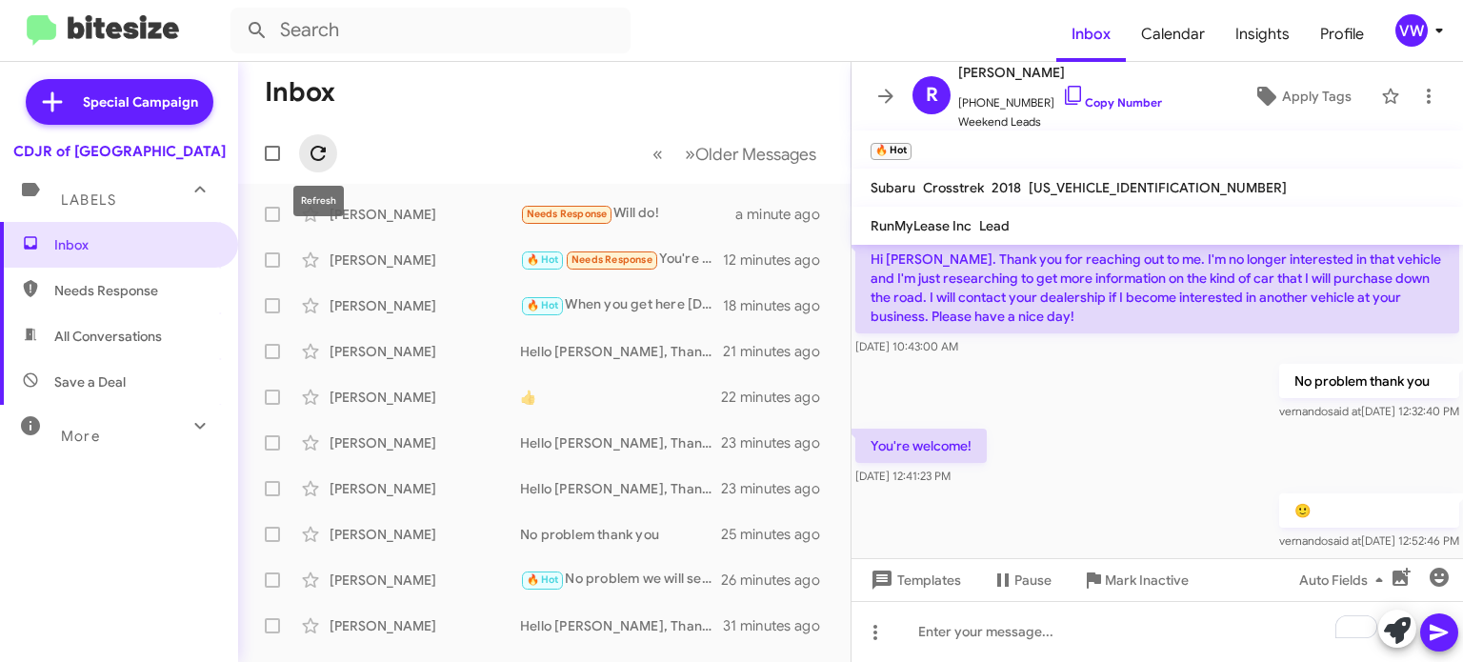
click at [322, 155] on icon at bounding box center [318, 153] width 23 height 23
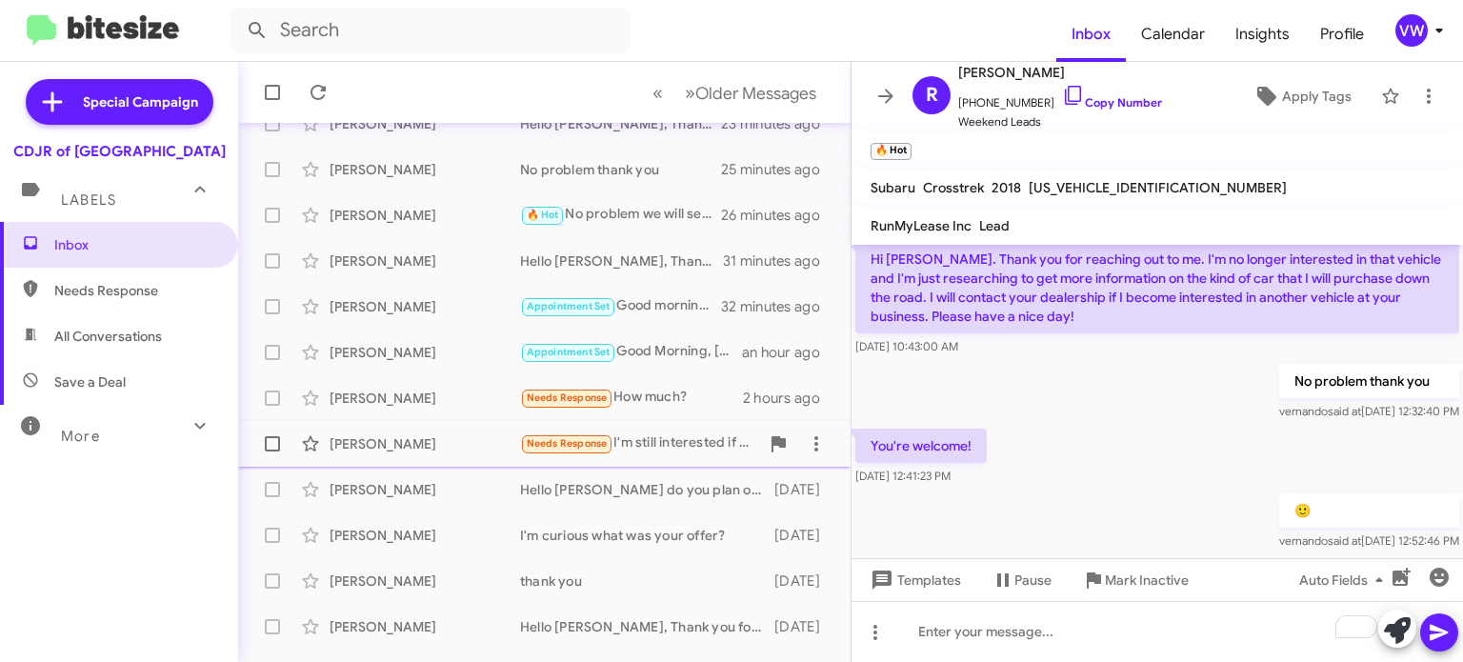
scroll to position [369, 0]
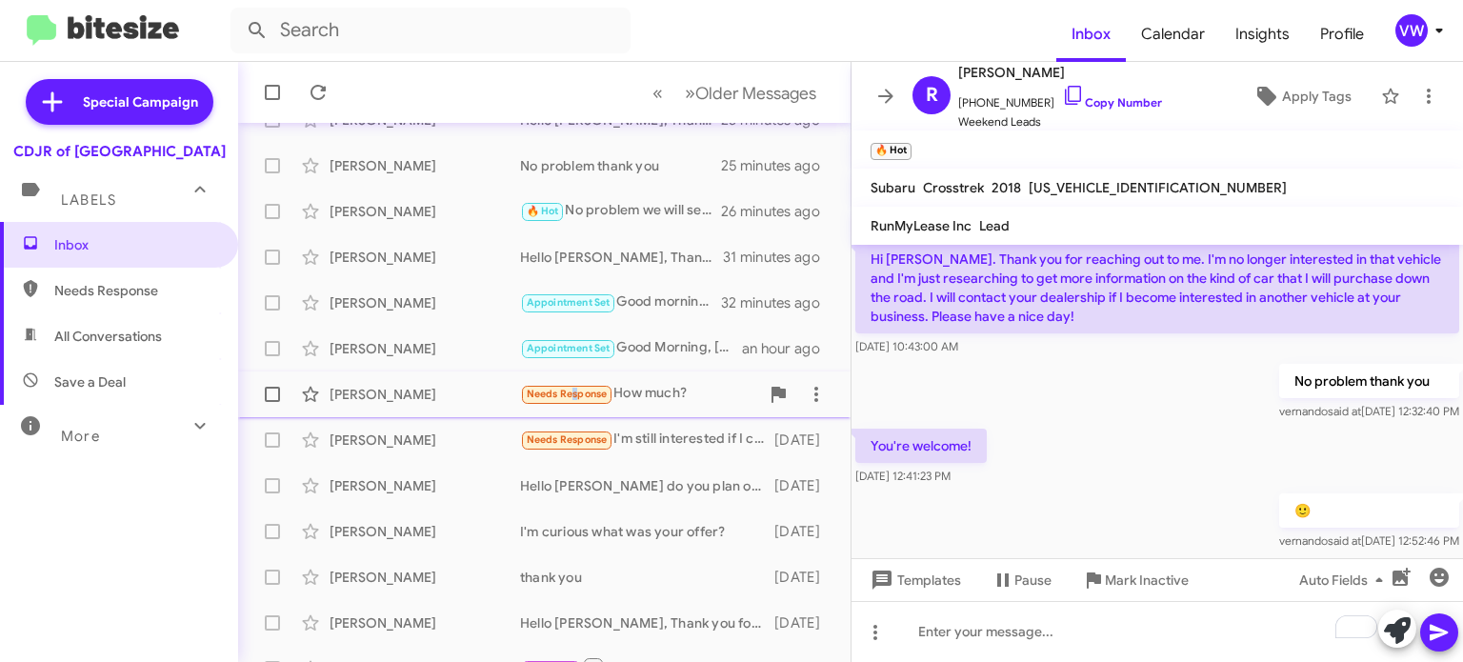
click at [572, 392] on span "Needs Response" at bounding box center [567, 394] width 81 height 12
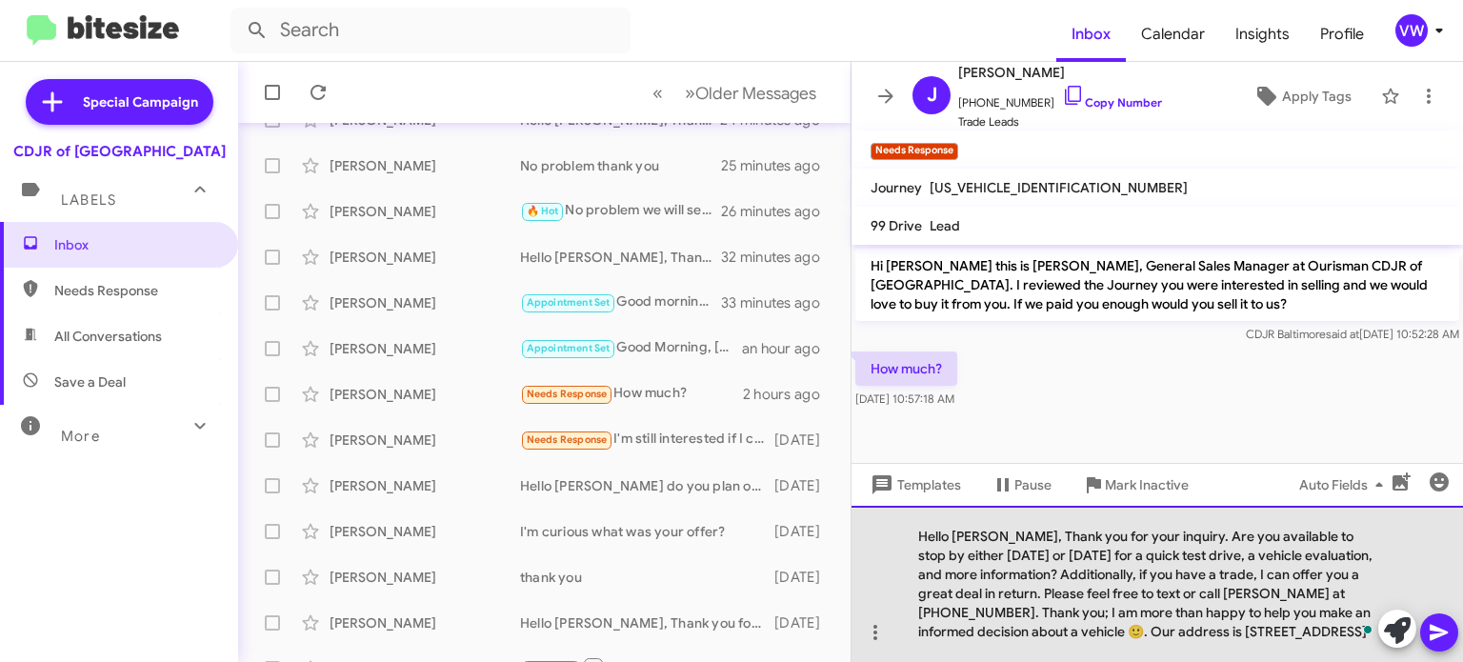
drag, startPoint x: 995, startPoint y: 537, endPoint x: 980, endPoint y: 540, distance: 14.6
click at [995, 537] on div "Hello [PERSON_NAME], Thank you for your inquiry. Are you available to stop by e…" at bounding box center [1158, 584] width 612 height 156
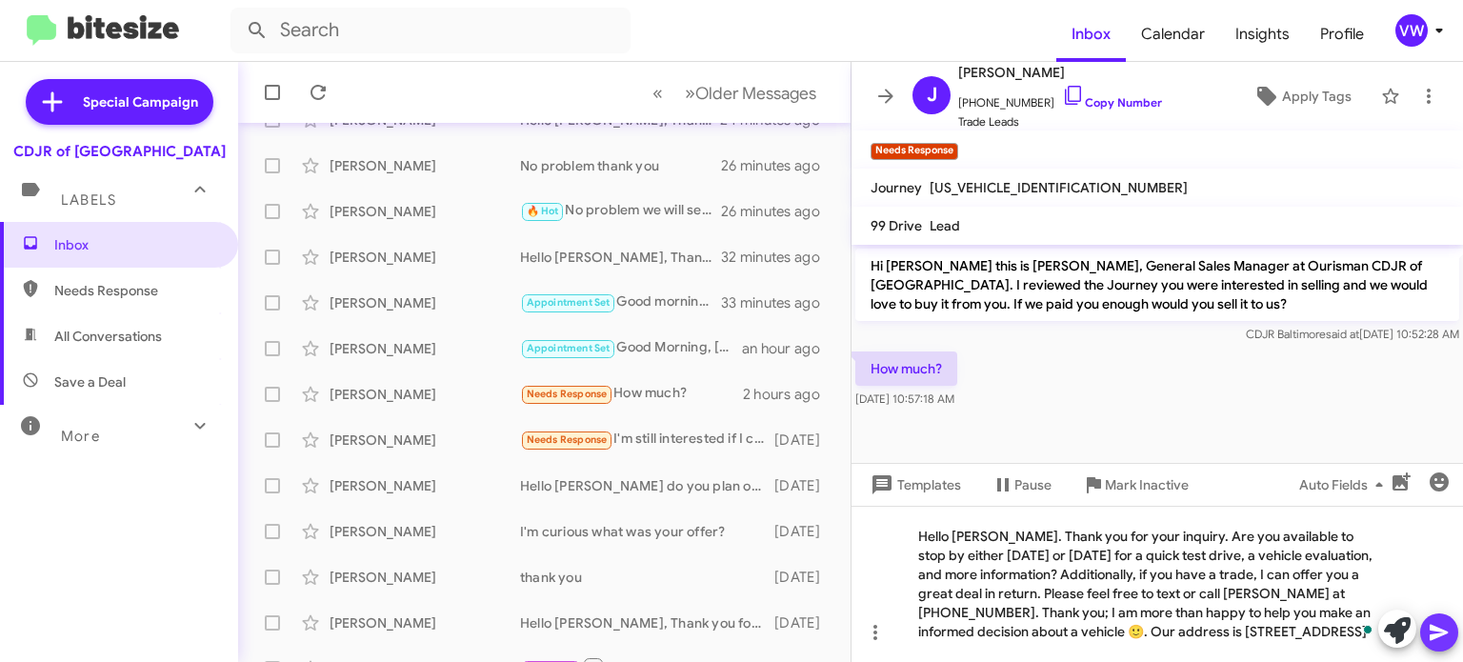
drag, startPoint x: 1442, startPoint y: 619, endPoint x: 1431, endPoint y: 613, distance: 13.2
click at [1439, 622] on span at bounding box center [1439, 632] width 23 height 38
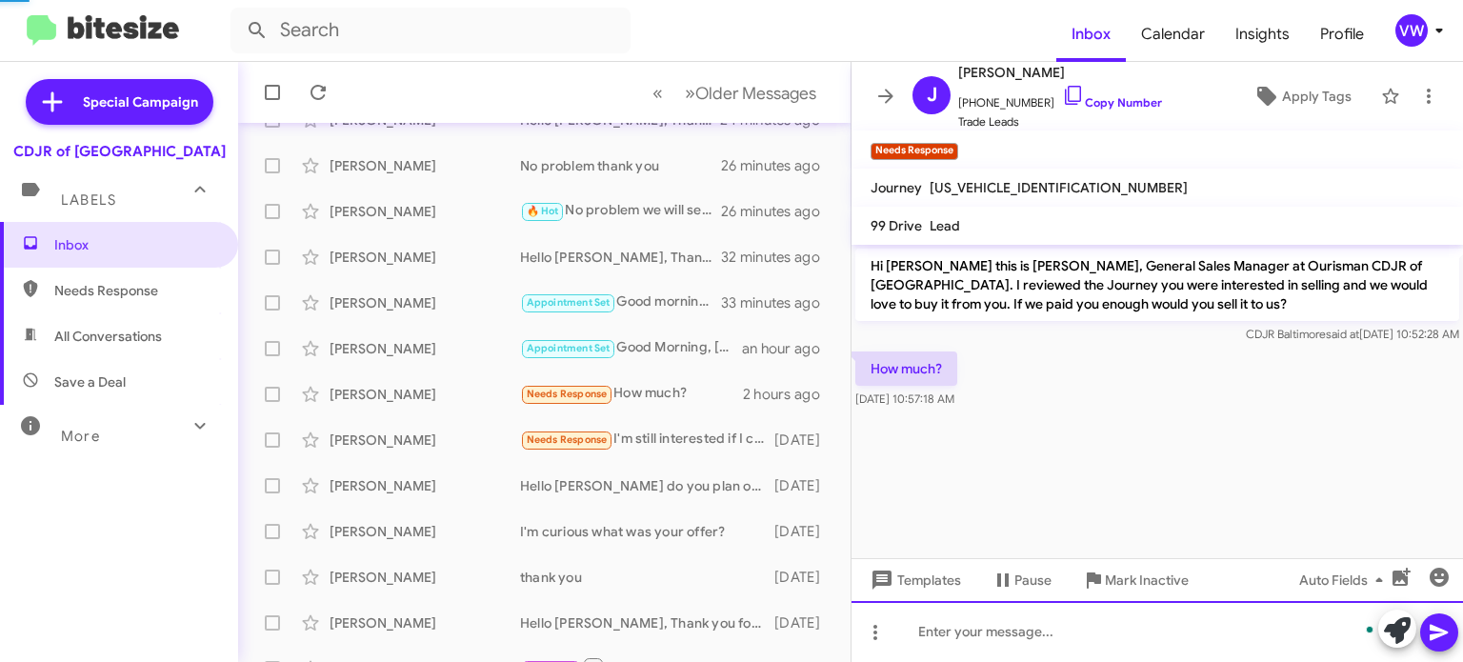
scroll to position [9, 0]
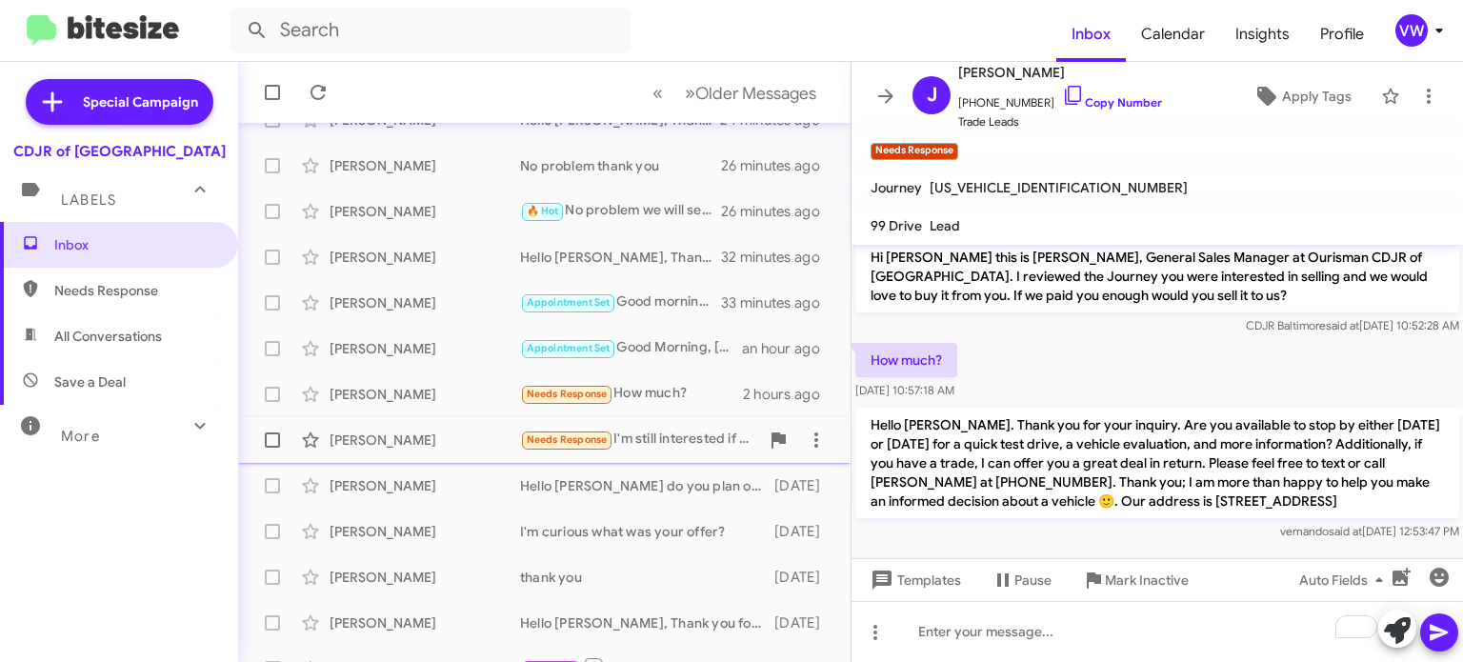
click at [563, 444] on span "Needs Response" at bounding box center [567, 439] width 81 height 12
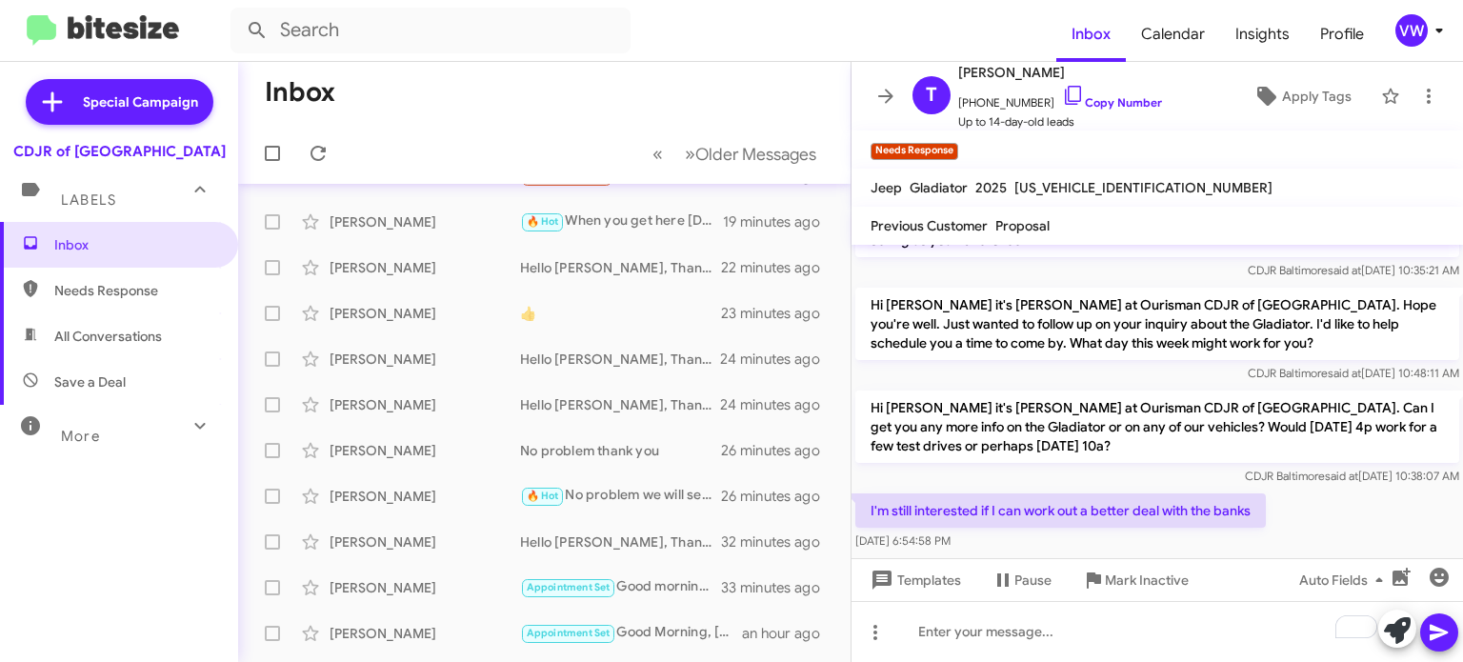
scroll to position [82, 0]
